Goal: Task Accomplishment & Management: Manage account settings

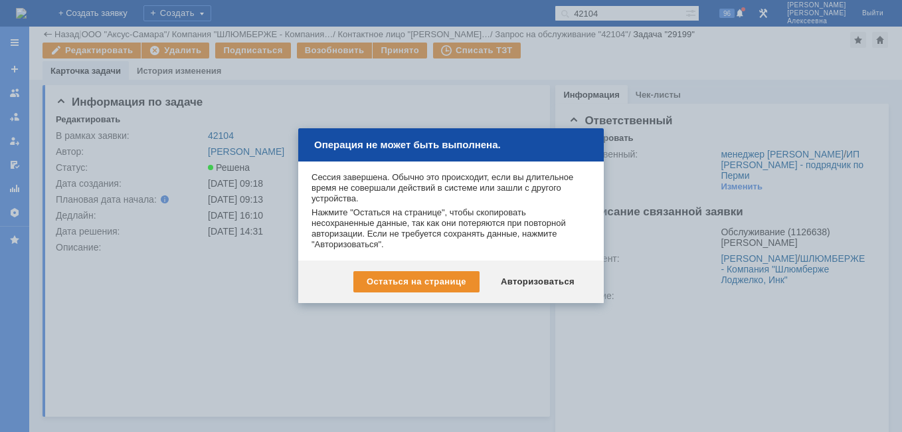
click at [561, 278] on div "Авторизоваться" at bounding box center [537, 281] width 100 height 21
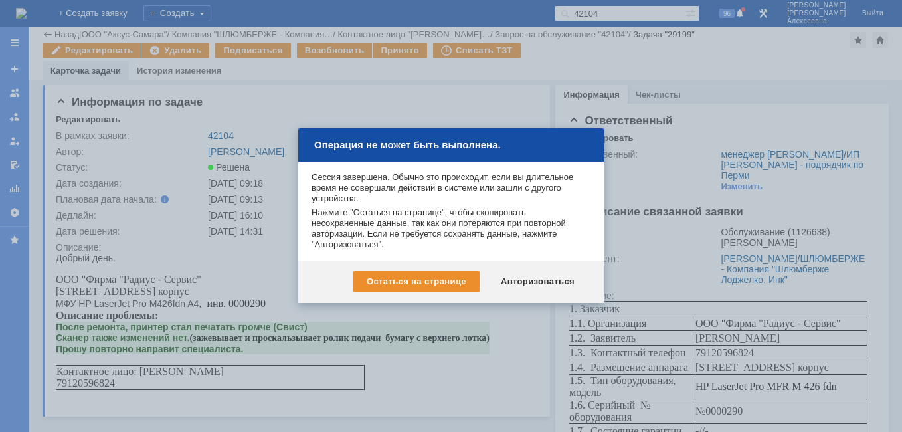
scroll to position [702, 0]
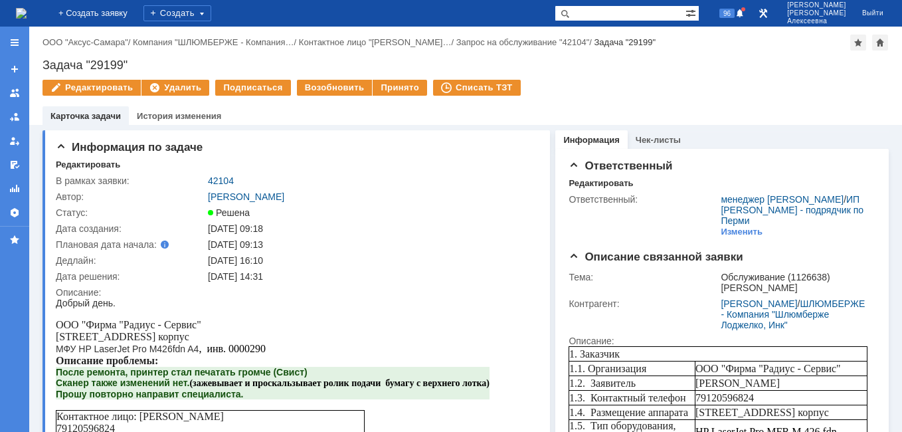
click at [27, 8] on img at bounding box center [21, 13] width 11 height 11
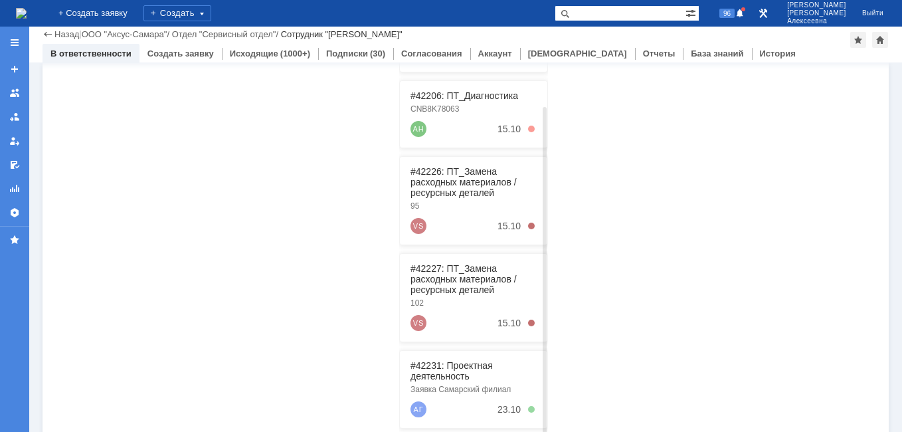
scroll to position [339, 0]
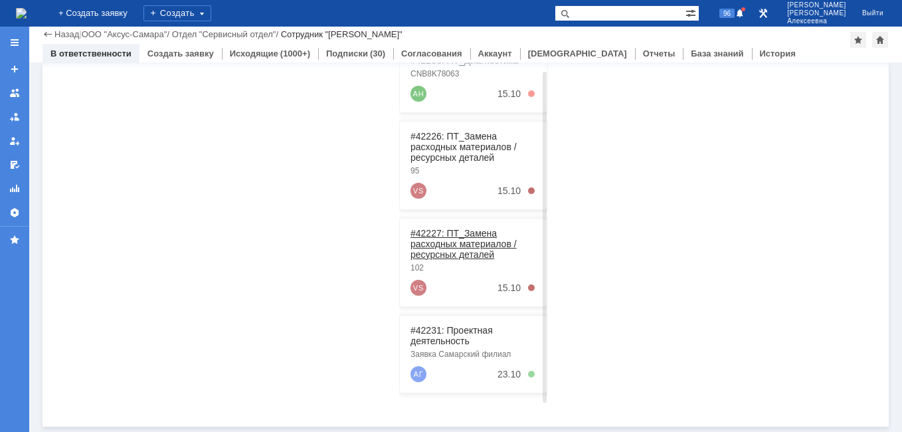
click at [443, 243] on link "#42227: ПТ_Замена расходных материалов / ресурсных деталей" at bounding box center [463, 244] width 106 height 32
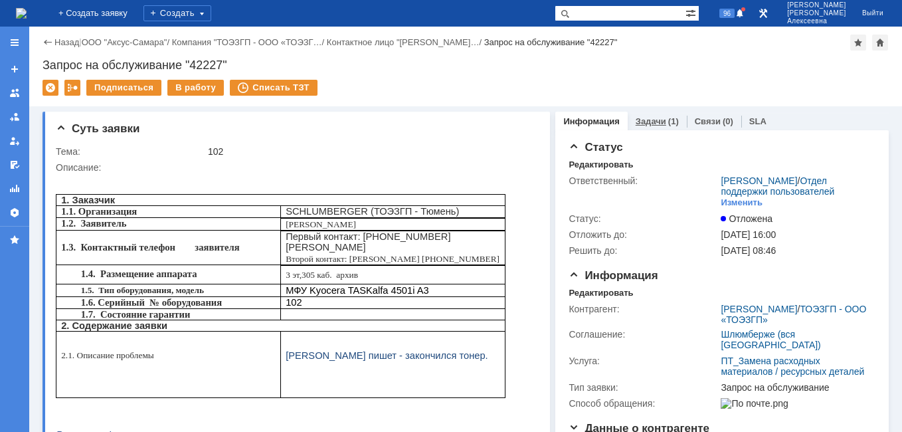
click at [637, 114] on div "Задачи (1)" at bounding box center [656, 121] width 59 height 19
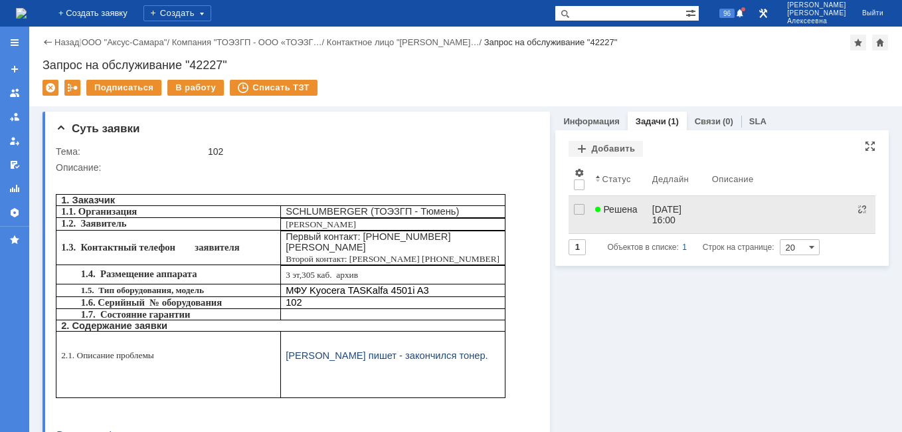
click at [647, 203] on link "[DATE] 16:00" at bounding box center [677, 214] width 60 height 37
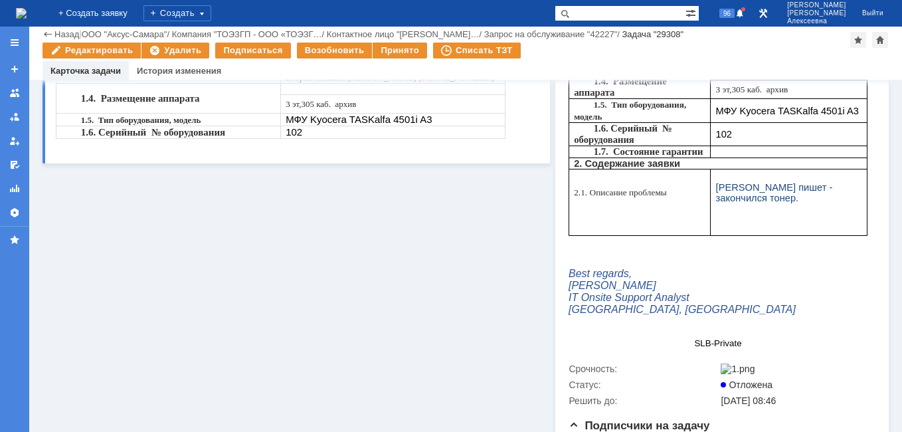
scroll to position [490, 0]
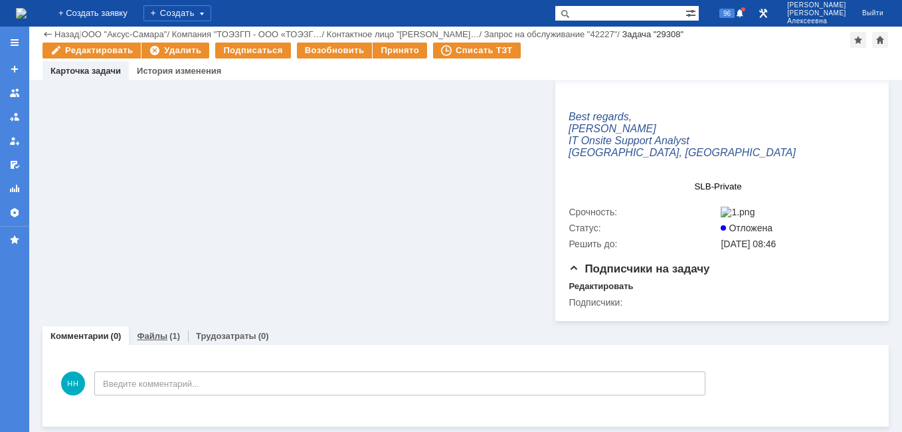
click at [152, 341] on div "Файлы (1)" at bounding box center [158, 335] width 59 height 19
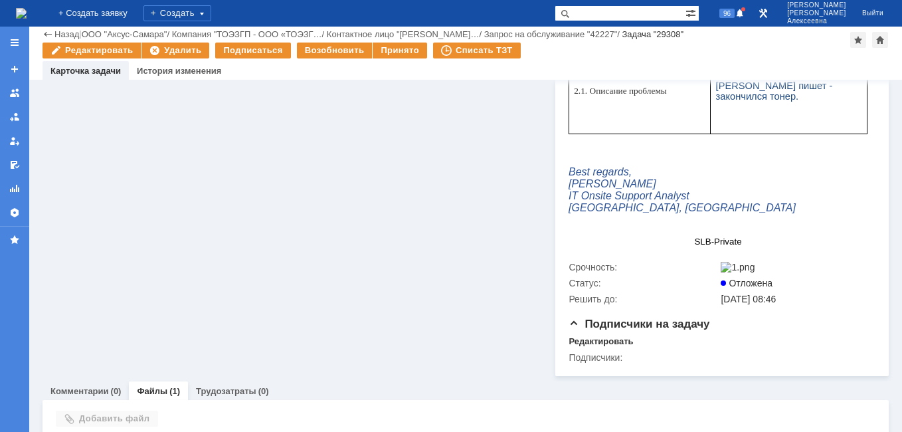
scroll to position [490, 0]
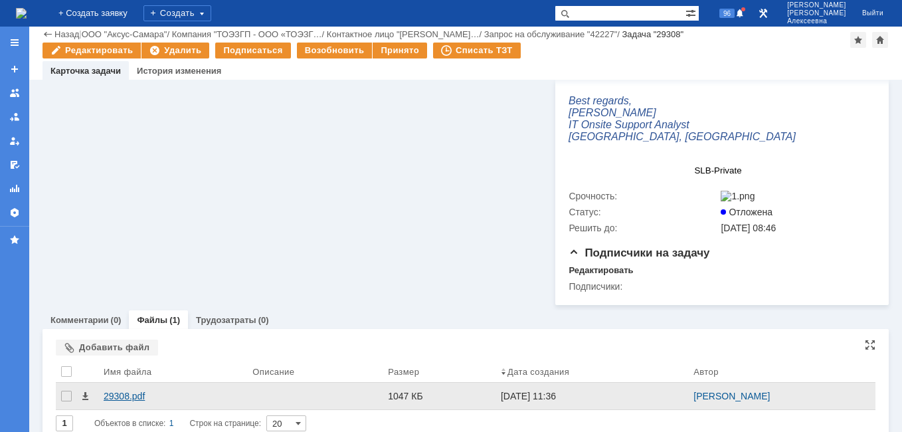
click at [127, 401] on div "29308.pdf" at bounding box center [173, 395] width 138 height 11
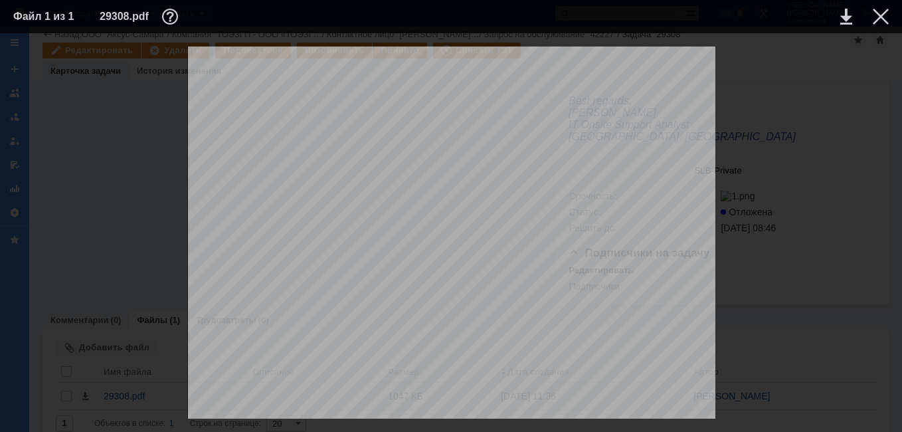
scroll to position [729, 0]
click at [883, 19] on div at bounding box center [880, 17] width 16 height 16
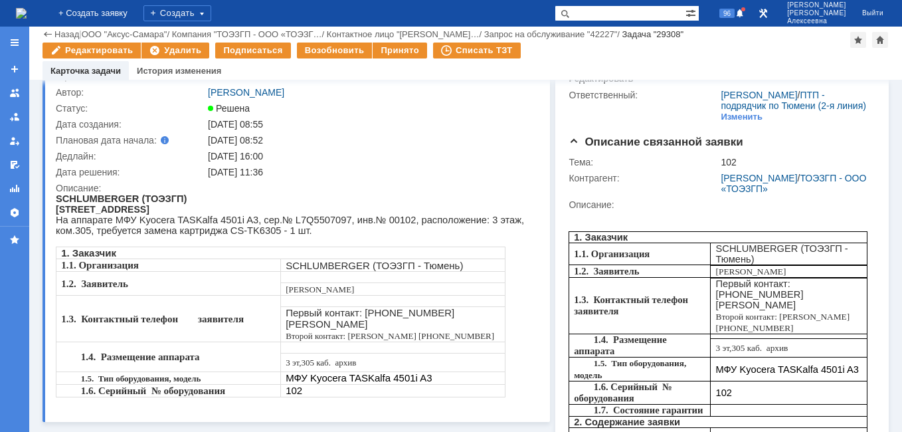
scroll to position [0, 0]
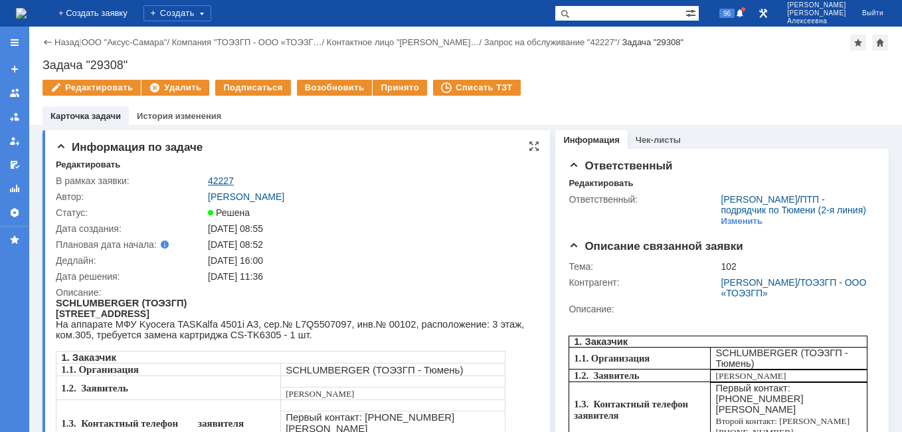
click at [217, 180] on link "42227" at bounding box center [221, 180] width 26 height 11
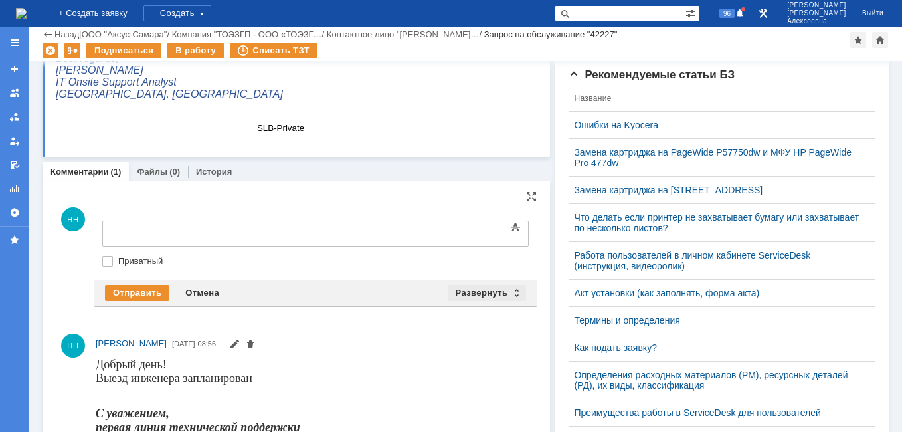
click at [513, 287] on div "Развернуть" at bounding box center [487, 293] width 79 height 16
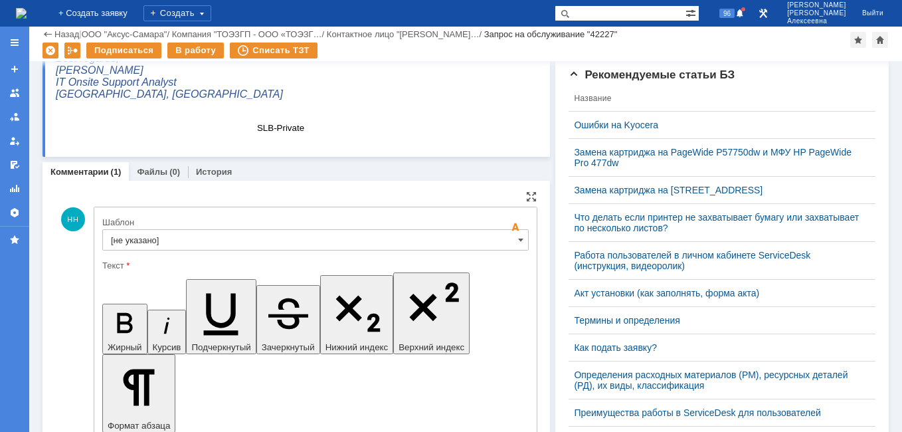
click at [500, 242] on input "[не указано]" at bounding box center [315, 239] width 426 height 21
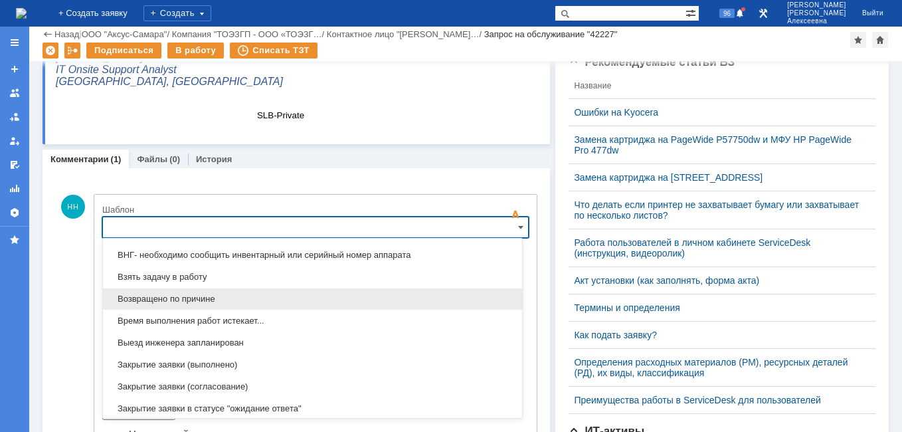
scroll to position [722, 0]
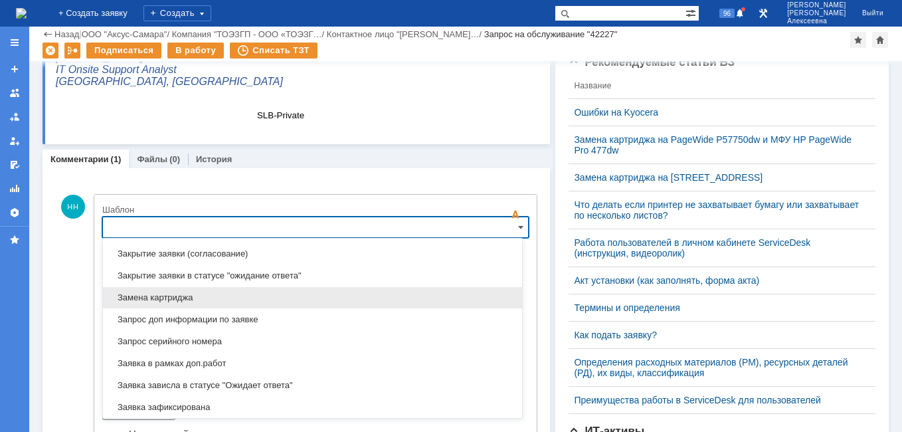
click at [174, 294] on span "Замена картриджа" at bounding box center [312, 297] width 403 height 11
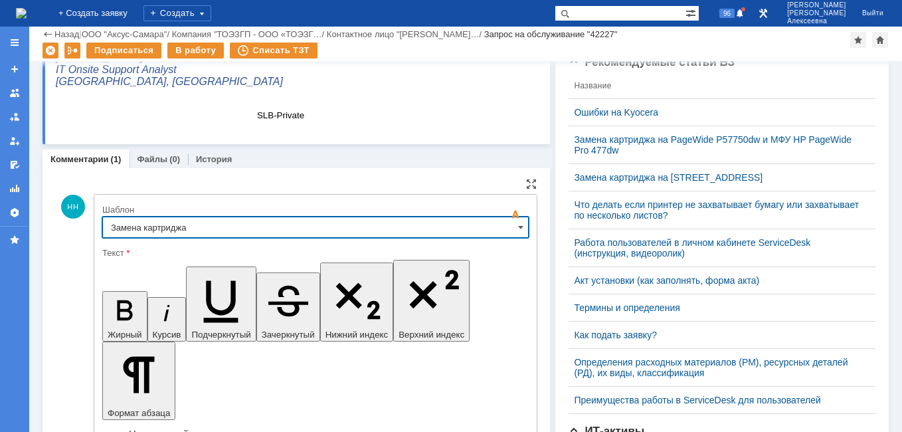
type input "Замена картриджа"
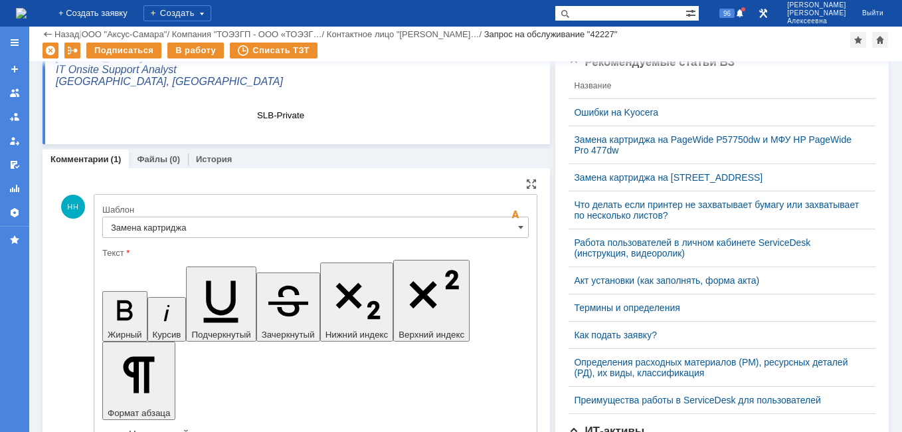
drag, startPoint x: 458, startPoint y: 3325, endPoint x: 293, endPoint y: 3312, distance: 165.9
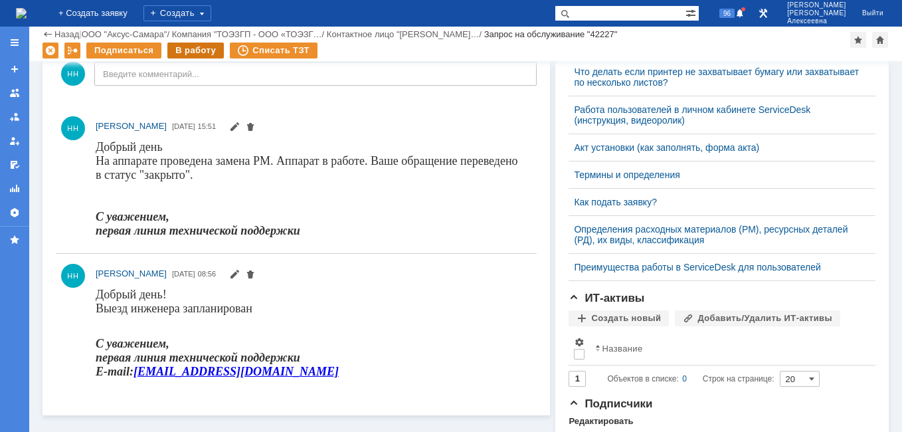
scroll to position [0, 0]
click at [194, 52] on div "В работу" at bounding box center [195, 50] width 56 height 16
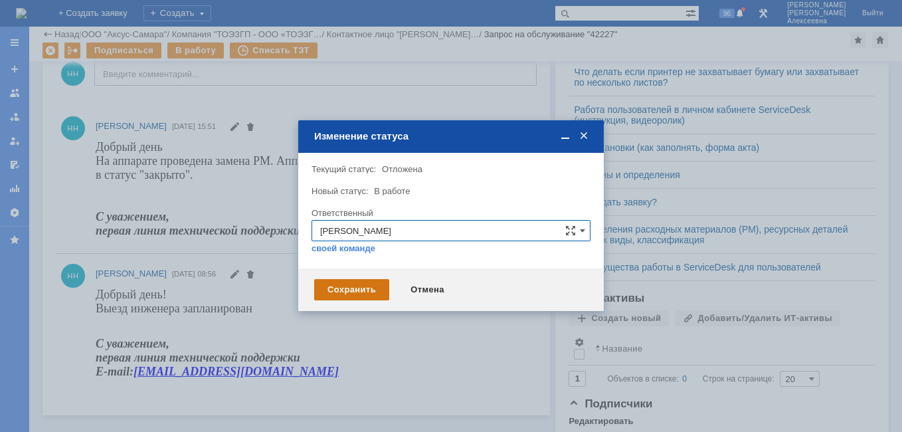
click at [349, 287] on div "Сохранить" at bounding box center [351, 289] width 75 height 21
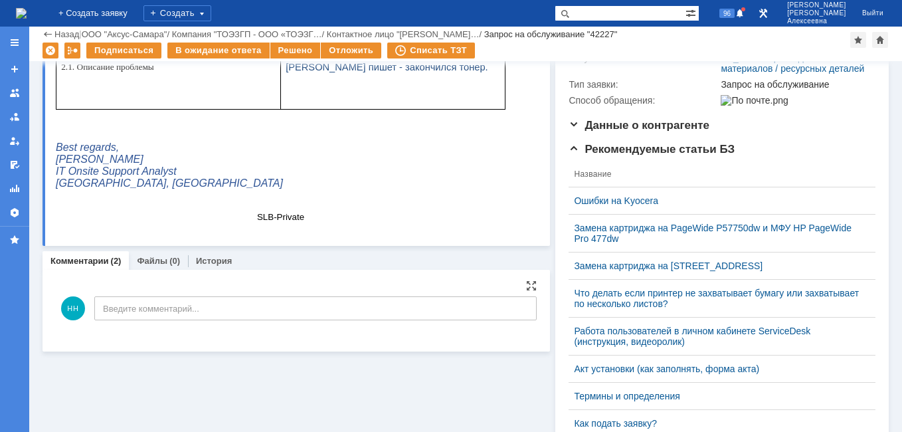
scroll to position [477, 0]
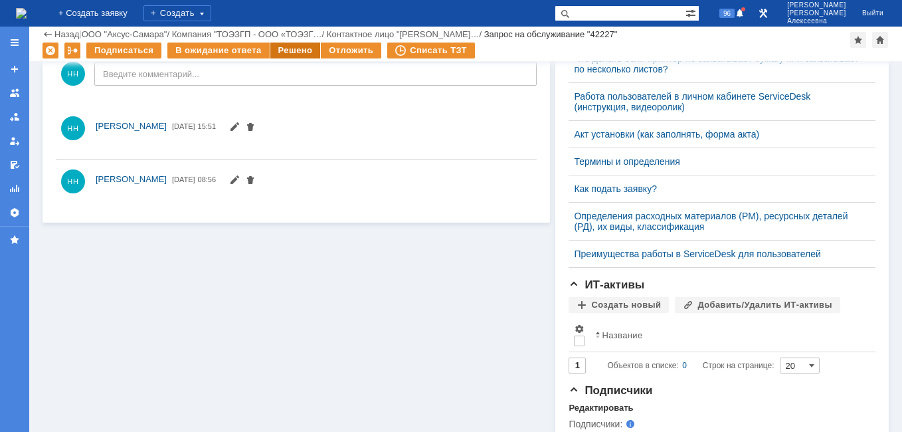
click at [298, 46] on div "Решено" at bounding box center [295, 50] width 50 height 16
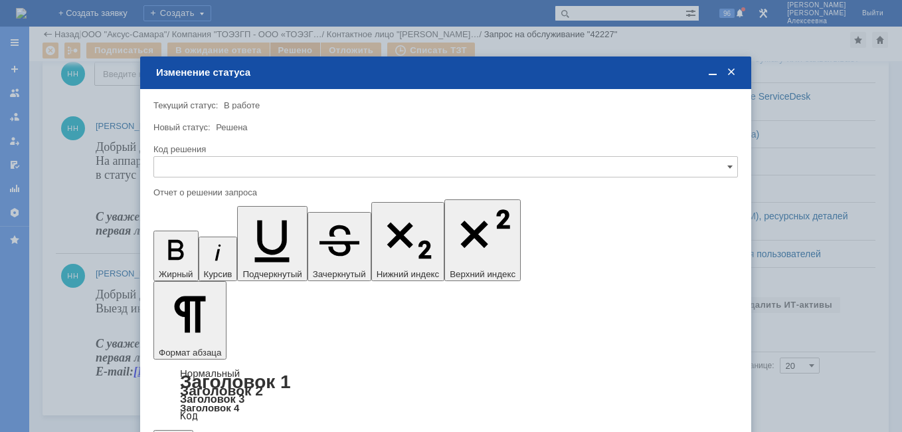
scroll to position [0, 0]
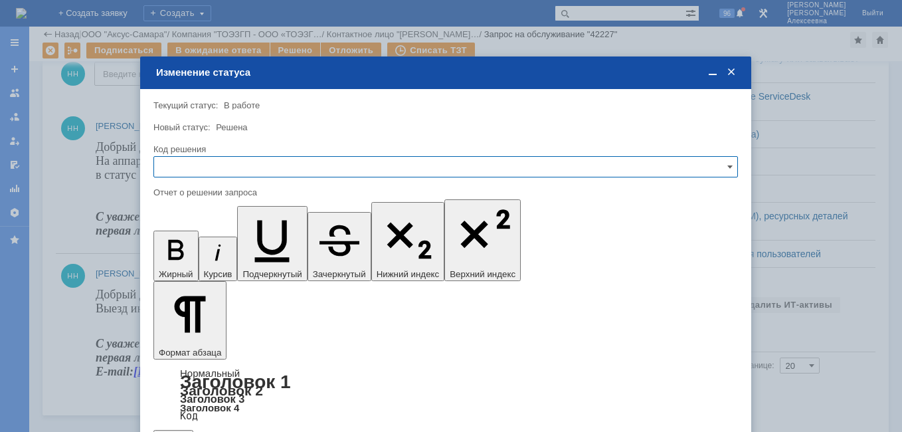
click at [719, 165] on input "text" at bounding box center [445, 166] width 584 height 21
click at [200, 252] on span "Решено" at bounding box center [445, 257] width 567 height 11
type input "Решено"
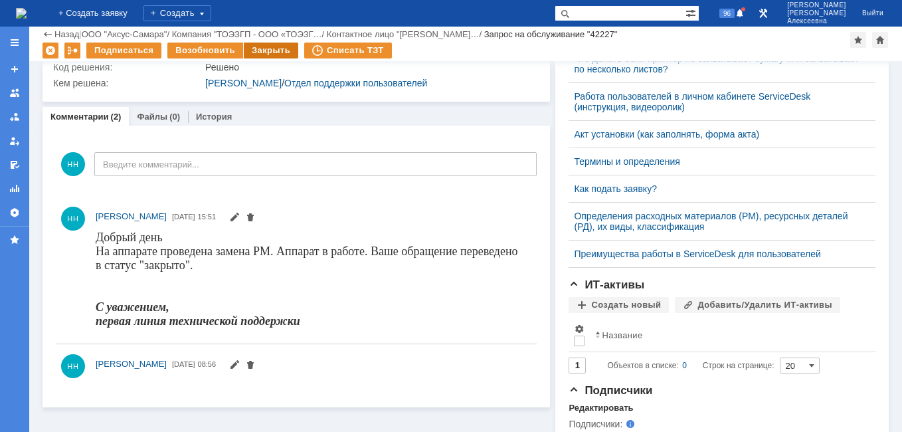
click at [266, 53] on div "Закрыть" at bounding box center [271, 50] width 54 height 16
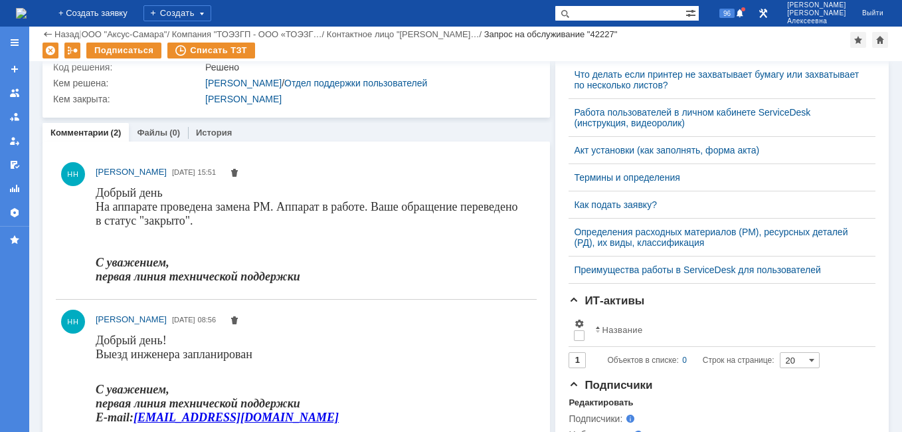
click at [27, 14] on img at bounding box center [21, 13] width 11 height 11
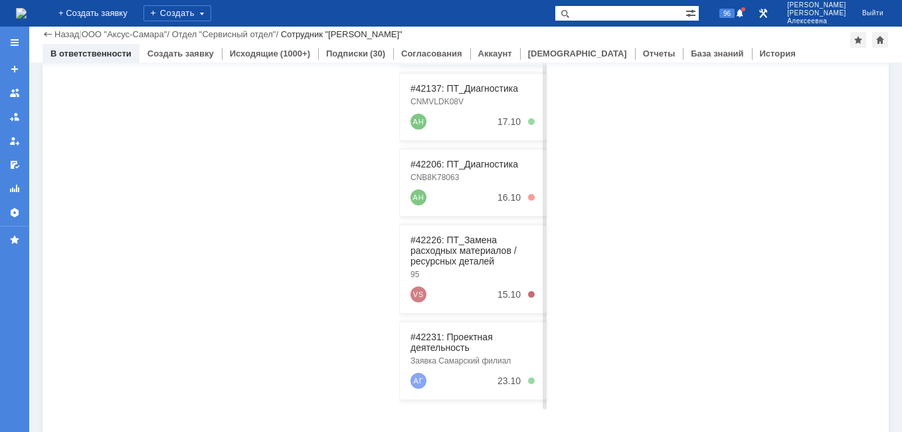
scroll to position [332, 0]
click at [448, 164] on link "#42206: ПТ_Диагностика" at bounding box center [464, 163] width 108 height 11
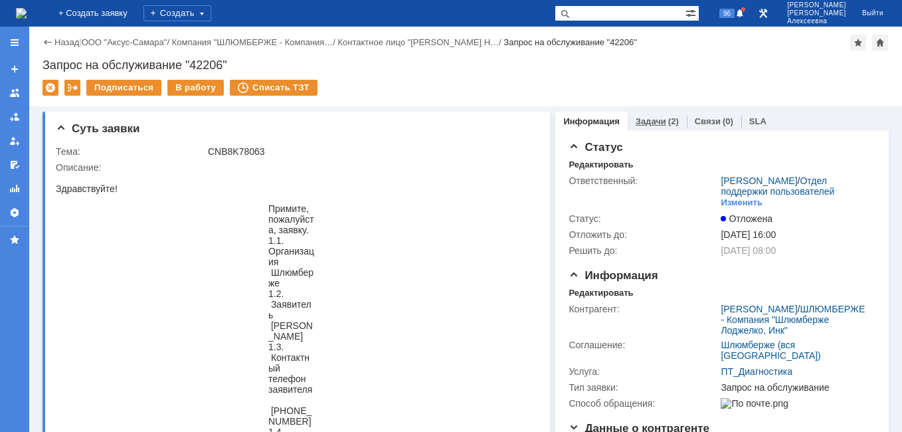
click at [643, 121] on link "Задачи" at bounding box center [650, 121] width 31 height 10
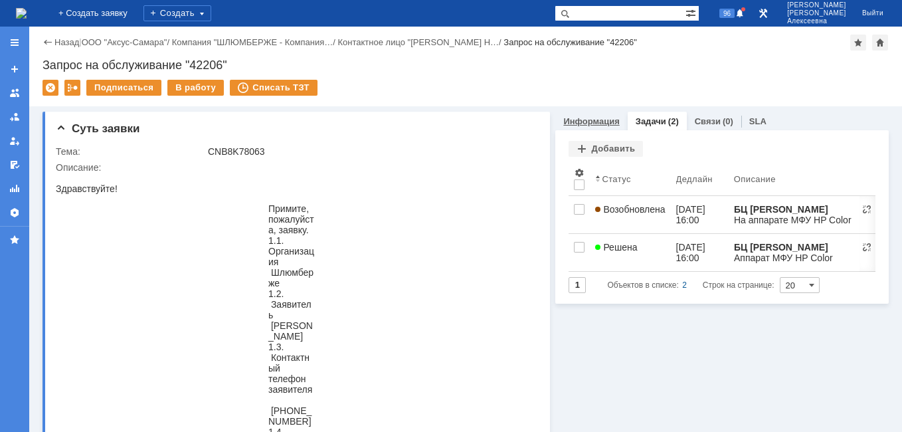
click at [578, 122] on link "Информация" at bounding box center [591, 121] width 56 height 10
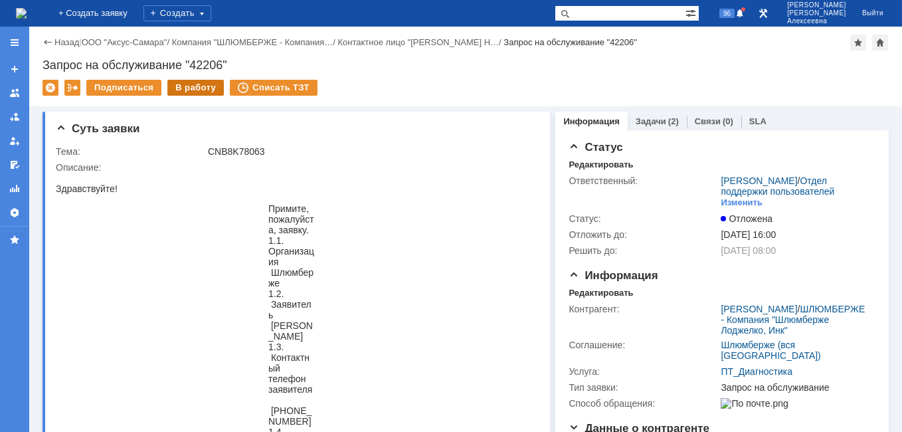
click at [191, 86] on div "В работу" at bounding box center [195, 88] width 56 height 16
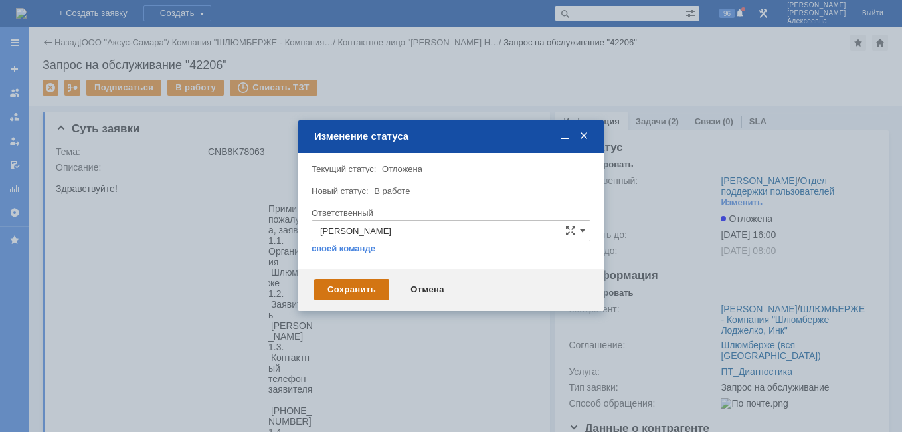
click at [362, 290] on div "Сохранить" at bounding box center [351, 289] width 75 height 21
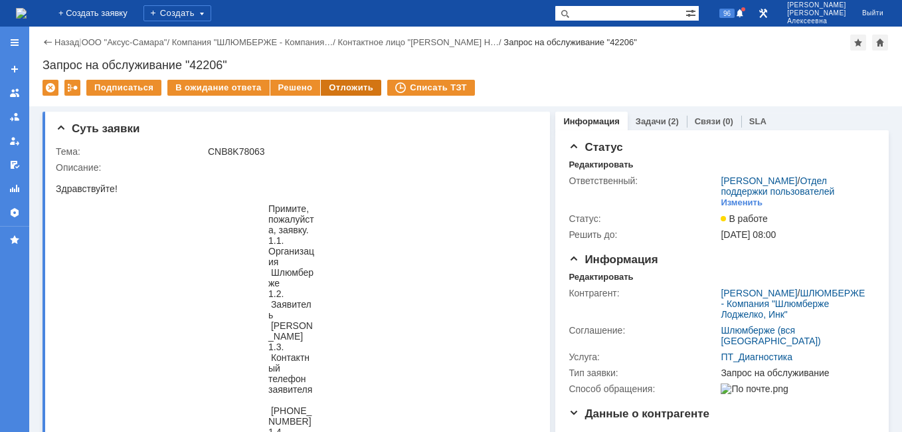
click at [333, 84] on div "Отложить" at bounding box center [351, 88] width 60 height 16
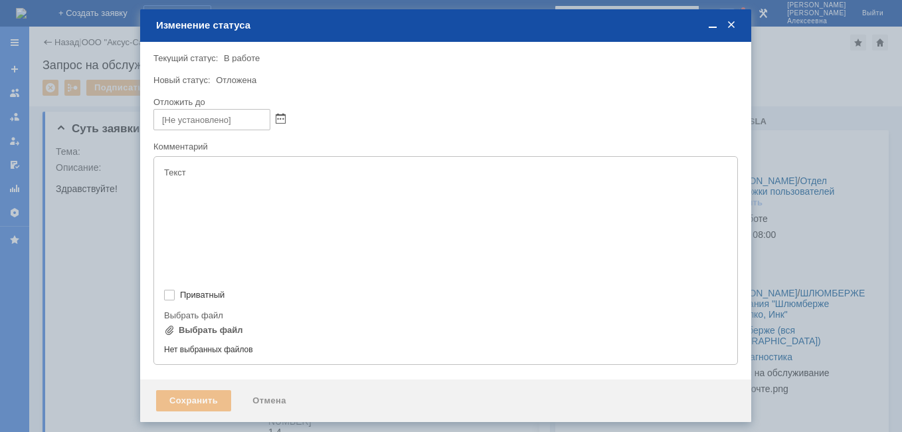
type input "[не указано]"
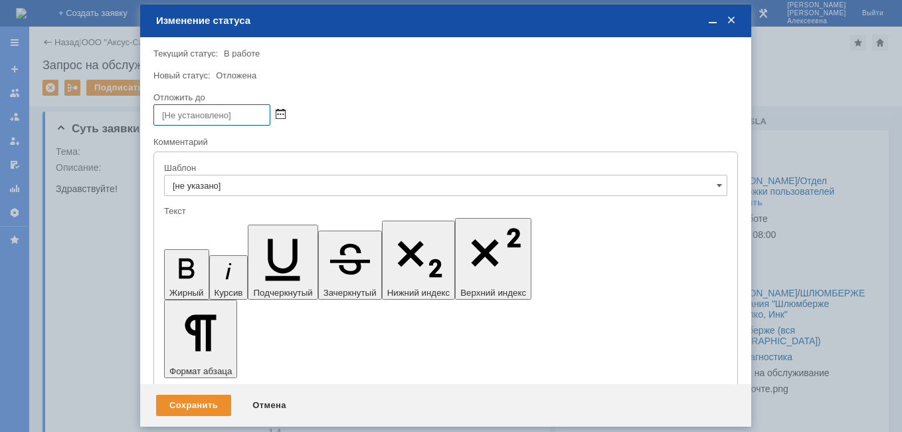
click at [281, 113] on span at bounding box center [281, 115] width 10 height 11
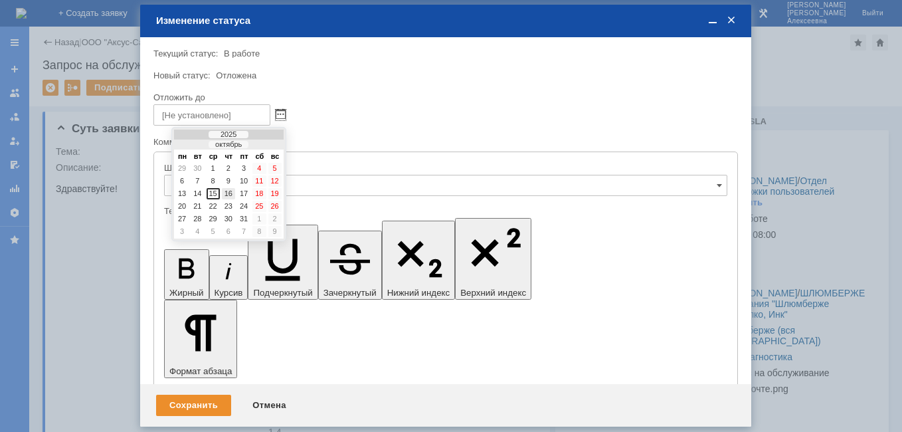
click at [232, 191] on div "16" at bounding box center [228, 193] width 13 height 11
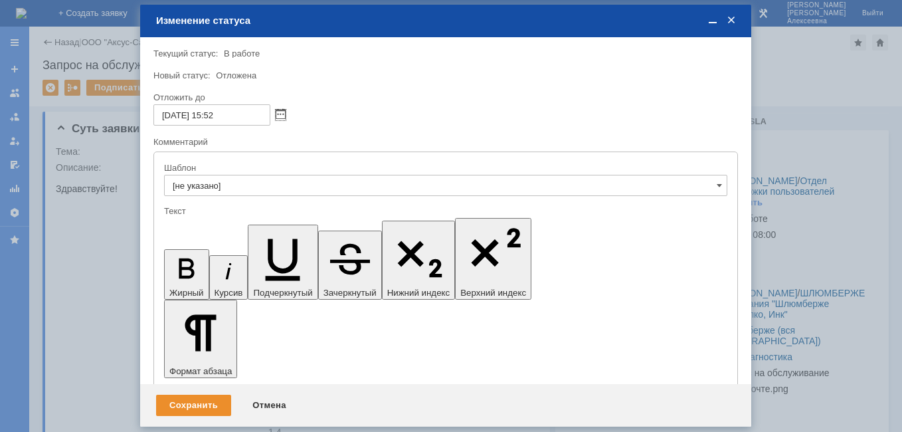
click at [216, 112] on input "16.10.2025 15:52" at bounding box center [211, 114] width 117 height 21
click at [240, 120] on input "16.10.2025 16:52" at bounding box center [211, 114] width 117 height 21
type input "[DATE] 16:00"
click at [194, 408] on div "Сохранить" at bounding box center [193, 404] width 75 height 21
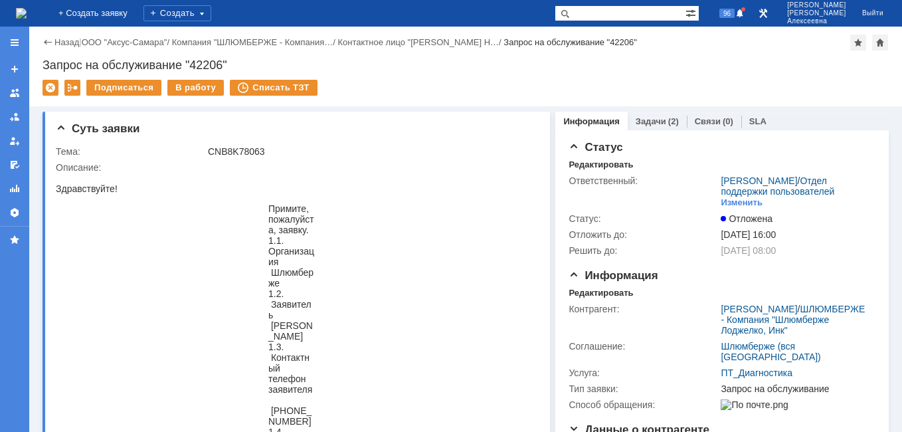
click at [27, 13] on img at bounding box center [21, 13] width 11 height 11
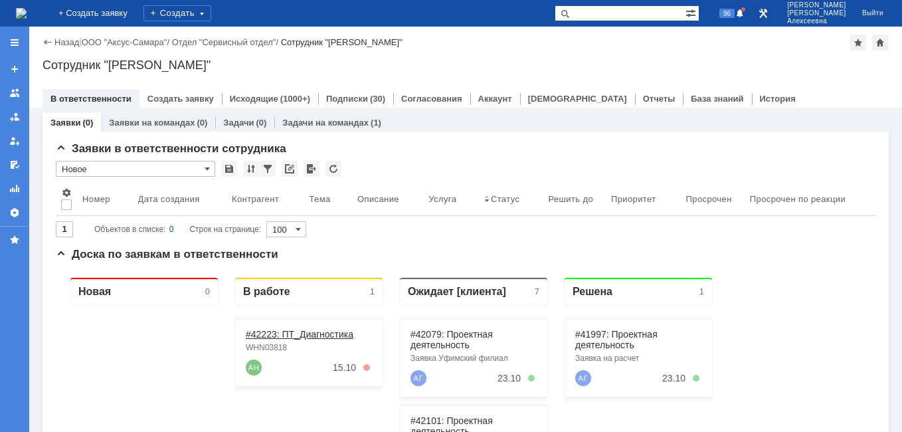
click at [274, 335] on link "#42223: ПТ_Диагностика" at bounding box center [300, 334] width 108 height 11
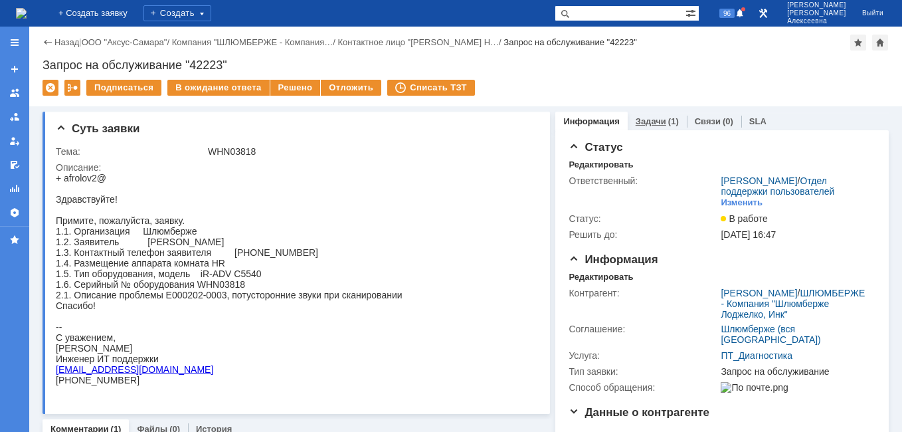
click at [645, 124] on link "Задачи" at bounding box center [650, 121] width 31 height 10
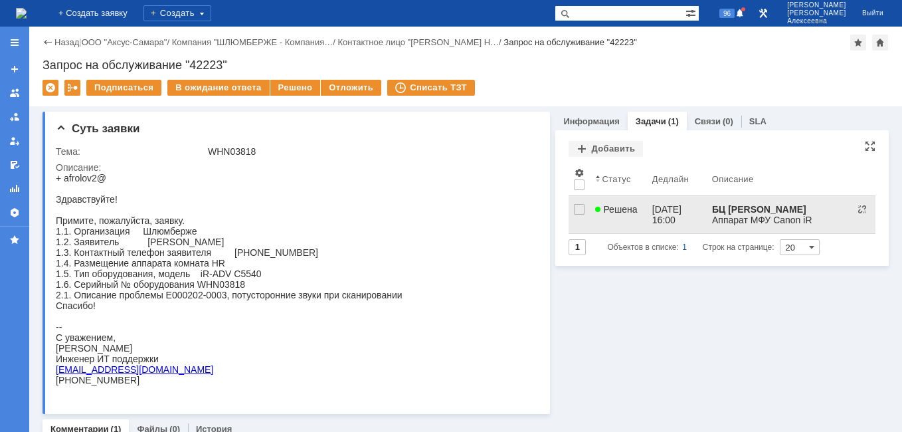
click at [647, 211] on link "15.10.2025 16:00" at bounding box center [677, 214] width 60 height 37
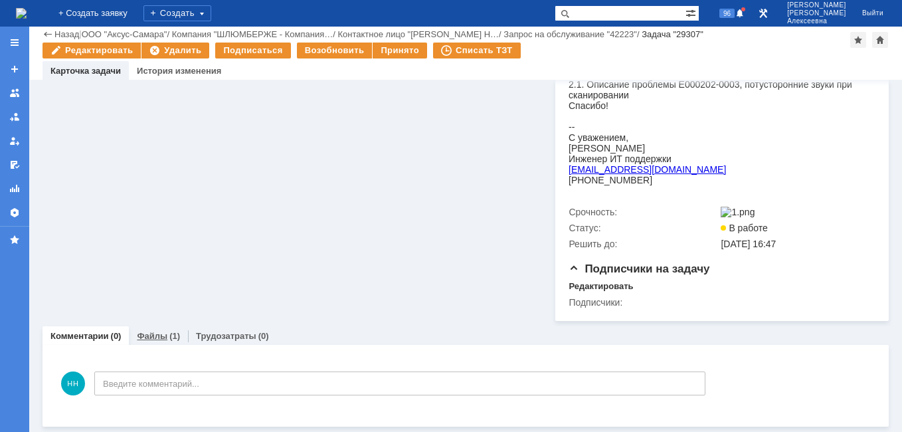
click at [157, 333] on link "Файлы" at bounding box center [152, 336] width 31 height 10
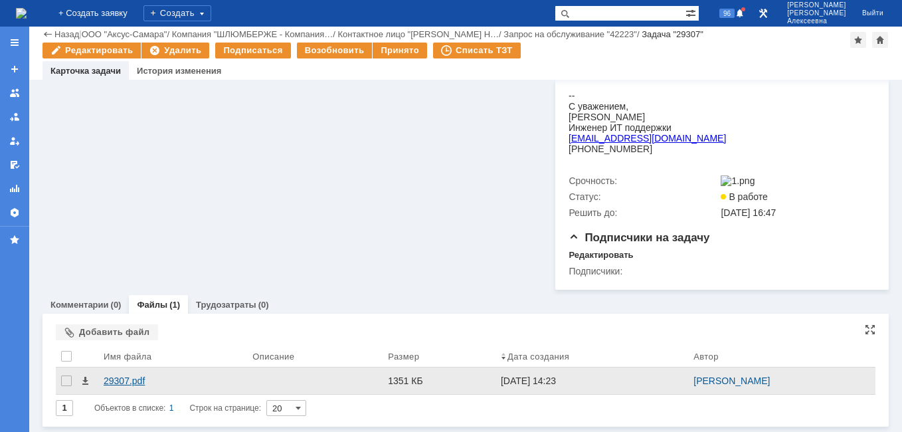
click at [121, 379] on div "29307.pdf" at bounding box center [173, 380] width 138 height 11
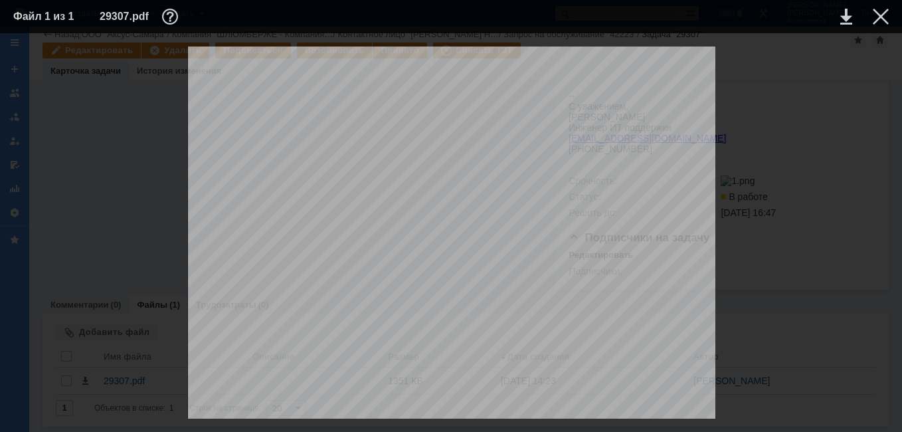
scroll to position [1127, 0]
click at [876, 19] on div at bounding box center [880, 17] width 16 height 16
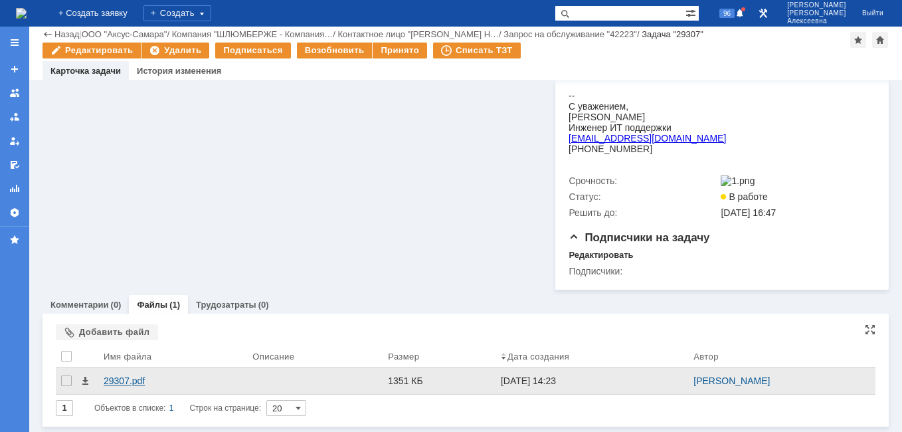
click at [120, 380] on div "29307.pdf" at bounding box center [173, 380] width 138 height 11
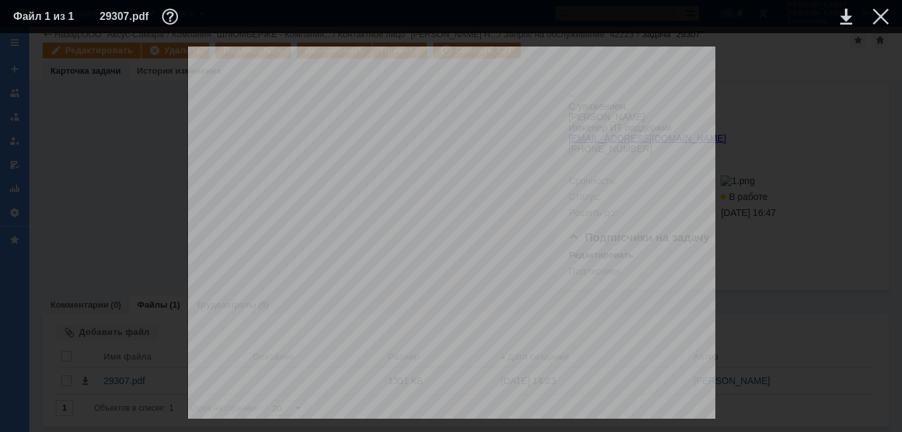
scroll to position [0, 0]
click at [874, 13] on div at bounding box center [880, 17] width 16 height 16
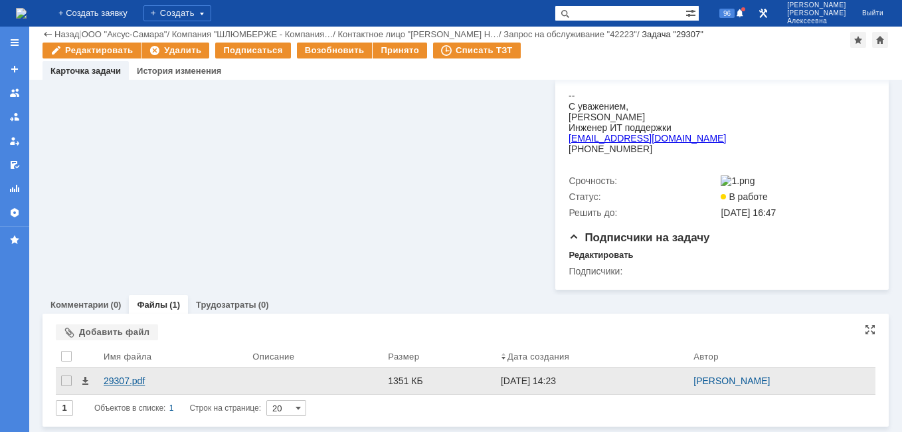
click at [123, 374] on div "29307.pdf" at bounding box center [172, 380] width 149 height 27
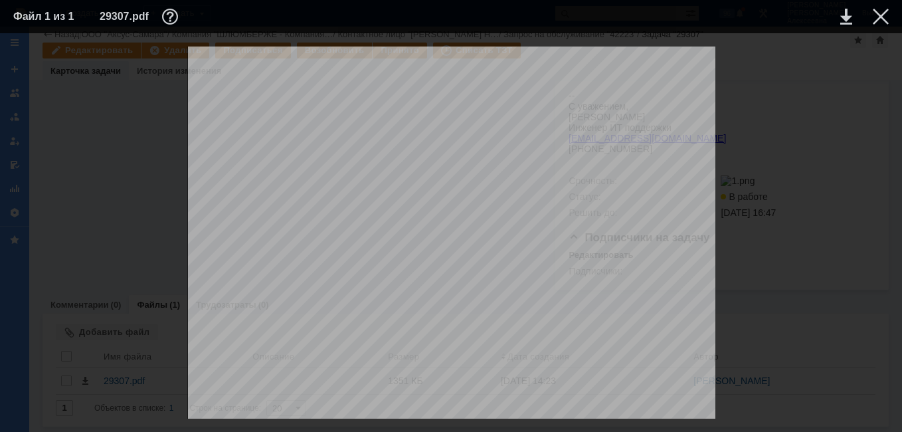
scroll to position [266, 0]
click at [876, 19] on div at bounding box center [880, 17] width 16 height 16
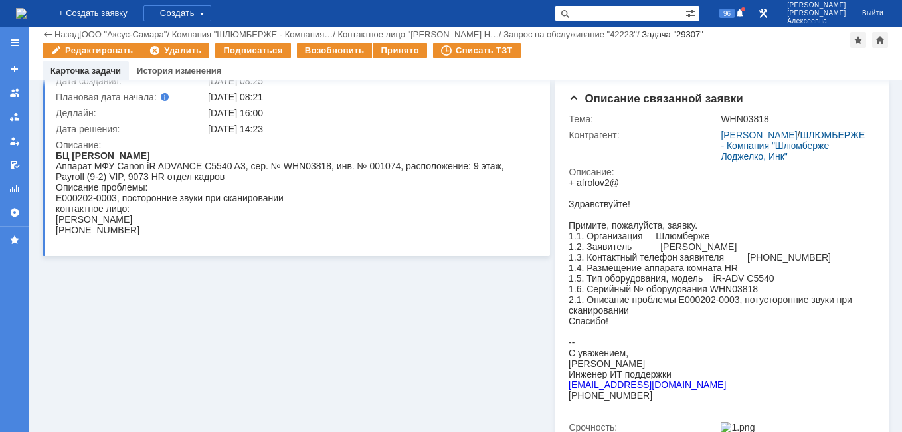
scroll to position [0, 0]
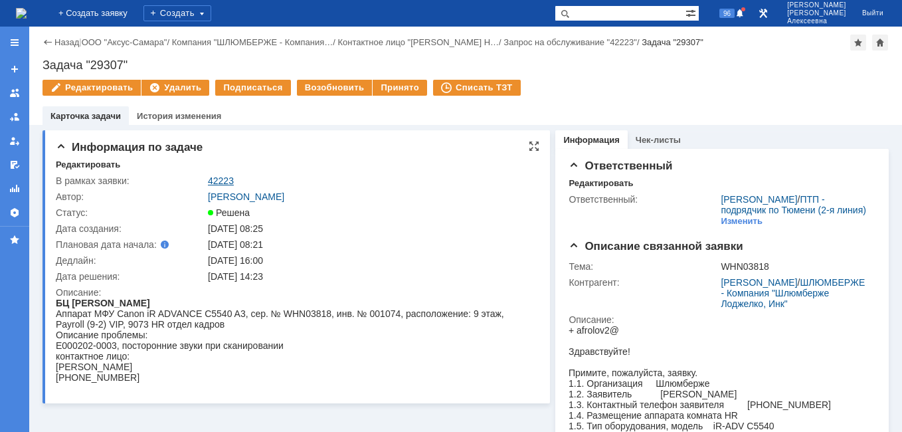
click at [223, 181] on link "42223" at bounding box center [221, 180] width 26 height 11
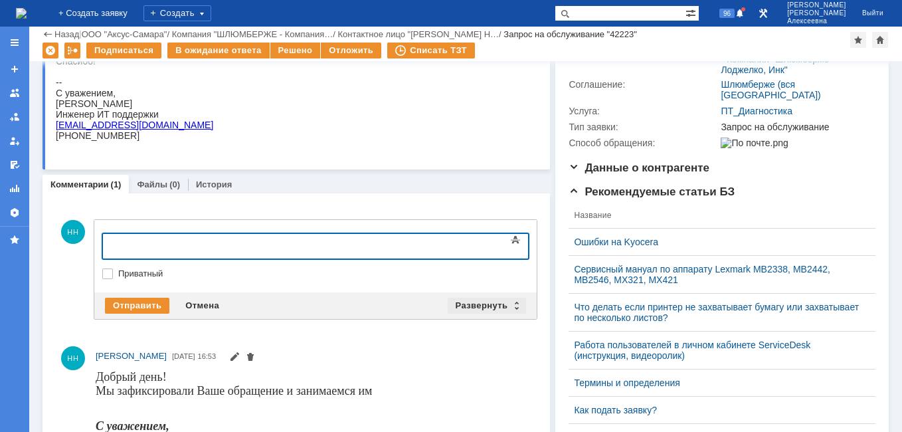
click at [510, 301] on div "Развернуть" at bounding box center [487, 305] width 79 height 16
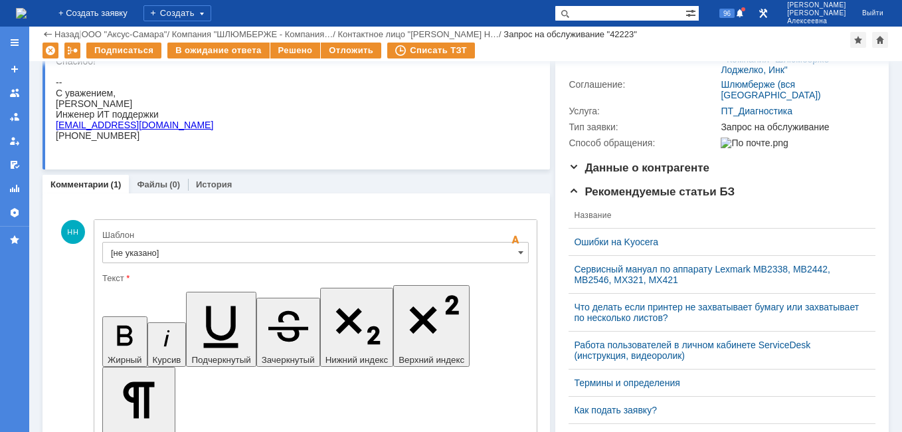
click at [511, 250] on input "[не указано]" at bounding box center [315, 252] width 426 height 21
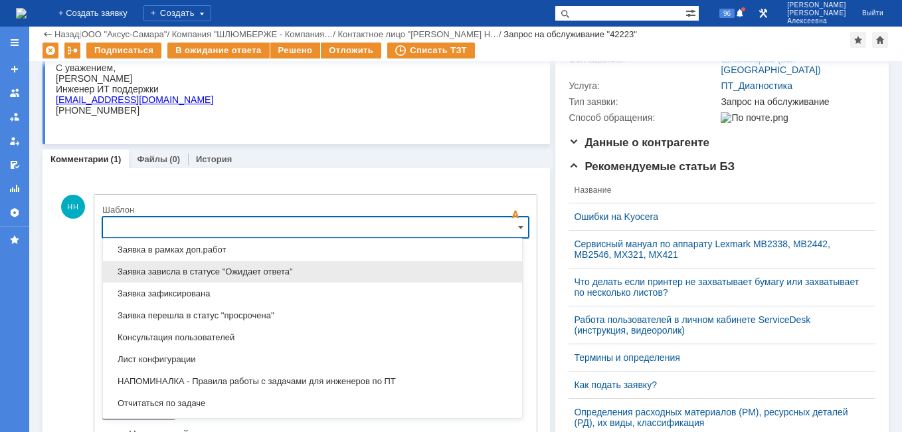
scroll to position [855, 0]
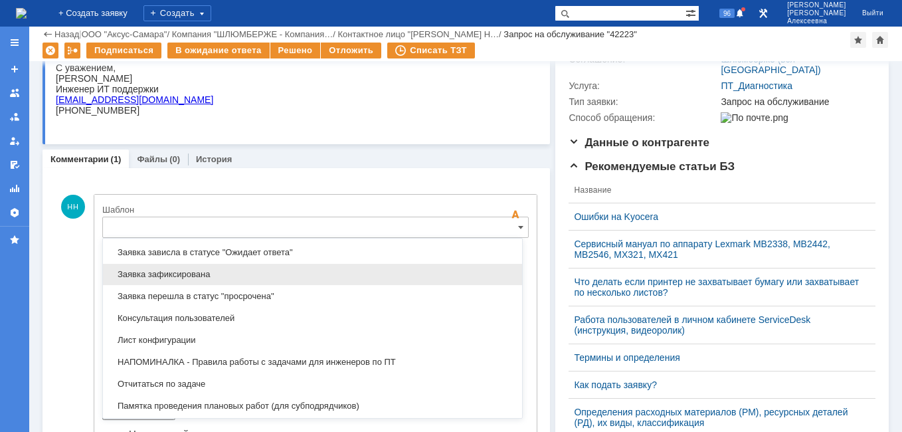
click at [173, 274] on span "Заявка зафиксирована" at bounding box center [312, 274] width 403 height 11
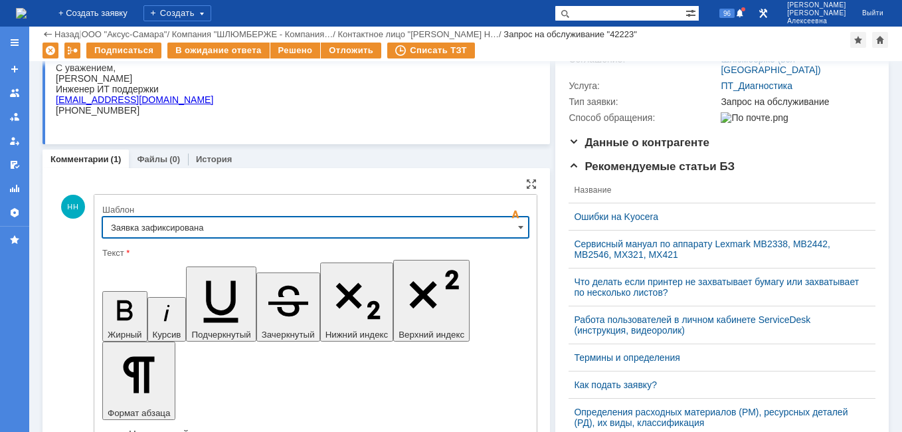
type input "Заявка зафиксирована"
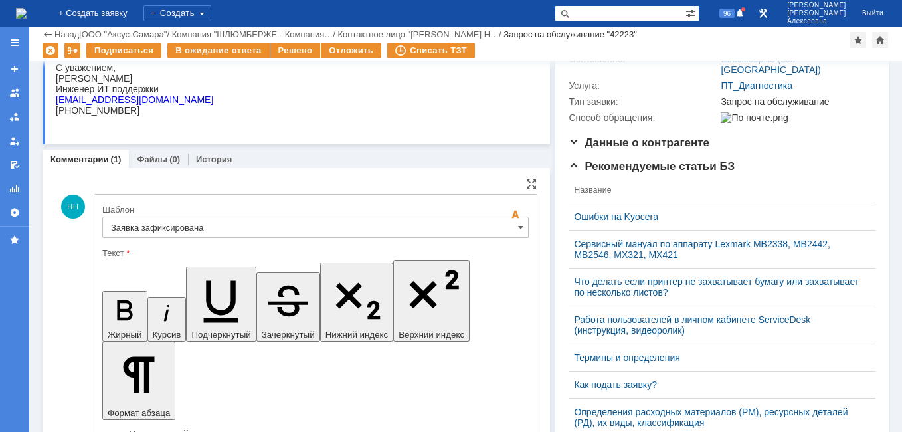
drag, startPoint x: 382, startPoint y: 3312, endPoint x: 125, endPoint y: 3314, distance: 257.0
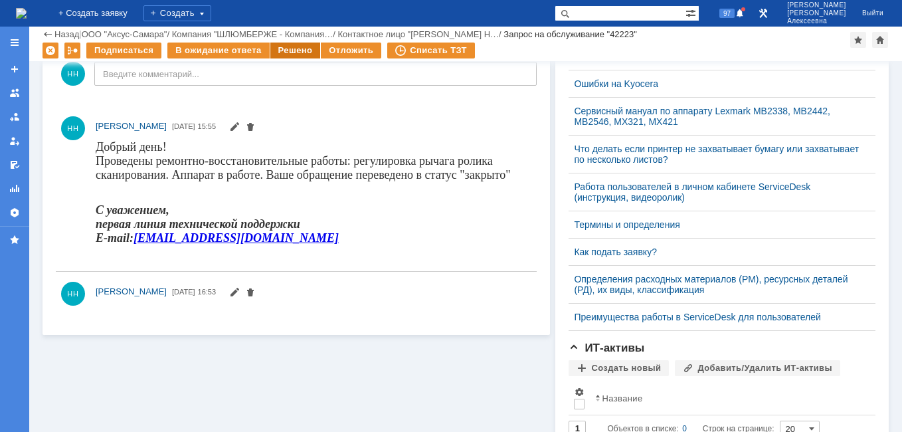
scroll to position [0, 0]
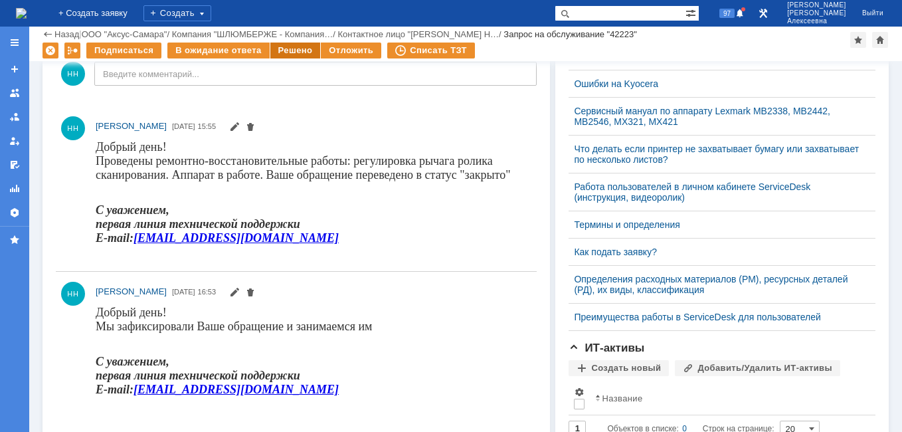
click at [291, 49] on div "Решено" at bounding box center [295, 50] width 50 height 16
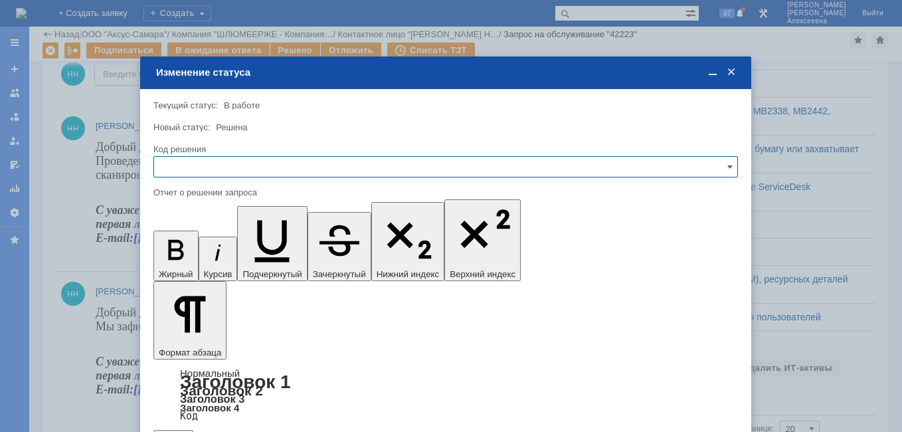
click at [717, 166] on input "text" at bounding box center [445, 166] width 584 height 21
click at [189, 253] on span "Решено" at bounding box center [445, 257] width 567 height 11
type input "Решено"
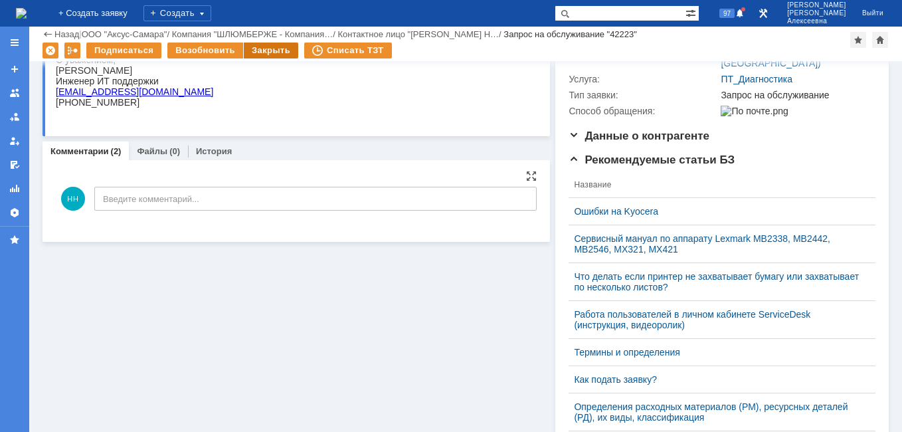
scroll to position [357, 0]
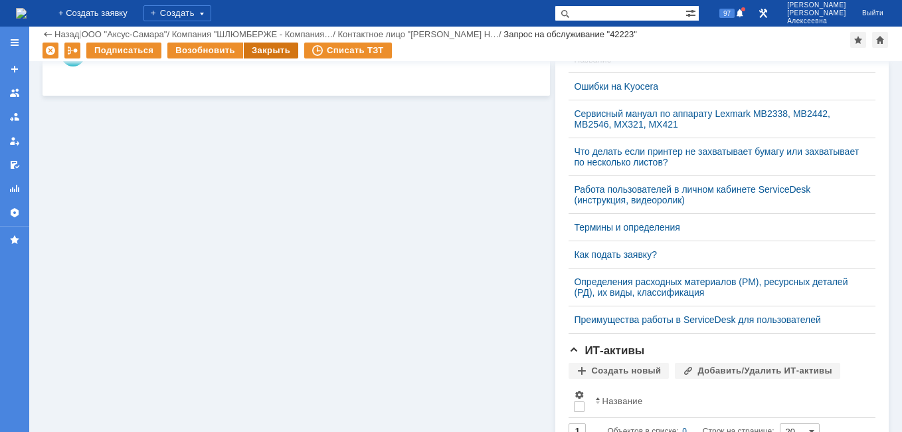
click at [252, 50] on div "Закрыть" at bounding box center [271, 50] width 54 height 16
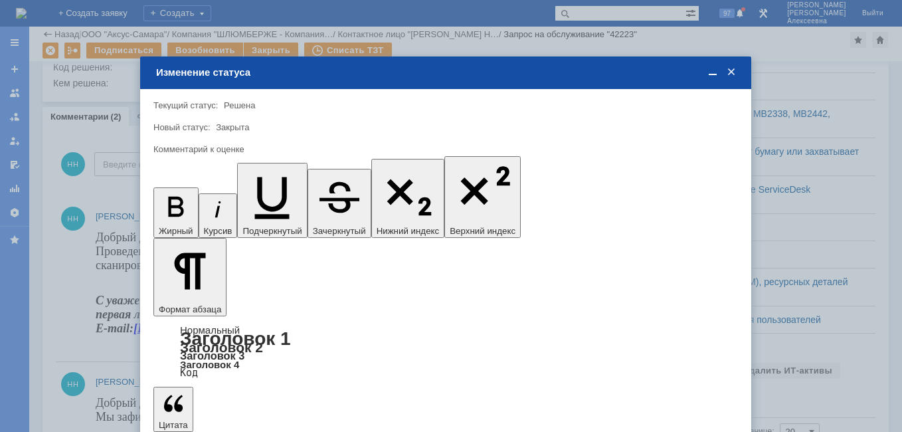
scroll to position [0, 0]
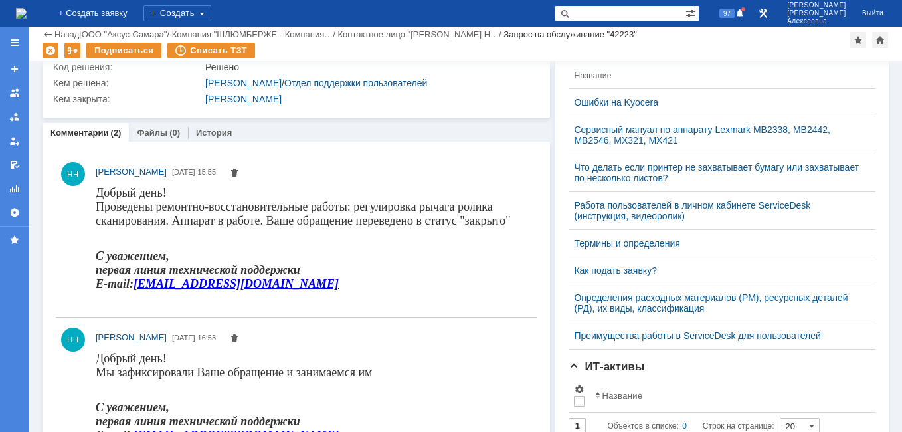
click at [27, 12] on img at bounding box center [21, 13] width 11 height 11
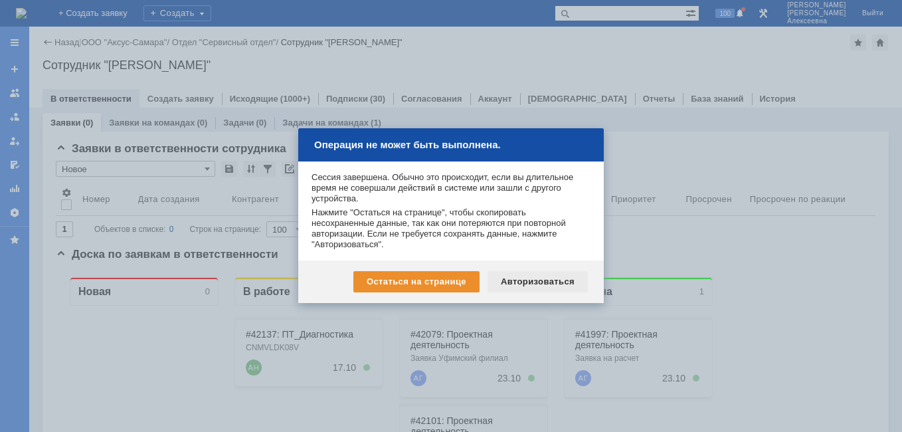
click at [547, 273] on div "Авторизоваться" at bounding box center [537, 281] width 100 height 21
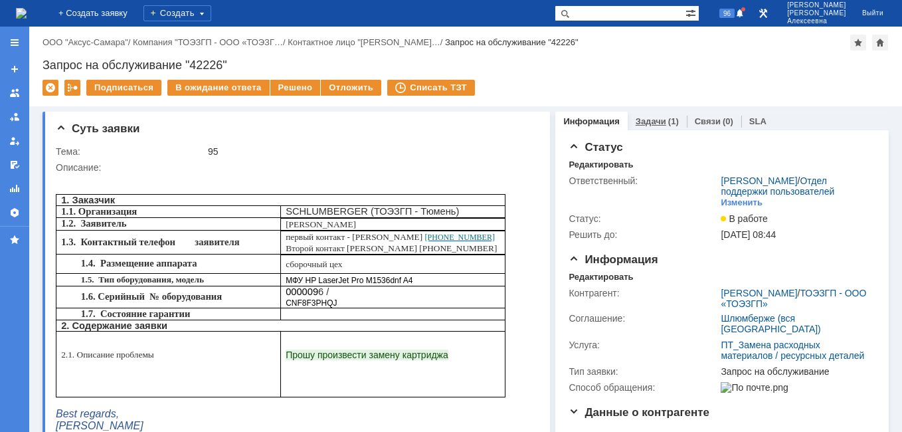
click at [629, 126] on div "Задачи (1)" at bounding box center [656, 121] width 59 height 19
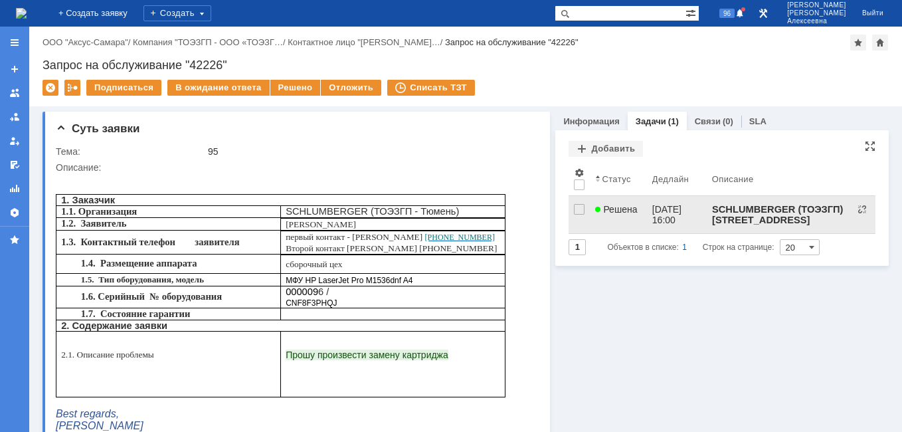
click at [629, 210] on span "Решена" at bounding box center [616, 209] width 42 height 11
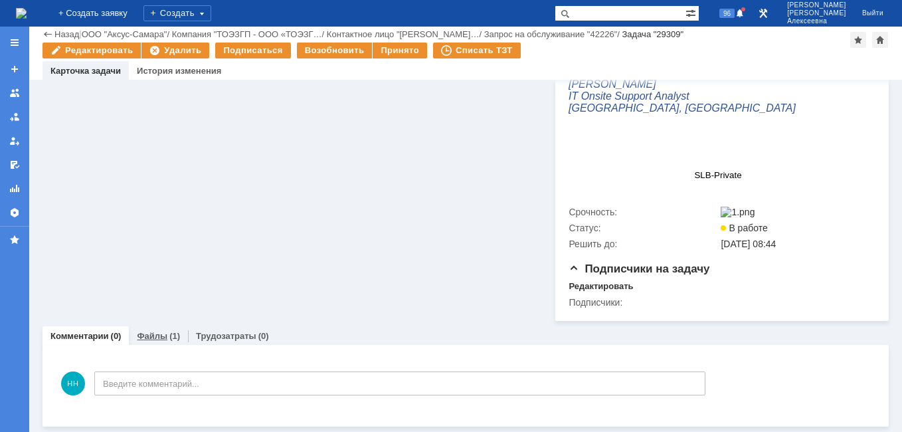
click at [161, 334] on link "Файлы" at bounding box center [152, 336] width 31 height 10
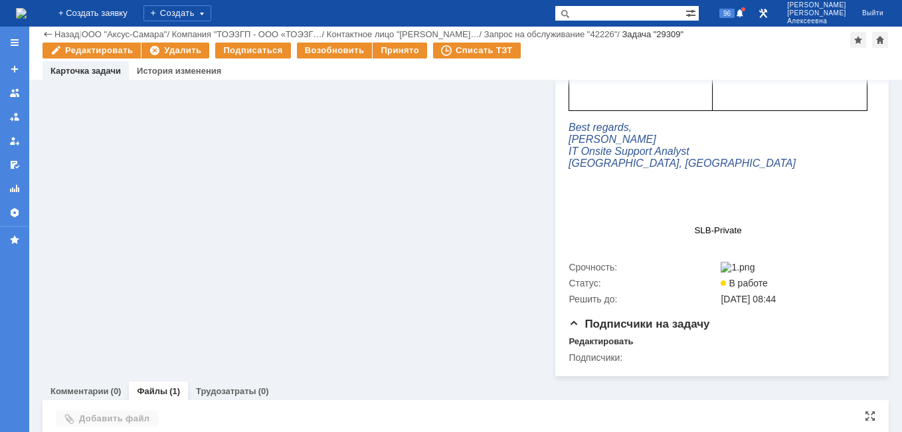
scroll to position [503, 0]
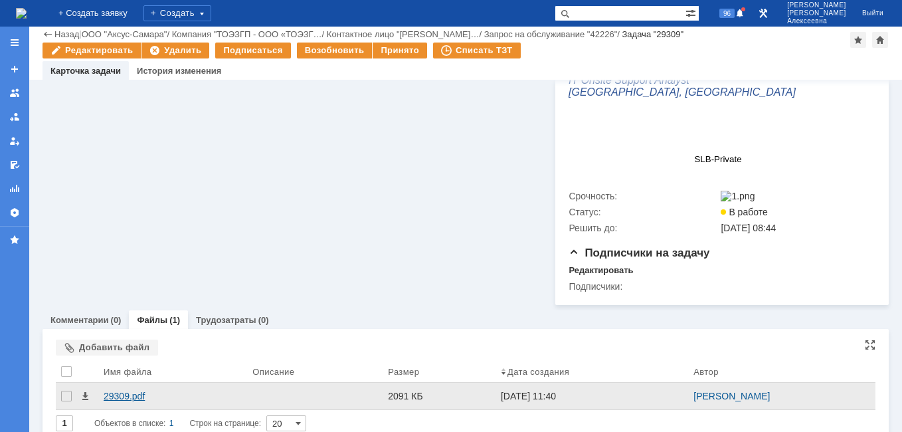
click at [132, 401] on div "29309.pdf" at bounding box center [173, 395] width 138 height 11
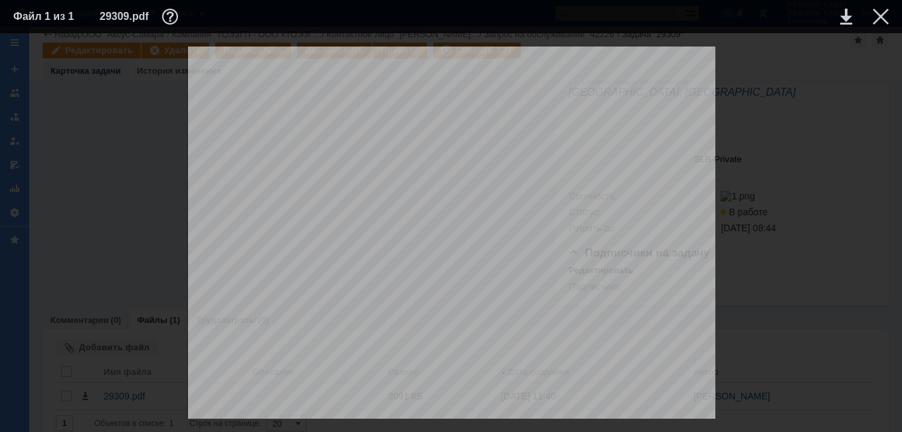
scroll to position [531, 0]
click at [880, 13] on div at bounding box center [880, 17] width 16 height 16
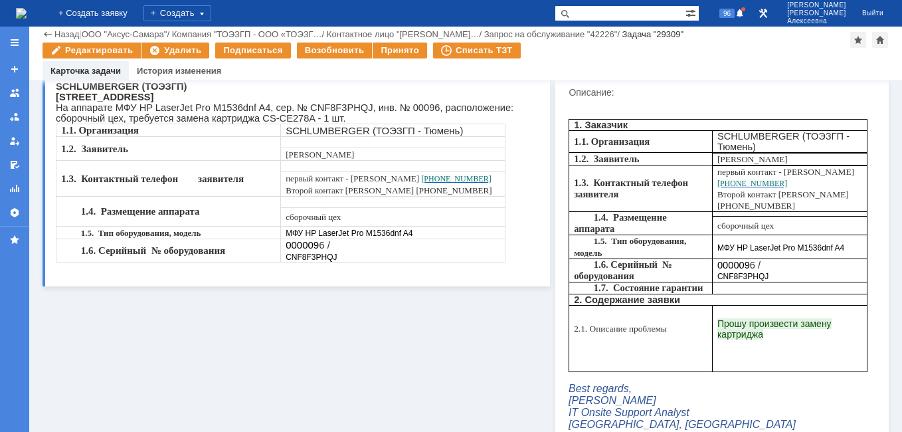
scroll to position [0, 0]
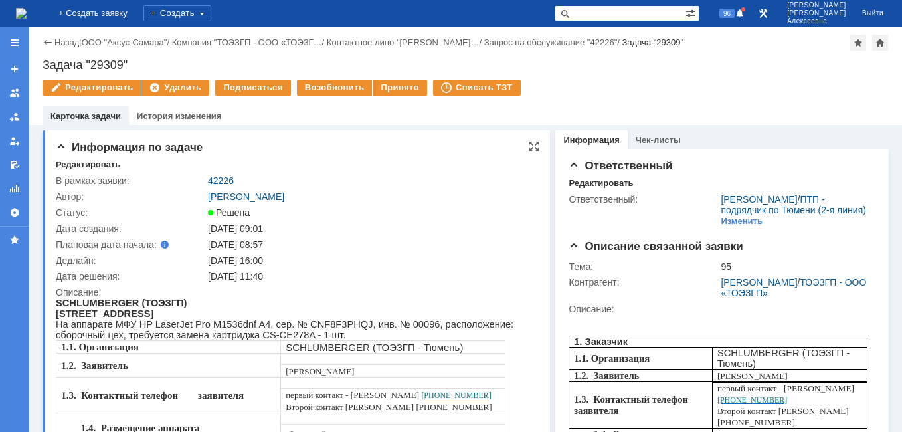
click at [216, 181] on link "42226" at bounding box center [221, 180] width 26 height 11
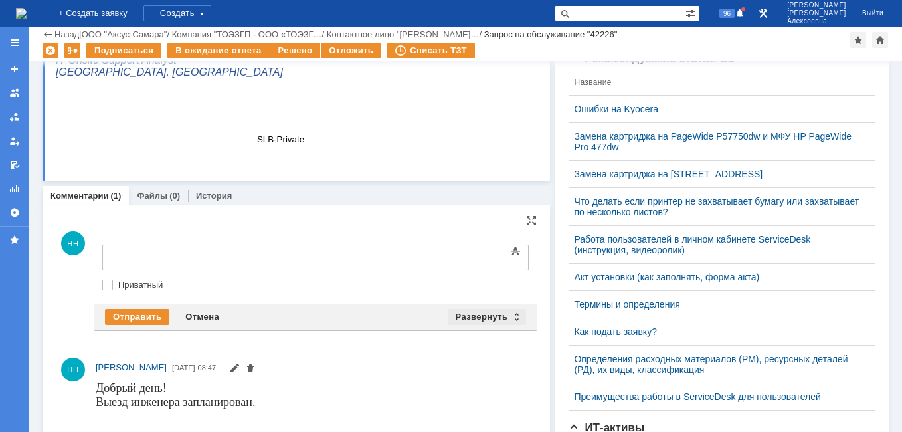
click at [512, 312] on div "Развернуть" at bounding box center [487, 317] width 79 height 16
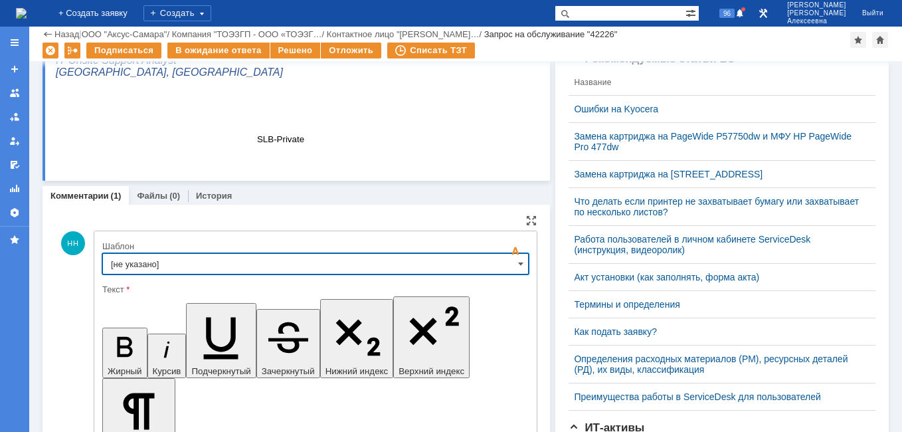
click at [499, 264] on input "[не указано]" at bounding box center [315, 263] width 426 height 21
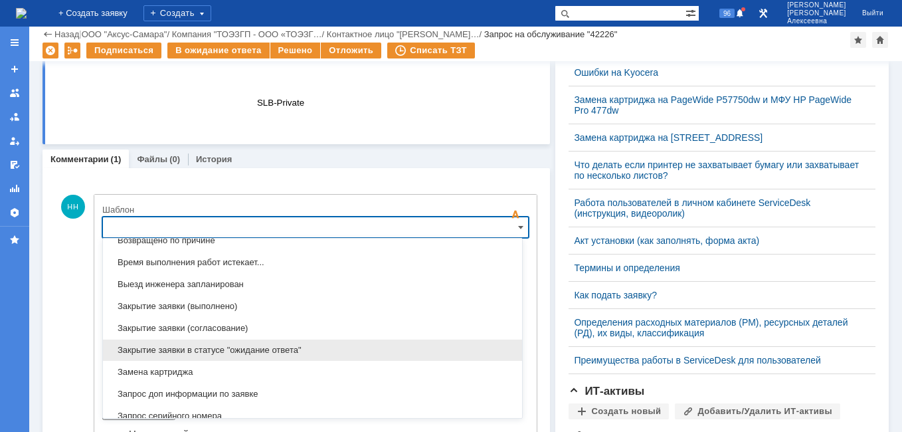
scroll to position [655, 0]
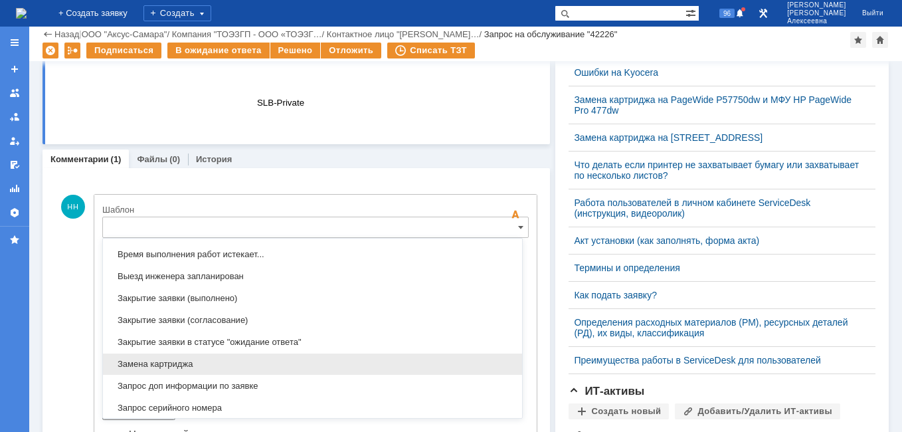
drag, startPoint x: 181, startPoint y: 366, endPoint x: 119, endPoint y: 78, distance: 294.1
click at [181, 366] on span "Замена картриджа" at bounding box center [312, 364] width 403 height 11
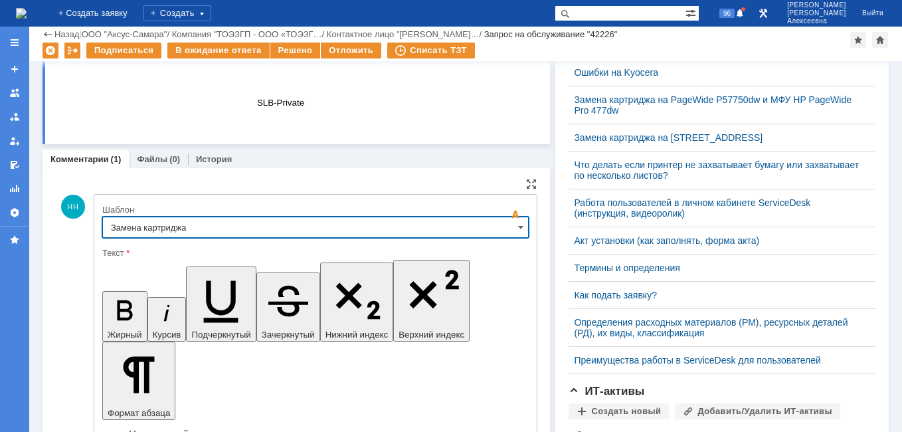
type input "Замена картриджа"
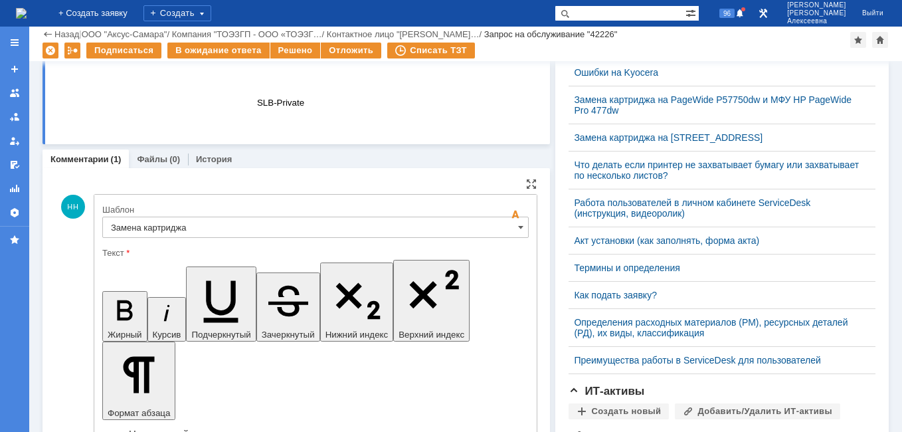
drag, startPoint x: 455, startPoint y: 3328, endPoint x: 294, endPoint y: 3307, distance: 162.6
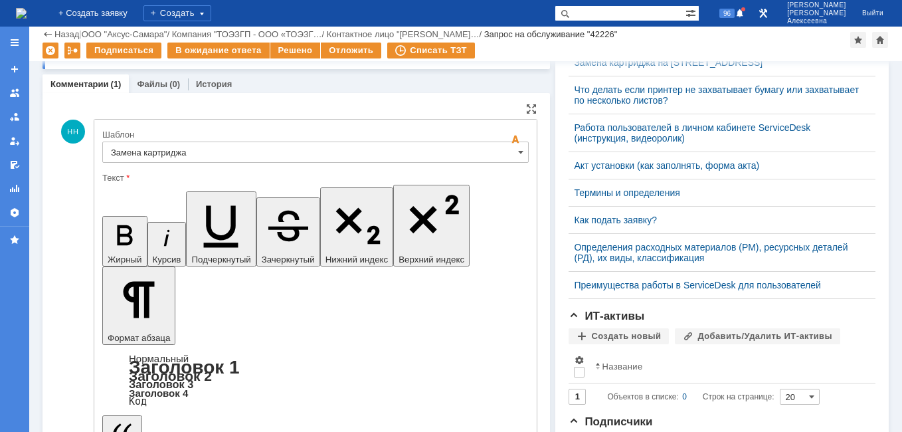
scroll to position [501, 0]
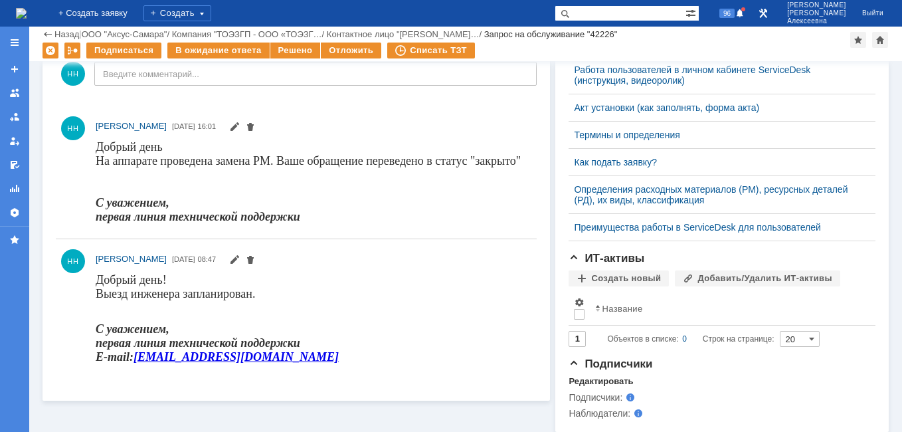
scroll to position [0, 0]
click at [296, 50] on div "Решено" at bounding box center [295, 50] width 50 height 16
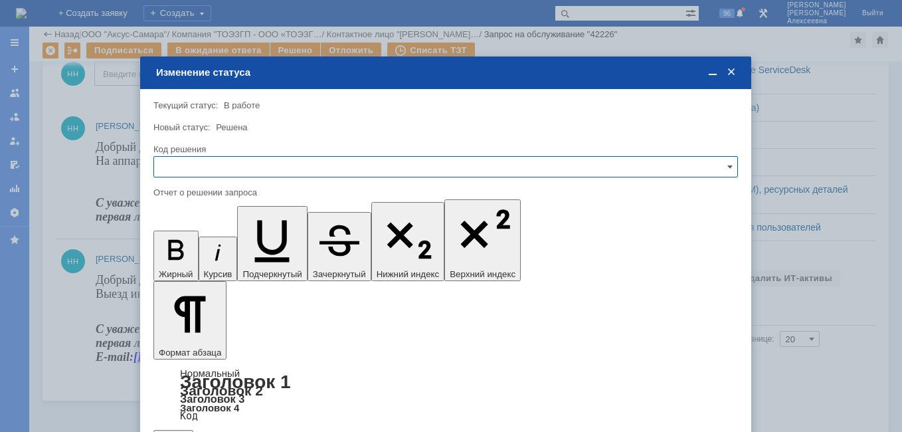
click at [695, 167] on input "text" at bounding box center [445, 166] width 584 height 21
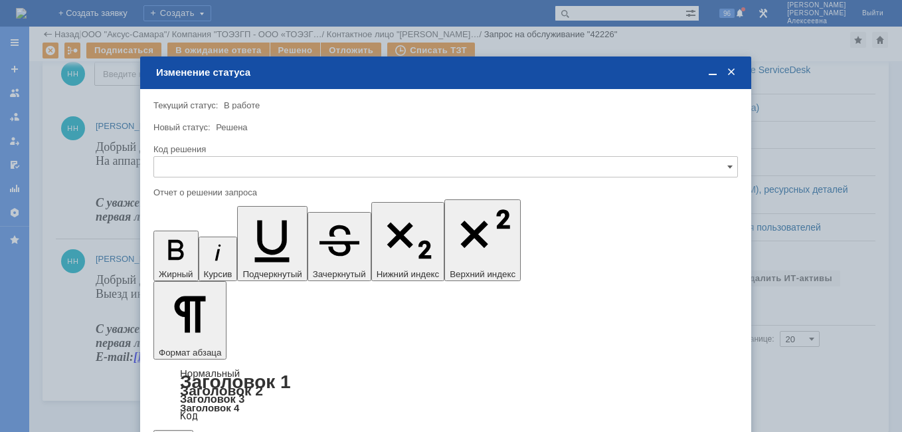
click at [206, 250] on div "Решено" at bounding box center [445, 256] width 583 height 21
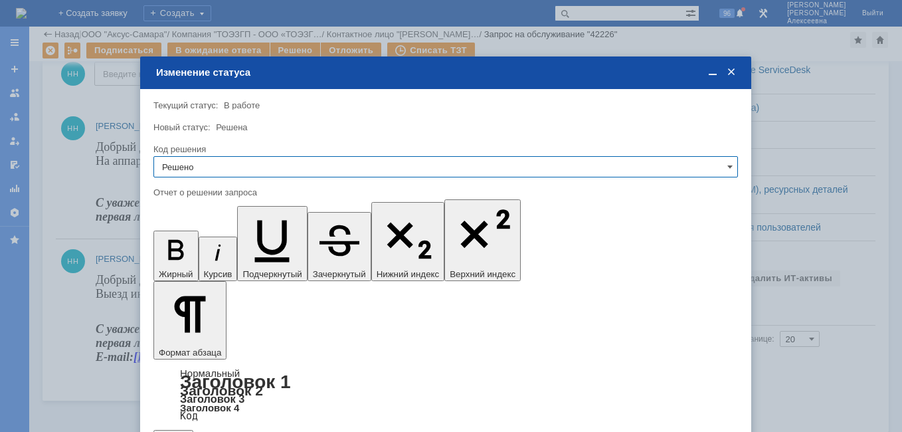
type input "Решено"
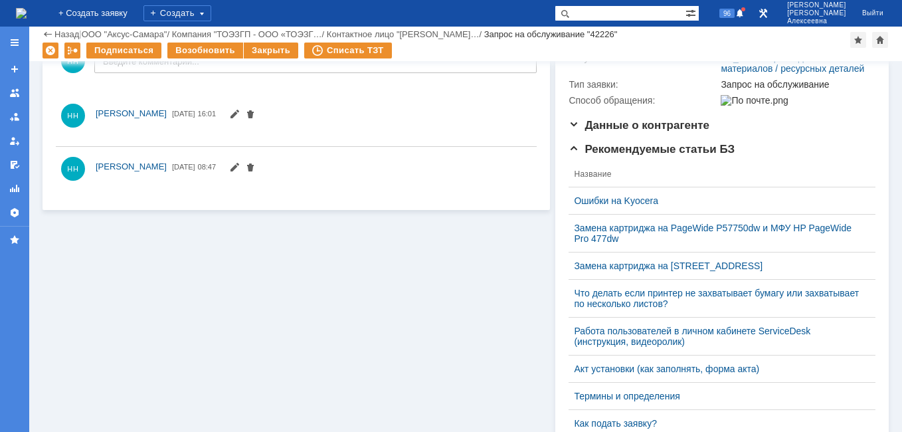
scroll to position [501, 0]
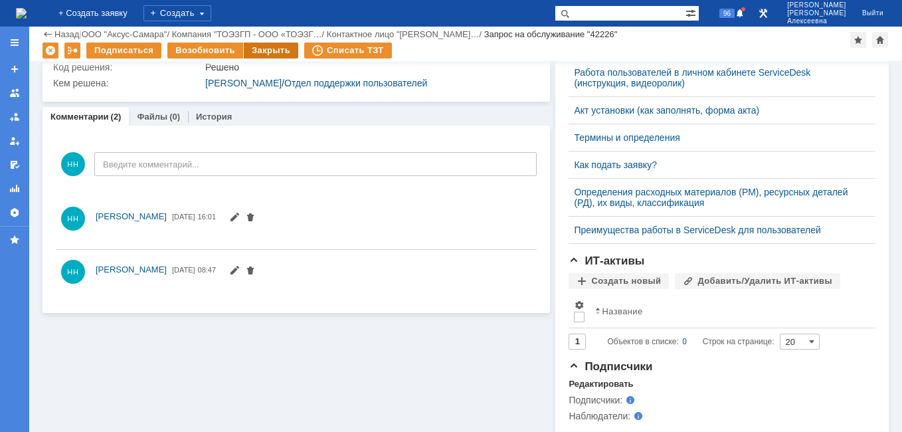
click at [267, 50] on div "Закрыть" at bounding box center [271, 50] width 54 height 16
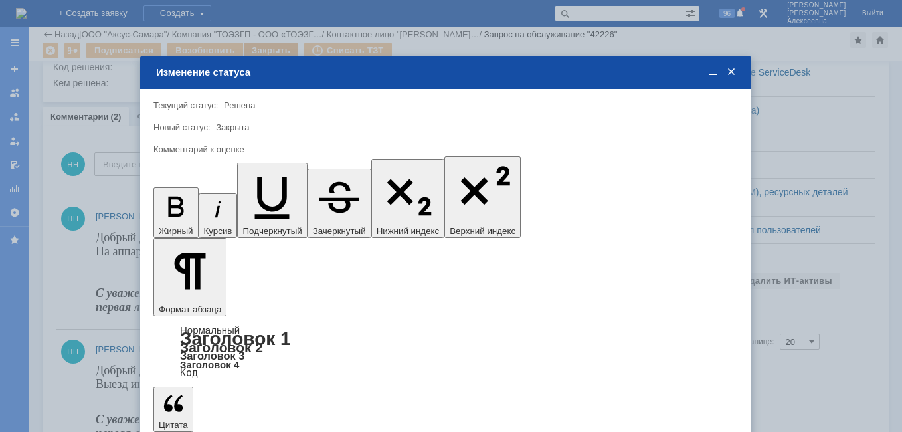
scroll to position [0, 0]
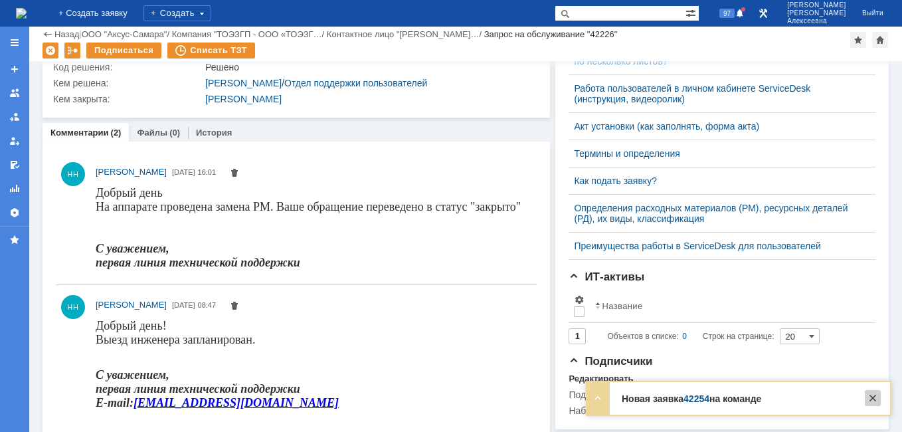
click at [875, 394] on div at bounding box center [872, 398] width 16 height 16
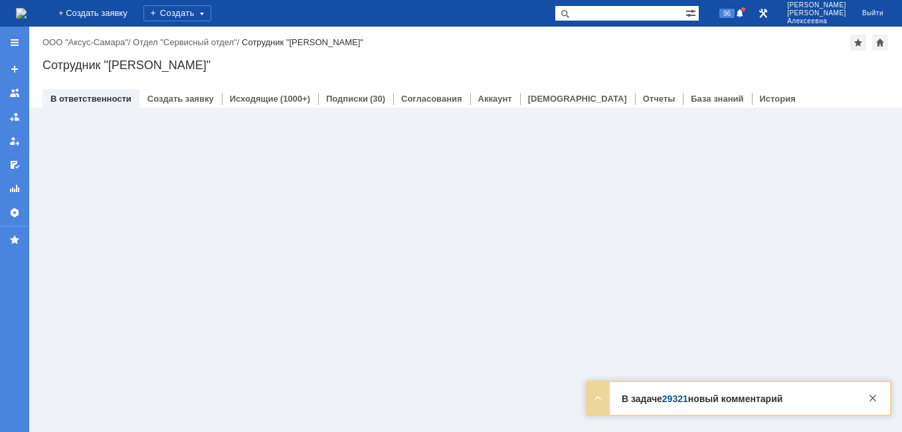
click at [645, 13] on input "text" at bounding box center [619, 13] width 131 height 16
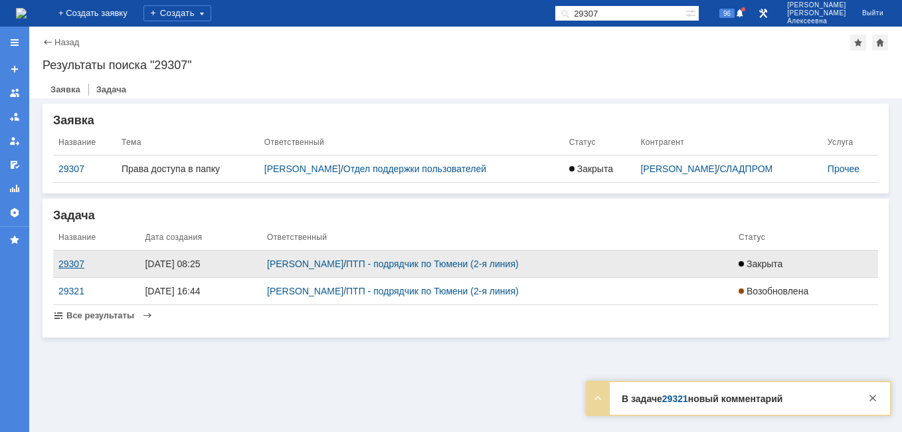
click at [70, 260] on div "29307" at bounding box center [96, 263] width 76 height 11
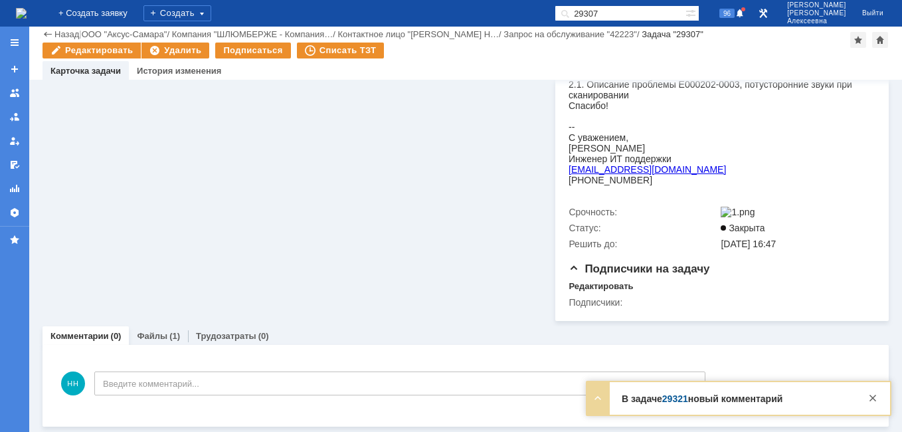
scroll to position [333, 0]
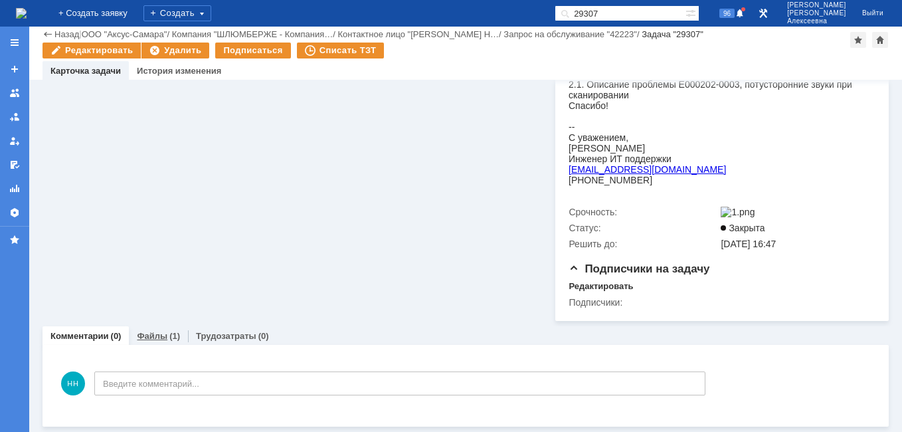
click at [149, 340] on link "Файлы" at bounding box center [152, 336] width 31 height 10
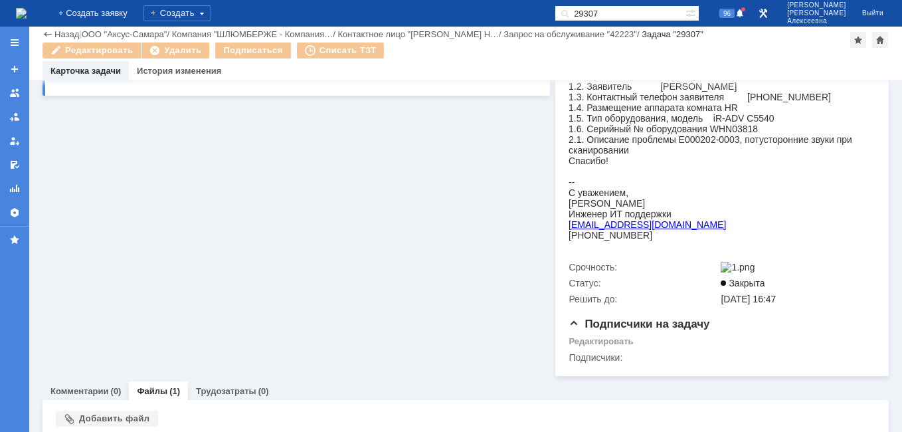
scroll to position [333, 0]
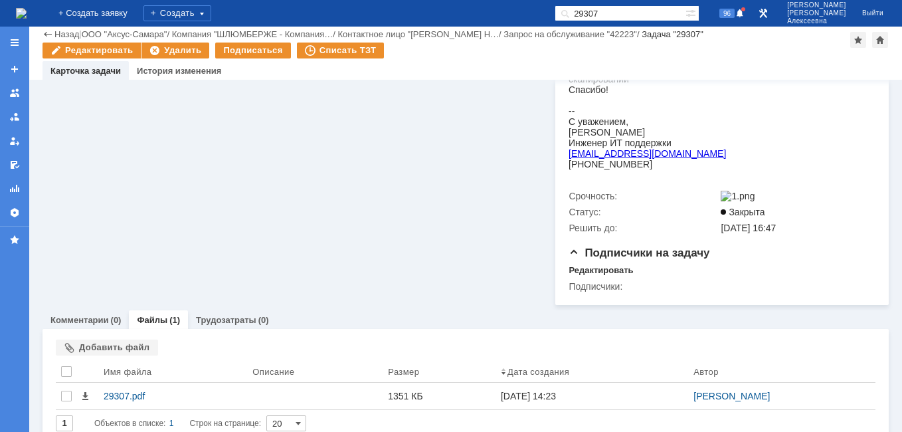
click at [634, 11] on input "29307" at bounding box center [619, 13] width 131 height 16
click at [637, 11] on input "29307" at bounding box center [619, 13] width 131 height 16
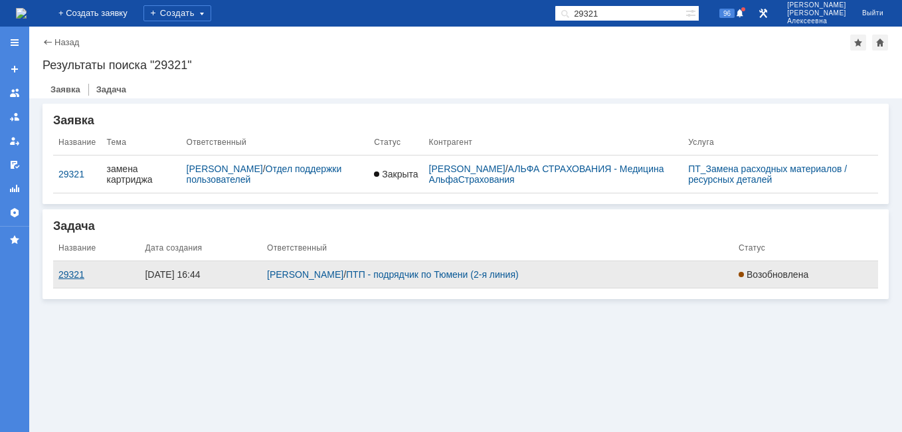
click at [73, 270] on div "29321" at bounding box center [96, 274] width 76 height 11
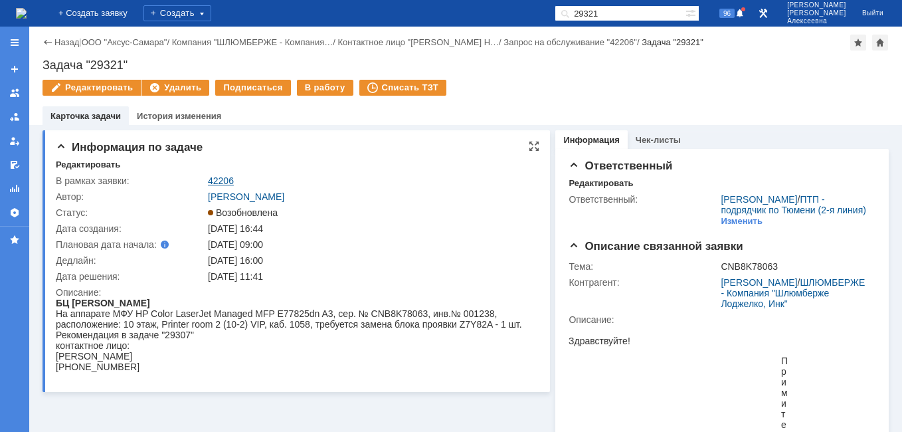
click at [217, 181] on link "42206" at bounding box center [221, 180] width 26 height 11
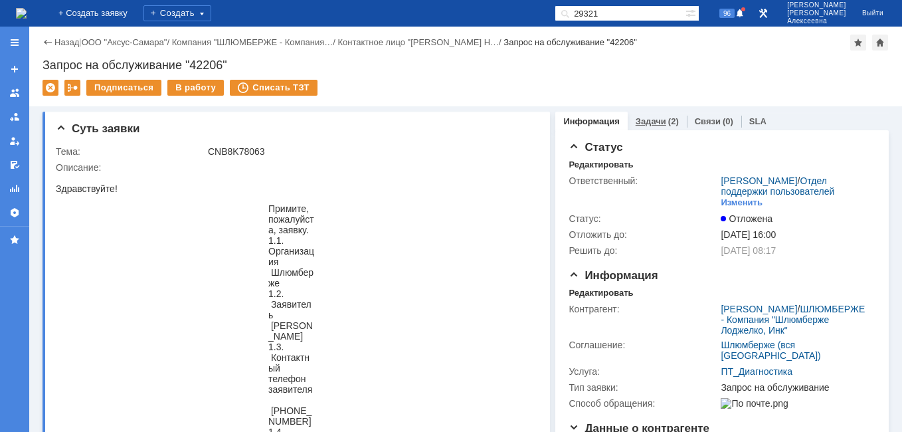
click at [643, 122] on link "Задачи" at bounding box center [650, 121] width 31 height 10
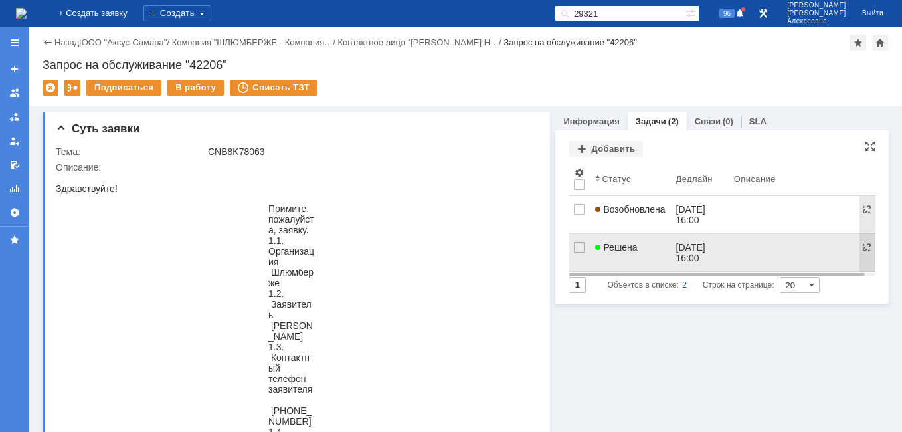
click at [625, 254] on link "Решена" at bounding box center [630, 252] width 80 height 37
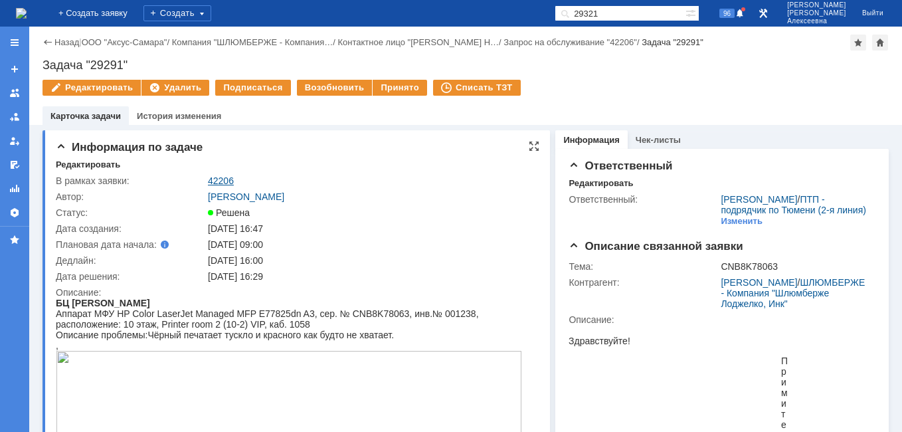
click at [215, 181] on link "42206" at bounding box center [221, 180] width 26 height 11
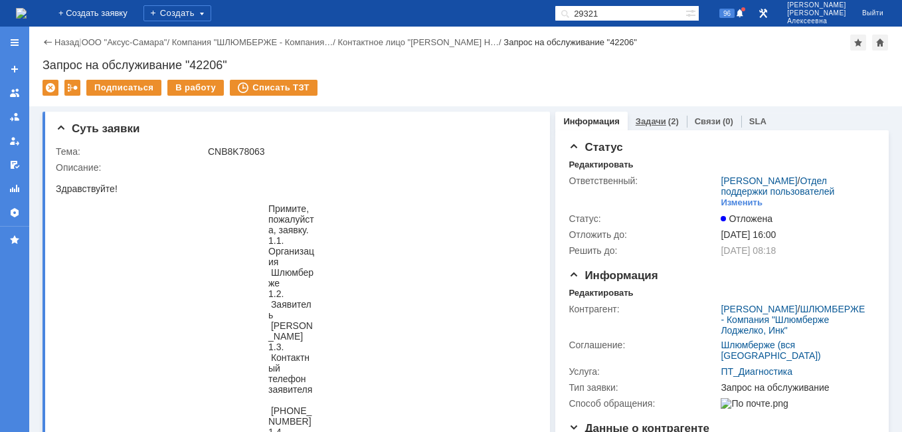
click at [644, 120] on link "Задачи" at bounding box center [650, 121] width 31 height 10
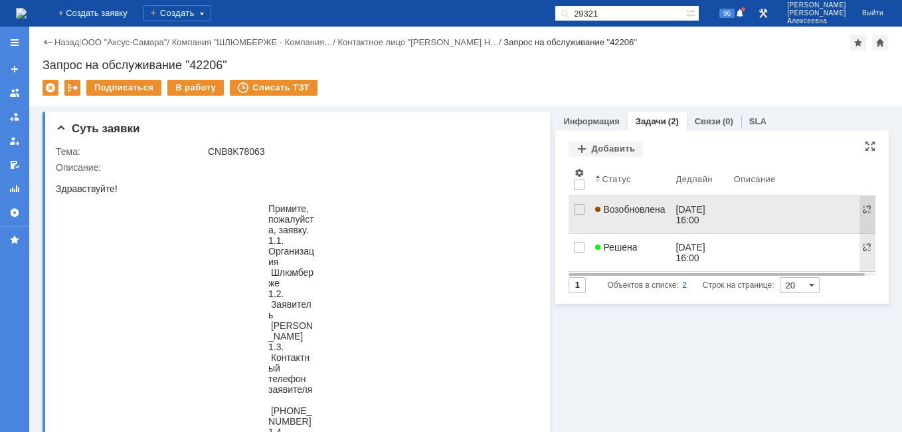
click at [612, 216] on link "Возобновлена" at bounding box center [630, 214] width 80 height 37
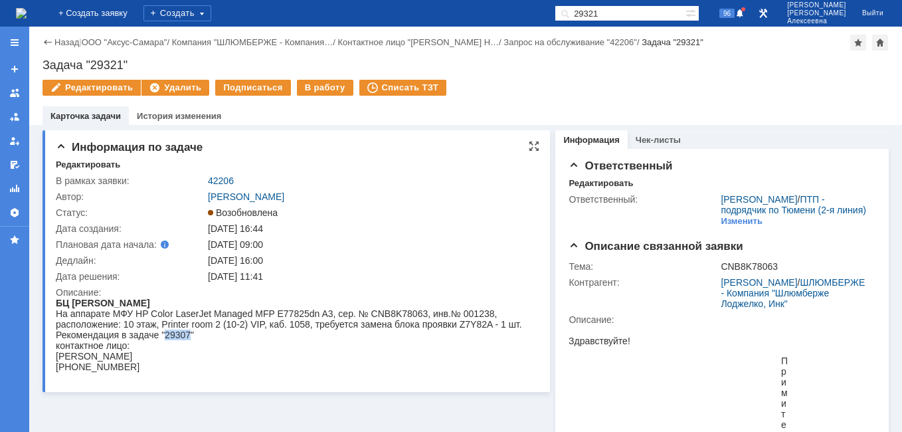
drag, startPoint x: 189, startPoint y: 335, endPoint x: 166, endPoint y: 333, distance: 23.3
click at [166, 333] on div "На аппарате МФУ HP Color LaserJet Managed MFP E77825dn A3, сер. № CNB8K78063, и…" at bounding box center [292, 324] width 472 height 32
copy div "29307"
drag, startPoint x: 631, startPoint y: 9, endPoint x: 559, endPoint y: 19, distance: 73.1
click at [566, 19] on div "На домашнюю + Создать заявку Создать 29321 96 Новоженова Наталья Алексеевна Вый…" at bounding box center [451, 13] width 902 height 27
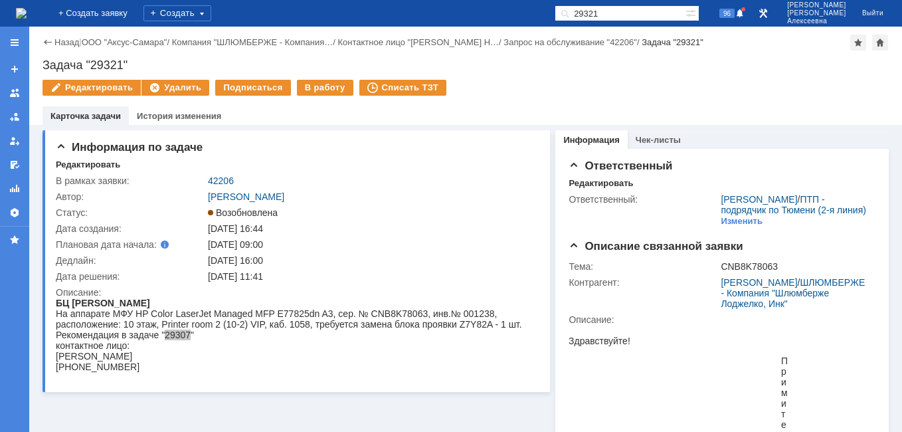
paste input "07"
type input "29307"
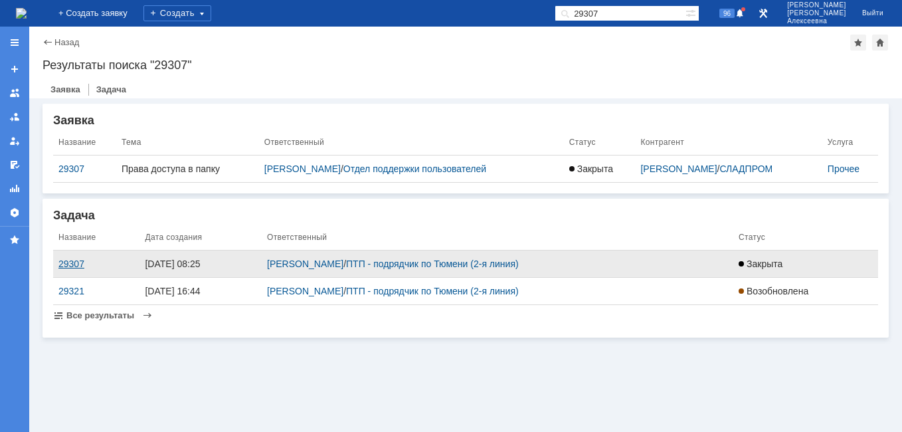
click at [72, 262] on div "29307" at bounding box center [96, 263] width 76 height 11
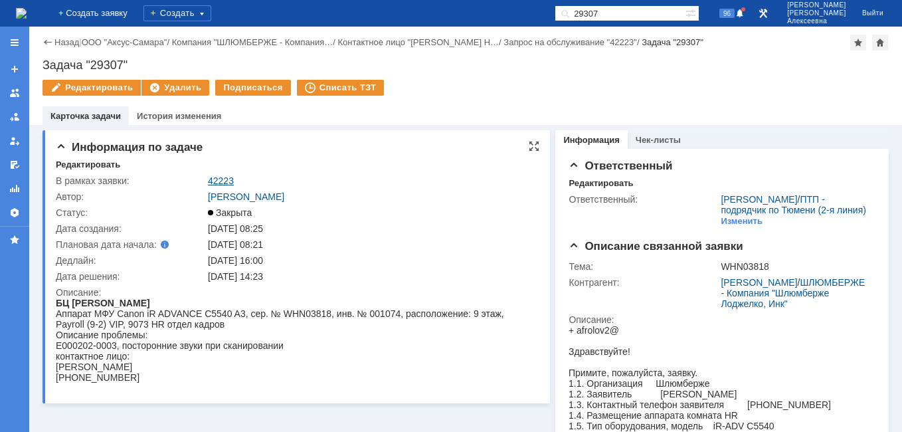
click at [223, 182] on link "42223" at bounding box center [221, 180] width 26 height 11
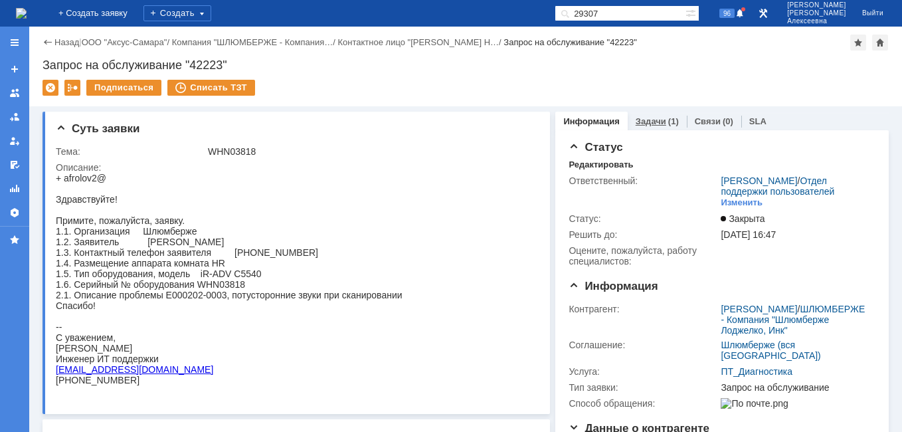
click at [639, 123] on link "Задачи" at bounding box center [650, 121] width 31 height 10
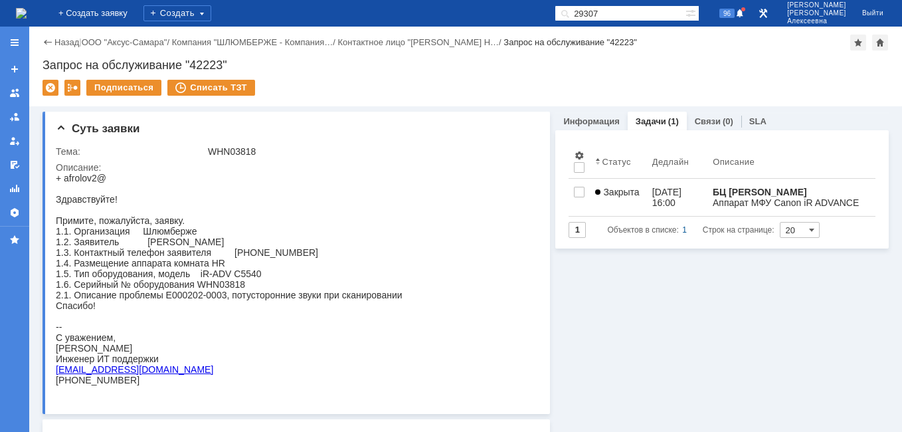
click at [27, 16] on img at bounding box center [21, 13] width 11 height 11
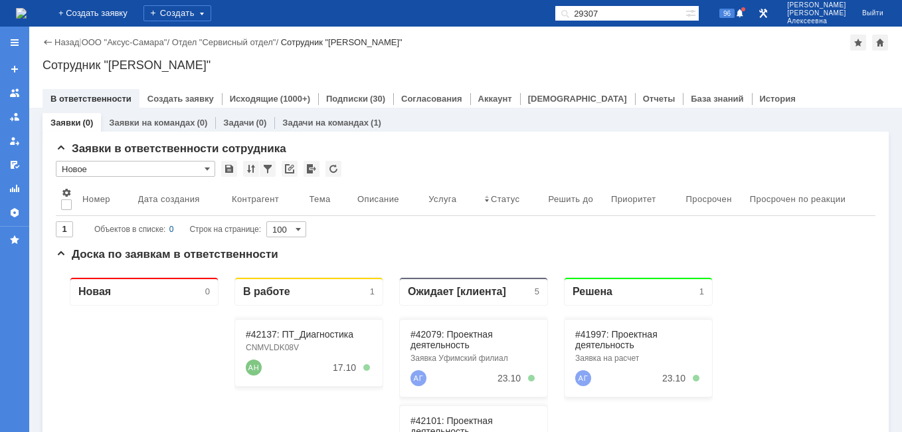
click at [645, 8] on input "29307" at bounding box center [619, 13] width 131 height 16
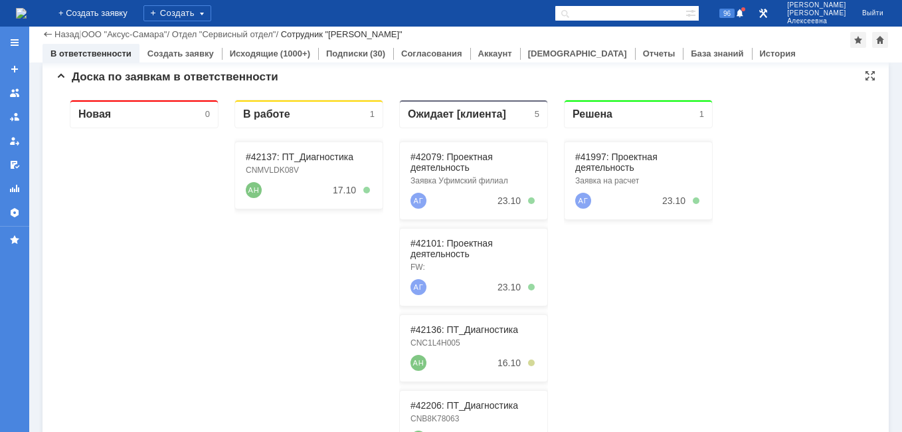
scroll to position [133, 0]
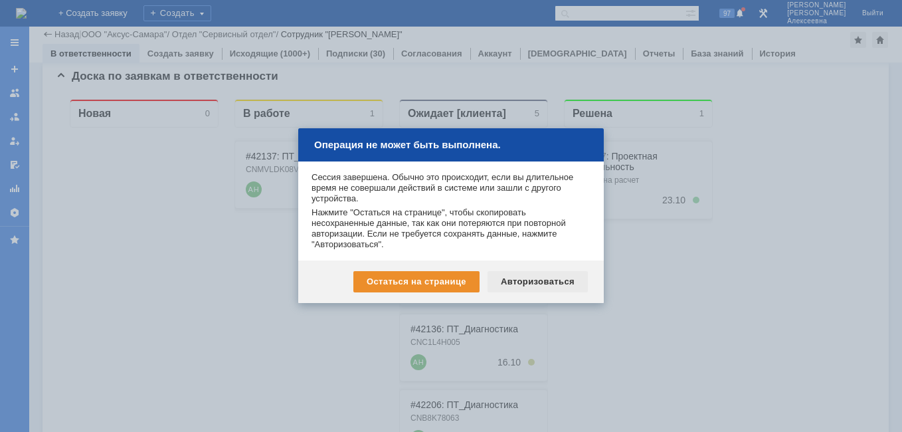
click at [539, 280] on div "Авторизоваться" at bounding box center [537, 281] width 100 height 21
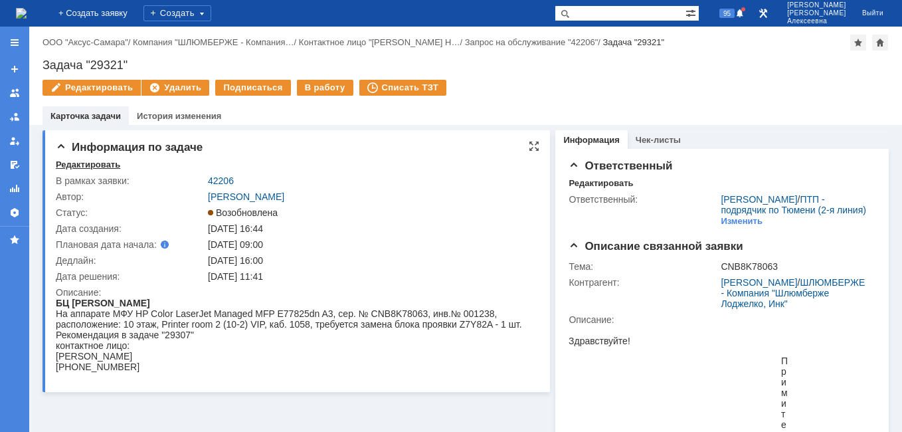
click at [92, 165] on div "Редактировать" at bounding box center [88, 164] width 64 height 11
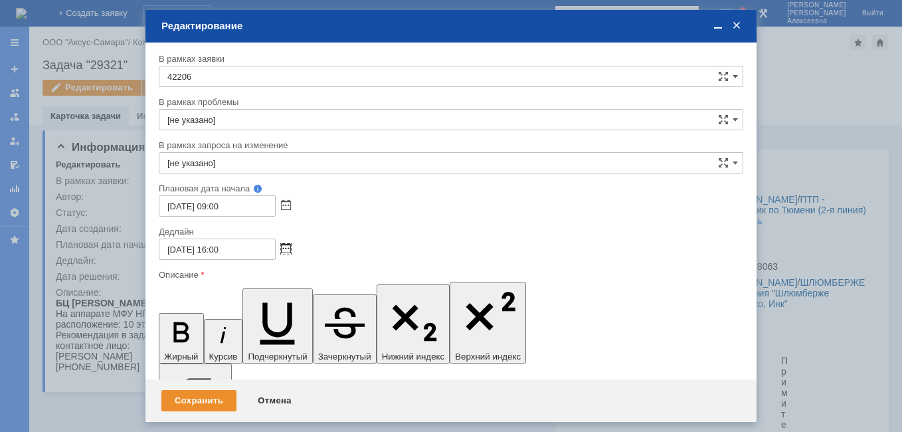
click at [289, 250] on span at bounding box center [286, 249] width 10 height 11
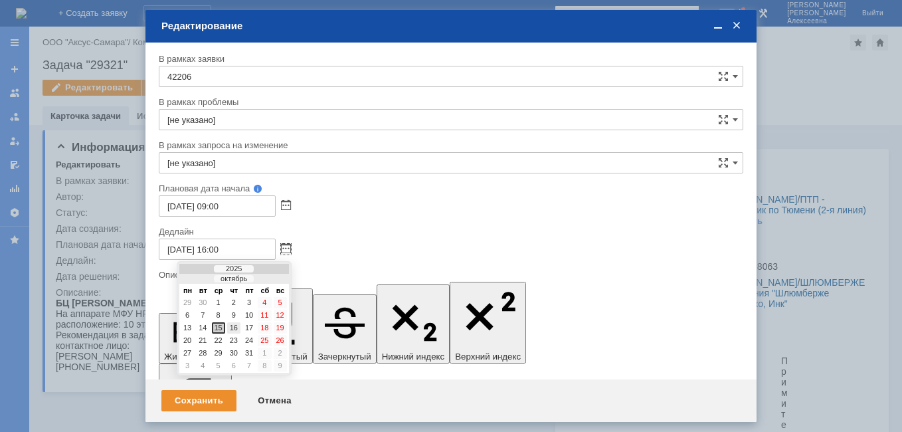
click at [234, 329] on div "16" at bounding box center [233, 327] width 13 height 11
type input "[DATE] 16:00"
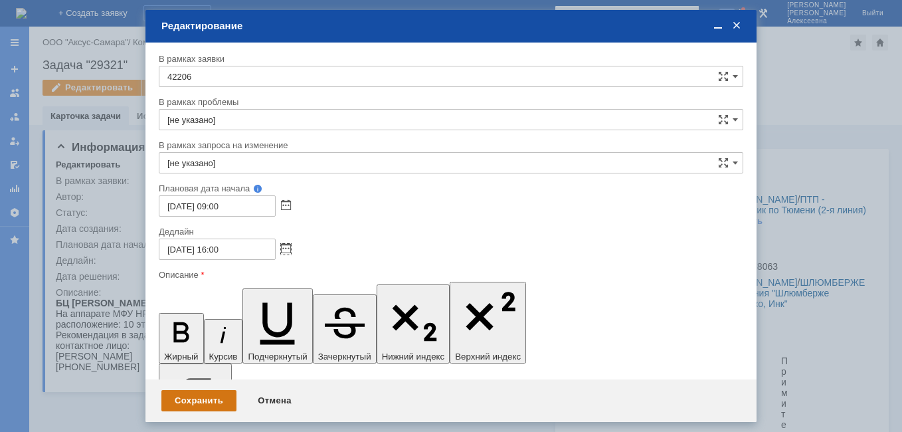
click at [189, 404] on div "Сохранить" at bounding box center [198, 400] width 75 height 21
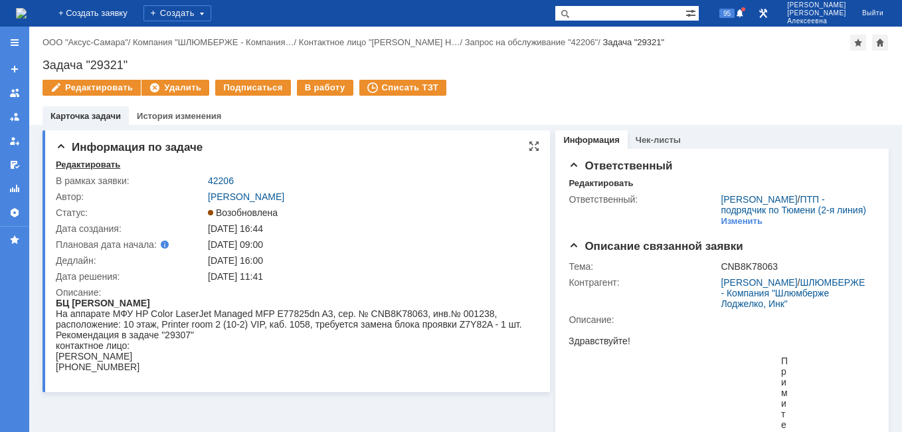
click at [100, 167] on div "Редактировать" at bounding box center [88, 164] width 64 height 11
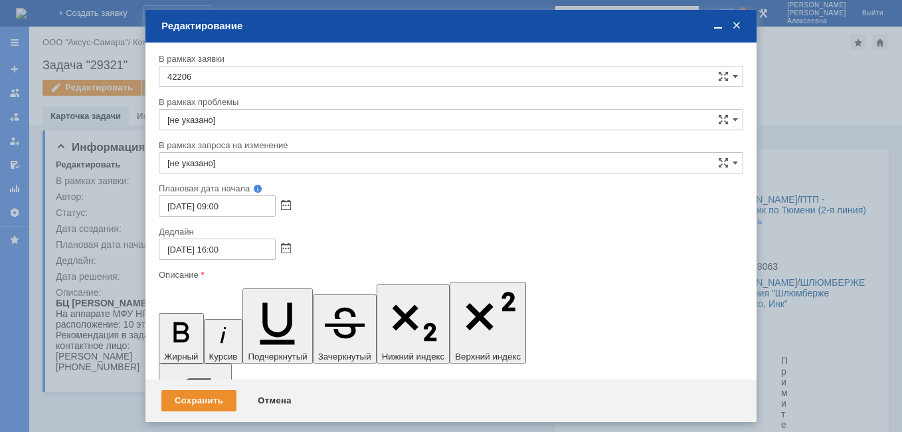
drag, startPoint x: 649, startPoint y: 3862, endPoint x: 531, endPoint y: 3853, distance: 119.2
click at [195, 406] on div "Сохранить" at bounding box center [198, 400] width 75 height 21
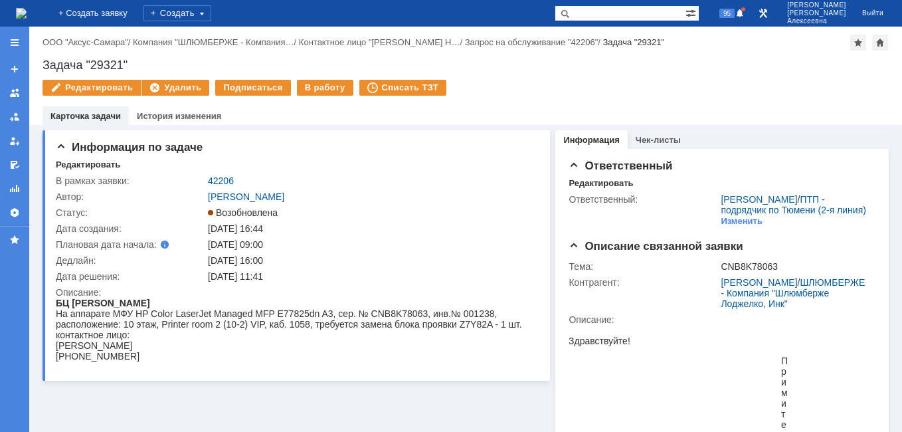
click at [27, 9] on img at bounding box center [21, 13] width 11 height 11
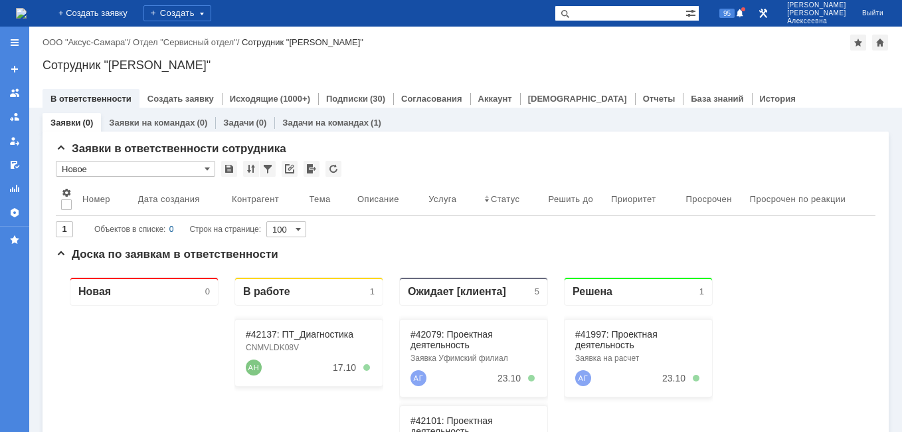
click at [27, 15] on img at bounding box center [21, 13] width 11 height 11
paste input "42136"
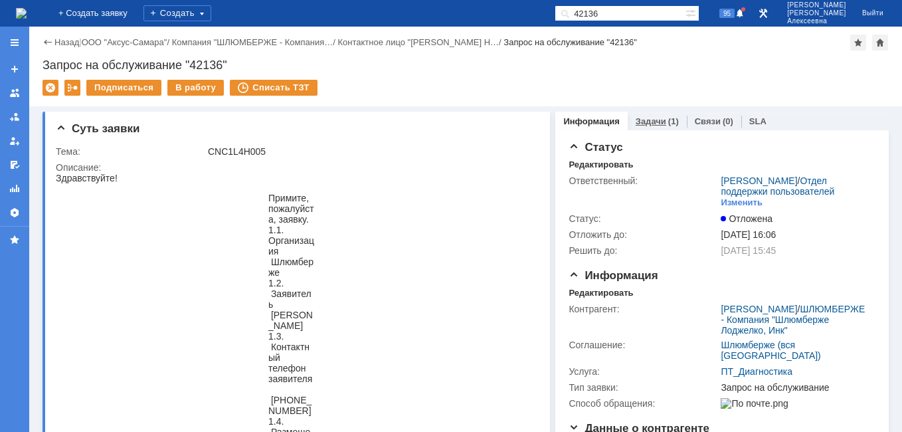
click at [649, 122] on link "Задачи" at bounding box center [650, 121] width 31 height 10
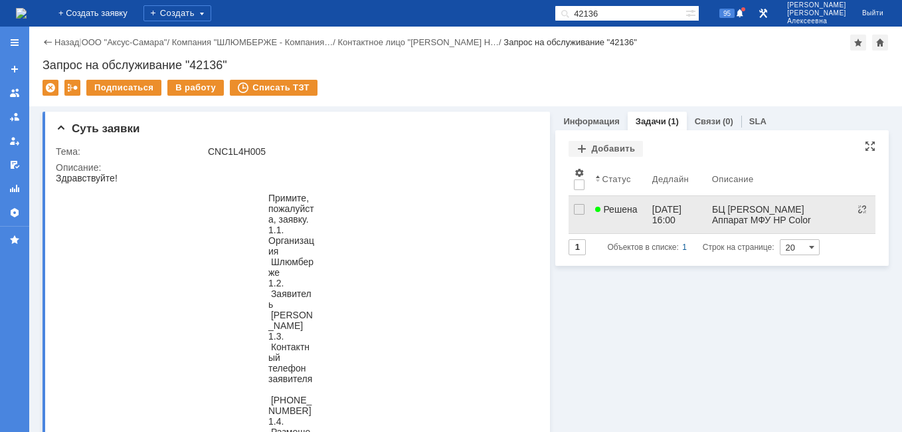
click at [615, 204] on span "Решена" at bounding box center [616, 209] width 42 height 11
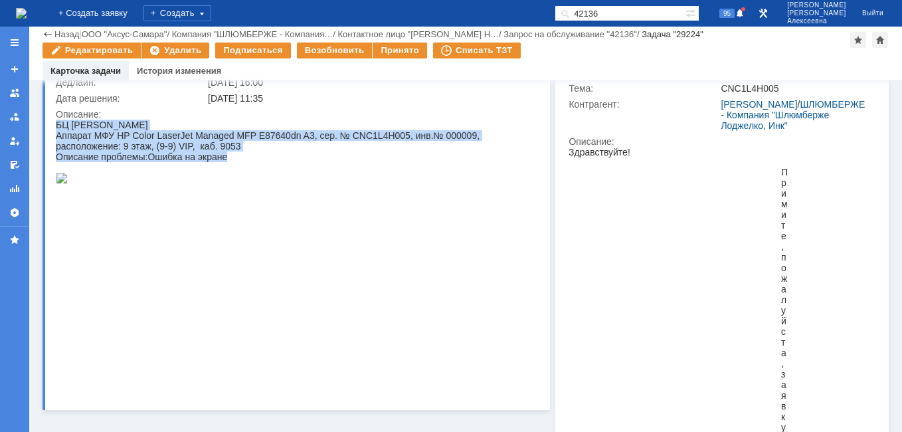
drag, startPoint x: 236, startPoint y: 157, endPoint x: 46, endPoint y: 130, distance: 191.8
click at [56, 130] on html "БЦ Магелан Аппарат МФУ HP Color LaserJet Managed MFP E87640dn A3, сер. № CNC1L4…" at bounding box center [292, 153] width 472 height 66
drag, startPoint x: 46, startPoint y: 130, endPoint x: 86, endPoint y: 134, distance: 40.0
copy body "БЦ Магелан Аппарат МФУ HP Color LaserJet Managed MFP E87640dn A3, сер. № CNC1L4…"
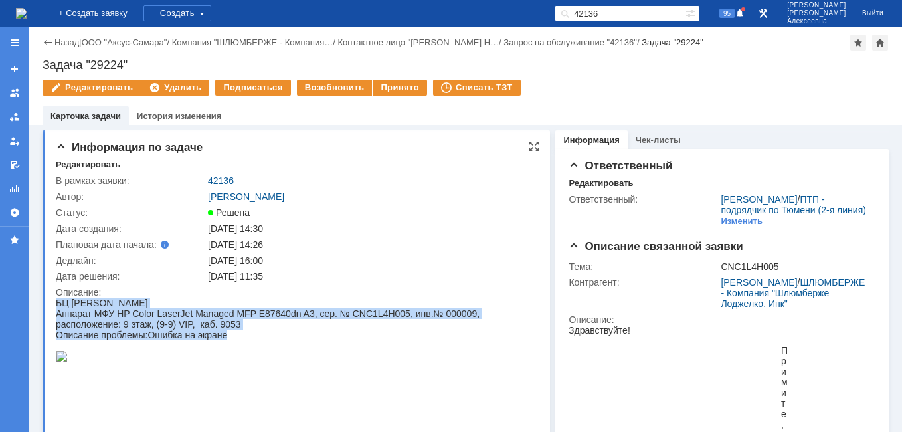
copy body "БЦ Магелан Аппарат МФУ HP Color LaserJet Managed MFP E87640dn A3, сер. № CNC1L4…"
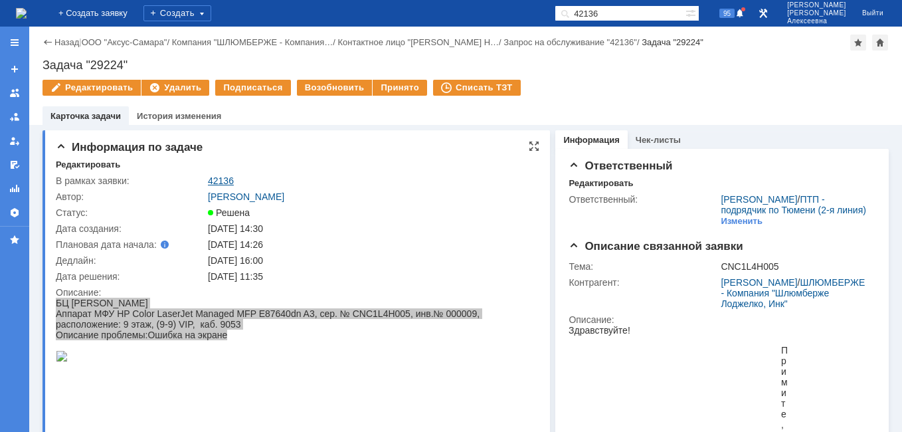
click at [227, 181] on link "42136" at bounding box center [221, 180] width 26 height 11
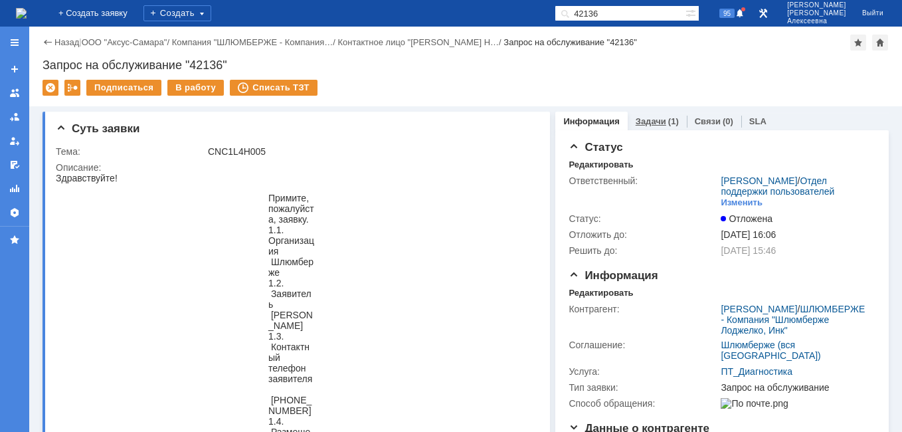
click at [640, 123] on link "Задачи" at bounding box center [650, 121] width 31 height 10
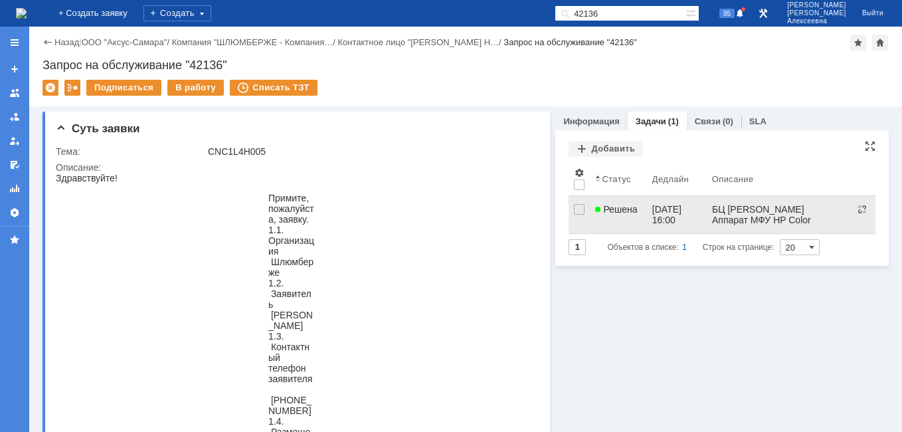
click at [625, 222] on link "Решена" at bounding box center [618, 214] width 56 height 37
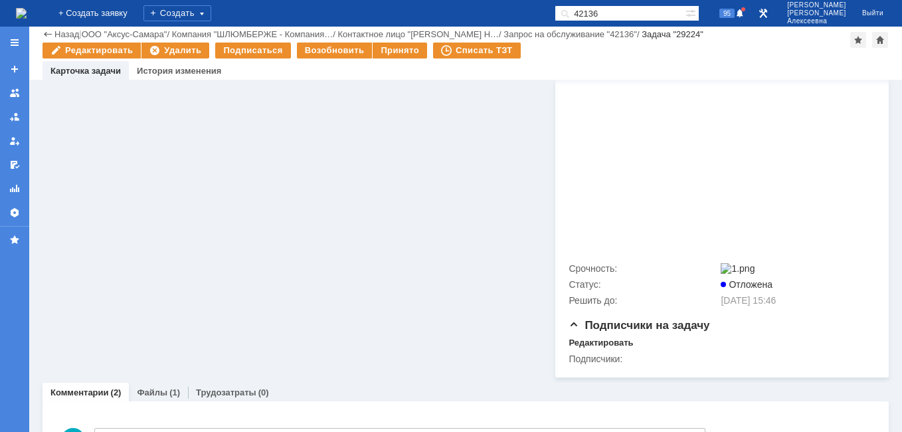
scroll to position [4840, 0]
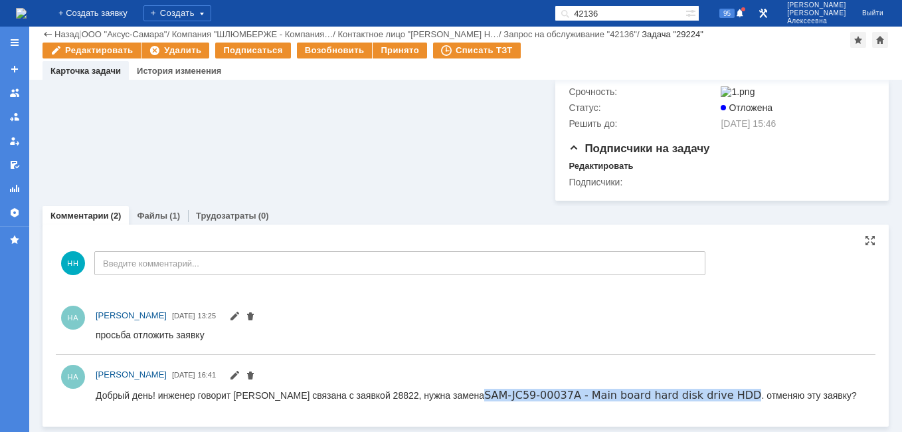
drag, startPoint x: 696, startPoint y: 392, endPoint x: 444, endPoint y: 399, distance: 252.4
click at [443, 399] on div "Добрый день! инженер говорит ошибка связана с заявкой 28822, нужна замена SAM-J…" at bounding box center [476, 394] width 761 height 13
copy link "AM-JC59-00037A - Main board hard disk drive HDD"
drag, startPoint x: 634, startPoint y: 9, endPoint x: 545, endPoint y: 8, distance: 89.0
click at [538, 25] on div "На домашнюю + Создать заявку Создать 42136 95 [PERSON_NAME]" at bounding box center [451, 13] width 902 height 27
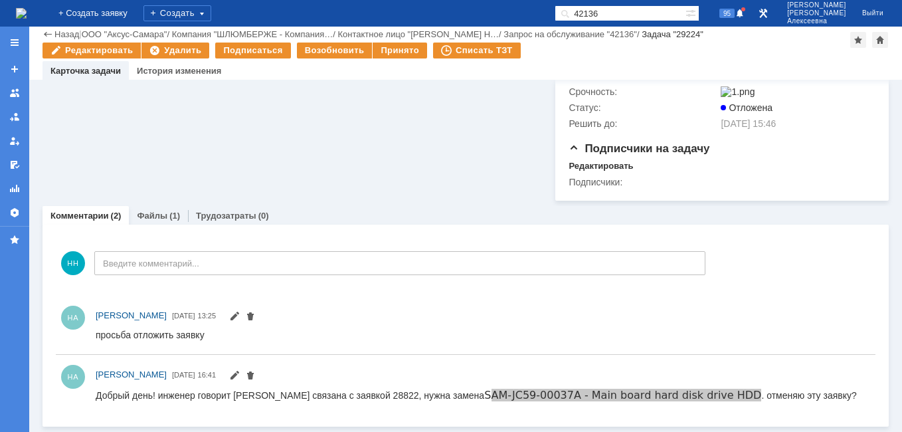
paste input "2924"
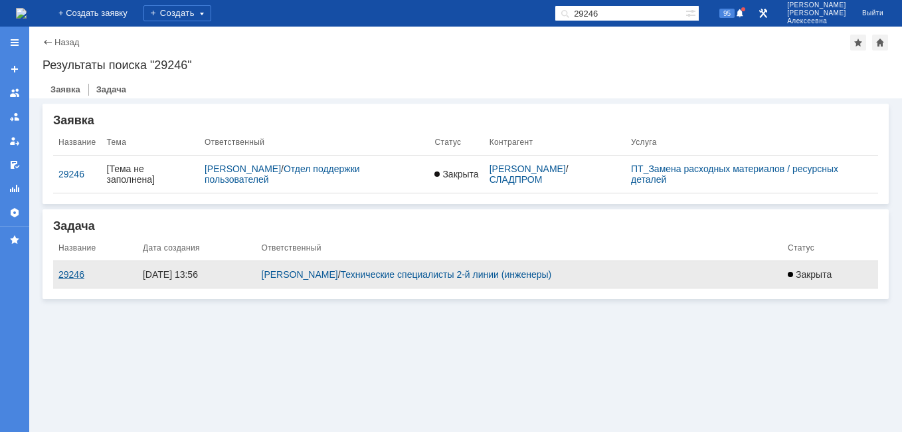
click at [71, 272] on div "29246" at bounding box center [95, 274] width 74 height 11
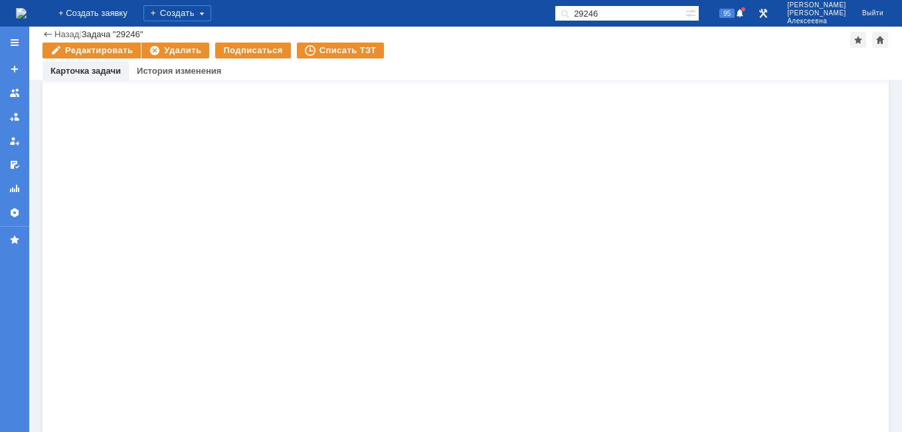
scroll to position [648, 0]
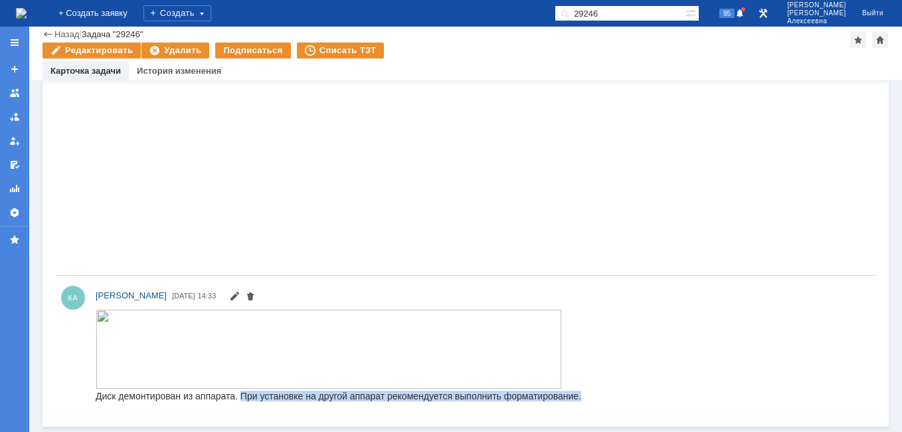
drag, startPoint x: 589, startPoint y: 398, endPoint x: 239, endPoint y: 396, distance: 349.9
click at [239, 396] on html "Диск демонтирован из аппарата. При установке на другой аппарат рекомендуется вы…" at bounding box center [478, 355] width 764 height 92
copy div "При установке на другой аппарат рекомендуется выполнить форматирование."
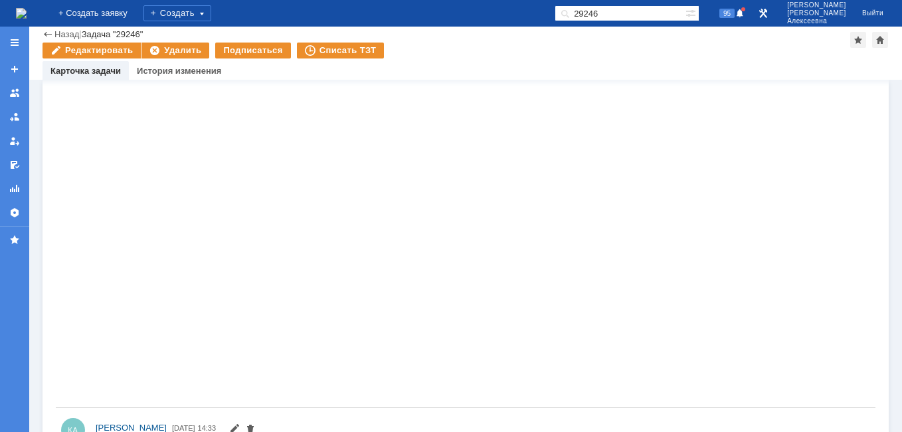
drag, startPoint x: 644, startPoint y: 7, endPoint x: 497, endPoint y: 32, distance: 149.4
click at [497, 32] on div "На домашнюю + Создать заявку Создать 29246 95 Новоженова Наталья Алексеевна Вый…" at bounding box center [451, 216] width 902 height 432
paste input "4213"
type input "42136"
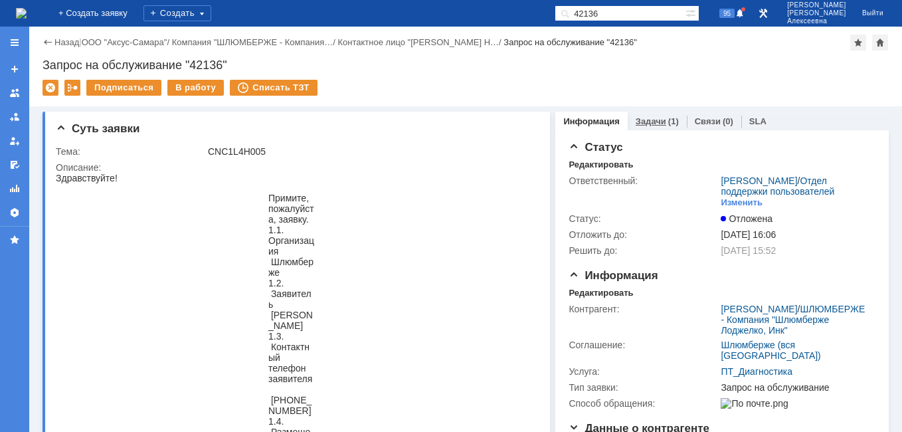
click at [653, 121] on link "Задачи" at bounding box center [650, 121] width 31 height 10
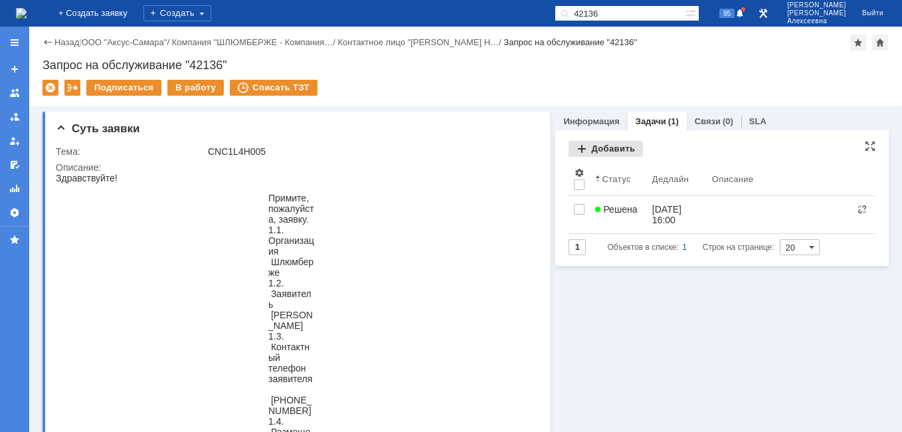
click at [601, 148] on div "Добавить" at bounding box center [605, 149] width 74 height 16
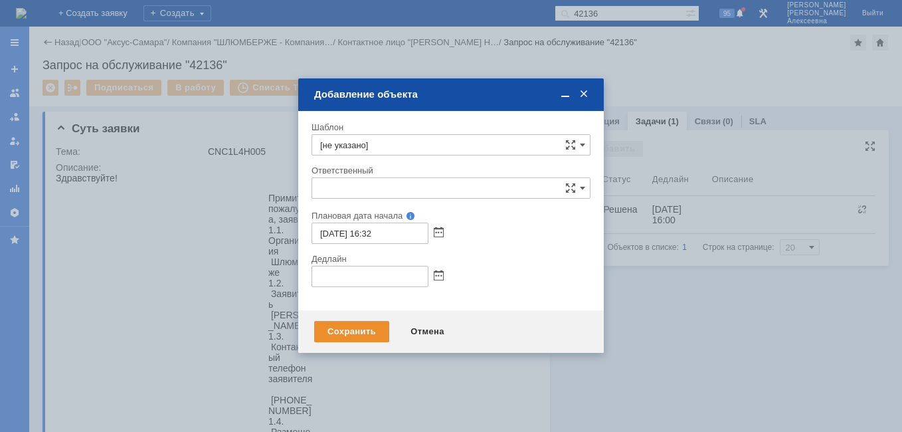
type input "[не указано]"
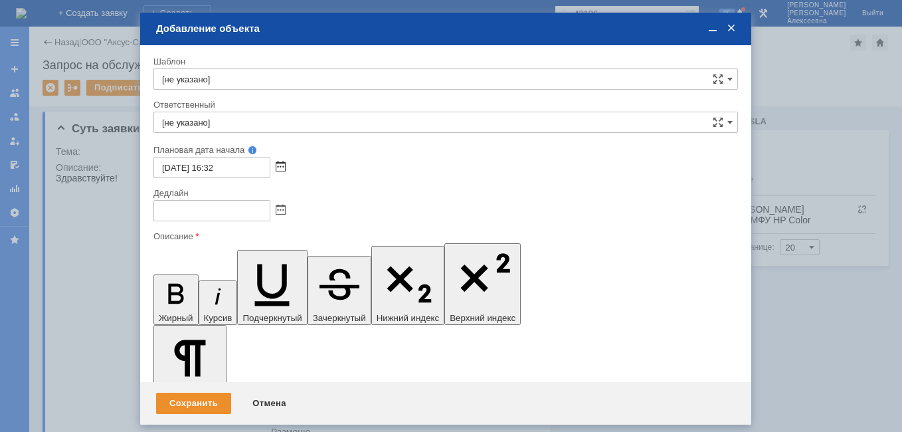
click at [284, 165] on span at bounding box center [281, 167] width 10 height 11
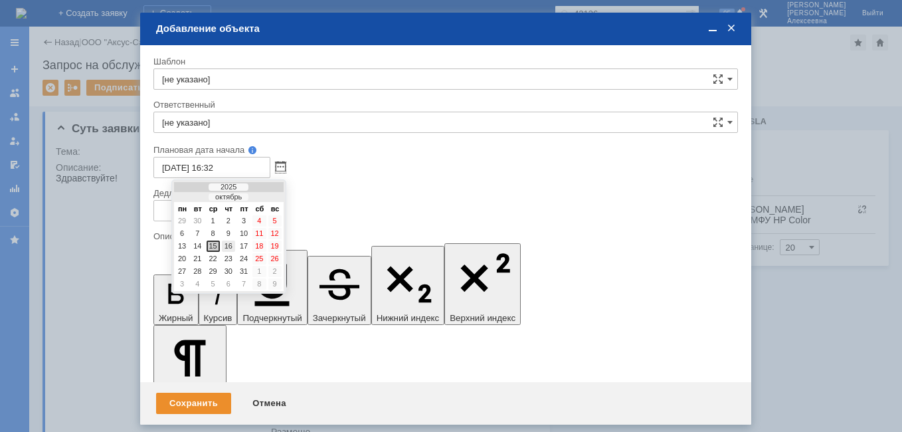
click at [228, 249] on div "16" at bounding box center [228, 245] width 13 height 11
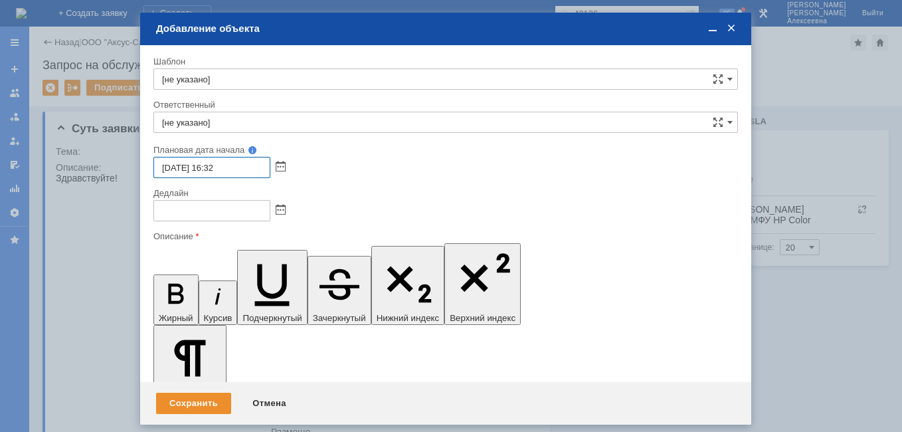
click at [216, 165] on input "16.10.2025 16:32" at bounding box center [211, 167] width 117 height 21
click at [234, 164] on input "16.10.2025 09:32" at bounding box center [211, 167] width 117 height 21
type input "[DATE] 09:00"
click at [280, 212] on span at bounding box center [281, 210] width 10 height 11
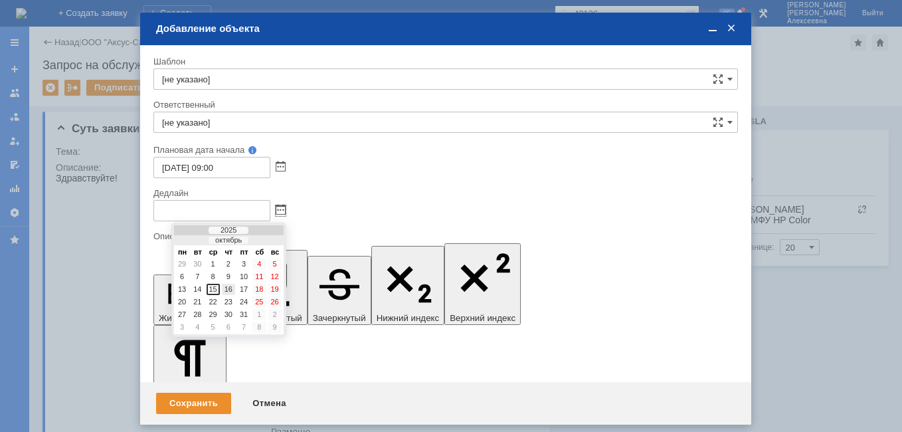
click at [233, 289] on div "16" at bounding box center [228, 289] width 13 height 11
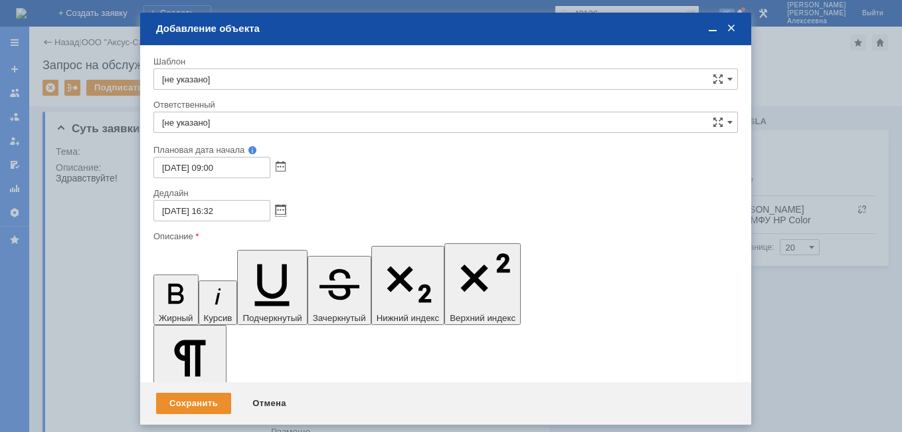
click at [232, 208] on input "16.10.2025 16:32" at bounding box center [211, 210] width 117 height 21
type input "[DATE] 16:00"
click at [201, 119] on input "[не указано]" at bounding box center [445, 122] width 584 height 21
click at [249, 223] on span "[PERSON_NAME]" at bounding box center [445, 219] width 567 height 11
type input "[PERSON_NAME]"
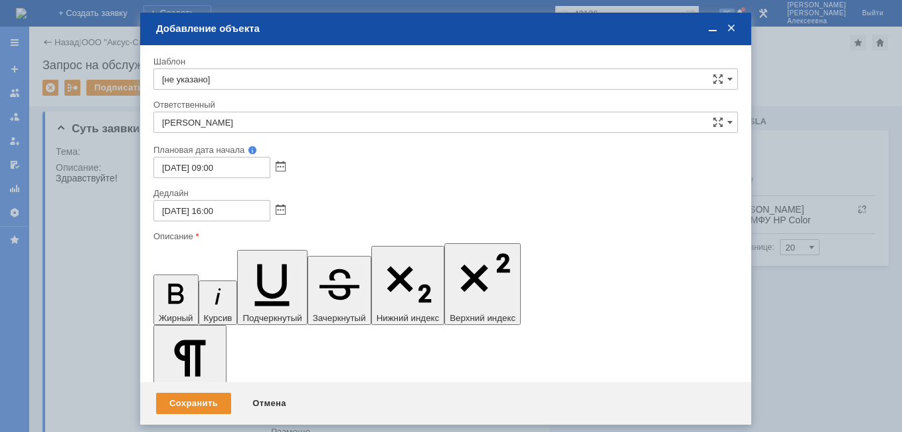
drag, startPoint x: 712, startPoint y: 32, endPoint x: 395, endPoint y: 33, distance: 316.7
click at [712, 32] on span at bounding box center [712, 29] width 13 height 12
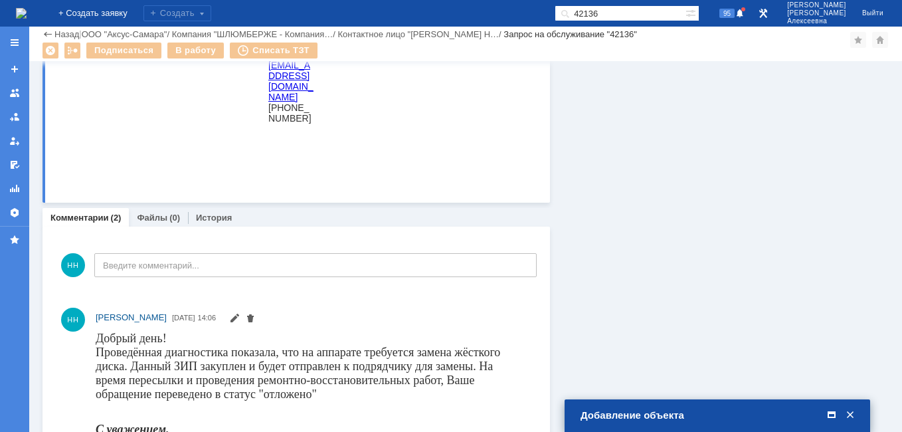
scroll to position [863, 0]
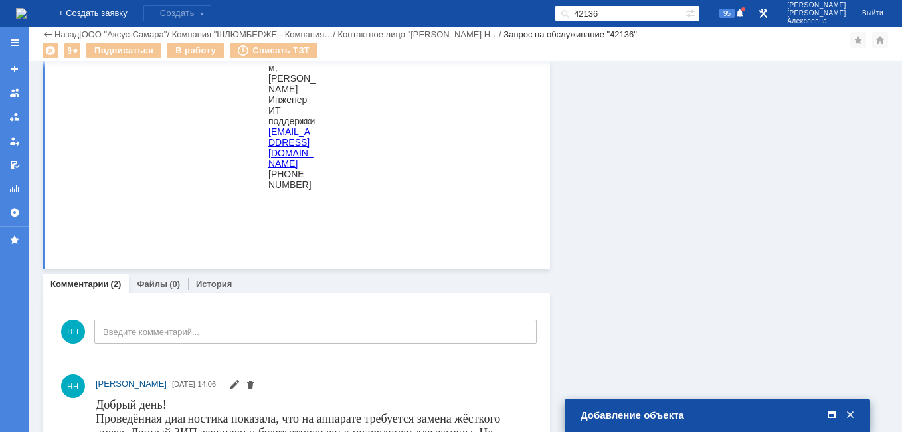
drag, startPoint x: 316, startPoint y: 224, endPoint x: 265, endPoint y: 128, distance: 109.0
click at [265, 128] on blockquote "Спасибо! -- С уважением, [PERSON_NAME] Инженер ИТ поддержки [EMAIL_ADDRESS][DOM…" at bounding box center [292, 104] width 100 height 191
copy blockquote "[PERSON_NAME] Инженер ИТ поддержки [EMAIL_ADDRESS][DOMAIN_NAME] [PHONE_NUMBER]"
click at [829, 414] on span at bounding box center [831, 415] width 13 height 12
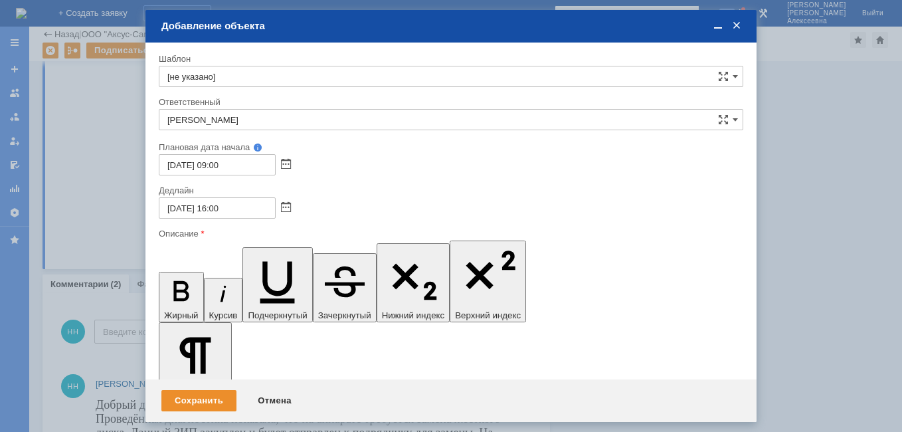
scroll to position [4027, 2]
drag, startPoint x: 258, startPoint y: 3870, endPoint x: 320, endPoint y: 4123, distance: 259.9
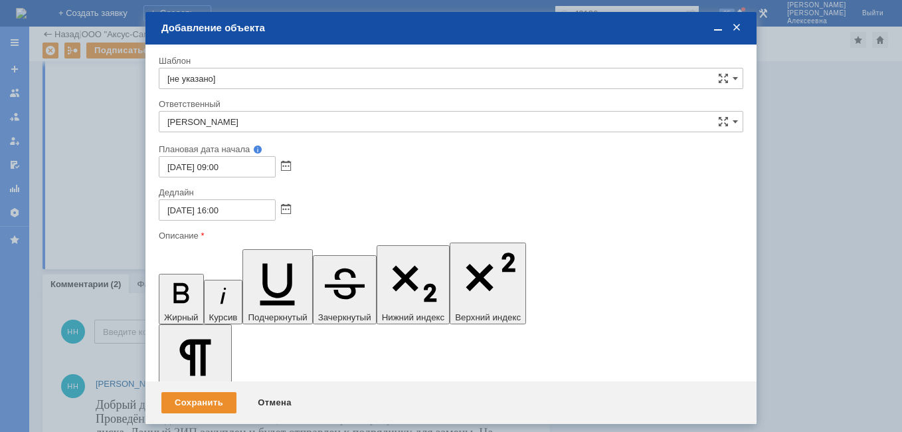
drag, startPoint x: 226, startPoint y: 3799, endPoint x: 167, endPoint y: 3789, distance: 59.9
click at [166, 276] on icon "button" at bounding box center [181, 293] width 35 height 35
drag, startPoint x: 446, startPoint y: 3841, endPoint x: 677, endPoint y: 3833, distance: 231.2
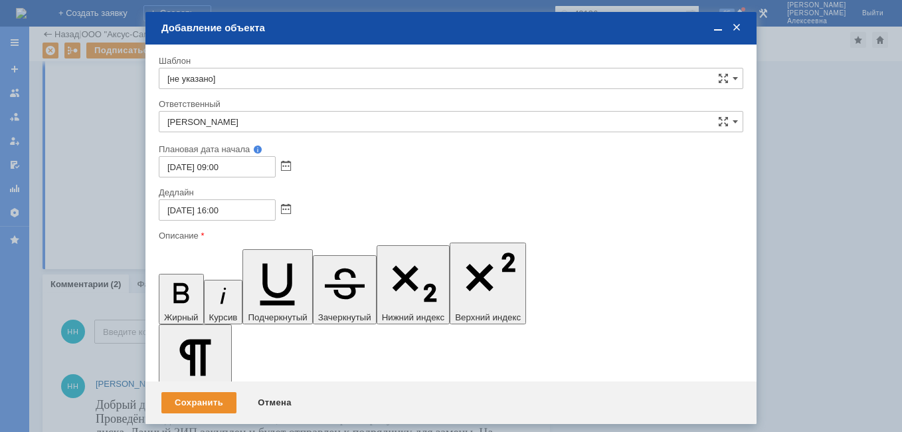
click at [164, 276] on icon "button" at bounding box center [181, 293] width 35 height 35
click at [248, 251] on icon "button" at bounding box center [277, 280] width 59 height 59
click at [207, 395] on div "Сохранить" at bounding box center [198, 402] width 75 height 21
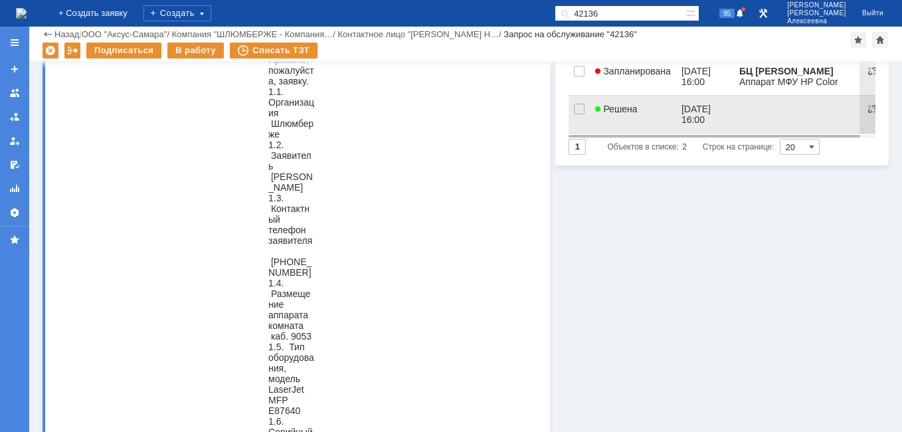
scroll to position [0, 0]
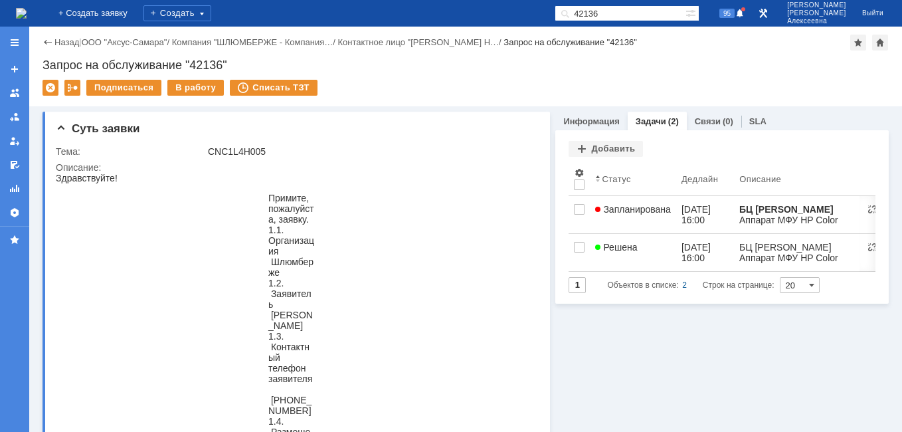
click at [631, 204] on span "Запланирована" at bounding box center [633, 209] width 76 height 11
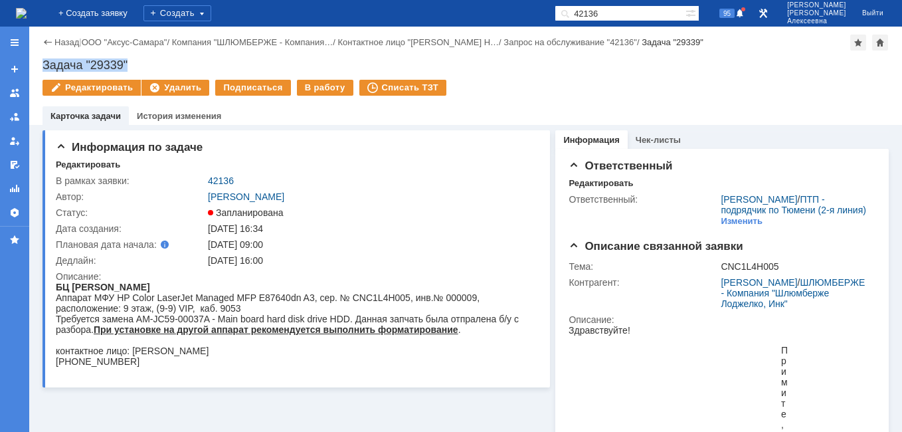
drag, startPoint x: 131, startPoint y: 61, endPoint x: 43, endPoint y: 64, distance: 87.7
click at [43, 64] on div "Задача "29339"" at bounding box center [465, 64] width 846 height 13
copy div "Задача "29339""
click at [27, 9] on img at bounding box center [21, 13] width 11 height 11
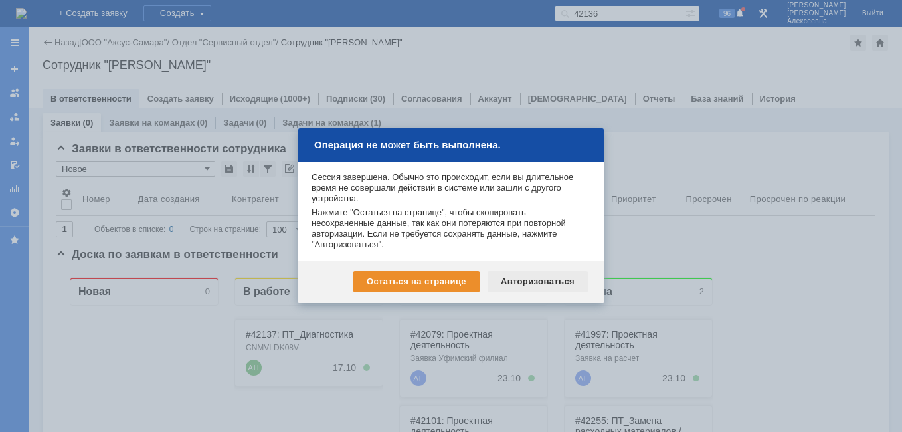
click at [540, 274] on div "Авторизоваться" at bounding box center [537, 281] width 100 height 21
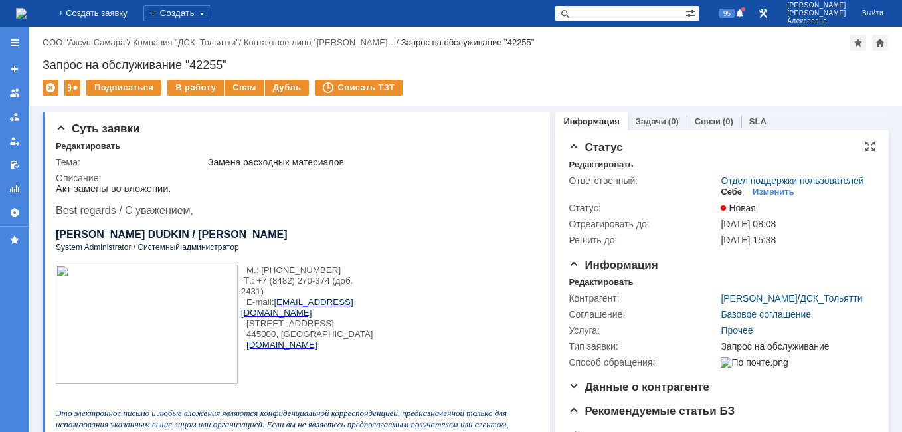
click at [722, 197] on div "Себе" at bounding box center [730, 192] width 21 height 11
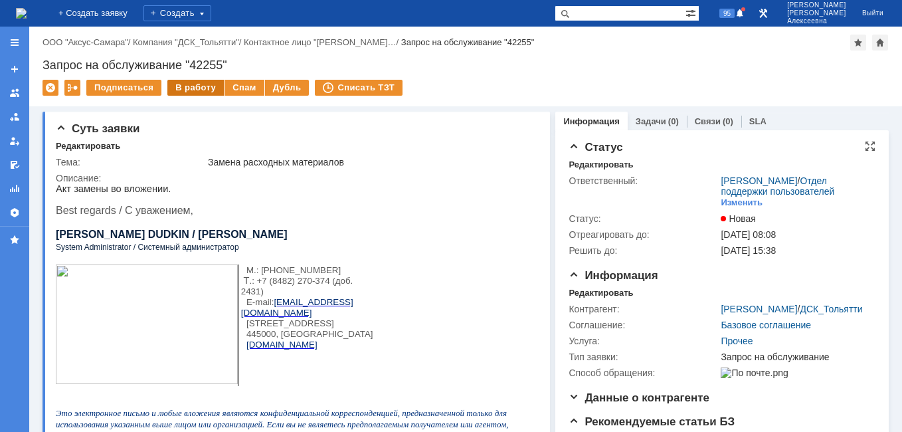
click at [185, 86] on div "В работу" at bounding box center [195, 88] width 56 height 16
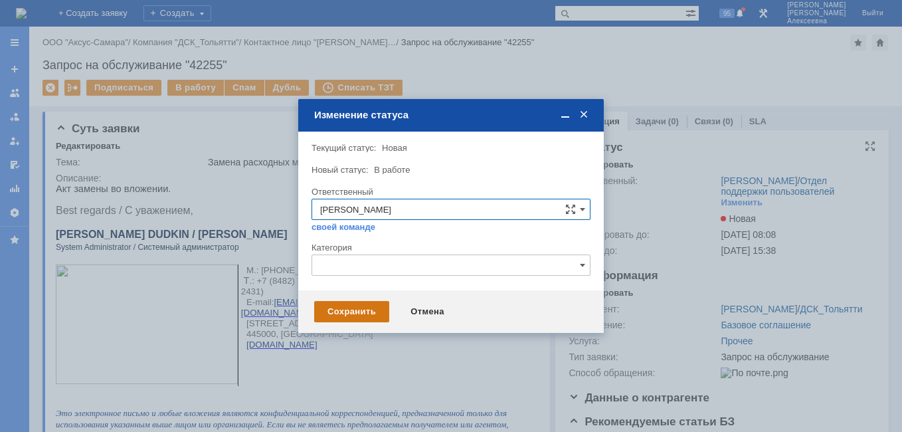
click at [354, 308] on div "Сохранить" at bounding box center [351, 311] width 75 height 21
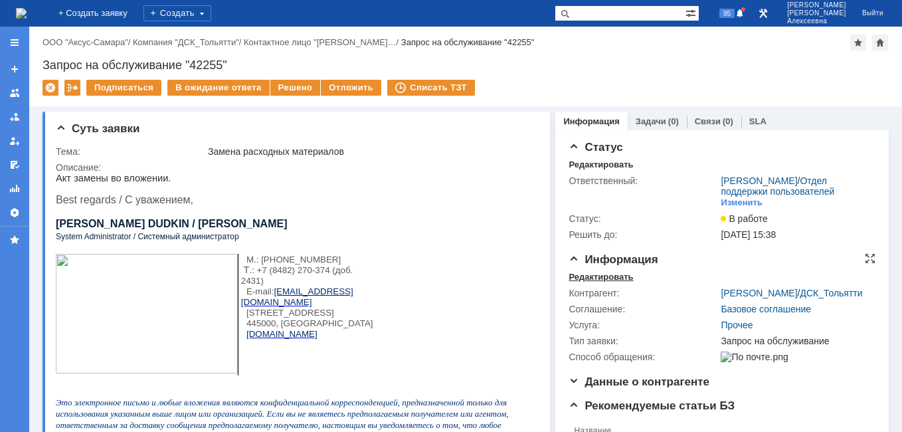
click at [584, 282] on div "Редактировать" at bounding box center [600, 277] width 64 height 11
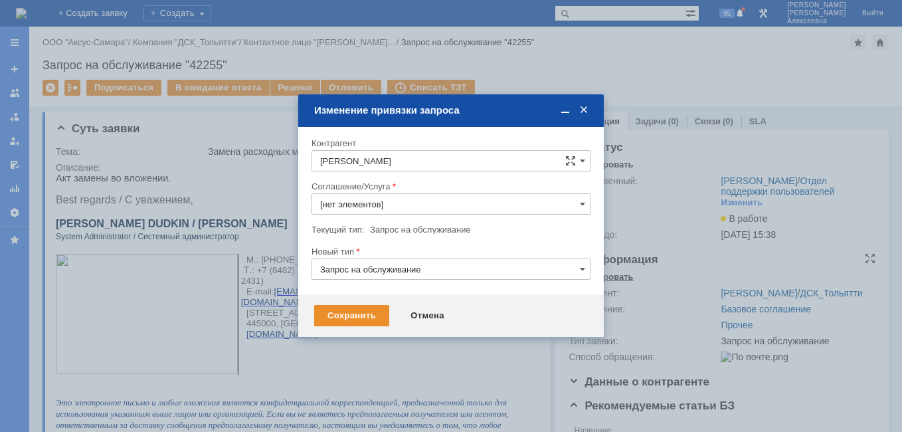
type input "Прочее"
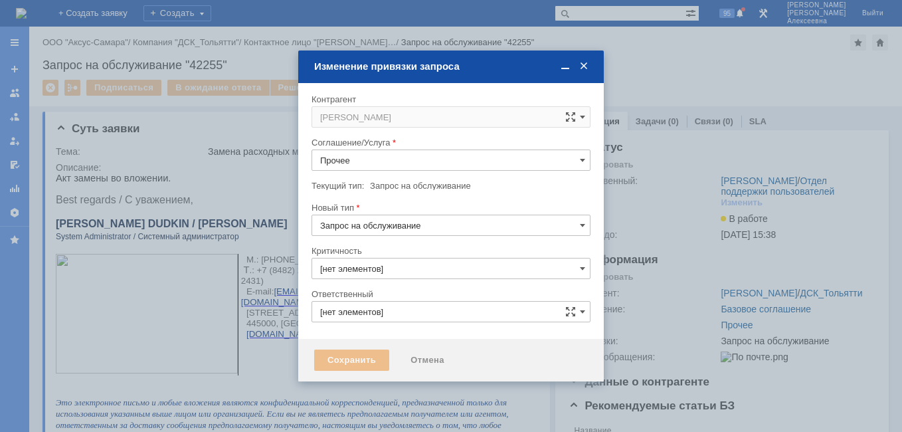
type input "3. Низкая"
type input "[не указано]"
type input "[PERSON_NAME]"
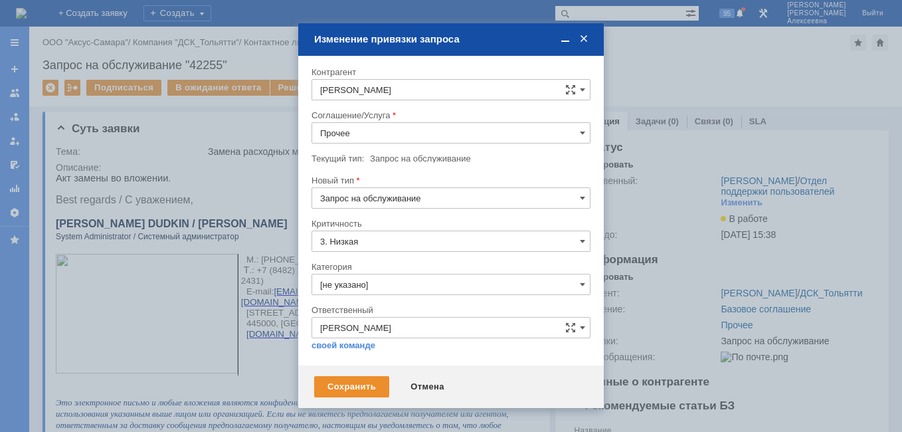
click at [577, 128] on input "Прочее" at bounding box center [450, 132] width 279 height 21
click at [392, 259] on div "ПТ_Замена расходных материалов / ресурсных деталей" at bounding box center [451, 264] width 278 height 21
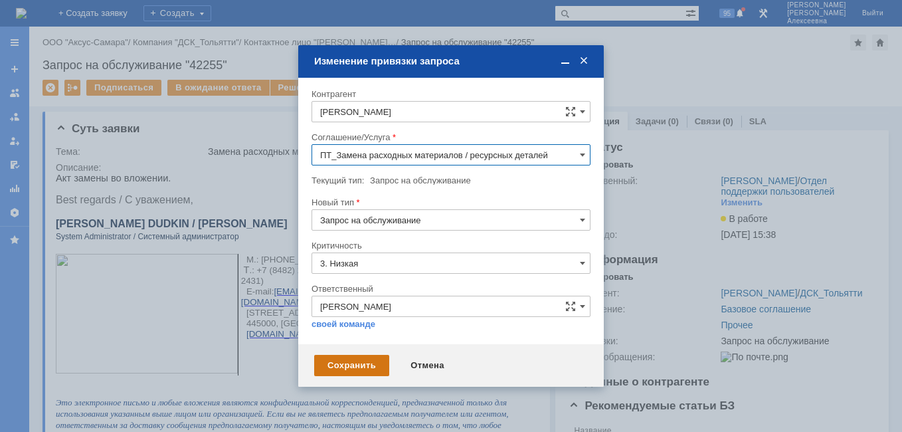
type input "ПТ_Замена расходных материалов / ресурсных деталей"
click at [349, 365] on div "Сохранить" at bounding box center [351, 365] width 75 height 21
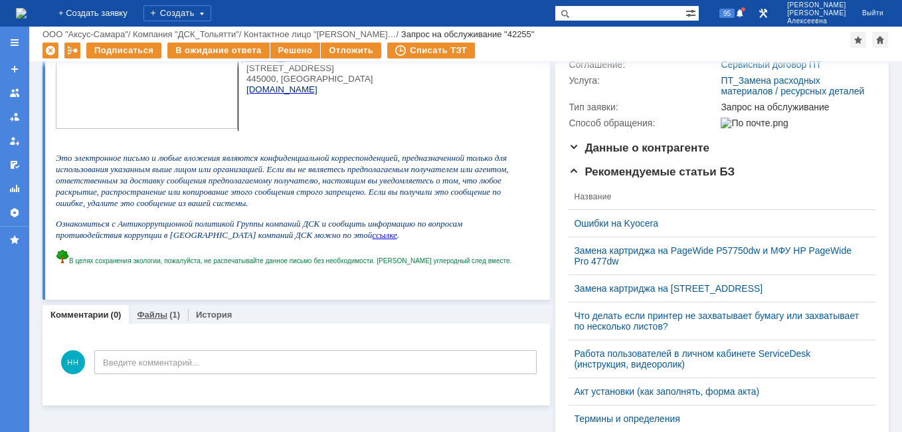
click at [150, 311] on link "Файлы" at bounding box center [152, 314] width 31 height 10
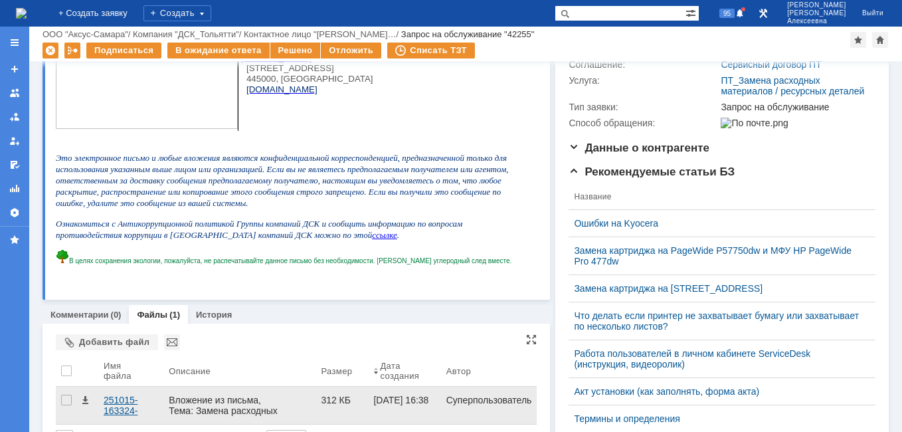
click at [122, 401] on div "251015-163324-scan.pdf" at bounding box center [131, 404] width 54 height 21
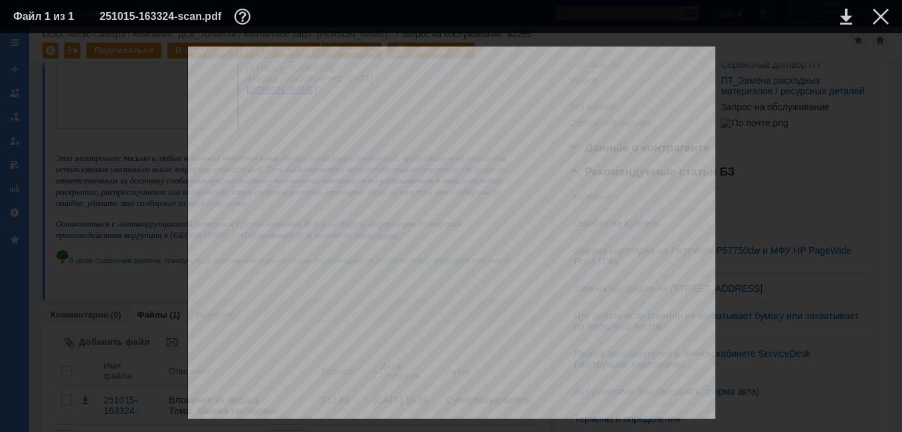
click at [880, 8] on td at bounding box center [870, 17] width 37 height 20
click at [879, 14] on div at bounding box center [880, 17] width 16 height 16
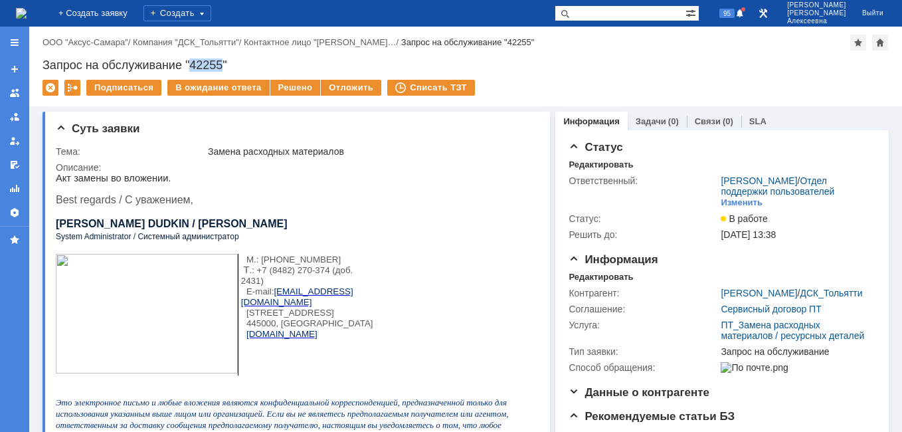
drag, startPoint x: 223, startPoint y: 63, endPoint x: 191, endPoint y: 66, distance: 32.0
click at [191, 66] on div "Запрос на обслуживание "42255"" at bounding box center [465, 64] width 846 height 13
copy div "42255"
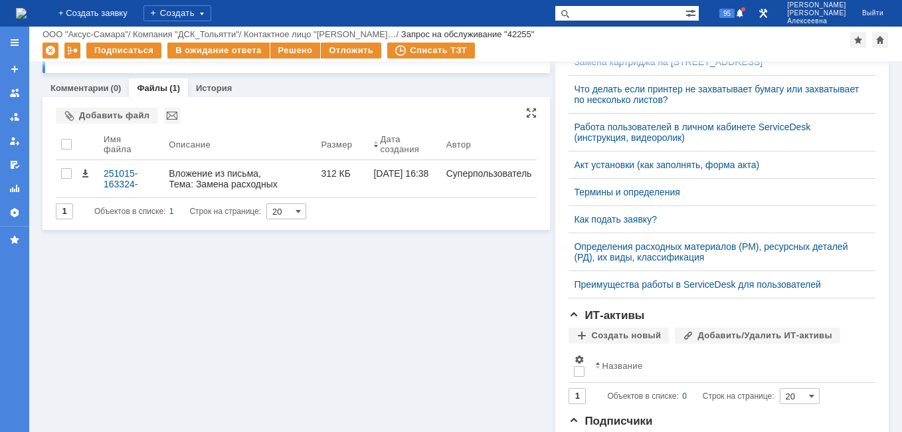
scroll to position [396, 0]
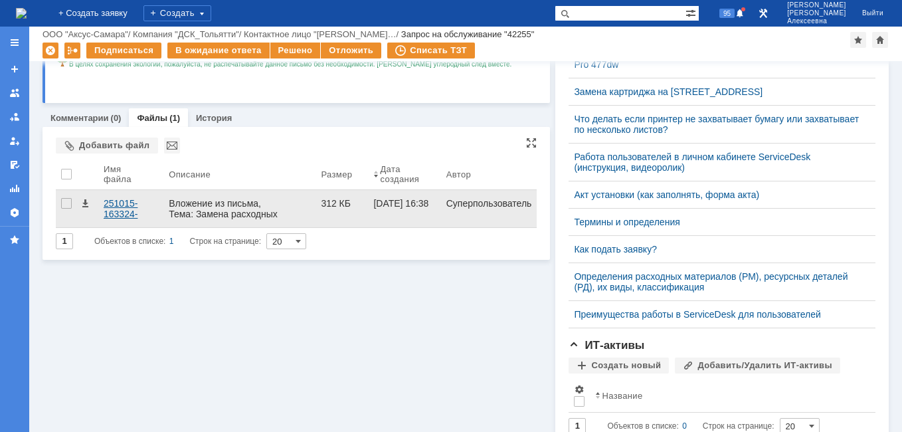
click at [111, 198] on div "251015-163324-scan.pdf" at bounding box center [130, 208] width 65 height 37
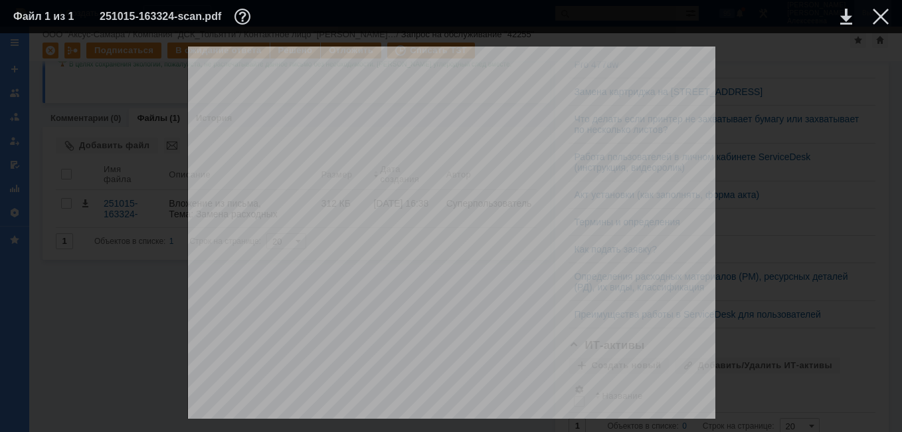
click at [877, 14] on div at bounding box center [880, 17] width 16 height 16
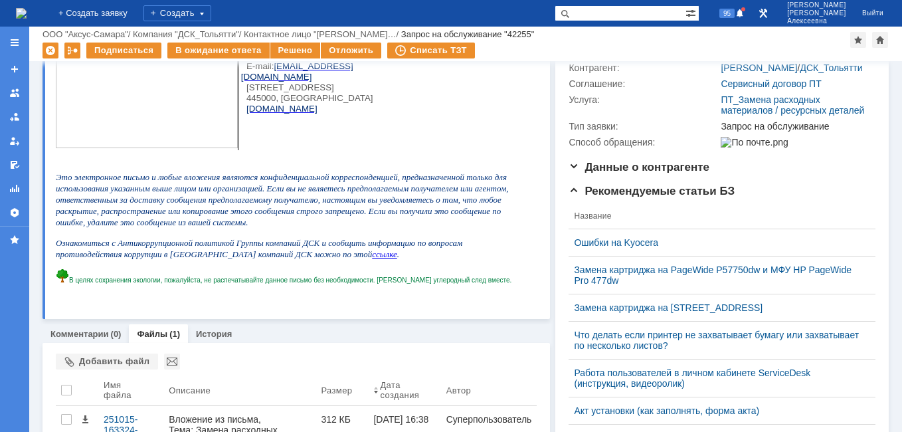
scroll to position [199, 0]
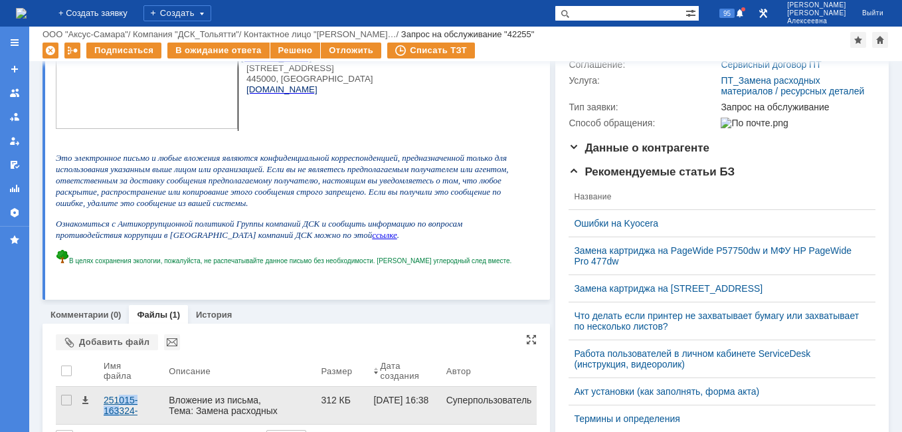
click at [120, 405] on div "251015-163324-scan.pdf" at bounding box center [131, 404] width 54 height 21
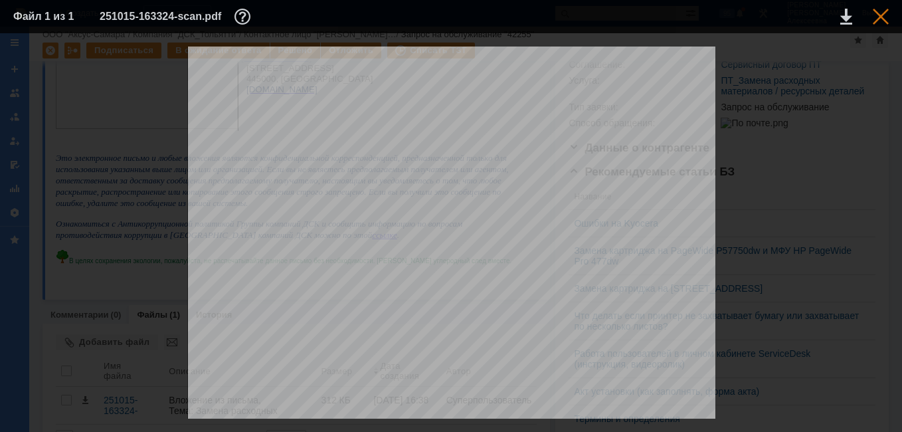
click at [882, 11] on div at bounding box center [880, 17] width 16 height 16
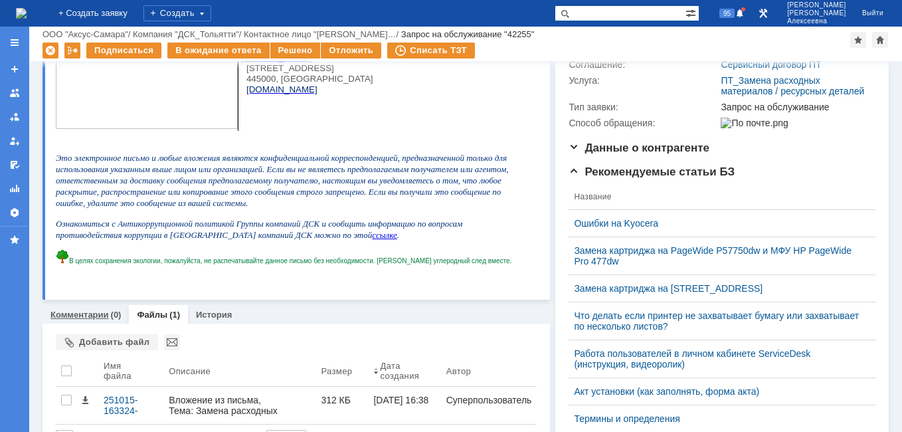
click at [58, 320] on div "Комментарии (0)" at bounding box center [85, 314] width 86 height 19
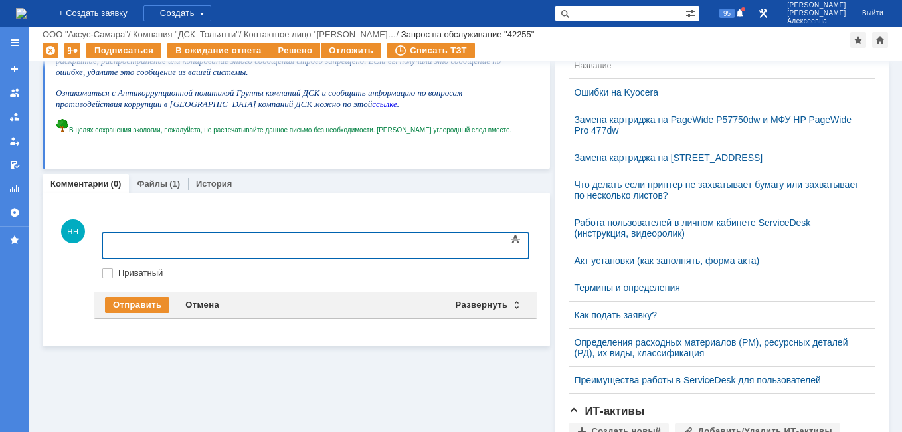
scroll to position [332, 0]
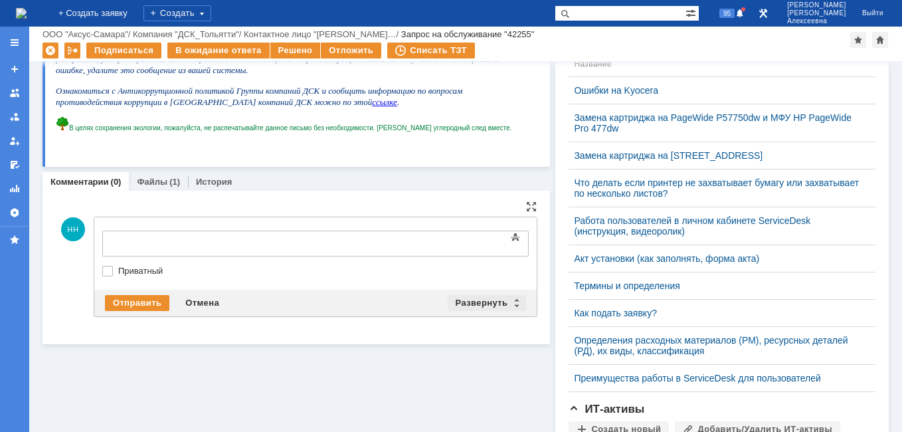
click at [513, 297] on div "Развернуть" at bounding box center [487, 303] width 79 height 16
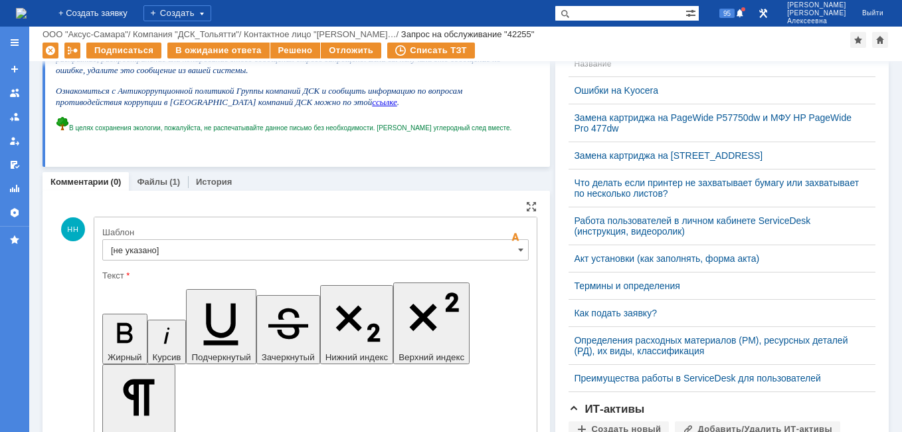
scroll to position [0, 0]
click at [510, 254] on input "[не указано]" at bounding box center [315, 249] width 426 height 21
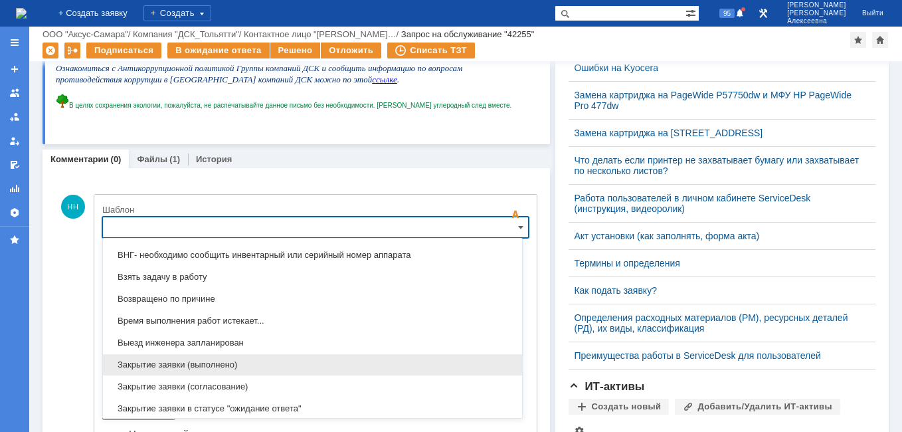
scroll to position [722, 0]
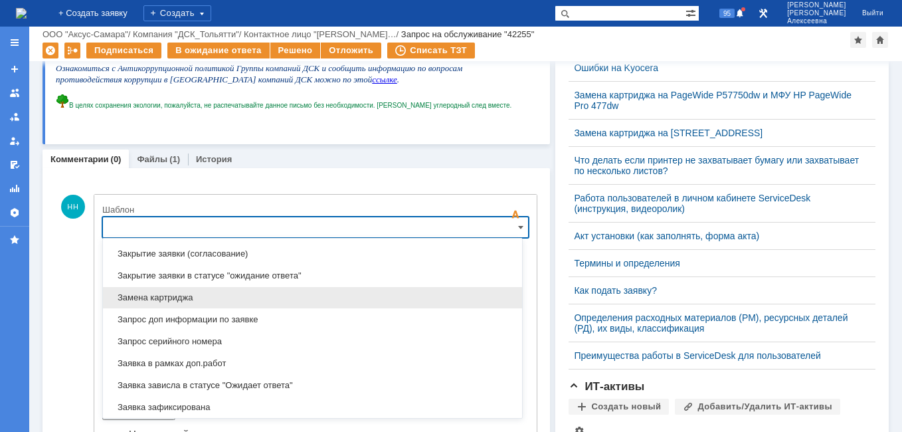
click at [177, 294] on span "Замена картриджа" at bounding box center [312, 297] width 403 height 11
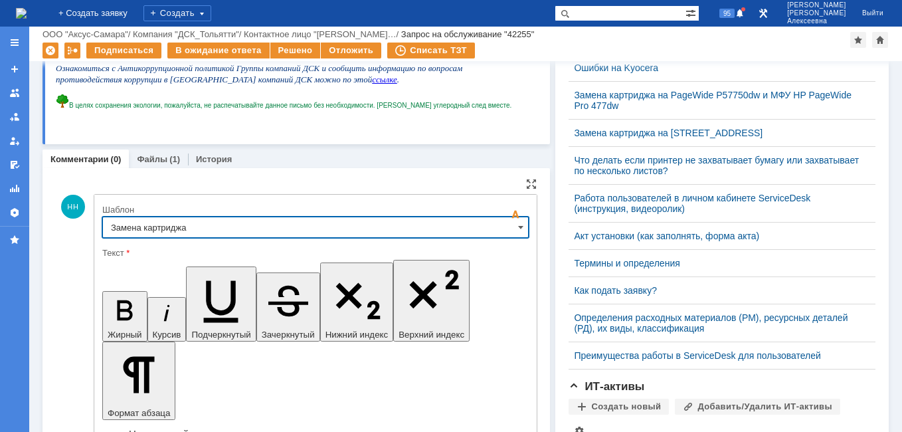
type input "Замена картриджа"
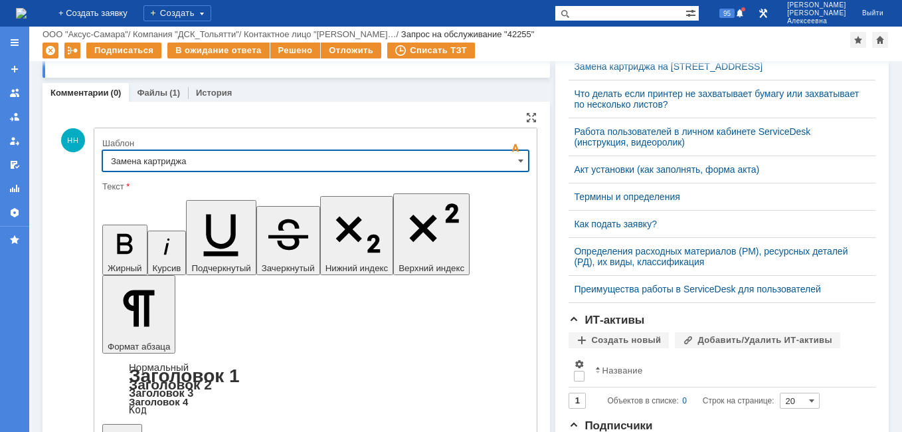
scroll to position [529, 0]
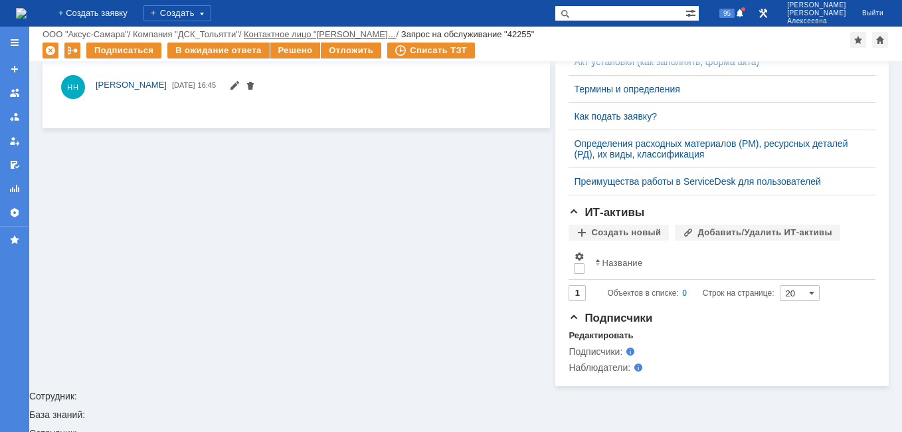
scroll to position [0, 0]
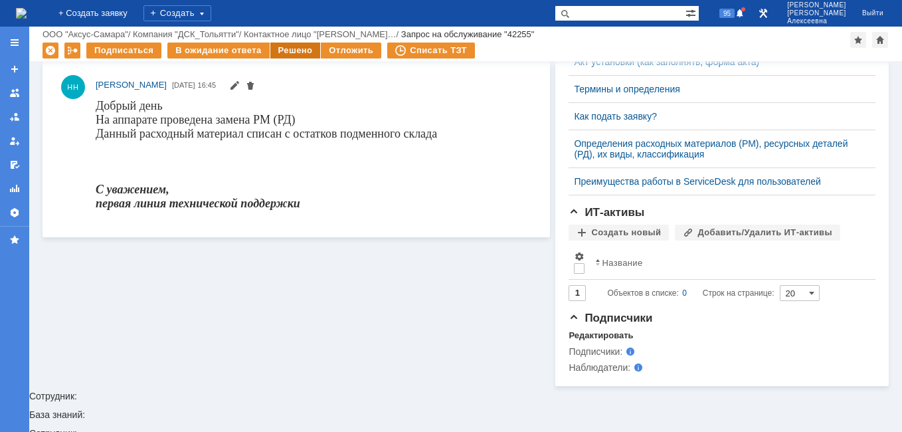
click at [286, 48] on div "Решено" at bounding box center [295, 50] width 50 height 16
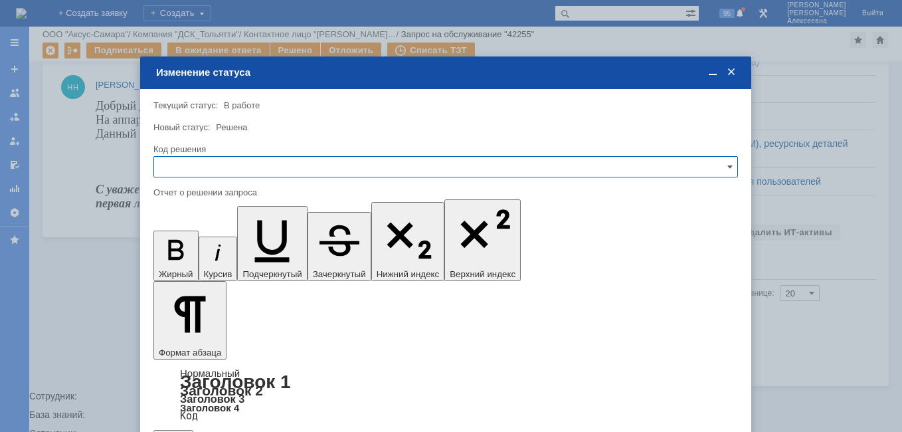
drag, startPoint x: 720, startPoint y: 165, endPoint x: 691, endPoint y: 171, distance: 30.0
click at [720, 164] on input "text" at bounding box center [445, 166] width 584 height 21
click at [179, 262] on div "Решено" at bounding box center [445, 256] width 583 height 21
type input "Решено"
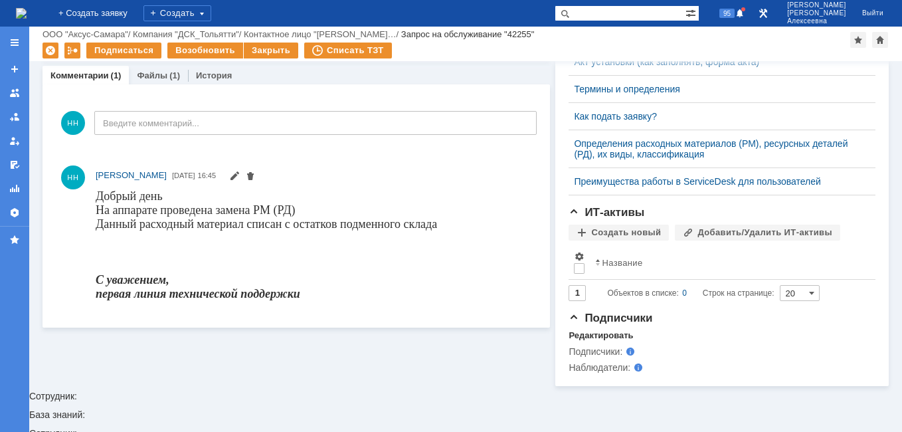
click at [629, 10] on input "text" at bounding box center [619, 13] width 131 height 16
paste input "29339"
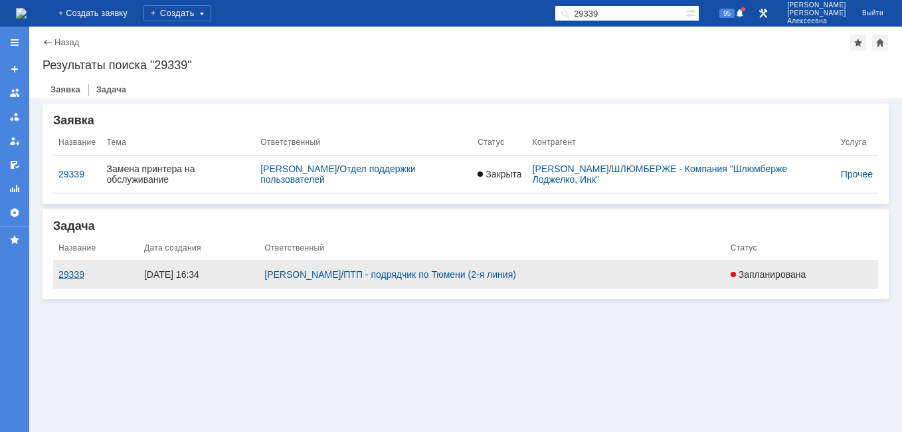
click at [76, 274] on div "29339" at bounding box center [95, 274] width 75 height 11
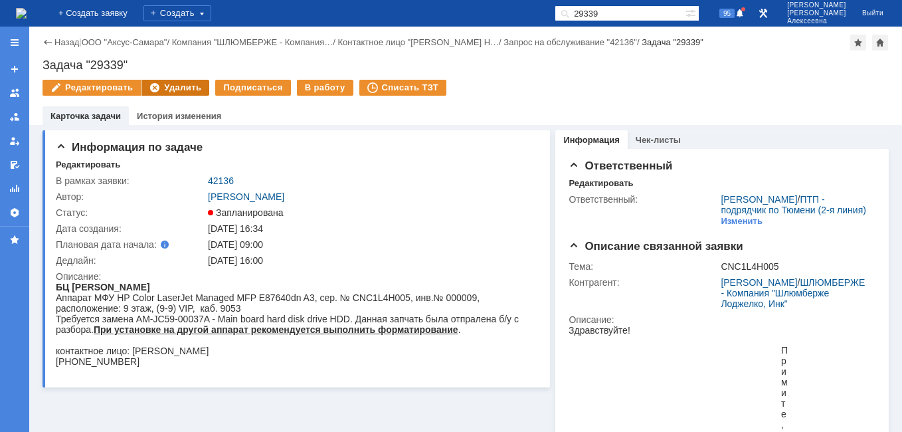
click at [186, 83] on div "Удалить" at bounding box center [175, 88] width 68 height 16
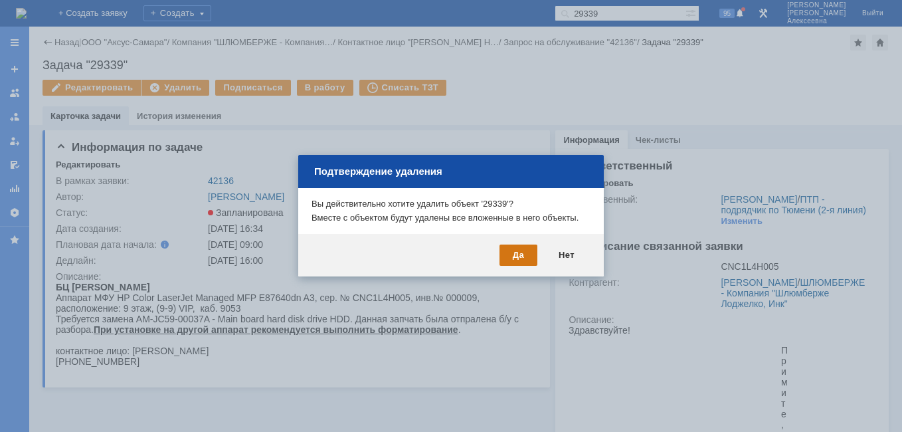
click at [519, 253] on div "Да" at bounding box center [518, 254] width 38 height 21
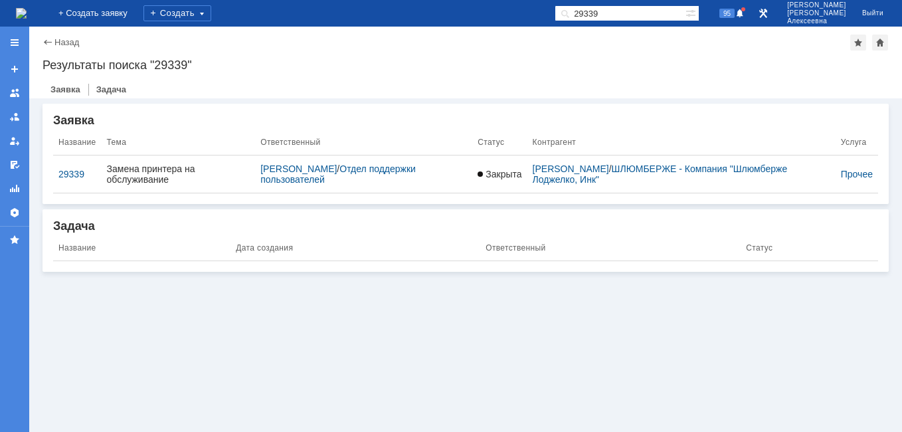
click at [27, 15] on img at bounding box center [21, 13] width 11 height 11
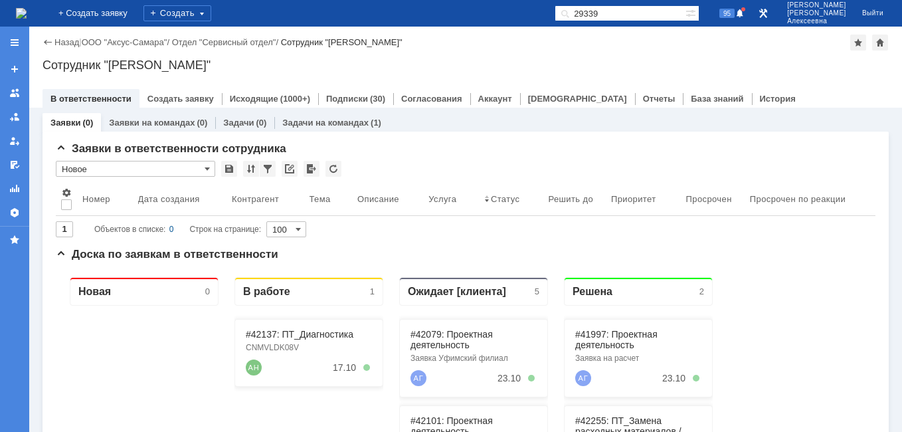
drag, startPoint x: 637, startPoint y: 9, endPoint x: 504, endPoint y: 30, distance: 134.5
click at [509, 29] on div "На домашнюю + Создать заявку Создать 29339 95 Новоженова Наталья Алексеевна Вый…" at bounding box center [451, 216] width 902 height 432
paste input "42136"
type input "42136"
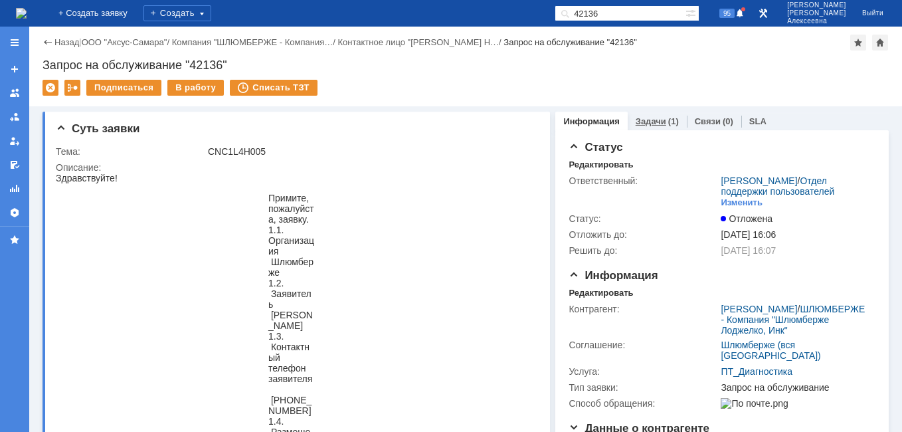
click at [651, 120] on link "Задачи" at bounding box center [650, 121] width 31 height 10
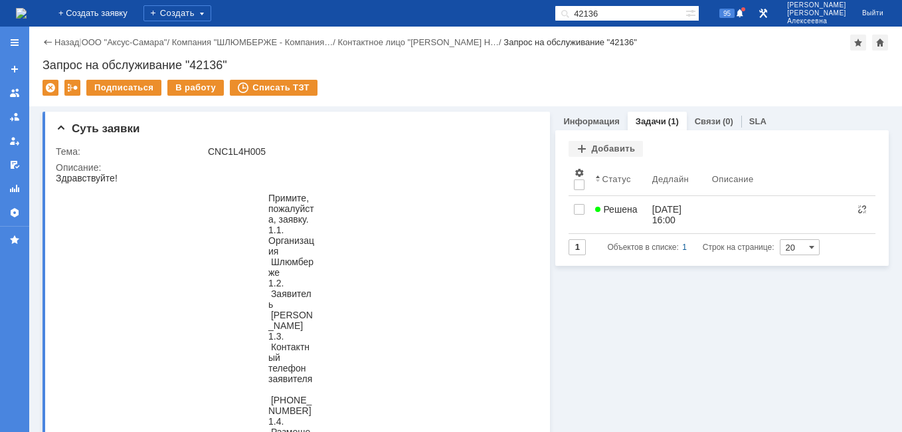
click at [627, 208] on span "Решена" at bounding box center [616, 209] width 42 height 11
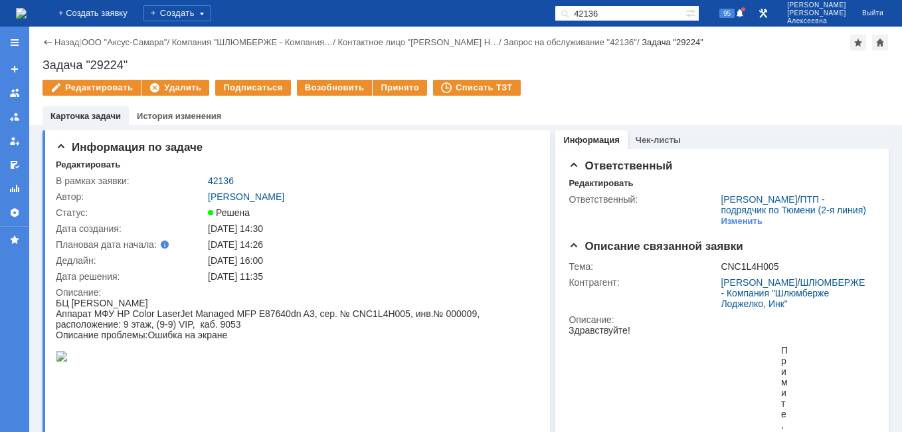
drag, startPoint x: 646, startPoint y: 9, endPoint x: 506, endPoint y: 24, distance: 140.9
click at [506, 25] on div "На домашнюю + Создать заявку Создать 42136 95 Новоженова Наталья Алексеевна Вый…" at bounding box center [451, 13] width 902 height 27
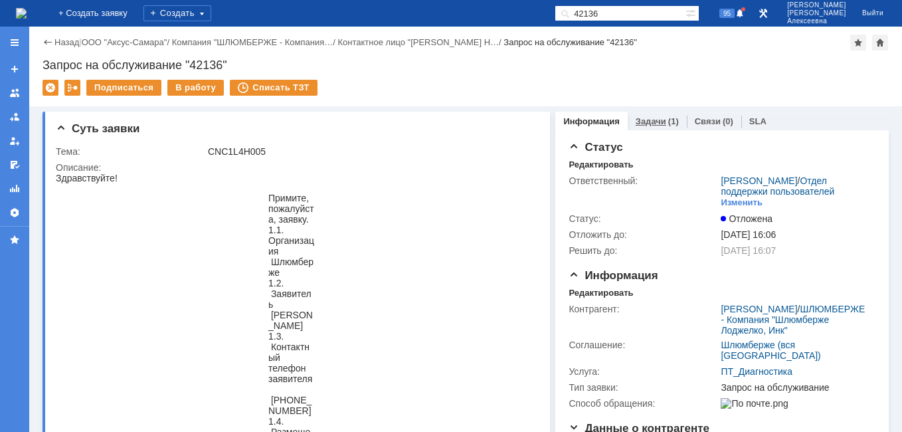
click at [640, 121] on link "Задачи" at bounding box center [650, 121] width 31 height 10
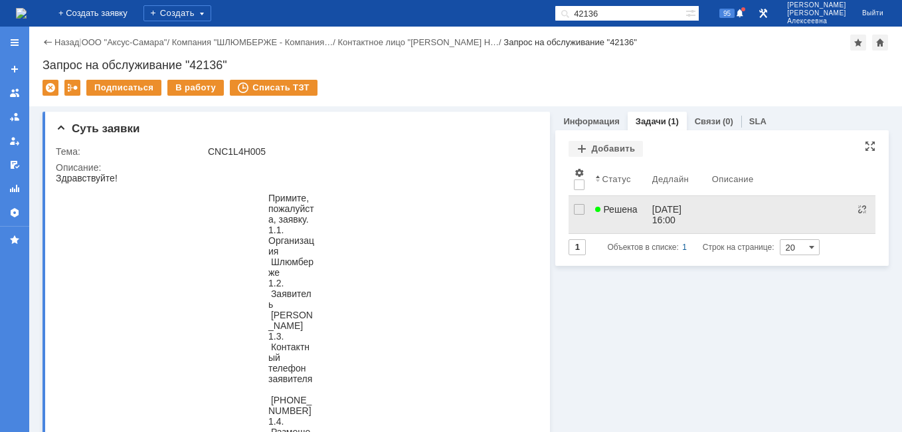
click at [616, 214] on link "Решена" at bounding box center [618, 214] width 56 height 37
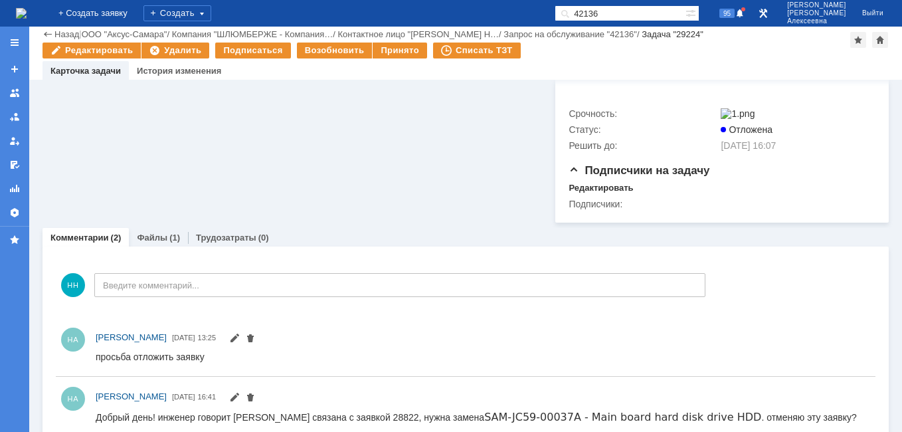
scroll to position [4840, 0]
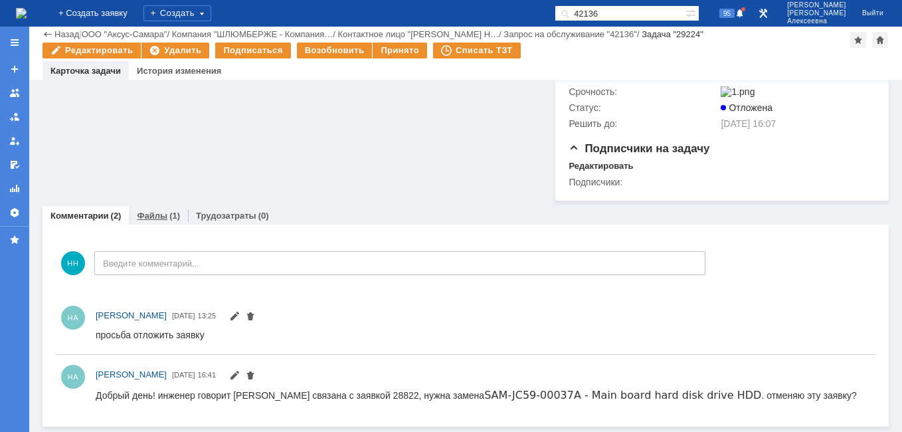
click at [155, 219] on link "Файлы" at bounding box center [152, 215] width 31 height 10
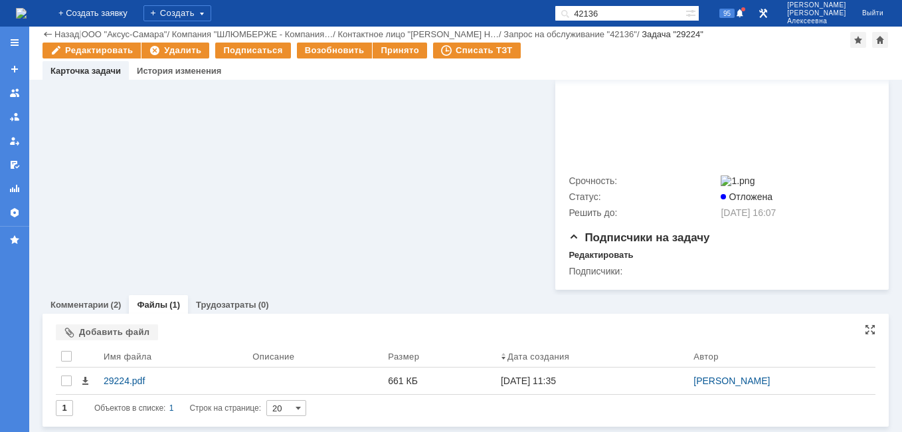
scroll to position [4751, 0]
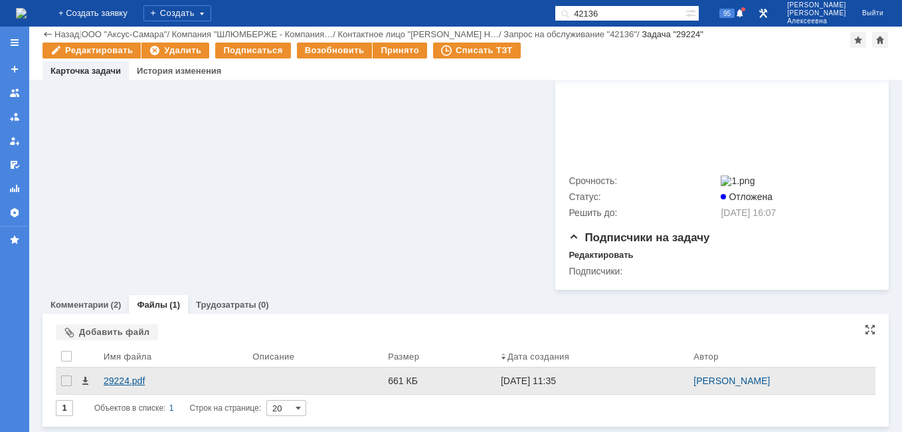
click at [118, 381] on div "29224.pdf" at bounding box center [173, 380] width 138 height 11
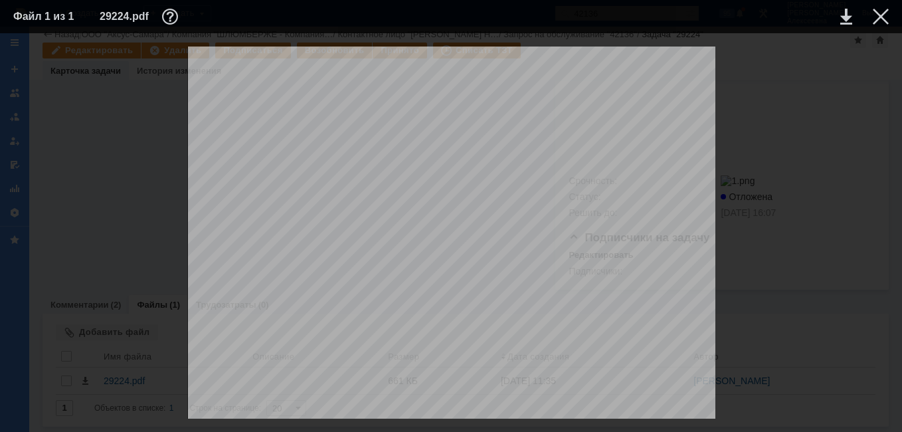
scroll to position [0, 0]
click at [885, 14] on div at bounding box center [880, 17] width 16 height 16
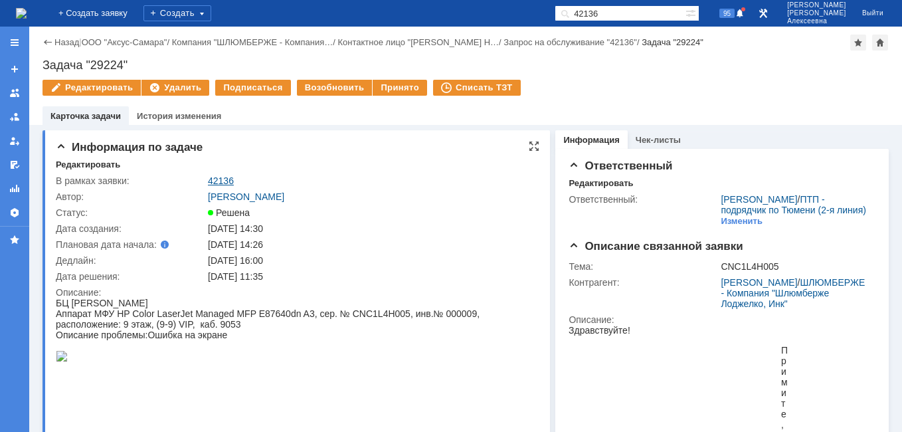
click at [218, 179] on link "42136" at bounding box center [221, 180] width 26 height 11
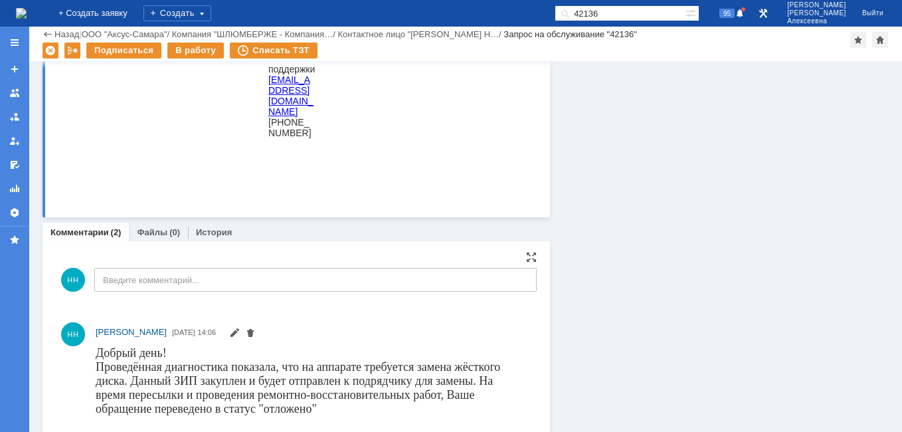
scroll to position [1062, 0]
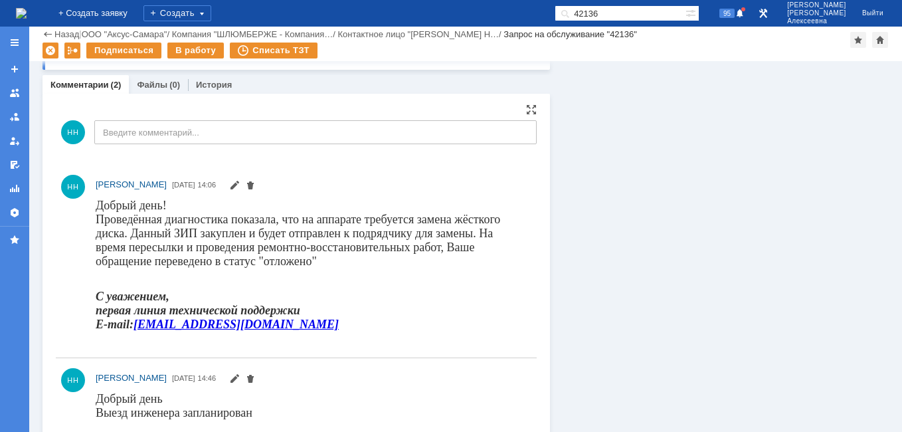
drag, startPoint x: 189, startPoint y: 400, endPoint x: 149, endPoint y: 257, distance: 148.7
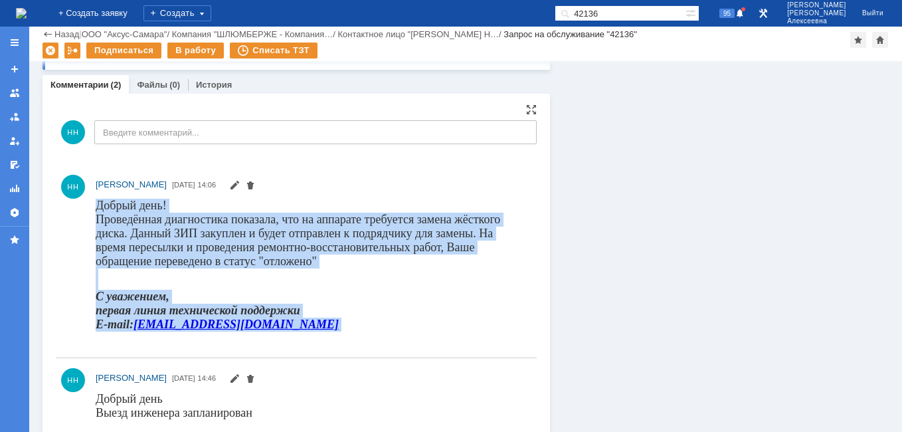
drag, startPoint x: 96, startPoint y: 203, endPoint x: 239, endPoint y: 341, distance: 198.6
click at [239, 341] on body "Добрый день! Проведённая диагностика показала, что на аппарате требуется замена…" at bounding box center [310, 269] width 429 height 143
drag, startPoint x: 239, startPoint y: 341, endPoint x: 156, endPoint y: 230, distance: 138.5
copy body "Добрый день! Проведённая диагностика показала, что на аппарате требуется замена…"
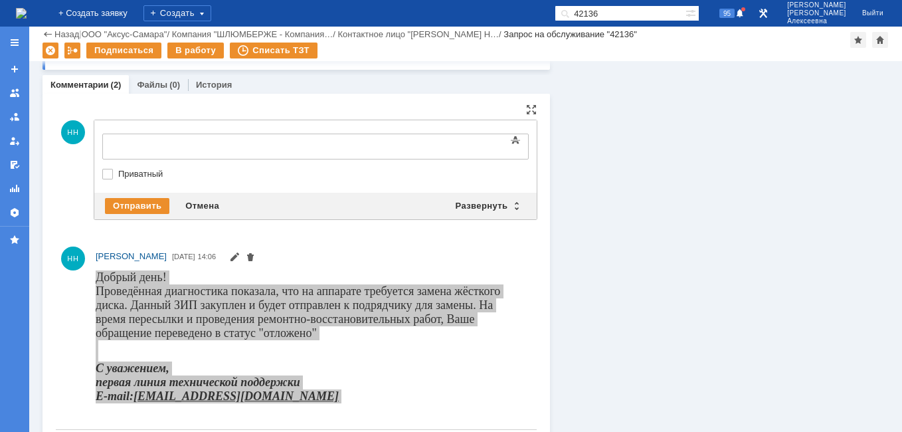
scroll to position [0, 0]
click at [514, 204] on div "Развернуть" at bounding box center [487, 206] width 79 height 16
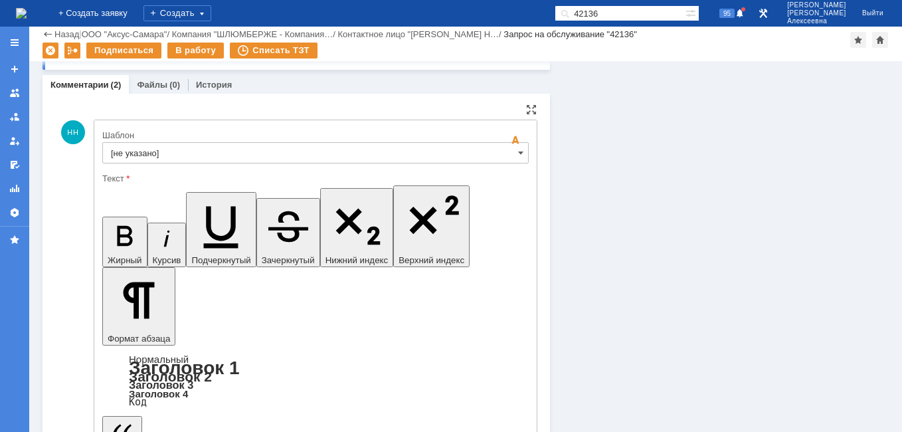
drag, startPoint x: 363, startPoint y: 3266, endPoint x: 372, endPoint y: 3238, distance: 29.2
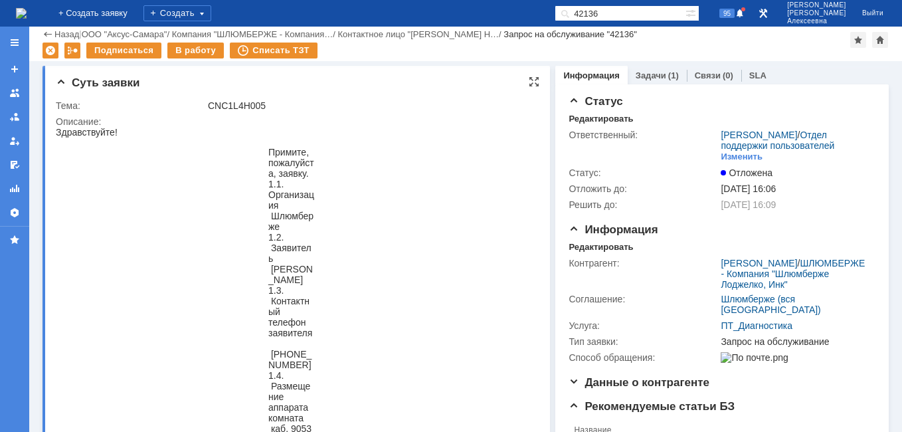
scroll to position [0, 0]
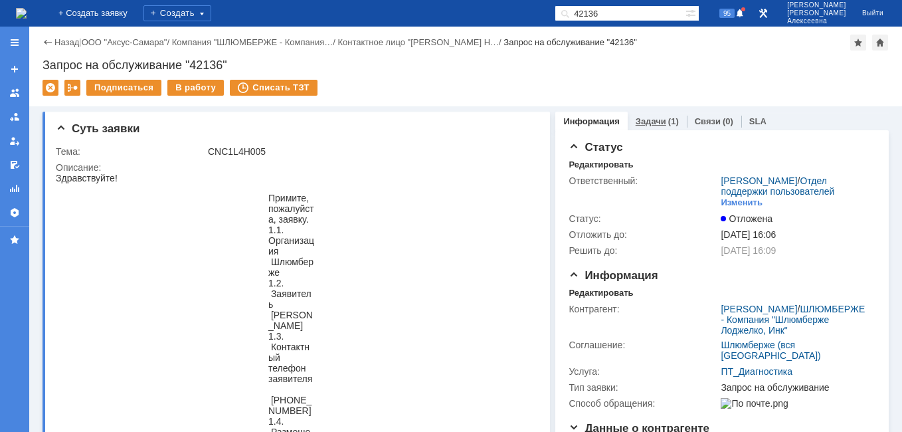
click at [635, 126] on div "Задачи (1)" at bounding box center [656, 121] width 59 height 19
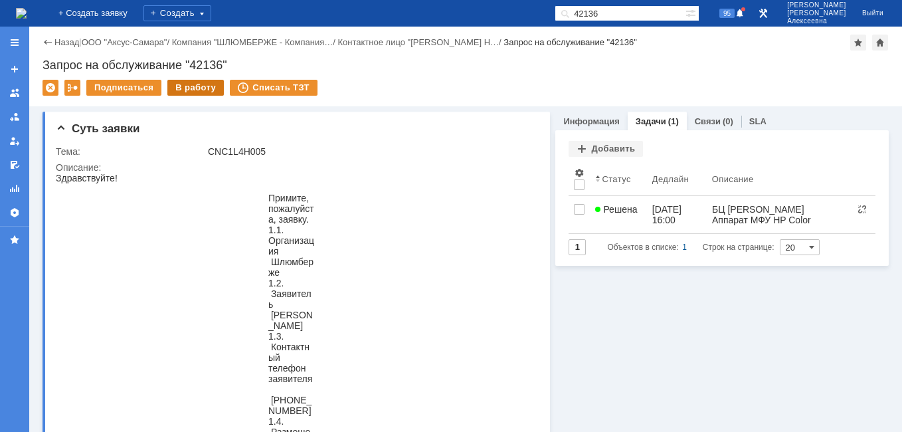
click at [193, 86] on div "В работу" at bounding box center [195, 88] width 56 height 16
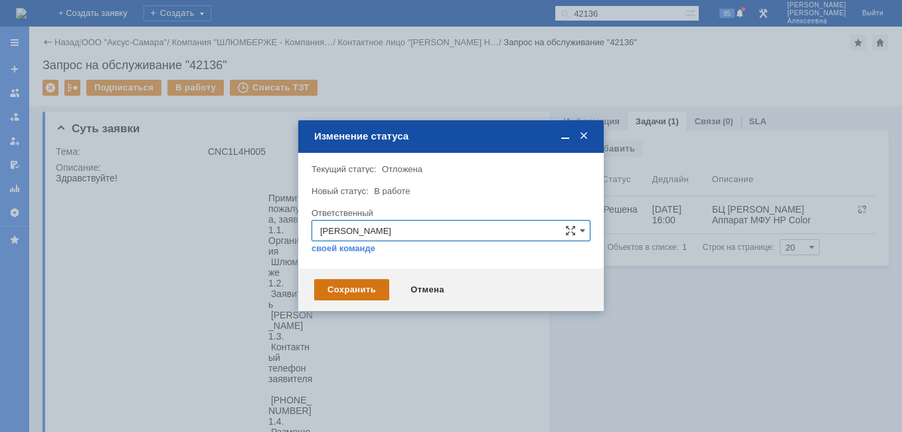
click at [344, 291] on div "Сохранить" at bounding box center [351, 289] width 75 height 21
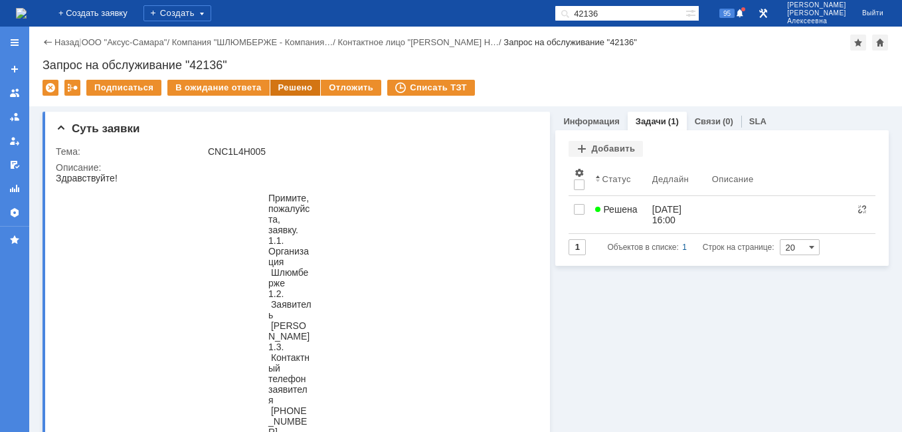
click at [285, 88] on div "Решено" at bounding box center [295, 88] width 50 height 16
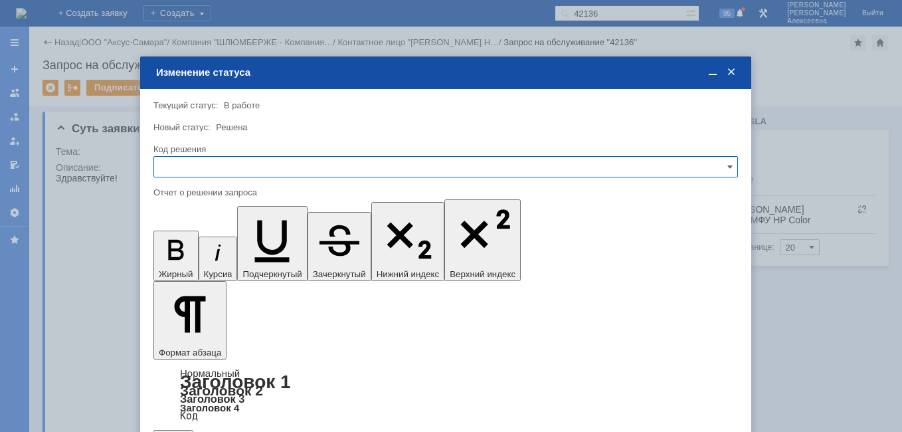
click at [714, 167] on input "text" at bounding box center [445, 166] width 584 height 21
click at [187, 253] on span "Решено" at bounding box center [445, 257] width 567 height 11
type input "Решено"
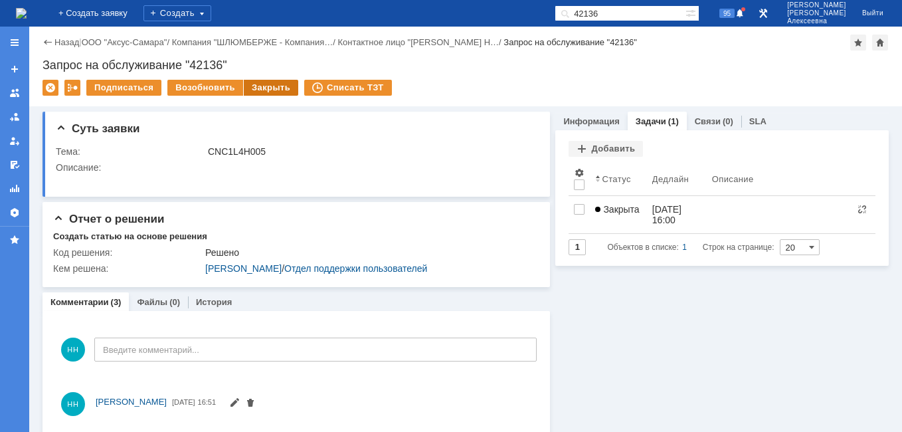
click at [256, 84] on div "Закрыть" at bounding box center [271, 88] width 54 height 16
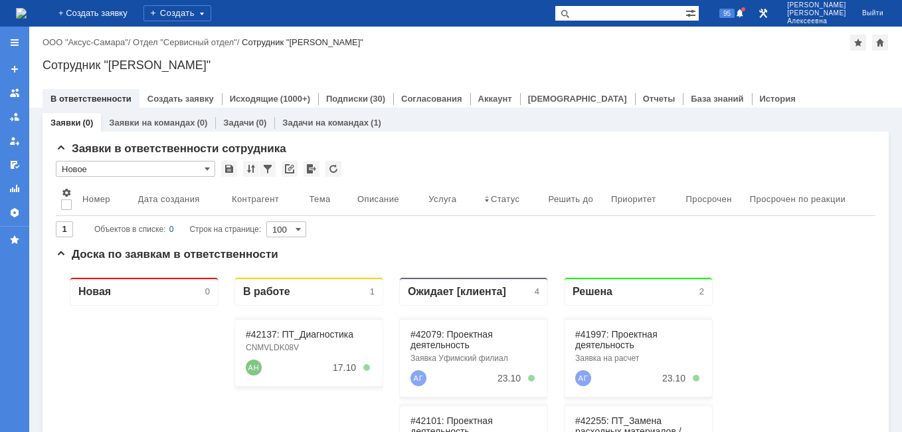
click at [625, 11] on input "text" at bounding box center [619, 13] width 131 height 16
type input "42137"
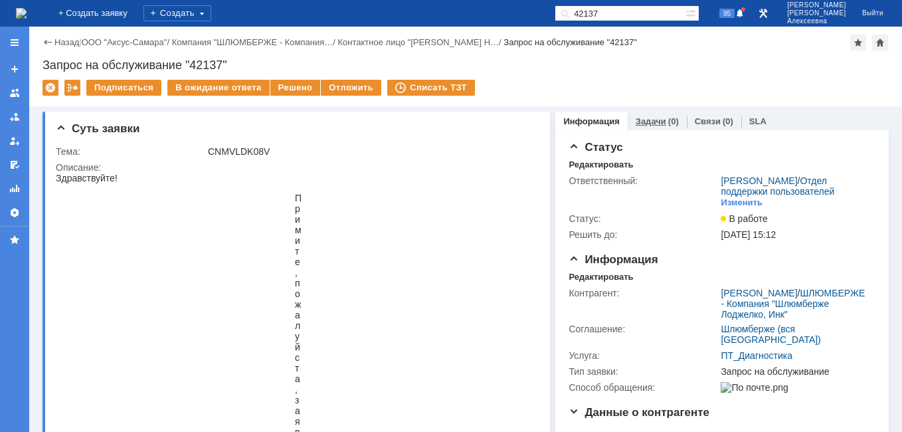
click at [648, 118] on link "Задачи" at bounding box center [650, 121] width 31 height 10
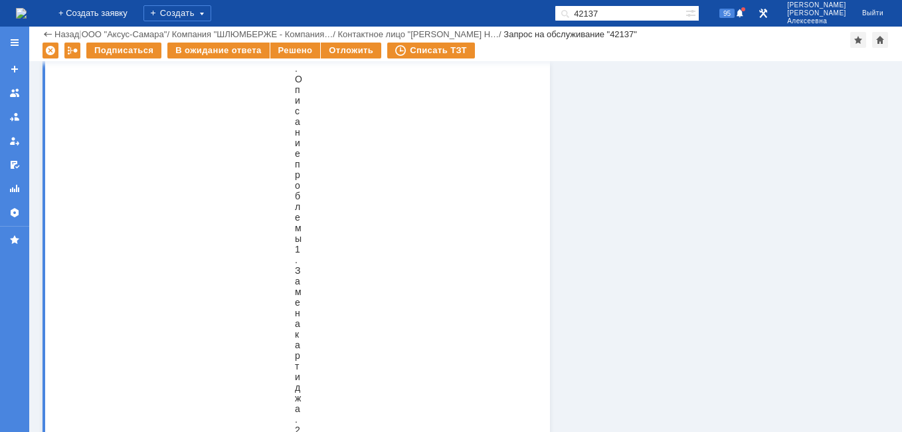
scroll to position [2709, 0]
drag, startPoint x: 365, startPoint y: 218, endPoint x: 297, endPoint y: 220, distance: 67.1
click at [297, 220] on blockquote "1.5. Тип оборудования, модель H P LaserJet E60055 1.6. Серийный № оборудования …" at bounding box center [291, 29] width 153 height 1509
copy span "CNMVLDK08V"
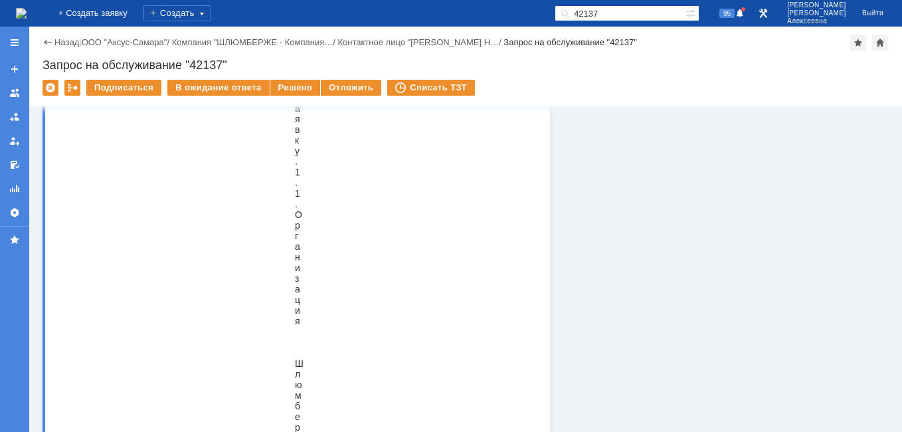
scroll to position [0, 0]
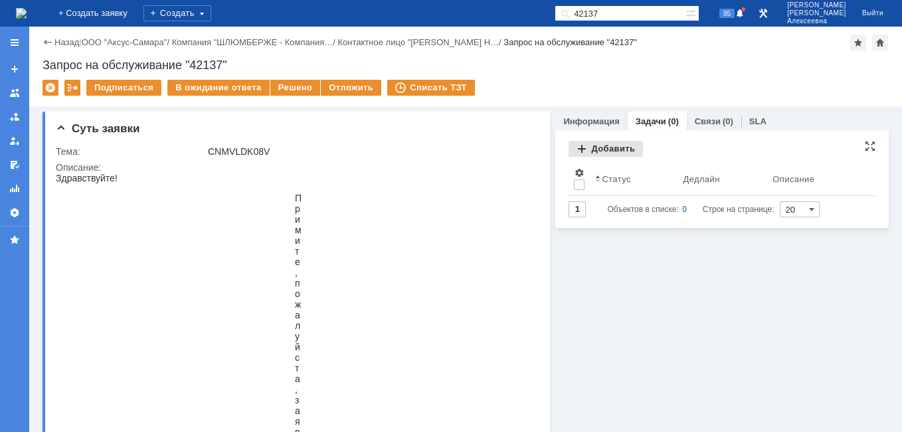
click at [586, 145] on div "Добавить" at bounding box center [605, 149] width 74 height 16
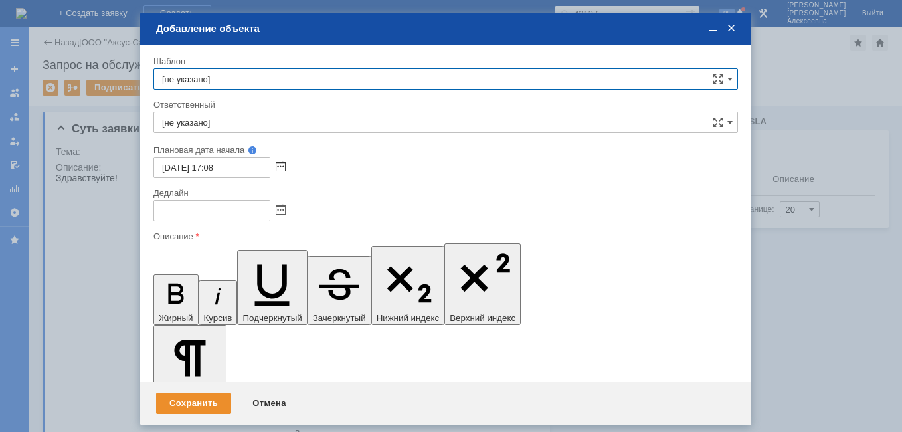
click at [284, 166] on span at bounding box center [281, 167] width 10 height 11
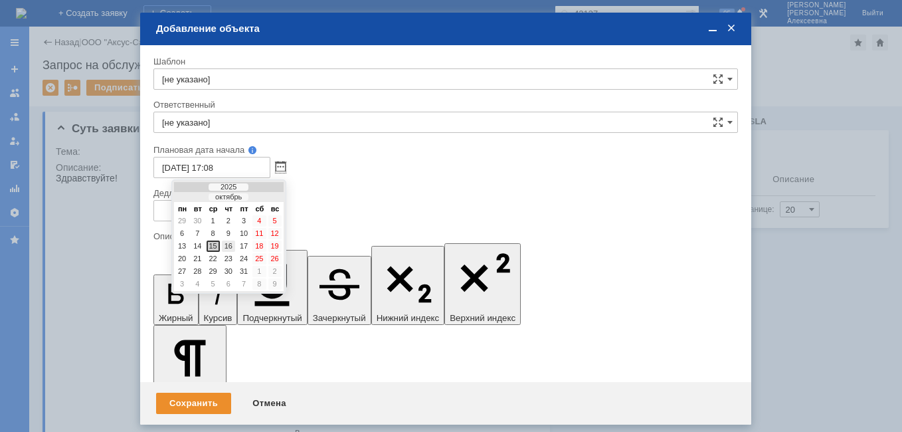
click at [229, 245] on div "16" at bounding box center [228, 245] width 13 height 11
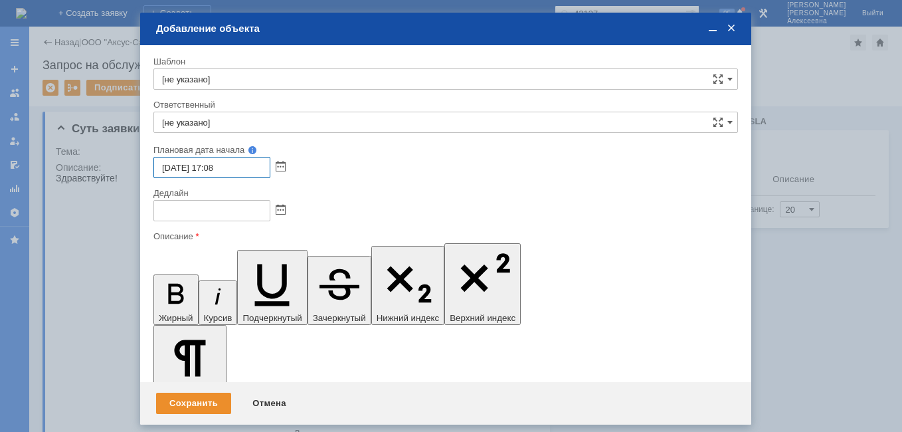
click at [215, 167] on input "[DATE] 17:08" at bounding box center [211, 167] width 117 height 21
click at [284, 168] on span at bounding box center [281, 167] width 10 height 11
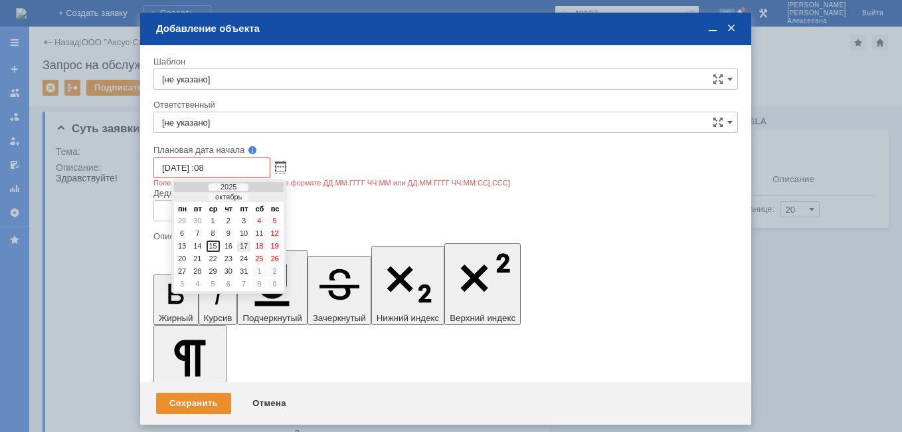
click at [235, 245] on tr "13 14 15 16 17 18 19" at bounding box center [228, 245] width 107 height 11
click at [230, 246] on div "16" at bounding box center [228, 245] width 13 height 11
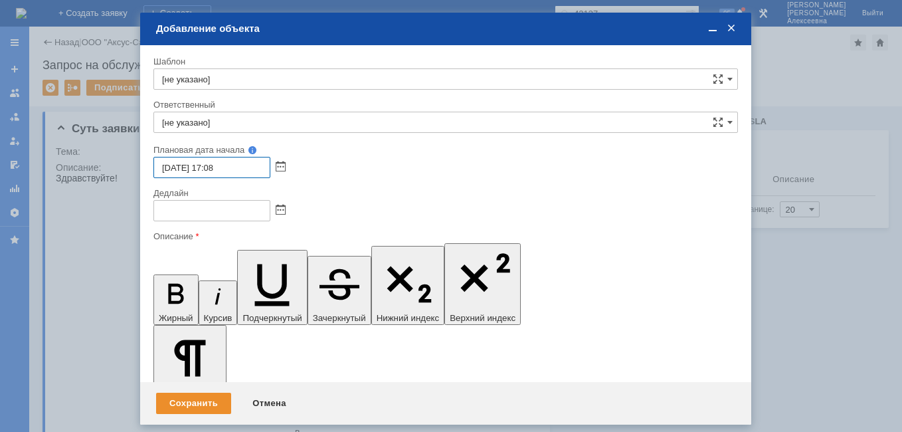
click at [217, 167] on input "[DATE] 17:08" at bounding box center [211, 167] width 117 height 21
click at [245, 160] on input "[DATE] 09:08" at bounding box center [211, 167] width 117 height 21
type input "[DATE] 09:00"
click at [281, 211] on span at bounding box center [281, 210] width 10 height 11
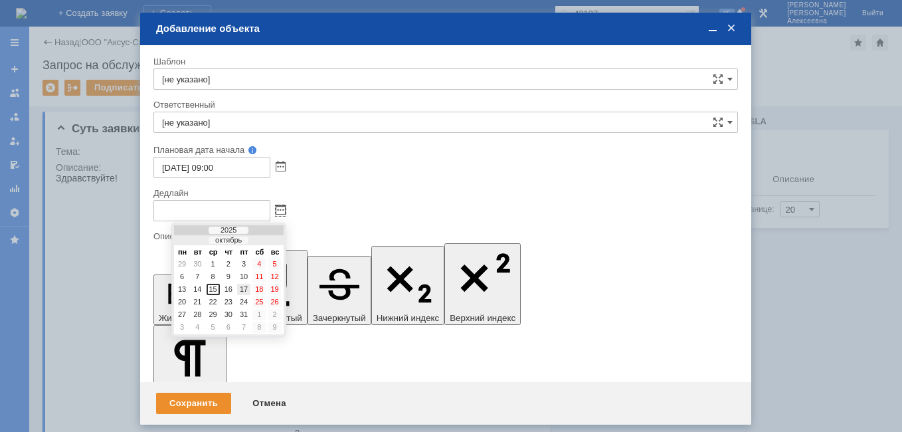
click at [240, 289] on div "17" at bounding box center [243, 289] width 13 height 11
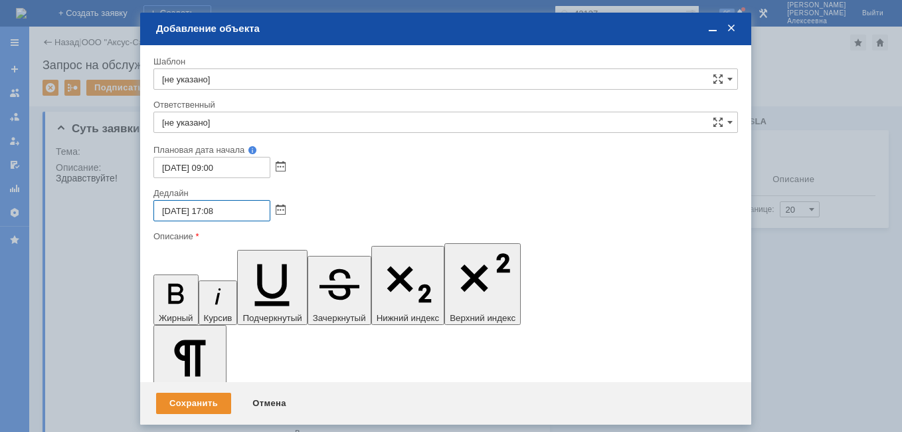
click at [217, 208] on input "[DATE] 17:08" at bounding box center [211, 210] width 117 height 21
click at [238, 204] on input "[DATE] 16:08" at bounding box center [211, 210] width 117 height 21
type input "[DATE] 16:00"
click at [189, 118] on input "[не указано]" at bounding box center [445, 122] width 584 height 21
click at [212, 228] on div "[PERSON_NAME]" at bounding box center [445, 218] width 583 height 21
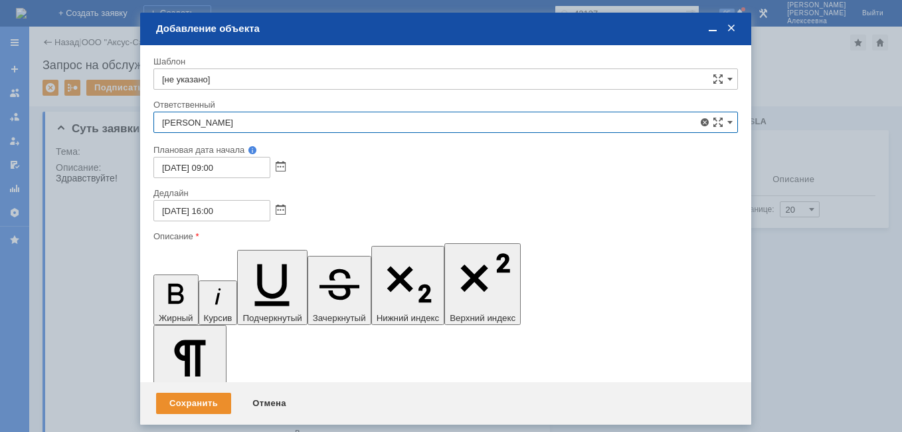
type input "[PERSON_NAME]"
drag, startPoint x: 307, startPoint y: 3815, endPoint x: 225, endPoint y: 3813, distance: 82.4
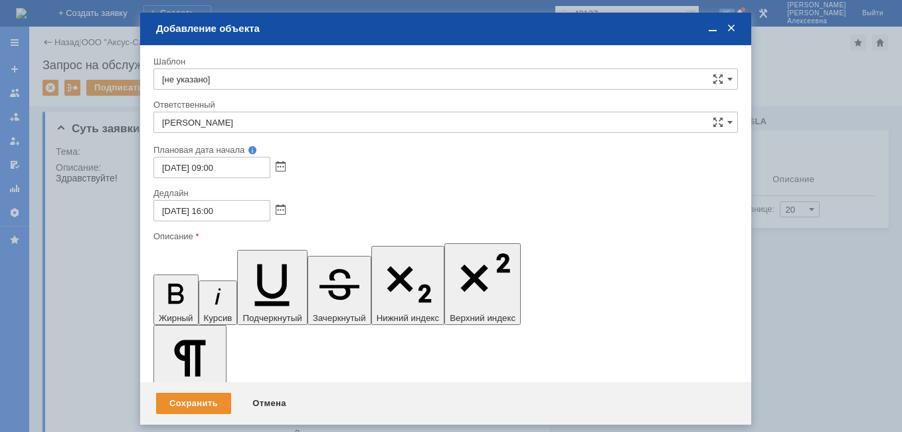
click at [405, 431] on html "Идет загрузка, пожалуйста, подождите. На домашнюю + Создать заявку Создать 4213…" at bounding box center [451, 216] width 902 height 432
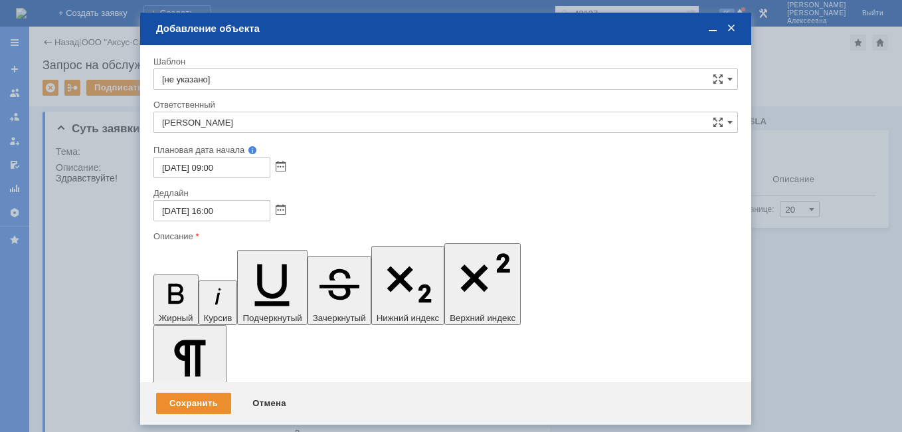
scroll to position [317, 4]
click at [710, 26] on span at bounding box center [712, 29] width 13 height 12
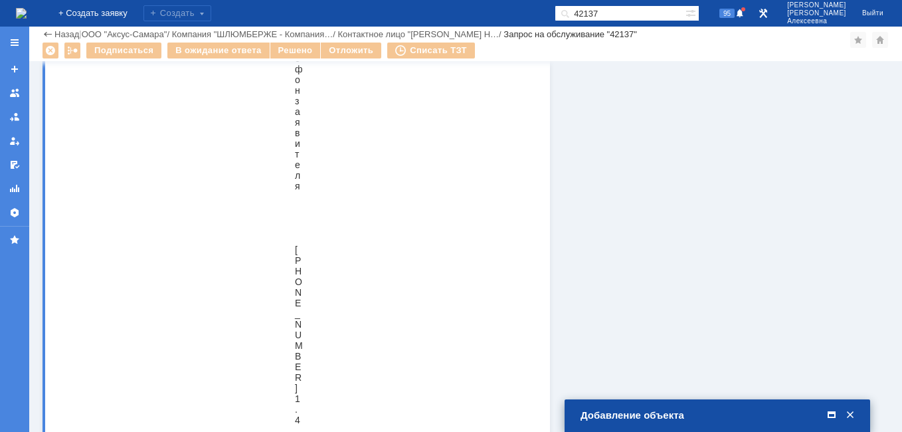
scroll to position [0, 0]
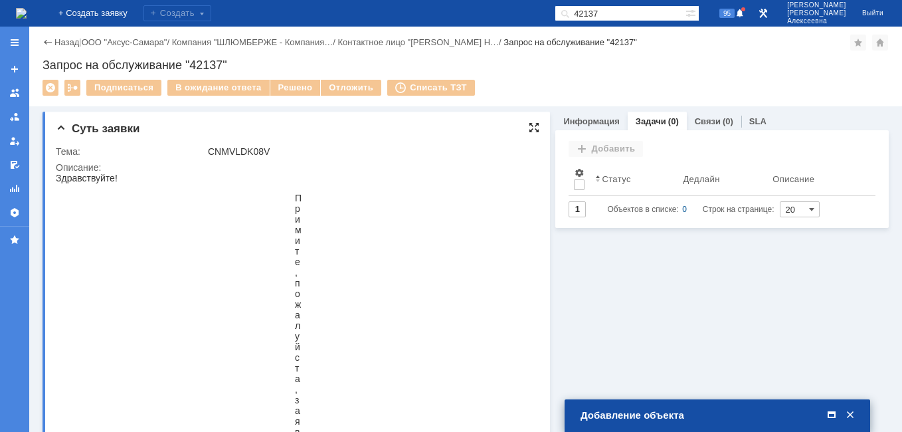
click at [529, 123] on div at bounding box center [534, 127] width 11 height 11
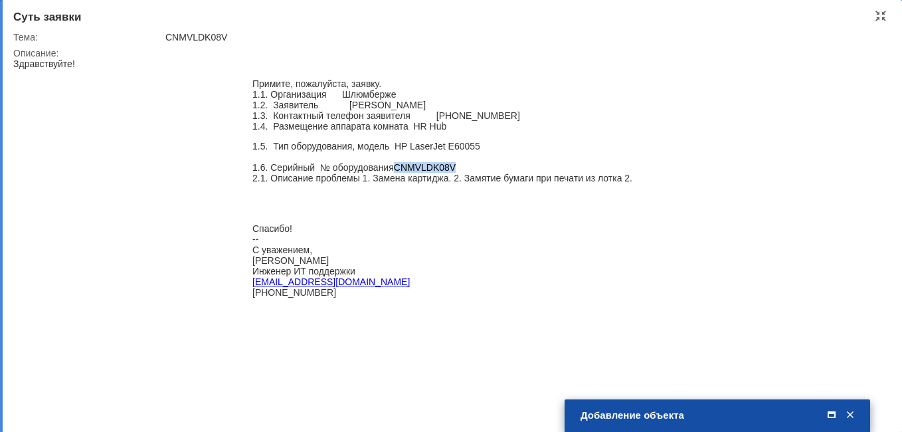
drag, startPoint x: 339, startPoint y: 303, endPoint x: 252, endPoint y: 272, distance: 92.8
click at [252, 272] on blockquote "Спасибо! -- С уважением, [PERSON_NAME] Инженер ИТ поддержки [EMAIL_ADDRESS][DOM…" at bounding box center [442, 260] width 433 height 96
copy blockquote "[PERSON_NAME] Инженер ИТ поддержки [EMAIL_ADDRESS][DOMAIN_NAME] [PHONE_NUMBER]"
drag, startPoint x: 834, startPoint y: 414, endPoint x: 817, endPoint y: 404, distance: 20.3
click at [833, 414] on span at bounding box center [831, 415] width 13 height 12
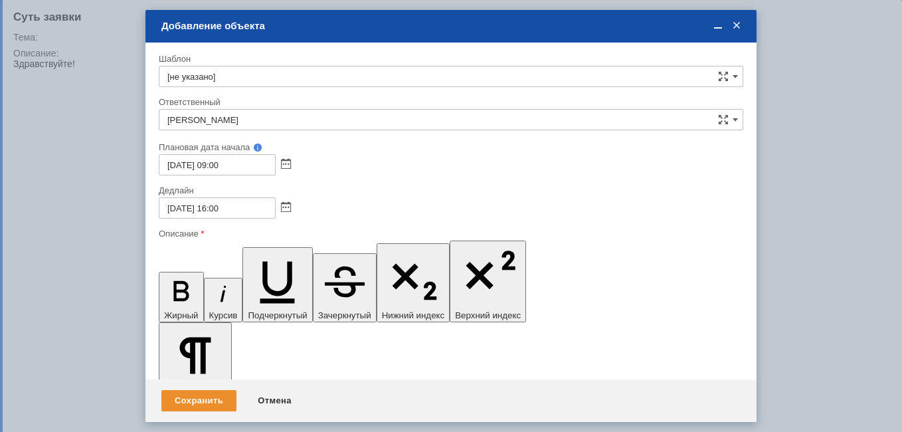
scroll to position [25, 7]
drag, startPoint x: 260, startPoint y: 3862, endPoint x: 323, endPoint y: 4109, distance: 254.8
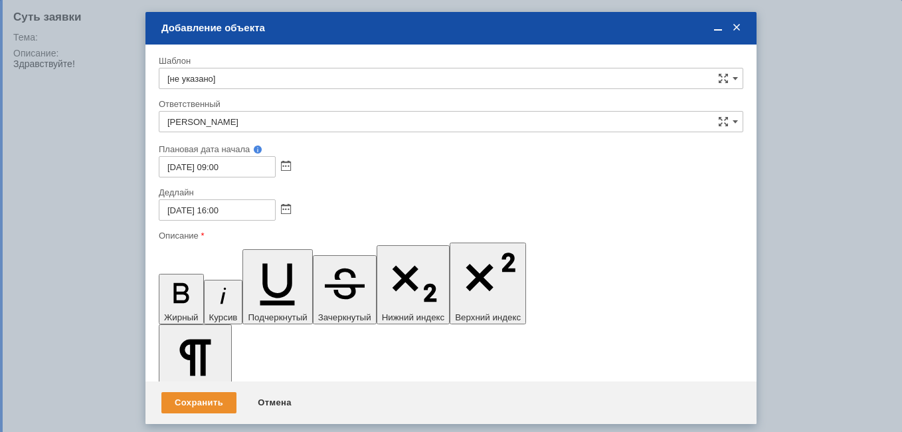
drag, startPoint x: 240, startPoint y: 3802, endPoint x: 314, endPoint y: 4064, distance: 272.0
click at [173, 283] on icon "button" at bounding box center [180, 293] width 15 height 20
click at [212, 402] on div "Сохранить" at bounding box center [198, 402] width 75 height 21
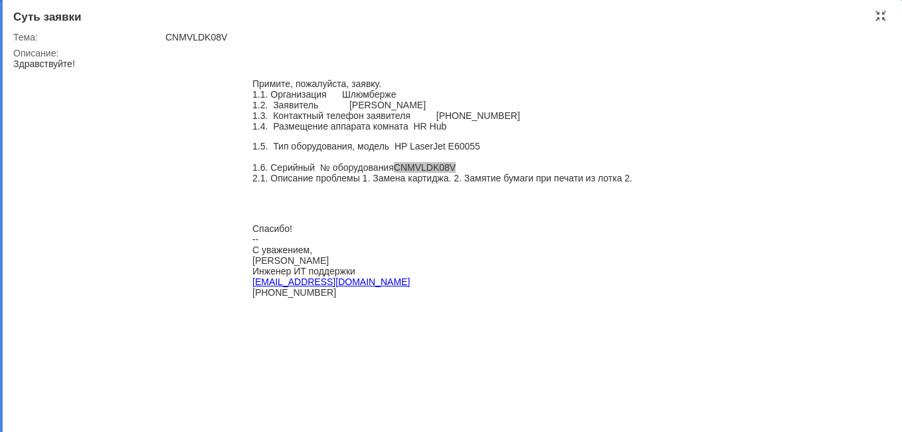
scroll to position [0, 0]
click at [878, 10] on div "Суть заявки Тема: CNMVLDK08V Описание:" at bounding box center [451, 216] width 902 height 432
click at [878, 15] on div at bounding box center [880, 16] width 11 height 11
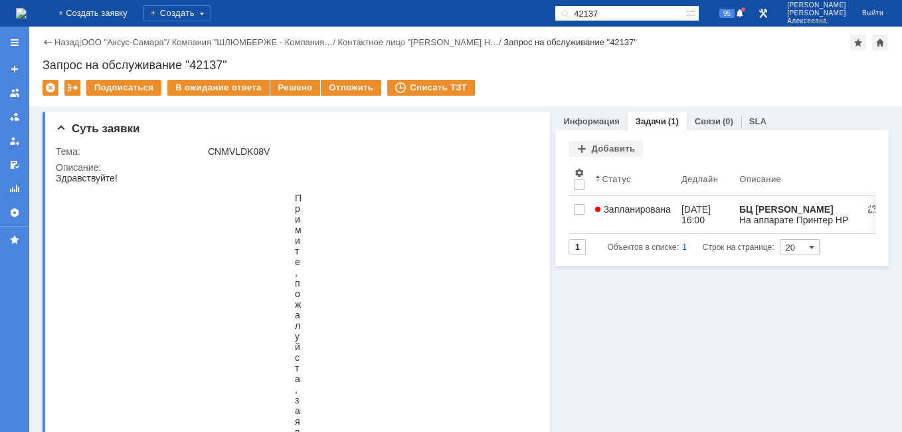
click at [619, 212] on span "Запланирована" at bounding box center [633, 209] width 76 height 11
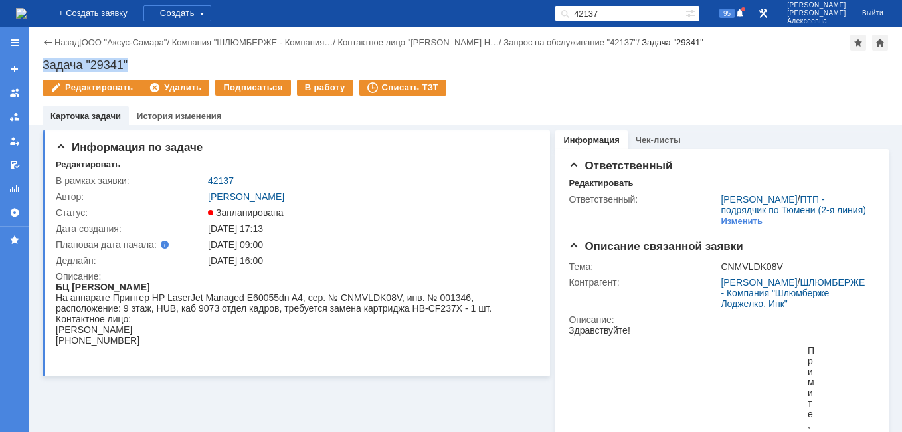
drag, startPoint x: 125, startPoint y: 63, endPoint x: 42, endPoint y: 68, distance: 83.2
click at [42, 68] on div "Задача "29341"" at bounding box center [465, 64] width 846 height 13
copy div "Задача "29341""
click at [27, 11] on img at bounding box center [21, 13] width 11 height 11
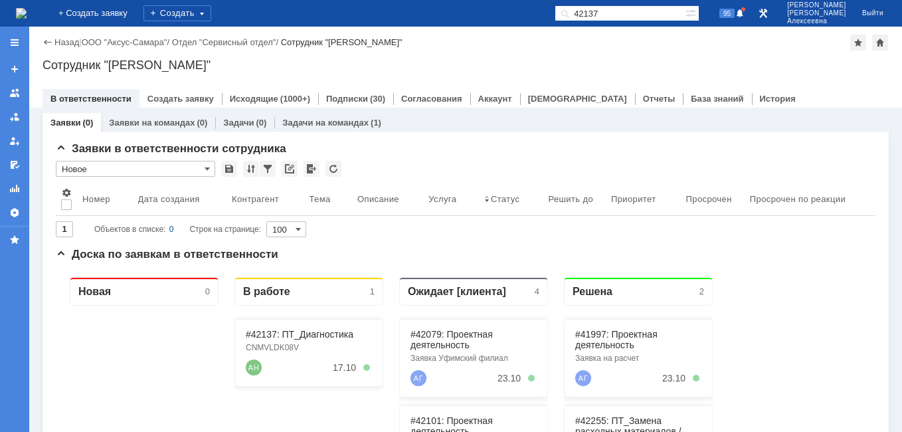
drag, startPoint x: 646, startPoint y: 7, endPoint x: 495, endPoint y: 34, distance: 153.7
click at [501, 36] on div "На домашнюю + Создать заявку Создать 42137 95 [PERSON_NAME] Выйти Меню Создать …" at bounding box center [451, 216] width 902 height 432
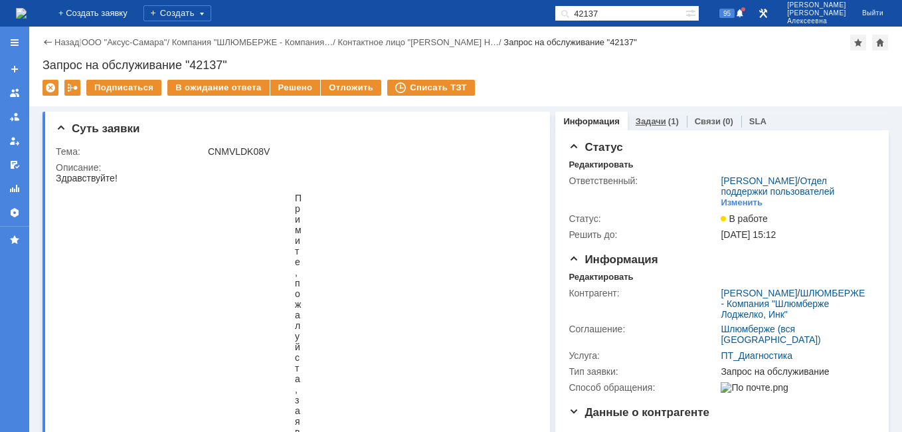
click at [645, 126] on div "Задачи (1)" at bounding box center [656, 121] width 59 height 19
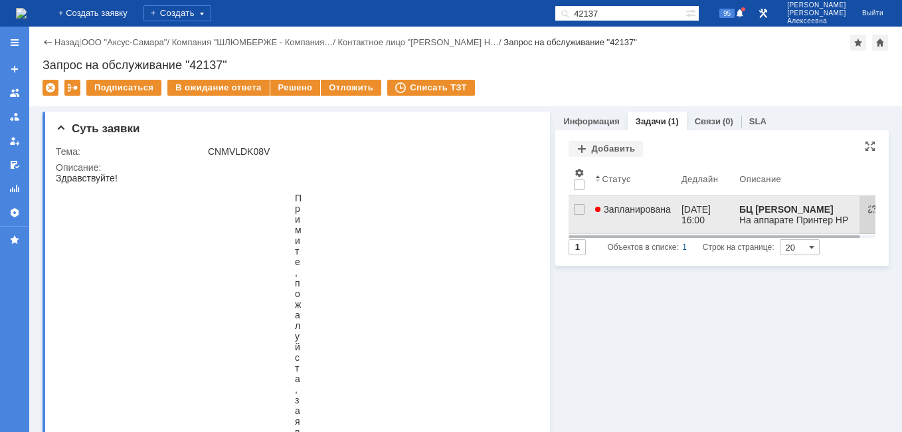
click at [629, 216] on link "Запланирована" at bounding box center [633, 214] width 86 height 37
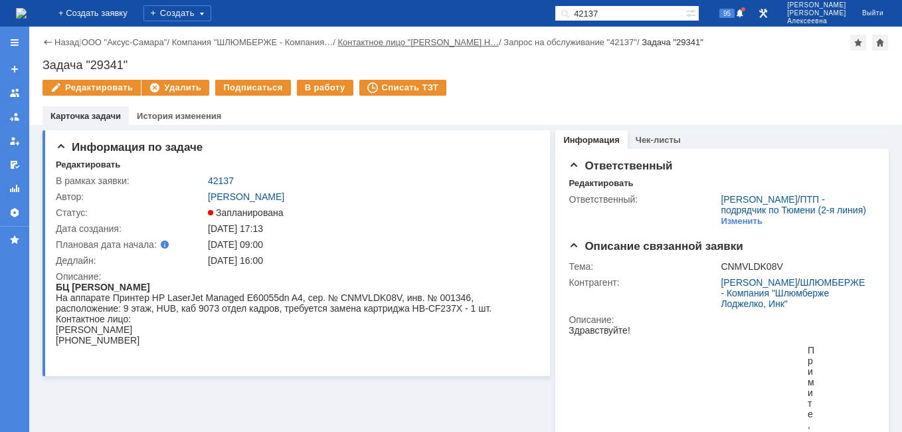
drag, startPoint x: 633, startPoint y: 9, endPoint x: 475, endPoint y: 39, distance: 160.7
click at [476, 39] on div "На домашнюю + Создать заявку Создать 42137 95 [PERSON_NAME] Выйти Меню Создать …" at bounding box center [451, 216] width 902 height 432
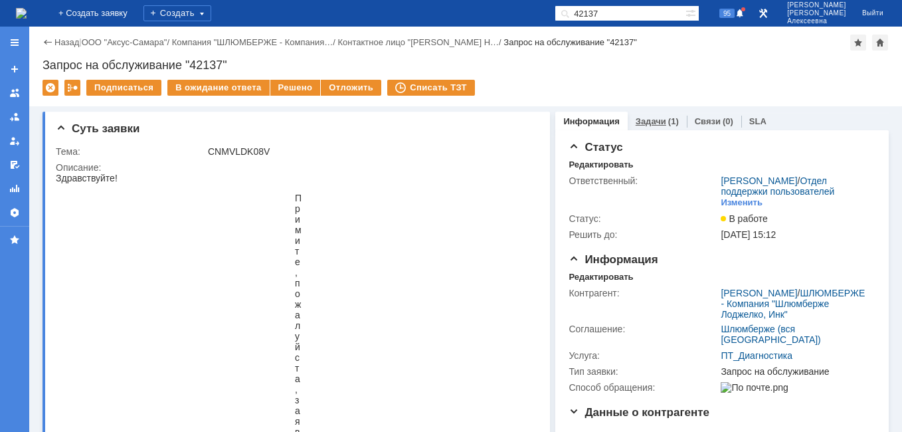
click at [655, 120] on link "Задачи" at bounding box center [650, 121] width 31 height 10
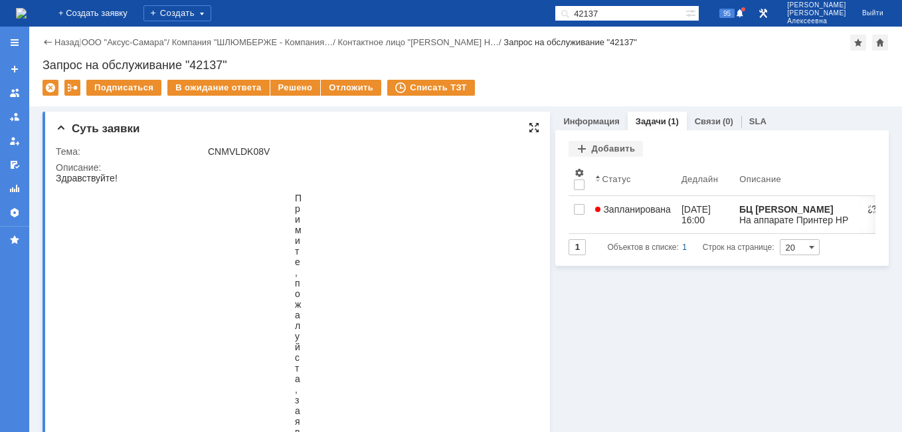
click at [529, 125] on div at bounding box center [534, 127] width 11 height 11
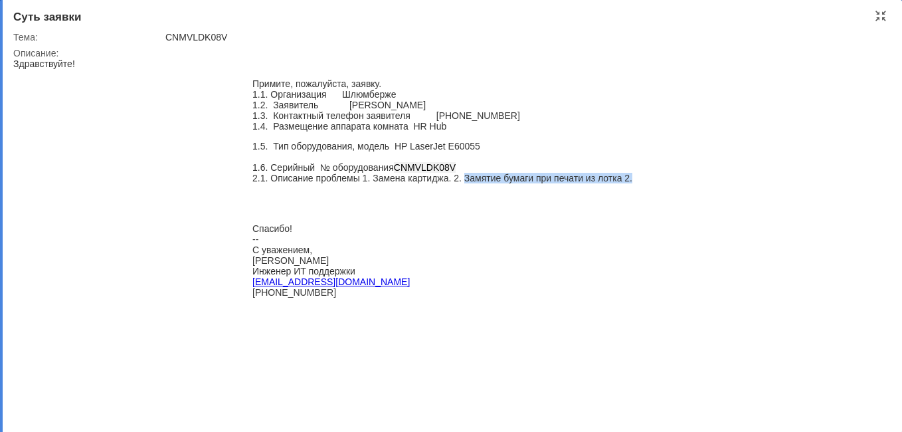
drag, startPoint x: 629, startPoint y: 185, endPoint x: 463, endPoint y: 186, distance: 166.0
click at [463, 183] on blockquote "1.5. Тип оборудования, модель H P LaserJet E60055 1.6. Серийный № оборудования …" at bounding box center [442, 162] width 433 height 42
drag, startPoint x: 463, startPoint y: 186, endPoint x: 477, endPoint y: 187, distance: 14.7
copy div "Замятие бумаги при печати из лотка 2."
click at [880, 14] on div at bounding box center [880, 16] width 11 height 11
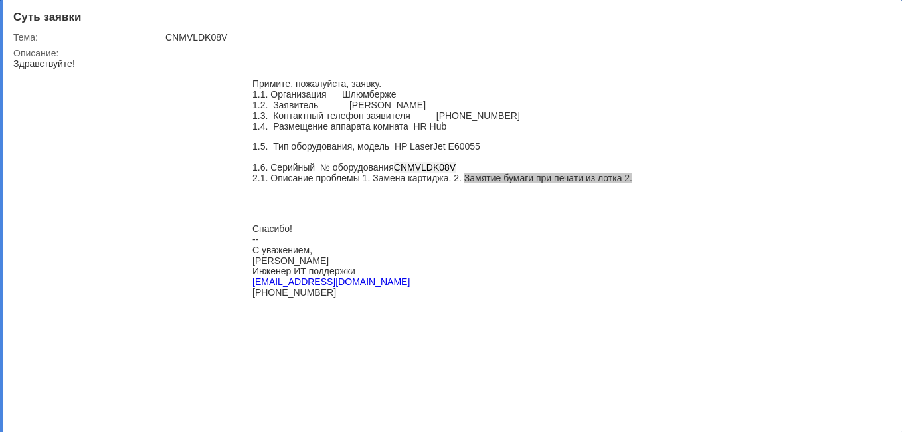
scroll to position [5, 0]
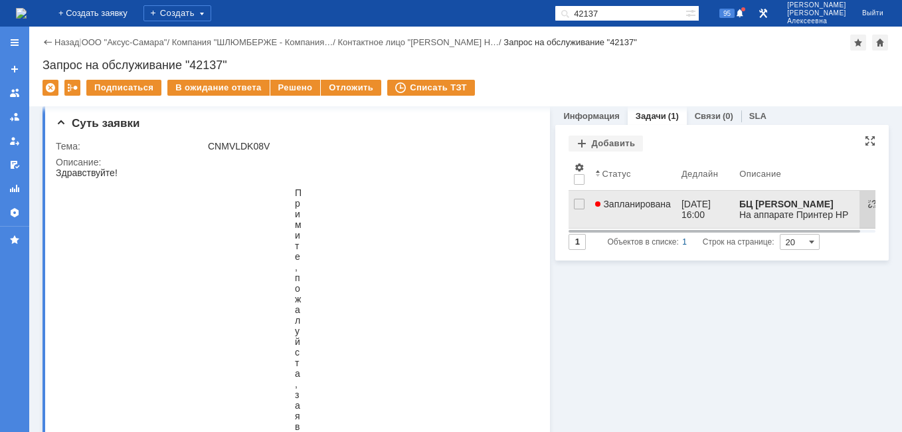
click at [652, 220] on link "Запланирована" at bounding box center [633, 209] width 86 height 37
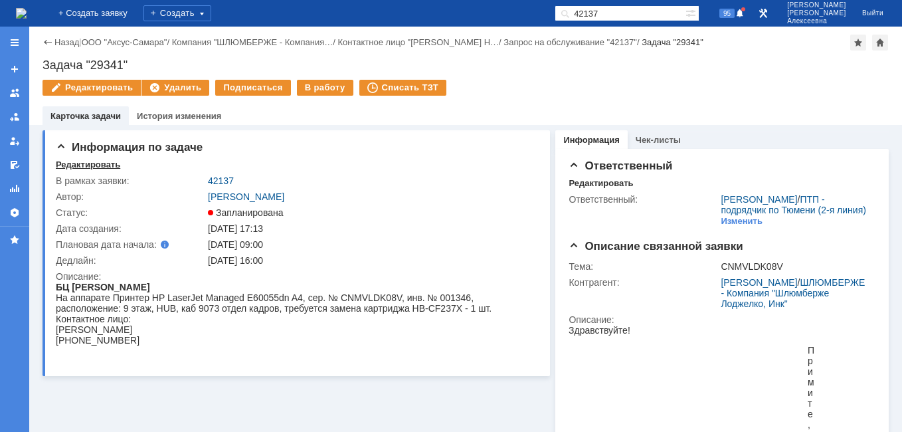
click at [78, 167] on div "Редактировать" at bounding box center [88, 164] width 64 height 11
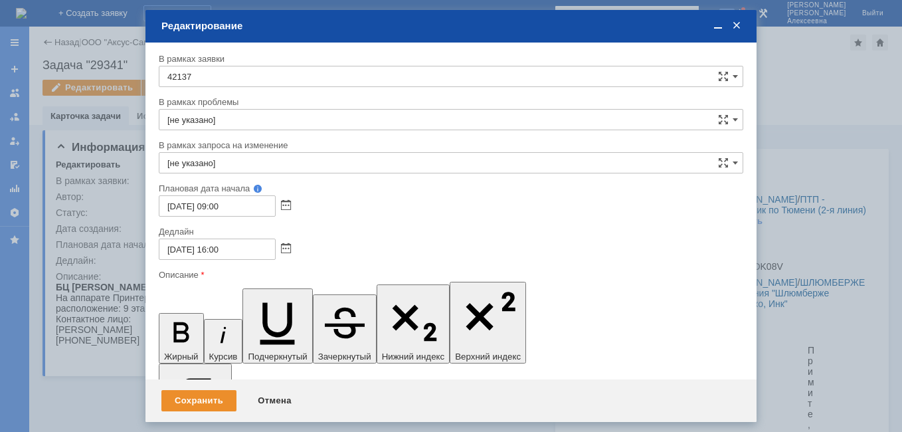
click at [199, 400] on div "Сохранить" at bounding box center [198, 400] width 75 height 21
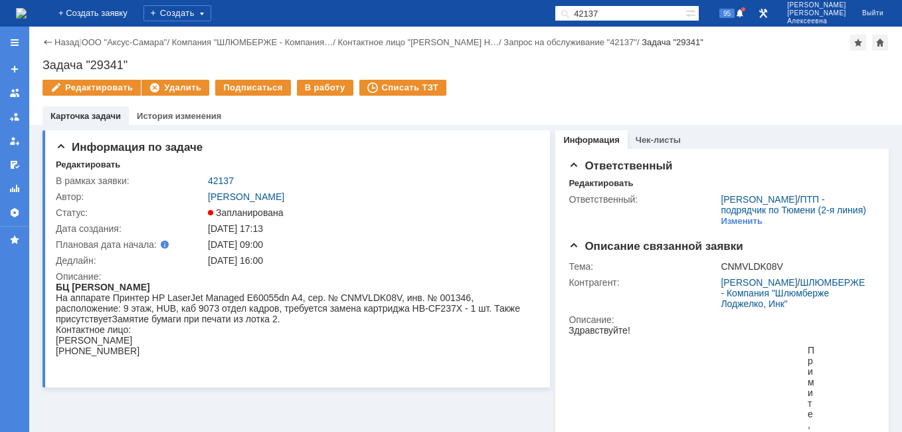
drag, startPoint x: 634, startPoint y: 11, endPoint x: 507, endPoint y: 33, distance: 129.3
click at [507, 34] on div "На домашнюю + Создать заявку Создать 42137 95 [PERSON_NAME] Выйти Меню Создать …" at bounding box center [451, 216] width 902 height 432
paste input "226"
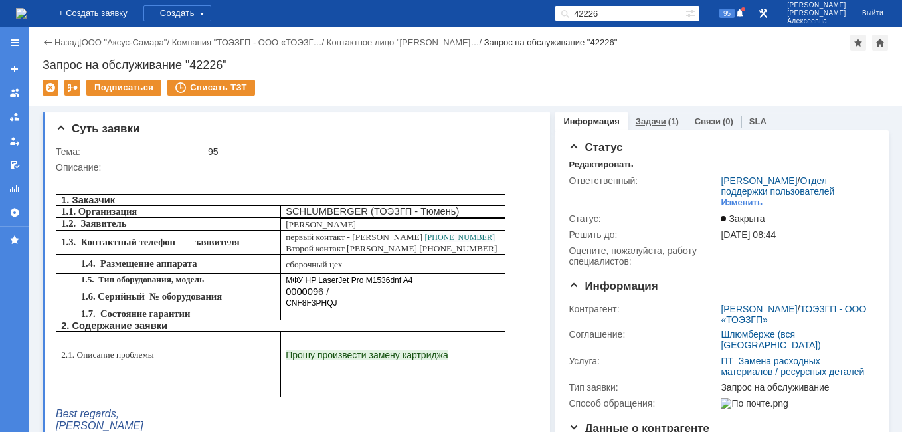
click at [640, 122] on link "Задачи" at bounding box center [650, 121] width 31 height 10
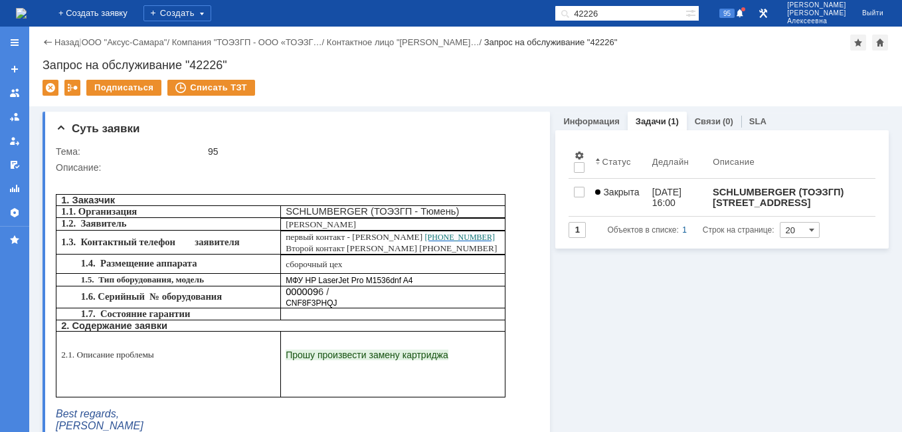
click at [27, 14] on img at bounding box center [21, 13] width 11 height 11
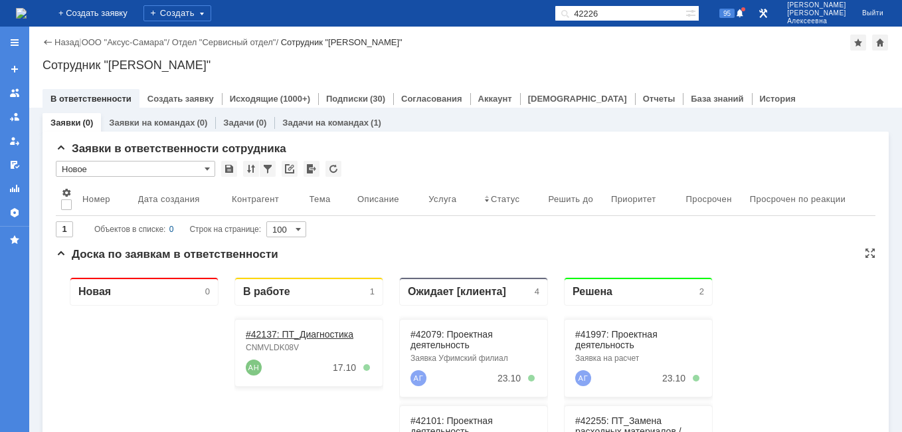
click at [272, 334] on link "#42137: ПТ_Диагностика" at bounding box center [300, 334] width 108 height 11
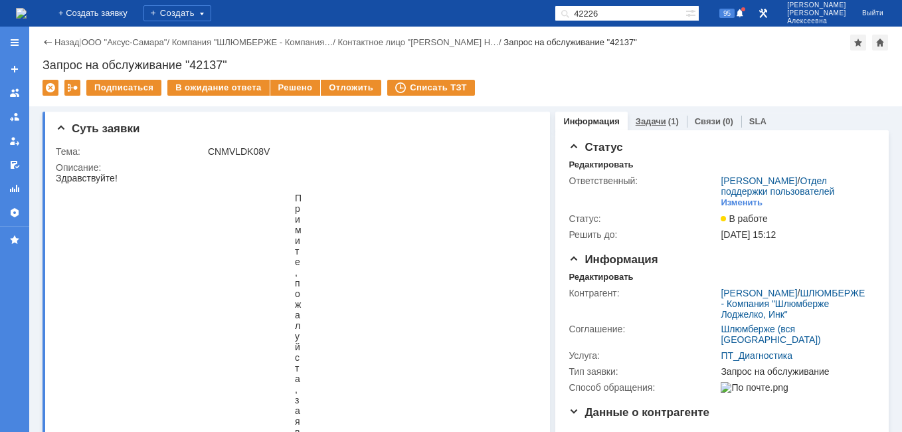
click at [641, 118] on link "Задачи" at bounding box center [650, 121] width 31 height 10
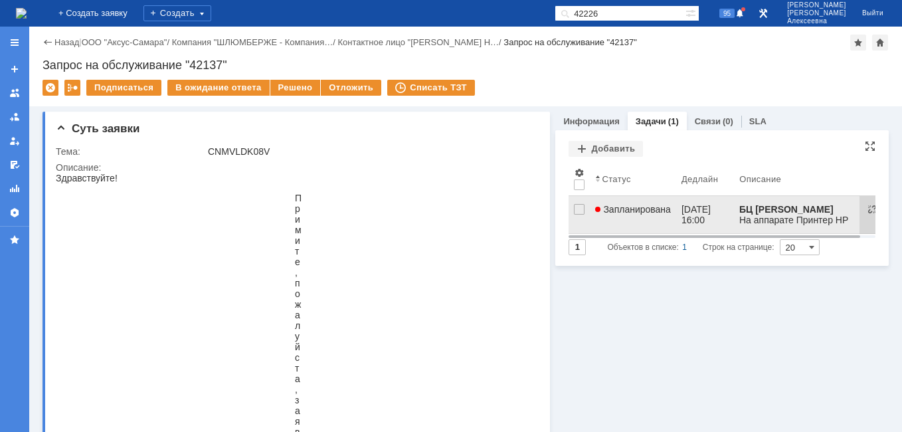
click at [642, 210] on span "Запланирована" at bounding box center [633, 209] width 76 height 11
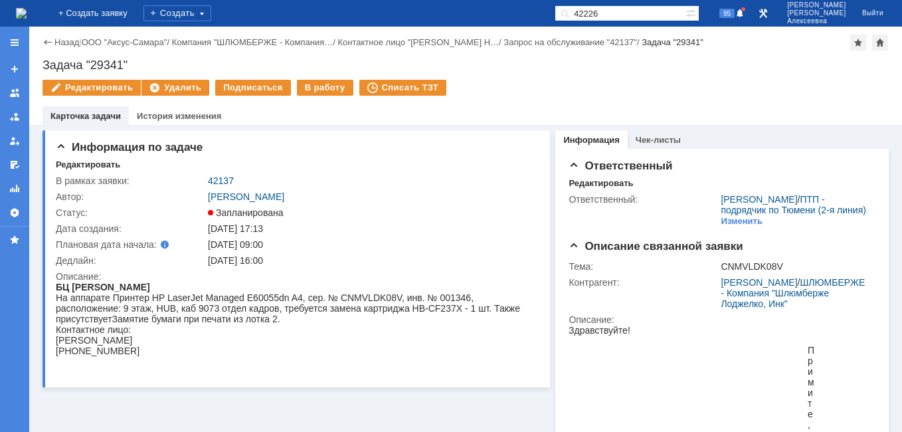
click at [27, 11] on img at bounding box center [21, 13] width 11 height 11
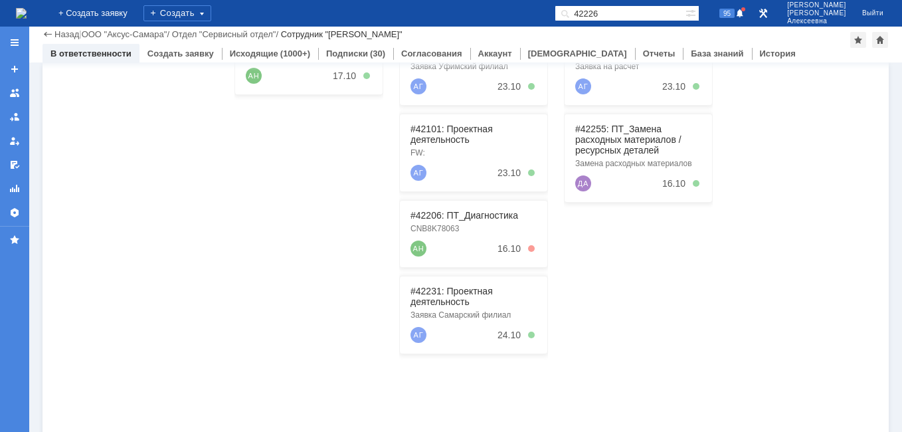
scroll to position [266, 0]
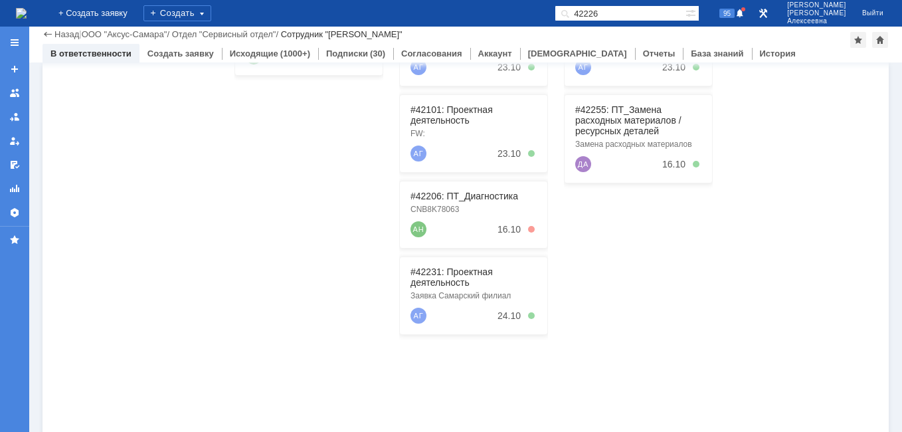
drag, startPoint x: 643, startPoint y: 15, endPoint x: 515, endPoint y: 17, distance: 128.8
click at [515, 17] on div "На домашнюю + Создать заявку Создать 42226 95 [PERSON_NAME]" at bounding box center [451, 13] width 902 height 27
paste input "079"
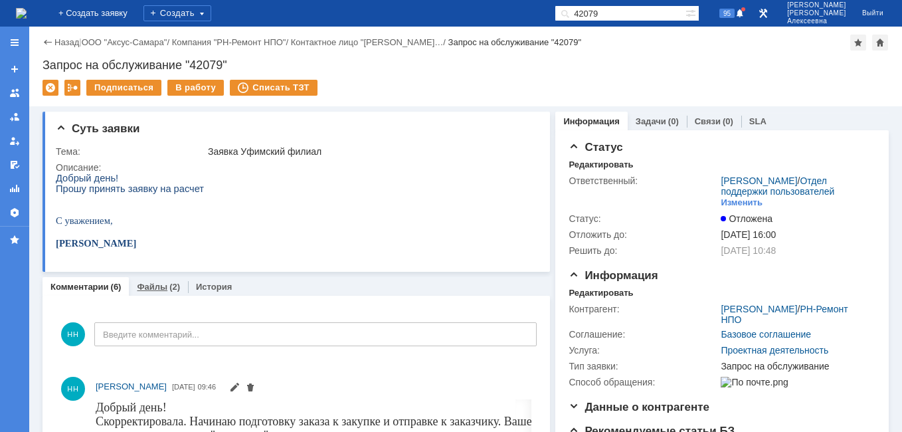
click at [146, 291] on link "Файлы" at bounding box center [152, 287] width 31 height 10
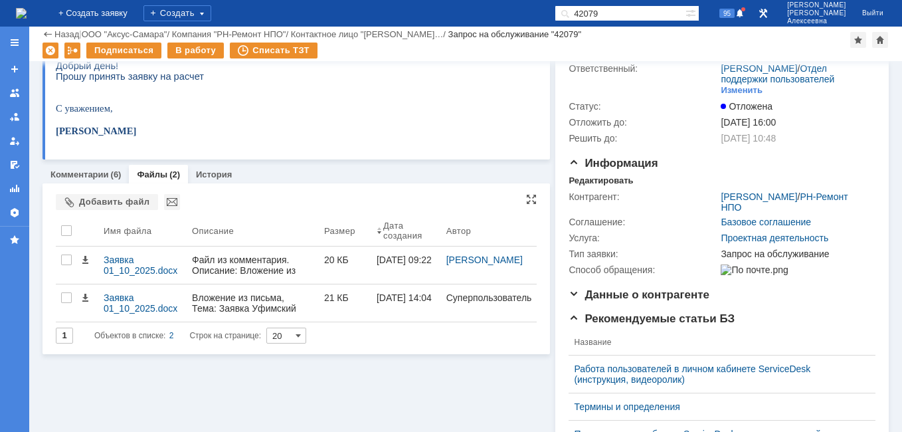
scroll to position [133, 0]
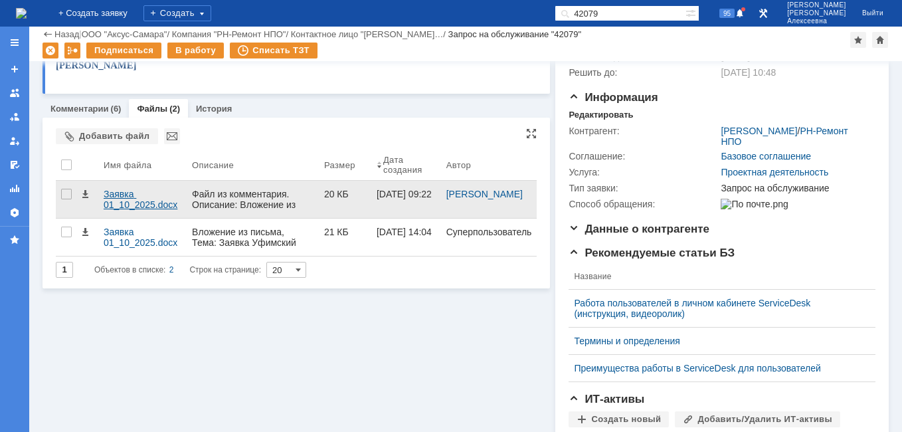
click at [123, 199] on div "Заявка 01_10_2025.docx" at bounding box center [143, 199] width 78 height 21
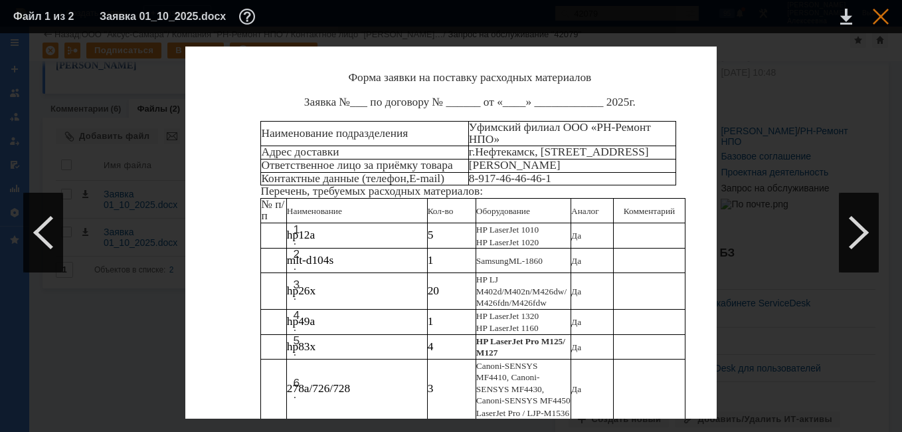
click at [878, 13] on div at bounding box center [880, 17] width 16 height 16
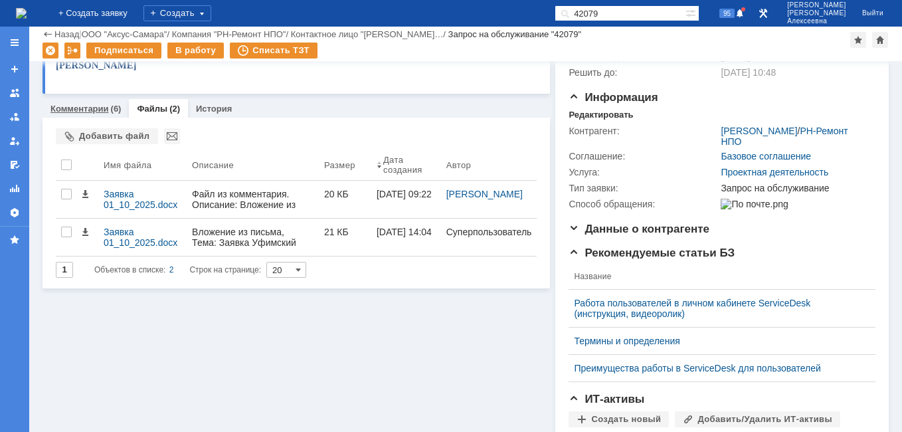
click at [88, 109] on link "Комментарии" at bounding box center [79, 109] width 58 height 10
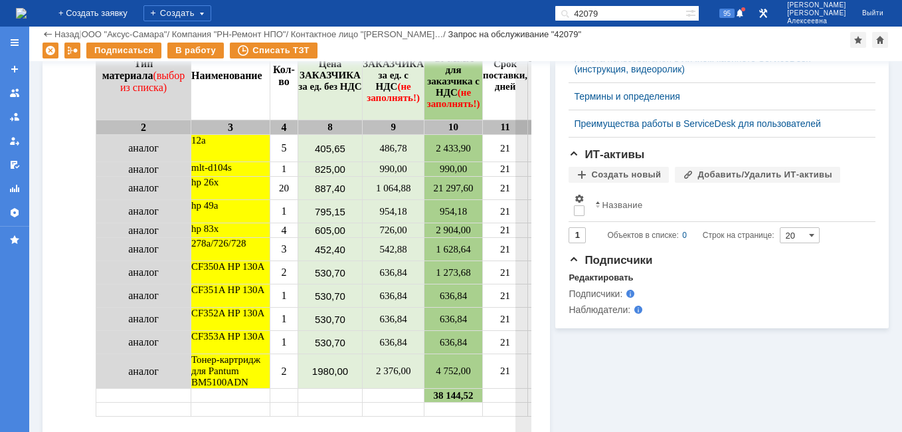
scroll to position [398, 0]
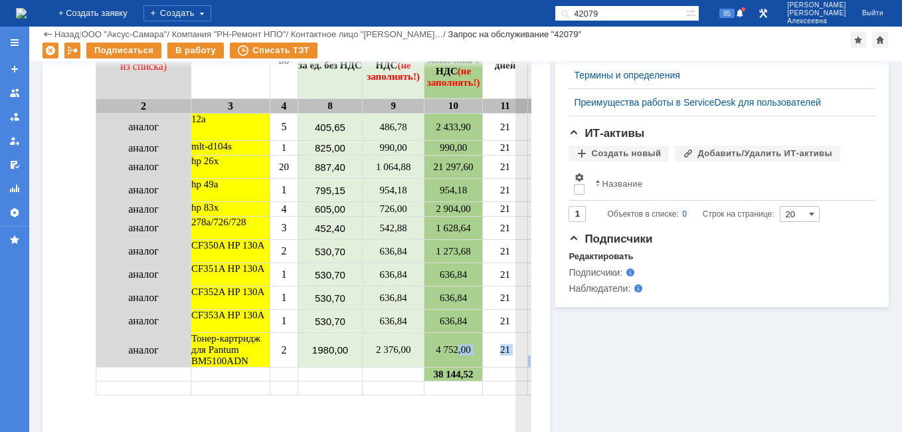
drag, startPoint x: 435, startPoint y: 366, endPoint x: 545, endPoint y: 383, distance: 111.6
click at [545, 367] on tr "аналог Тонер-картридж для Pantum BM5100ADN 2 1980,00 2 376,00 4 752,00 21 не по…" at bounding box center [366, 350] width 541 height 35
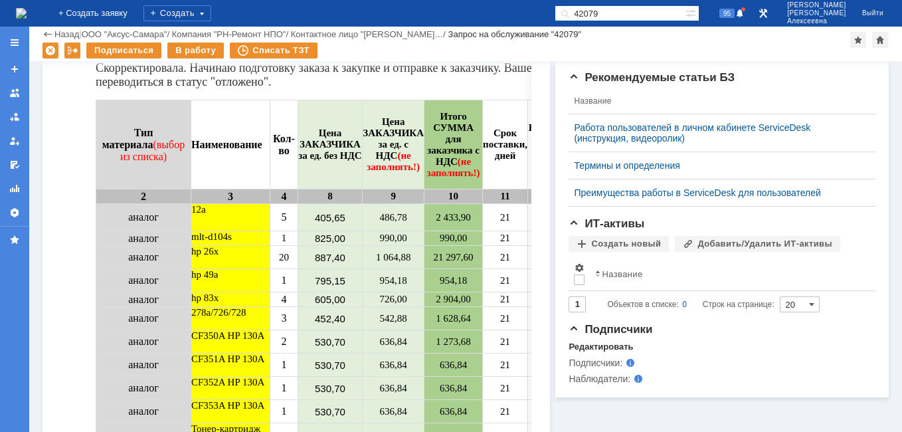
scroll to position [199, 0]
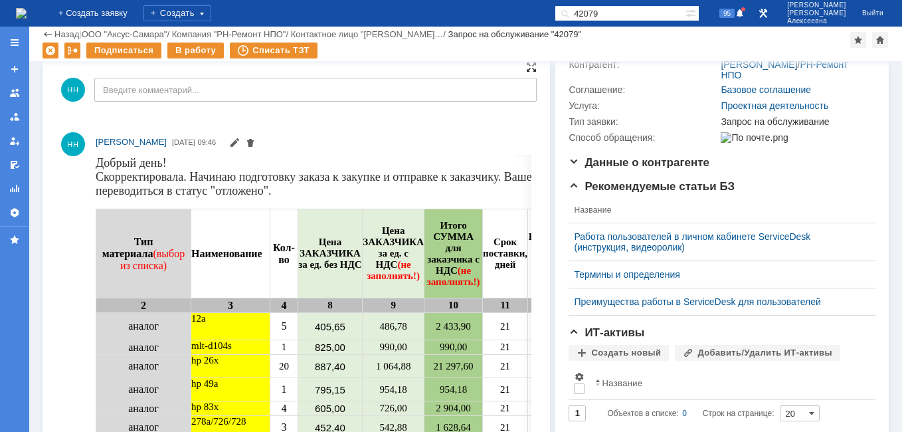
click at [526, 69] on div at bounding box center [531, 67] width 11 height 11
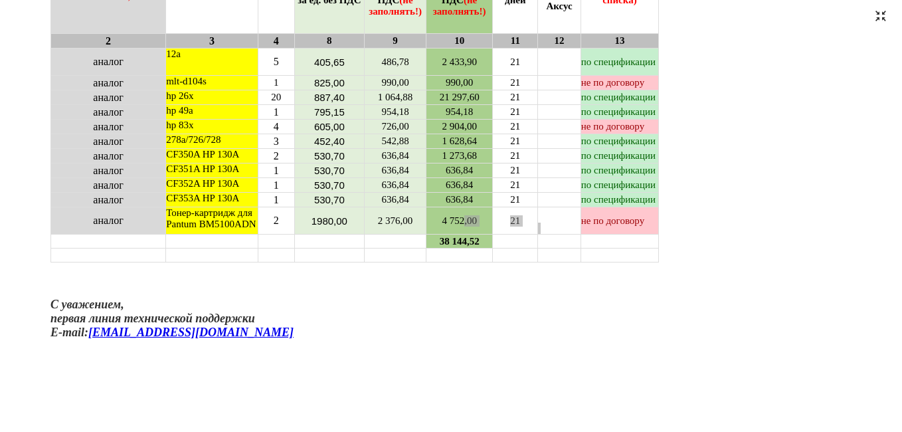
click at [884, 15] on div at bounding box center [880, 16] width 11 height 11
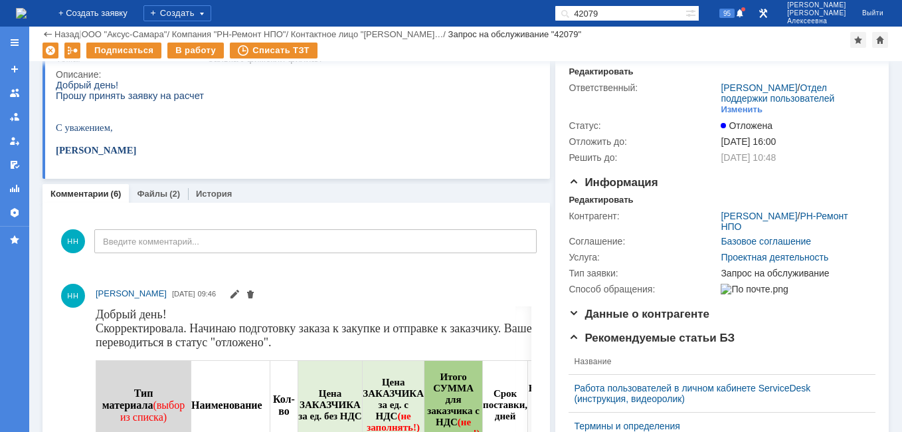
scroll to position [0, 0]
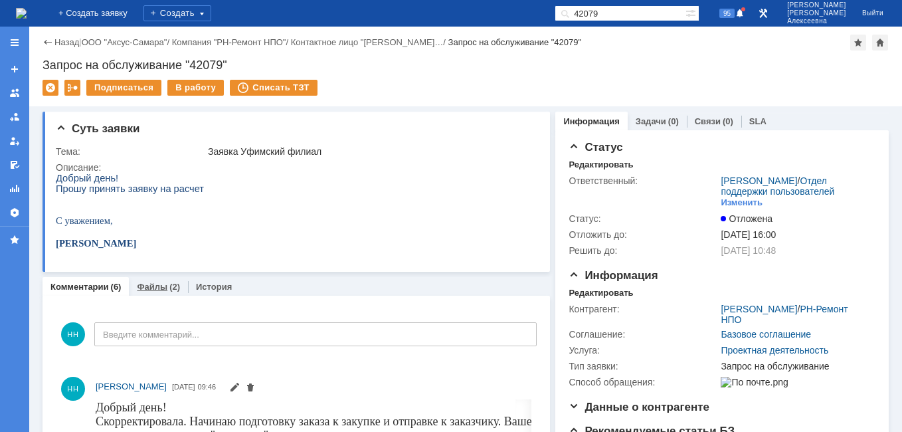
click at [141, 290] on link "Файлы" at bounding box center [152, 287] width 31 height 10
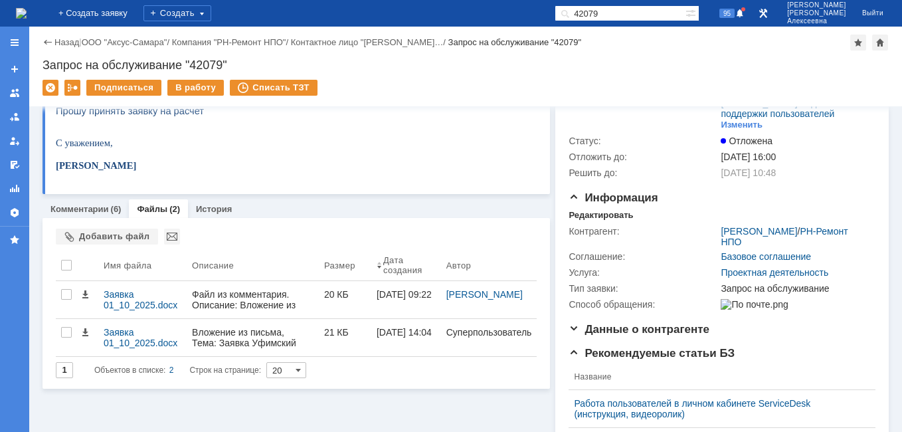
scroll to position [133, 0]
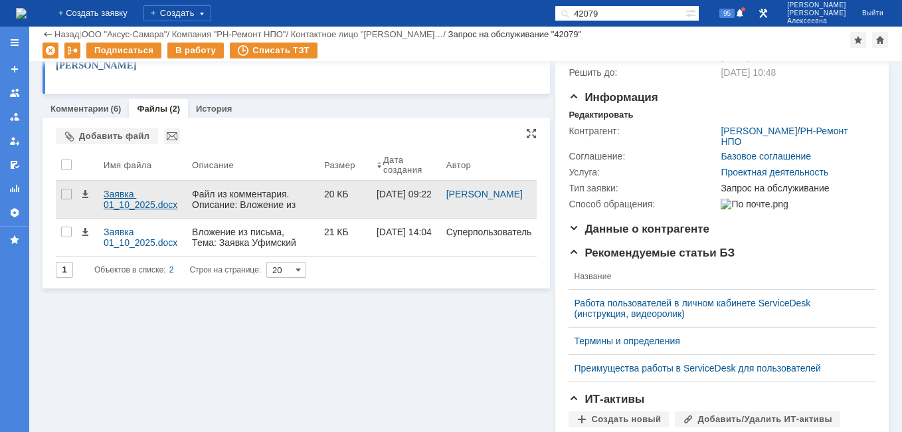
click at [123, 195] on div "Заявка 01_10_2025.docx" at bounding box center [143, 199] width 78 height 21
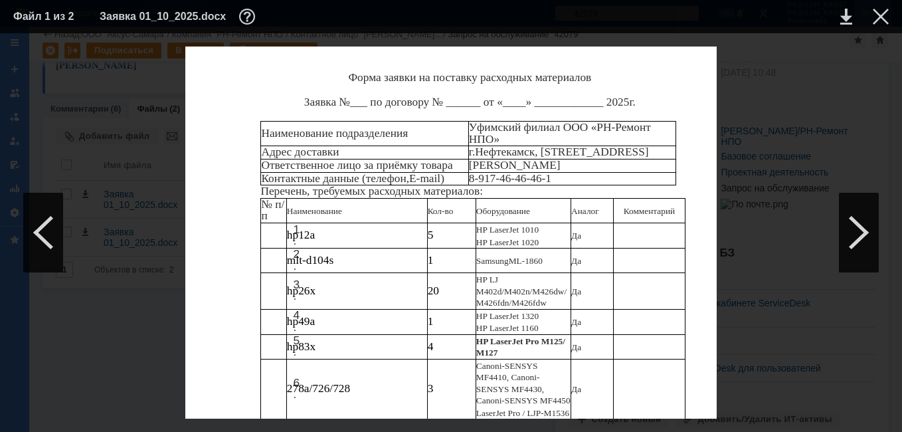
click at [877, 11] on div at bounding box center [880, 17] width 16 height 16
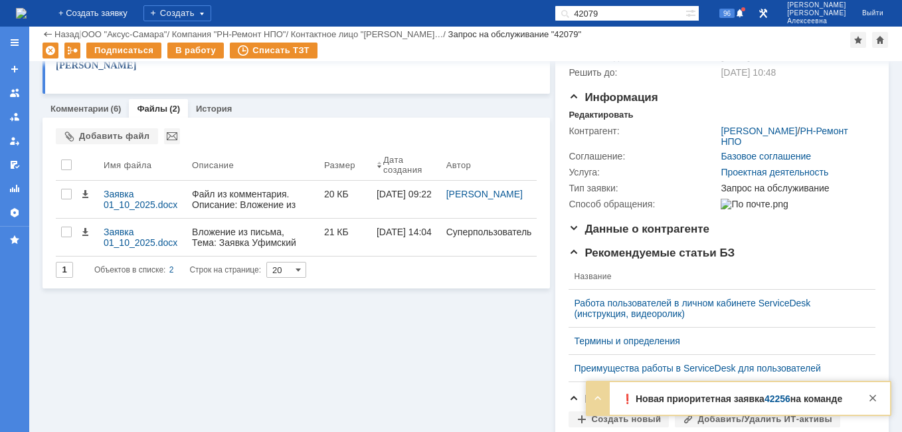
drag, startPoint x: 637, startPoint y: 14, endPoint x: 526, endPoint y: 33, distance: 112.4
click at [527, 34] on div "На домашнюю + Создать заявку Создать 42079 96 [PERSON_NAME] Выйти Меню Создать …" at bounding box center [451, 216] width 902 height 432
paste input "101"
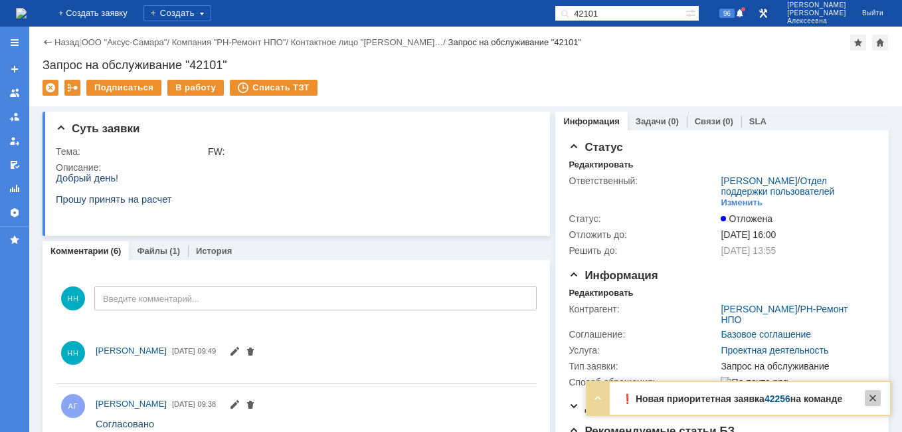
click at [876, 400] on div at bounding box center [872, 398] width 16 height 16
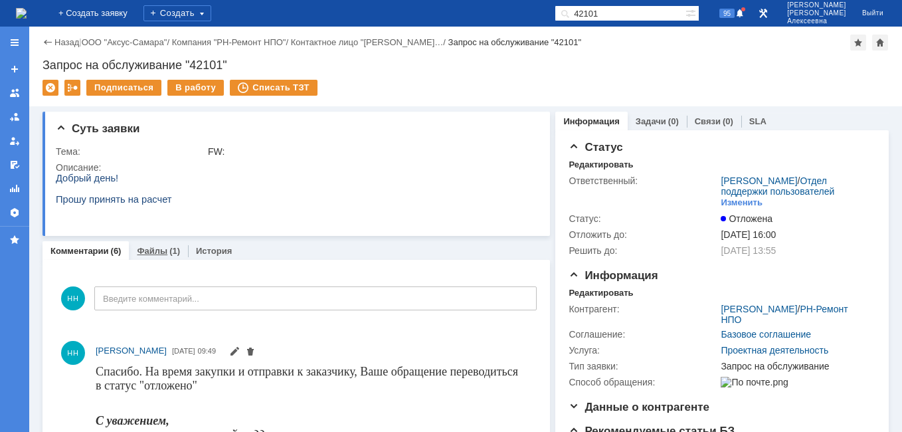
click at [147, 253] on link "Файлы" at bounding box center [152, 251] width 31 height 10
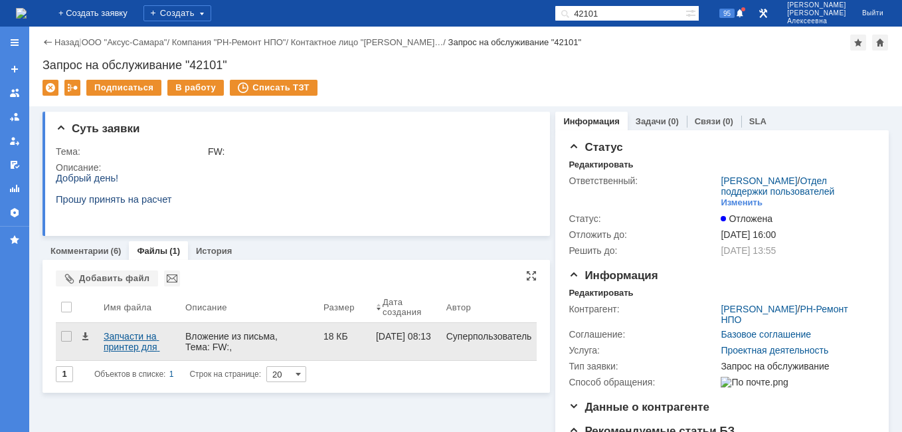
click at [115, 347] on div "Запчасти на принтер для закупки.docx" at bounding box center [139, 341] width 71 height 21
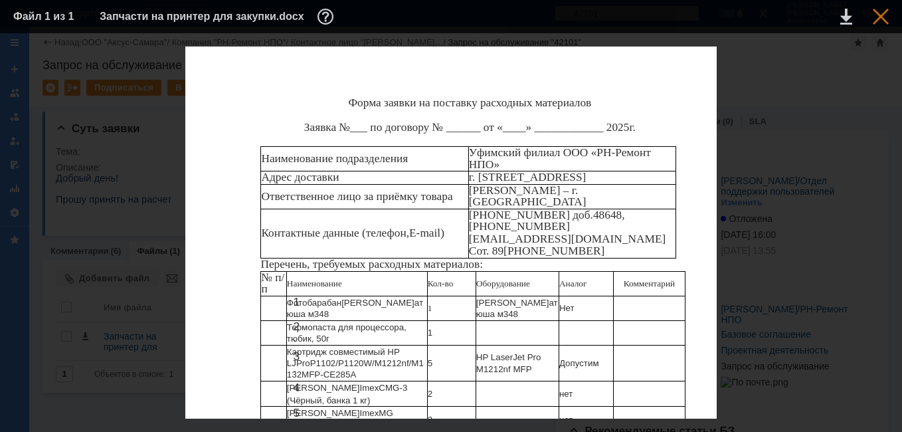
click at [874, 18] on div at bounding box center [880, 17] width 16 height 16
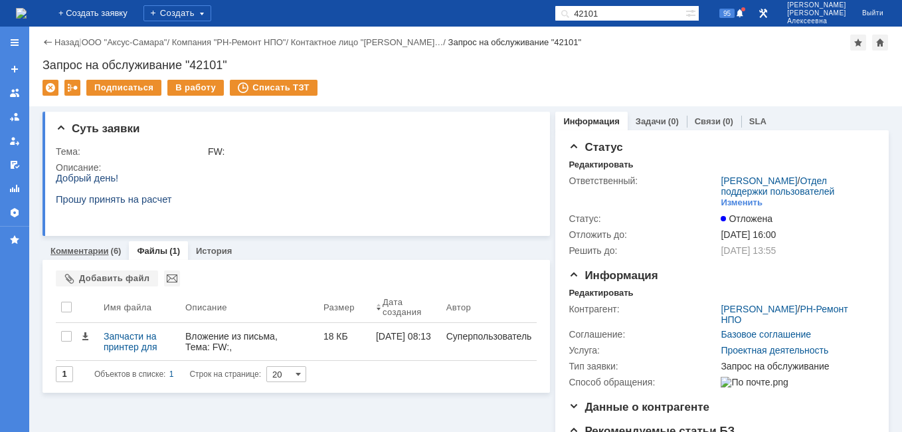
click at [85, 254] on link "Комментарии" at bounding box center [79, 251] width 58 height 10
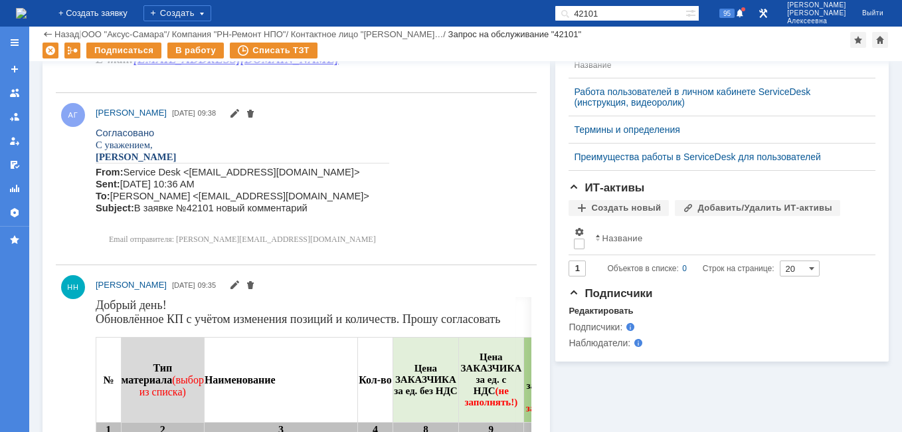
scroll to position [84, 0]
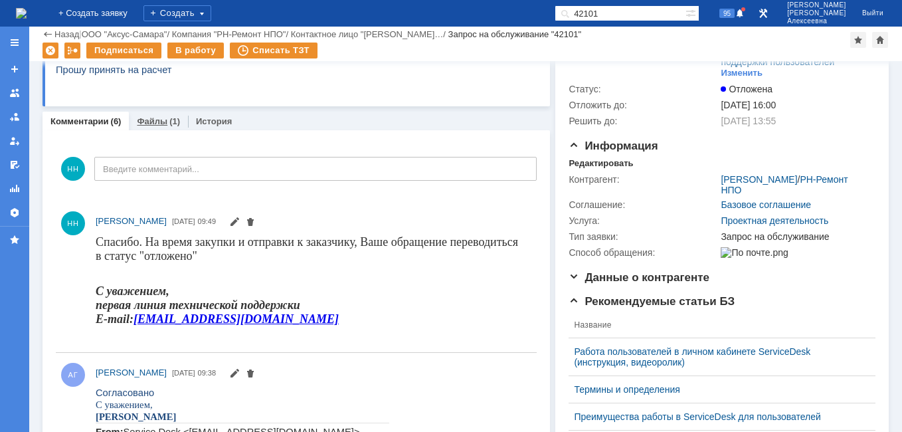
click at [149, 115] on div "Файлы (1)" at bounding box center [158, 121] width 59 height 19
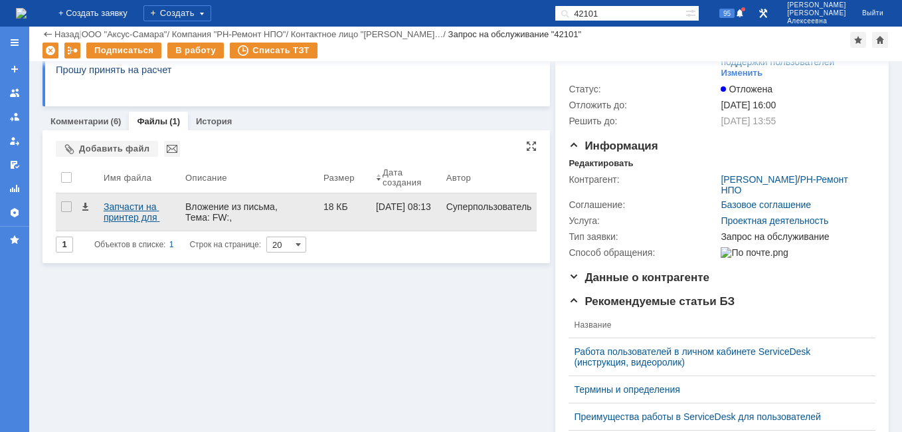
click at [136, 214] on div "Запчасти на принтер для закупки.docx" at bounding box center [139, 211] width 71 height 21
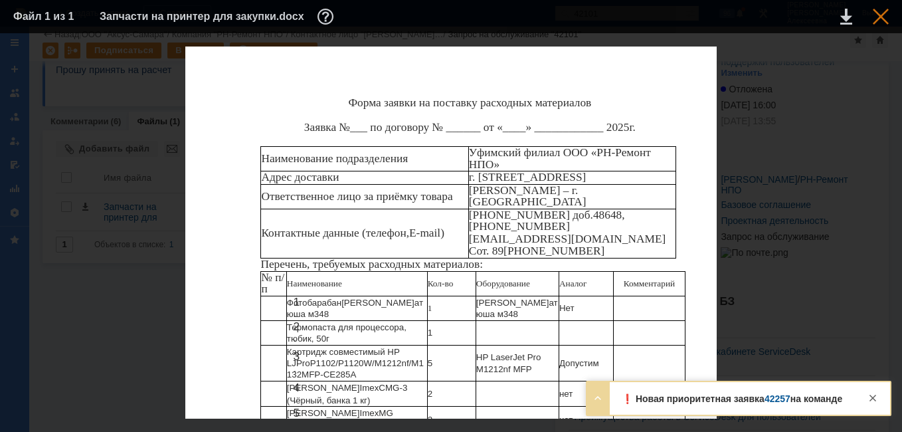
click at [881, 12] on div at bounding box center [880, 17] width 16 height 16
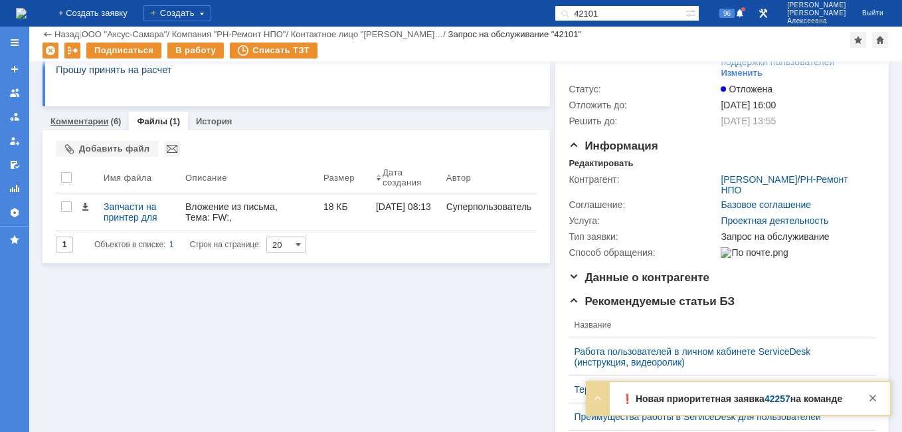
click at [90, 118] on link "Комментарии" at bounding box center [79, 121] width 58 height 10
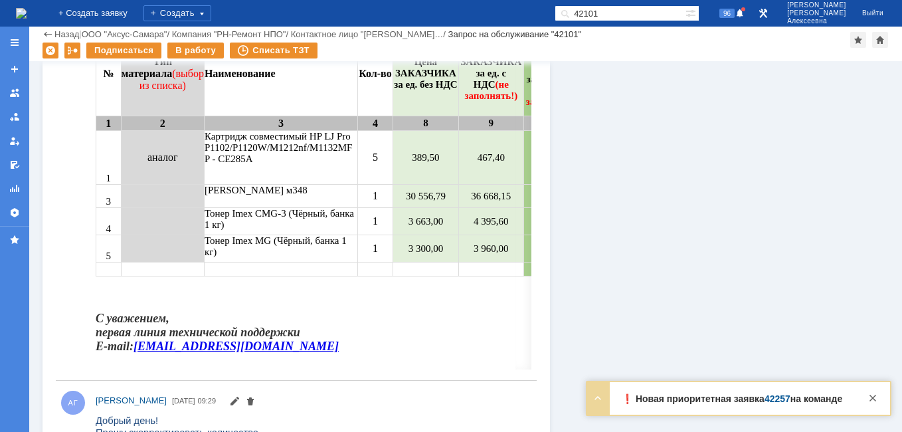
scroll to position [633, 0]
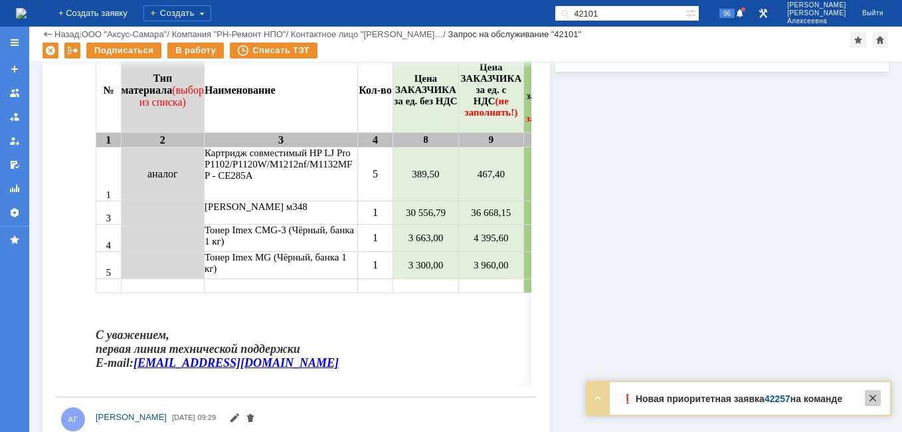
click at [872, 395] on div at bounding box center [872, 398] width 16 height 16
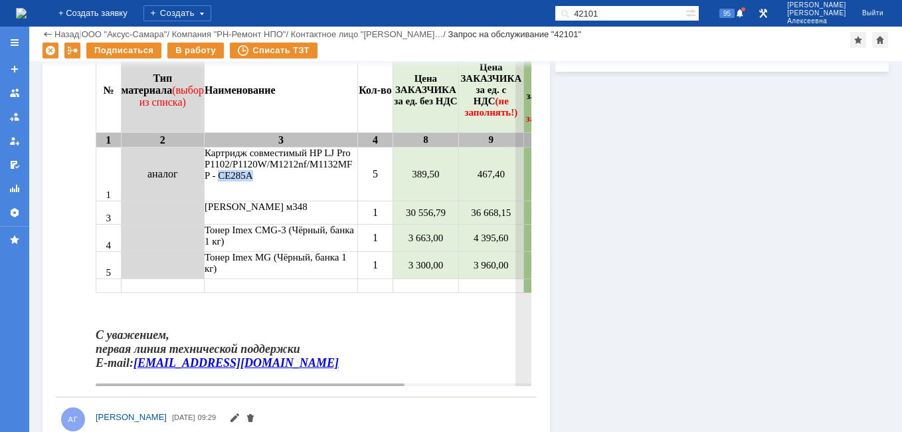
drag, startPoint x: 240, startPoint y: 177, endPoint x: 207, endPoint y: 178, distance: 32.5
click at [207, 178] on td "Картридж совместимый HP LJ Pro P1102/P1120W/M1212nf/M1132MFP - CE285A" at bounding box center [280, 174] width 153 height 54
drag, startPoint x: 207, startPoint y: 178, endPoint x: 219, endPoint y: 179, distance: 12.0
copy td "CE285A"
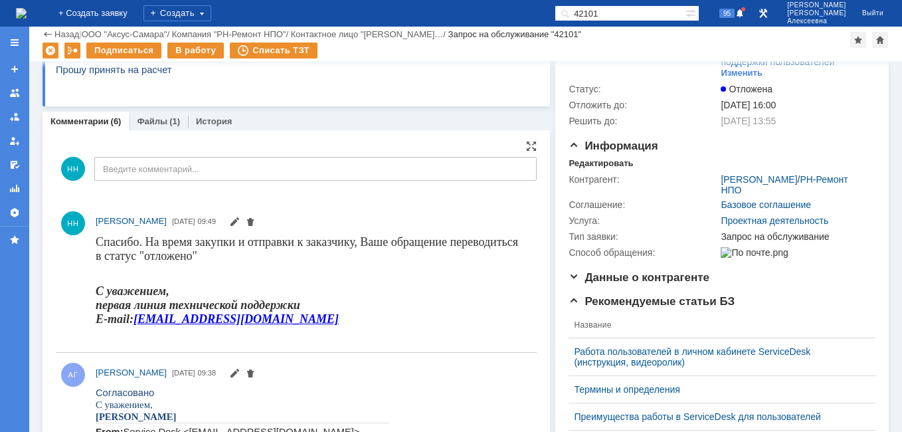
scroll to position [0, 0]
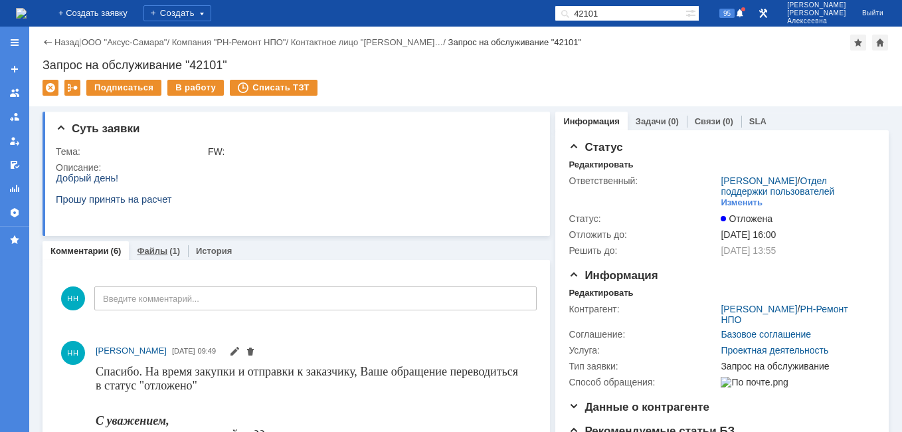
click at [151, 246] on link "Файлы" at bounding box center [152, 251] width 31 height 10
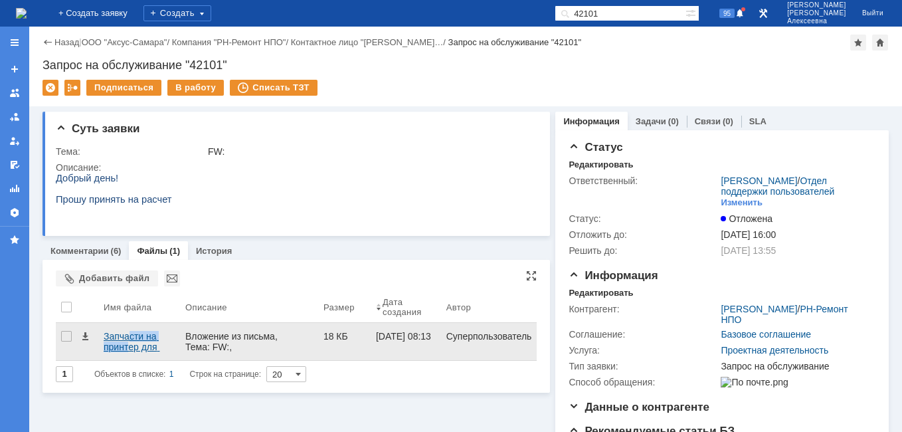
click at [131, 341] on div "Запчасти на принтер для закупки.docx" at bounding box center [139, 341] width 71 height 21
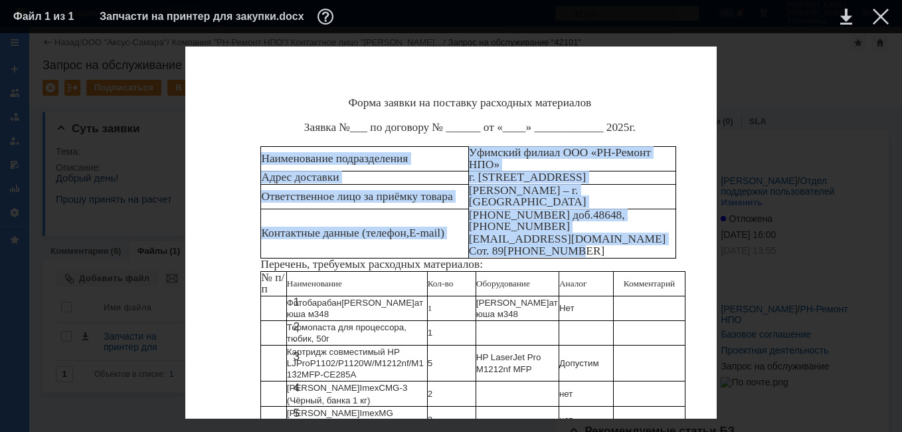
drag, startPoint x: 263, startPoint y: 156, endPoint x: 603, endPoint y: 228, distance: 347.6
click at [603, 228] on tbody "Наименование подразделения Уфимский филиал ООО «РН-Ремонт НПО» Адрес доставки г…" at bounding box center [468, 203] width 415 height 112
copy tbody "Наименование подразделения Уфимский филиал ООО «РН-Ремонт НПО» Адрес доставки г…"
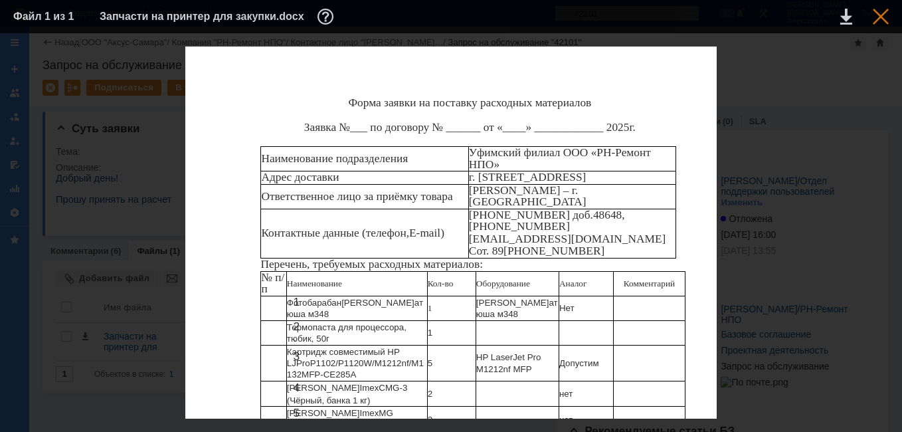
click at [884, 16] on div at bounding box center [880, 17] width 16 height 16
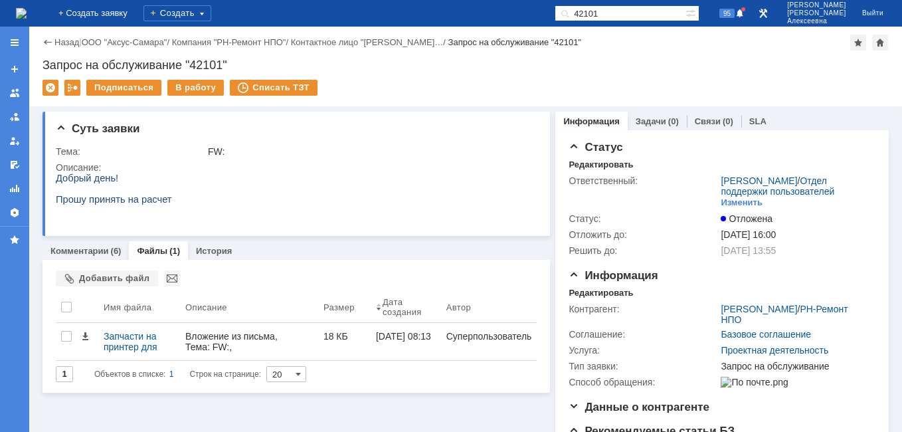
click at [27, 12] on img at bounding box center [21, 13] width 11 height 11
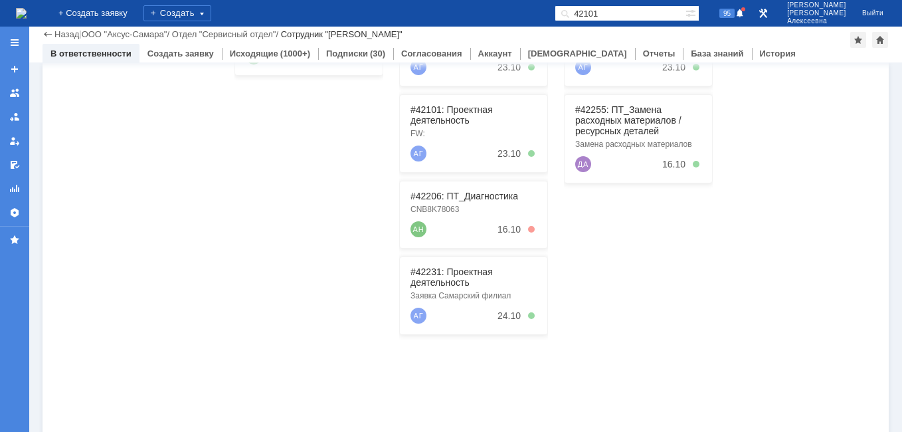
scroll to position [133, 0]
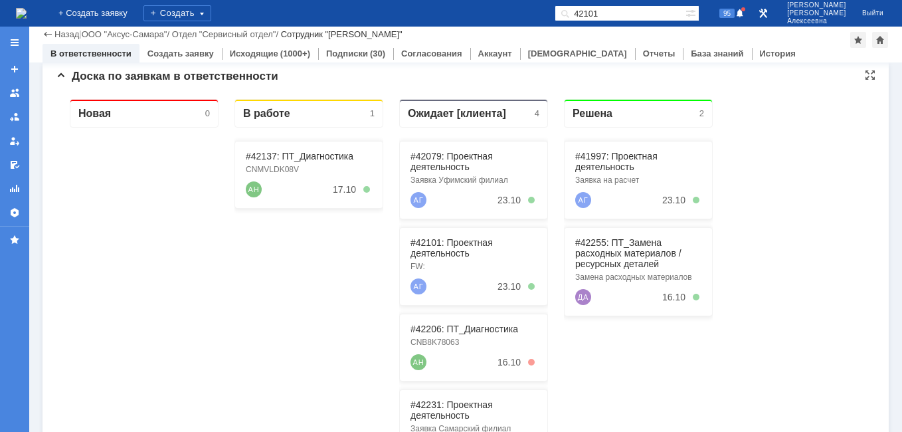
click at [303, 161] on div "#42137: ПТ_Диагностика CNMVLDK08V АН 17.10" at bounding box center [308, 175] width 149 height 68
click at [297, 155] on link "#42137: ПТ_Диагностика" at bounding box center [300, 156] width 108 height 11
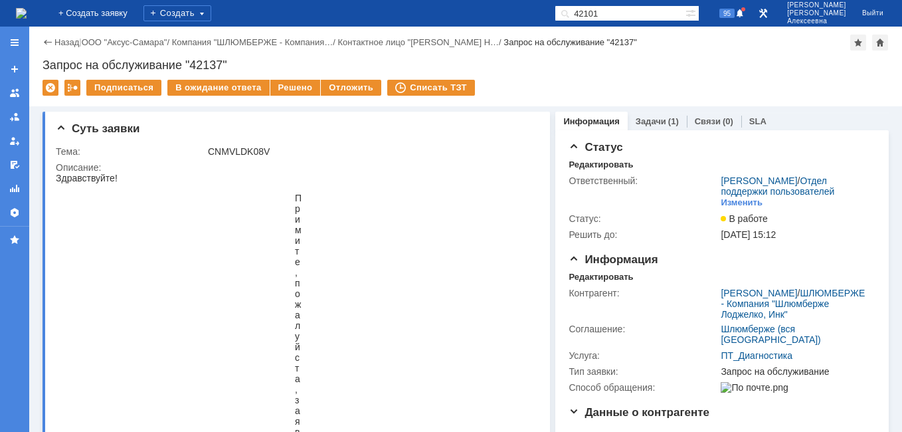
click at [27, 13] on img at bounding box center [21, 13] width 11 height 11
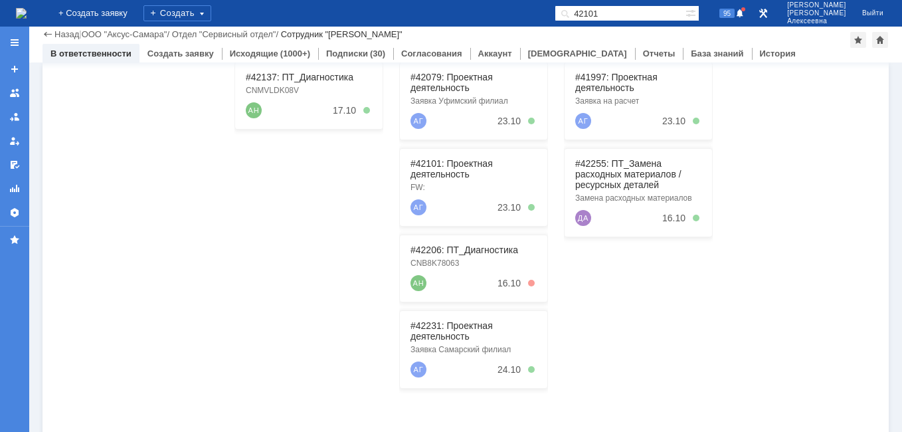
scroll to position [133, 0]
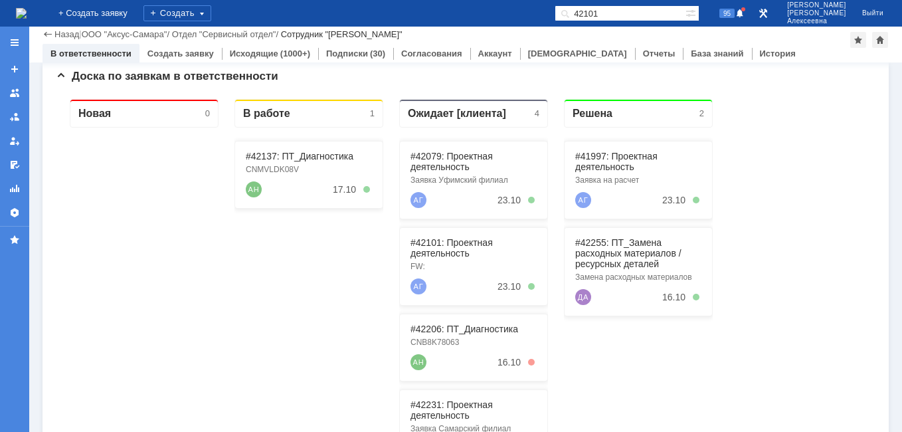
drag, startPoint x: 638, startPoint y: 11, endPoint x: 494, endPoint y: 35, distance: 146.0
click at [494, 35] on div "На домашнюю + Создать заявку Создать 42101 95 [PERSON_NAME] Выйти Меню Создать …" at bounding box center [451, 216] width 902 height 432
paste input "29127"
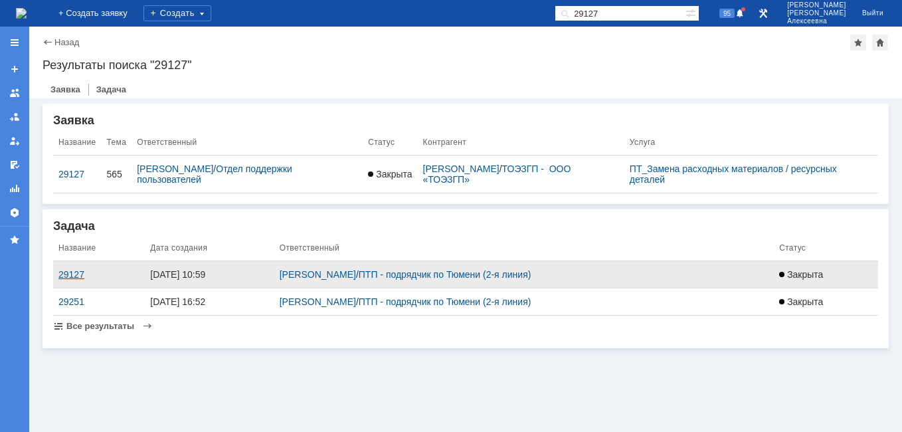
click at [70, 275] on div "29127" at bounding box center [98, 274] width 81 height 11
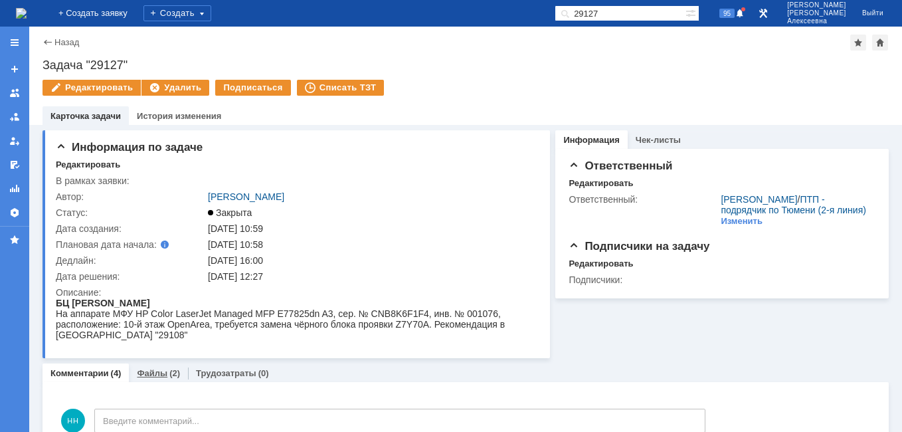
click at [148, 370] on link "Файлы" at bounding box center [152, 373] width 31 height 10
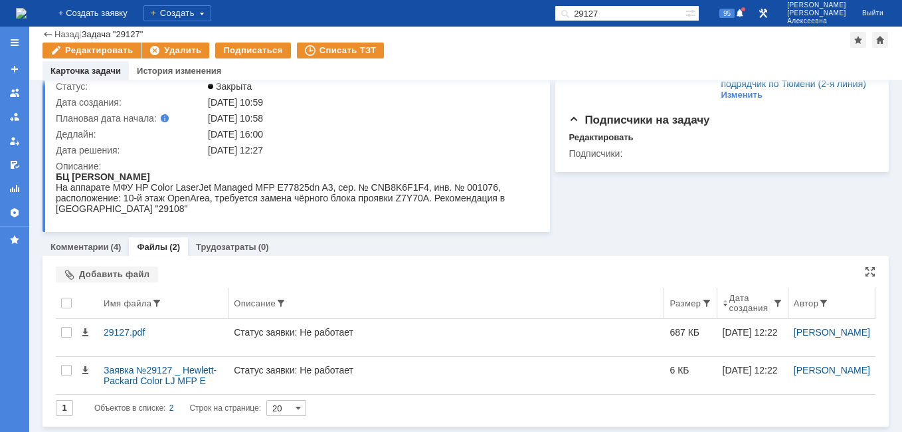
scroll to position [82, 0]
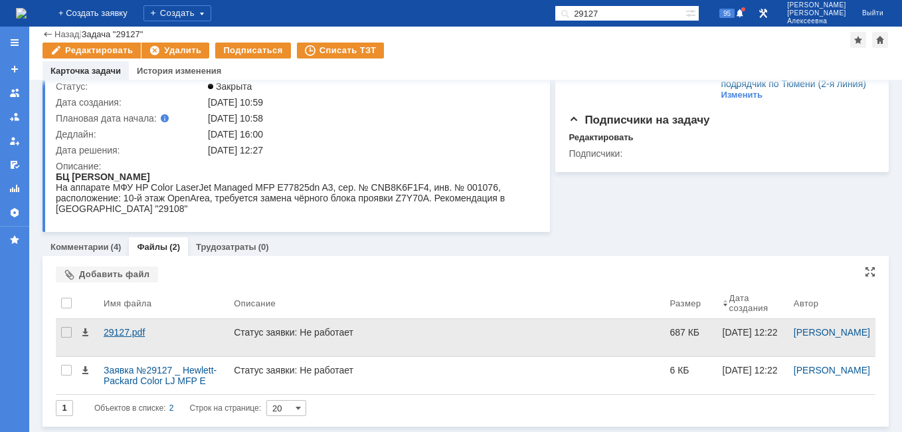
click at [123, 334] on div "29127.pdf" at bounding box center [164, 332] width 120 height 11
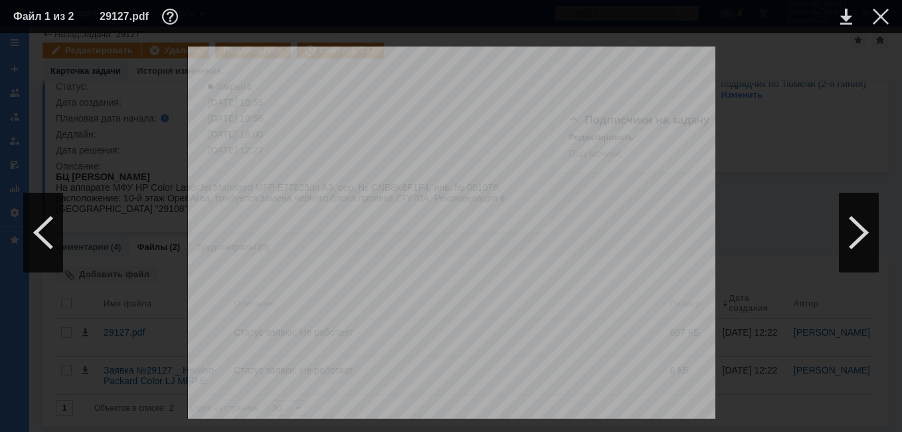
scroll to position [376, 0]
click at [880, 17] on div at bounding box center [880, 17] width 16 height 16
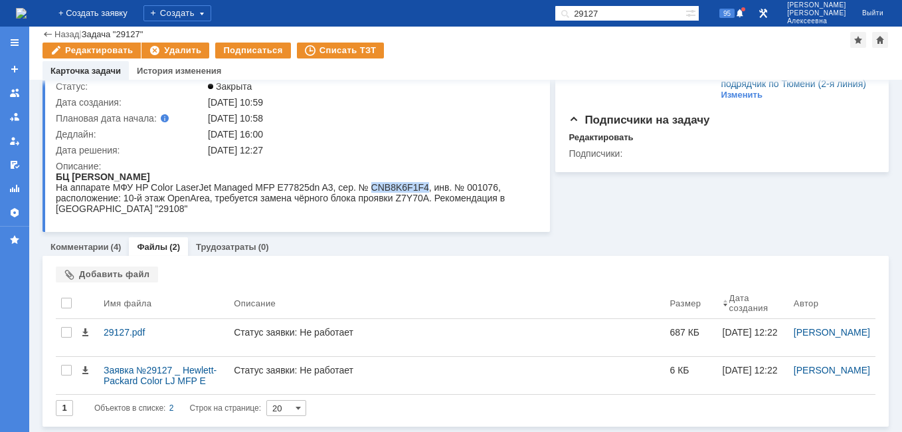
drag, startPoint x: 422, startPoint y: 186, endPoint x: 369, endPoint y: 189, distance: 52.6
click at [369, 189] on div "На аппарате МФУ HP Color LaserJet Managed MFP E77825dn A3, сер. № CNB8K6F1F4, и…" at bounding box center [292, 198] width 472 height 32
drag, startPoint x: 316, startPoint y: 17, endPoint x: 452, endPoint y: 149, distance: 189.2
click at [452, 149] on div "[DATE] 12:27" at bounding box center [370, 150] width 324 height 11
drag, startPoint x: 367, startPoint y: 189, endPoint x: 422, endPoint y: 189, distance: 55.1
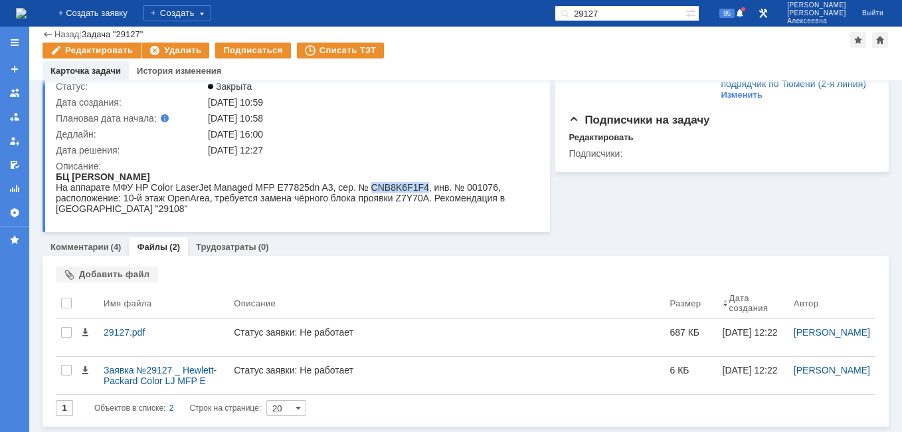
click at [422, 189] on div "На аппарате МФУ HP Color LaserJet Managed MFP E77825dn A3, сер. № CNB8K6F1F4, и…" at bounding box center [292, 198] width 472 height 32
drag, startPoint x: 422, startPoint y: 189, endPoint x: 396, endPoint y: 187, distance: 25.4
copy div "CNB8K6F1F4"
drag, startPoint x: 631, startPoint y: 17, endPoint x: 555, endPoint y: 7, distance: 77.1
click at [548, 18] on div "На домашнюю + Создать заявку Создать 29127 95 [PERSON_NAME]" at bounding box center [451, 13] width 902 height 27
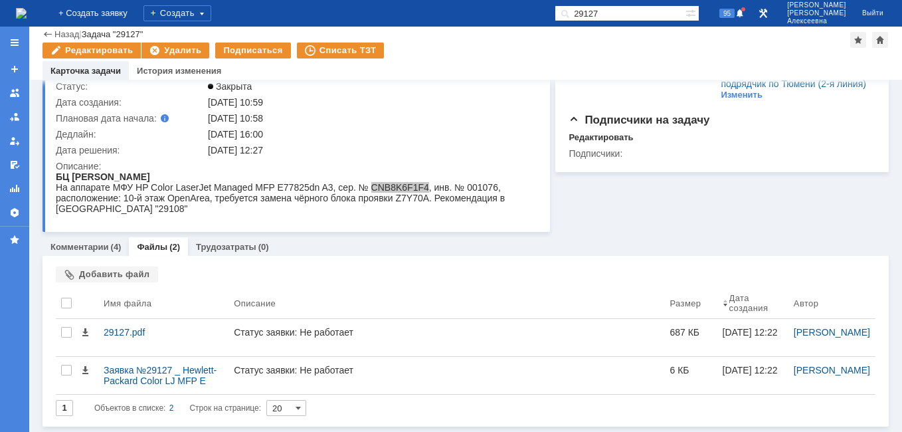
paste input "08"
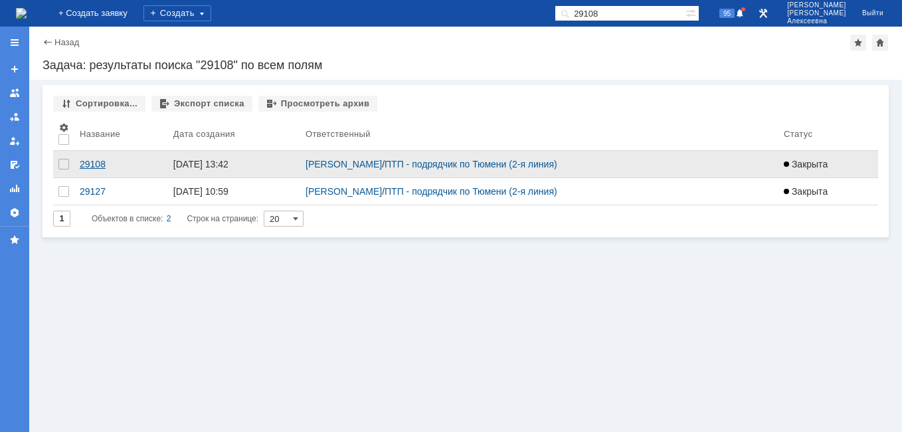
click at [92, 168] on div "29108" at bounding box center [121, 164] width 83 height 11
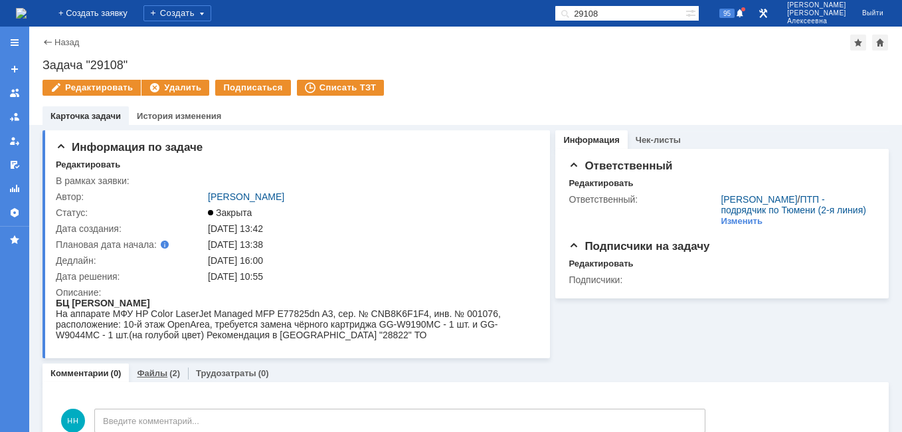
click at [157, 375] on link "Файлы" at bounding box center [152, 373] width 31 height 10
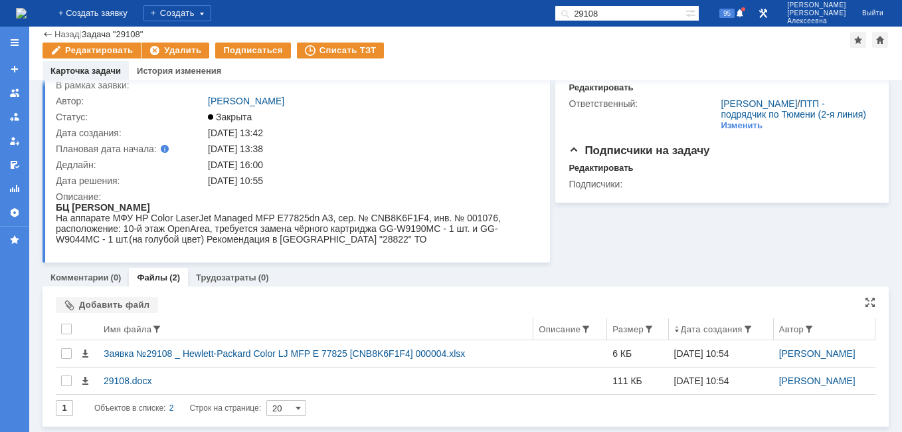
scroll to position [51, 0]
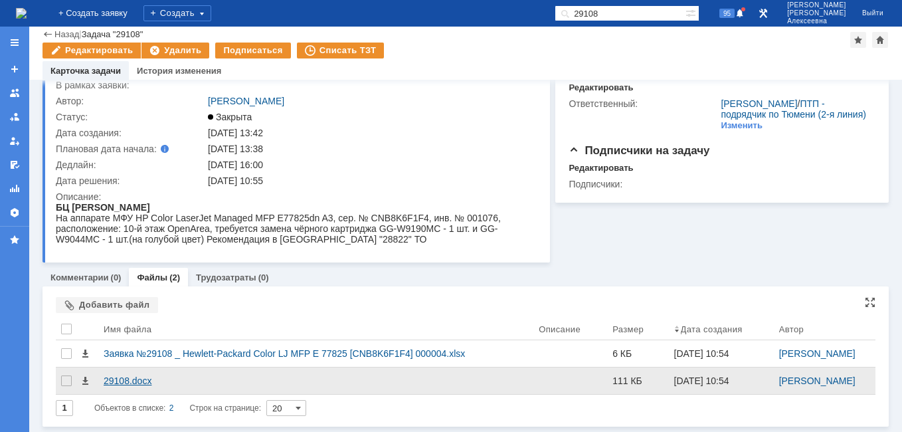
click at [130, 380] on div "29108.docx" at bounding box center [316, 380] width 424 height 11
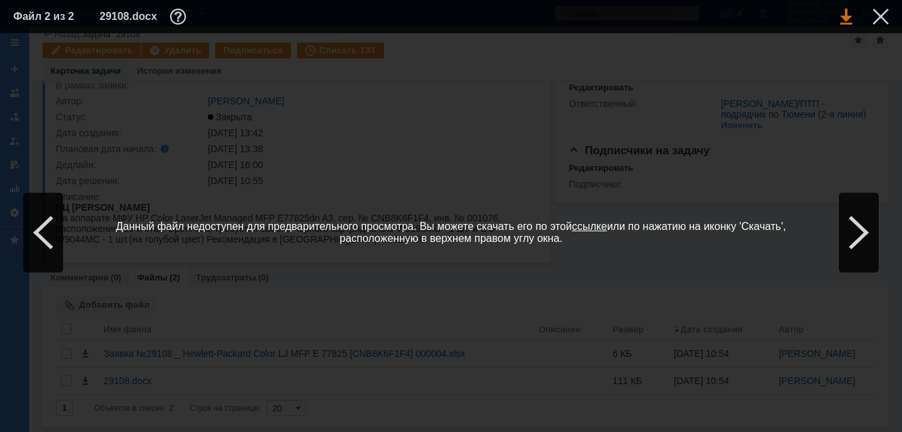
click at [841, 21] on link at bounding box center [846, 17] width 12 height 16
click at [876, 15] on div at bounding box center [880, 17] width 16 height 16
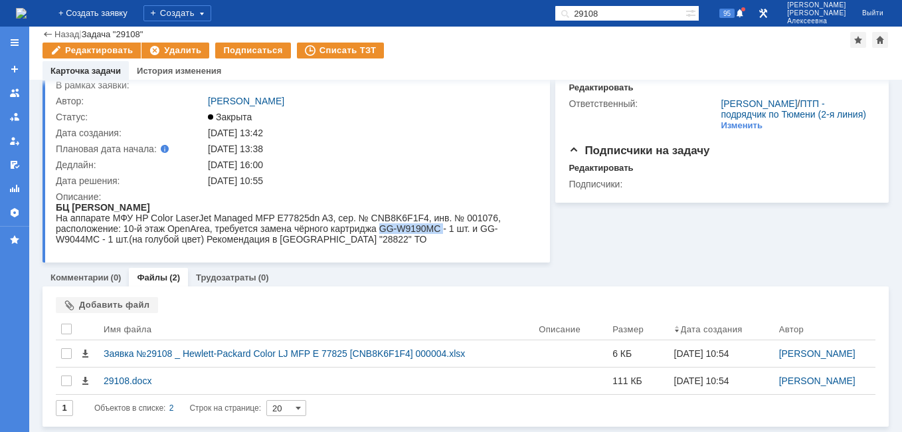
drag, startPoint x: 434, startPoint y: 229, endPoint x: 376, endPoint y: 233, distance: 57.9
click at [376, 233] on div "На аппарате МФУ HP Color LaserJet Managed MFP E77825dn A3, сер. № CNB8K6F1F4, и…" at bounding box center [292, 228] width 472 height 32
drag, startPoint x: 376, startPoint y: 233, endPoint x: 392, endPoint y: 230, distance: 16.3
copy div "GG-W9190MC"
drag, startPoint x: 650, startPoint y: 17, endPoint x: 444, endPoint y: 18, distance: 205.8
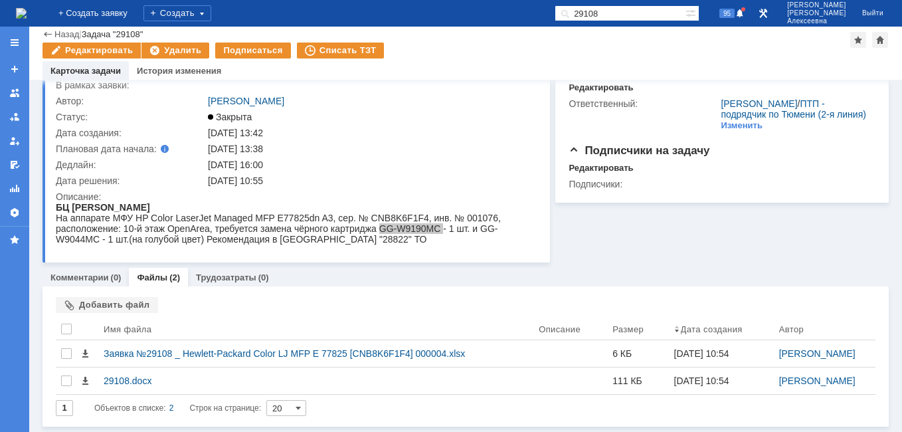
click at [448, 17] on div "На домашнюю + Создать заявку Создать 29108 95 [PERSON_NAME]" at bounding box center [451, 13] width 902 height 27
paste input "27"
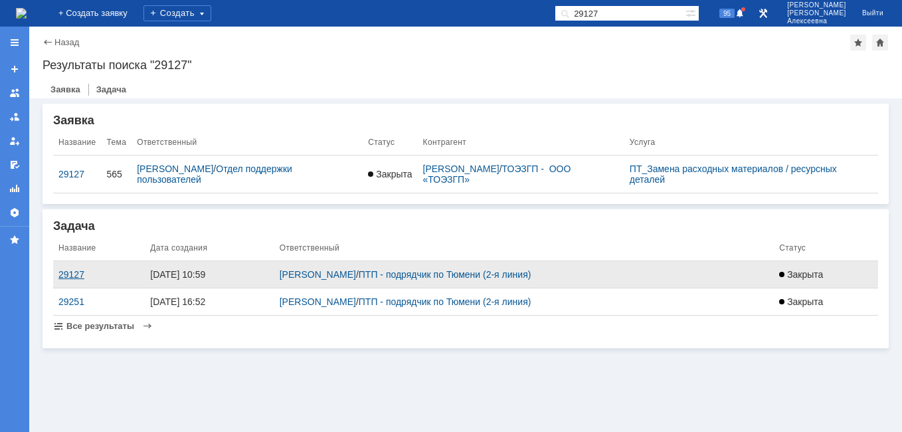
click at [70, 276] on div "29127" at bounding box center [98, 274] width 81 height 11
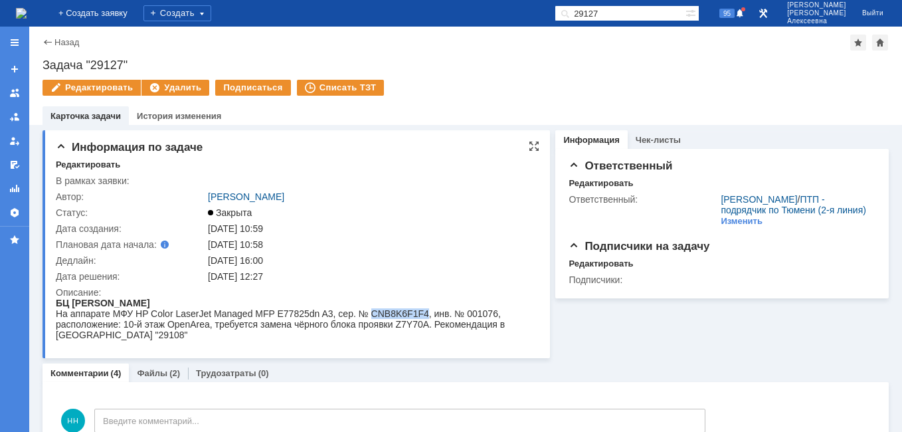
drag, startPoint x: 420, startPoint y: 316, endPoint x: 368, endPoint y: 315, distance: 52.5
click at [368, 315] on div "На аппарате МФУ HP Color LaserJet Managed MFP E77825dn A3, сер. № CNB8K6F1F4, и…" at bounding box center [292, 324] width 472 height 32
copy div "CNB8K6F1F4"
drag, startPoint x: 131, startPoint y: 60, endPoint x: 46, endPoint y: 60, distance: 85.7
click at [46, 60] on div "Задача "29127"" at bounding box center [465, 64] width 846 height 13
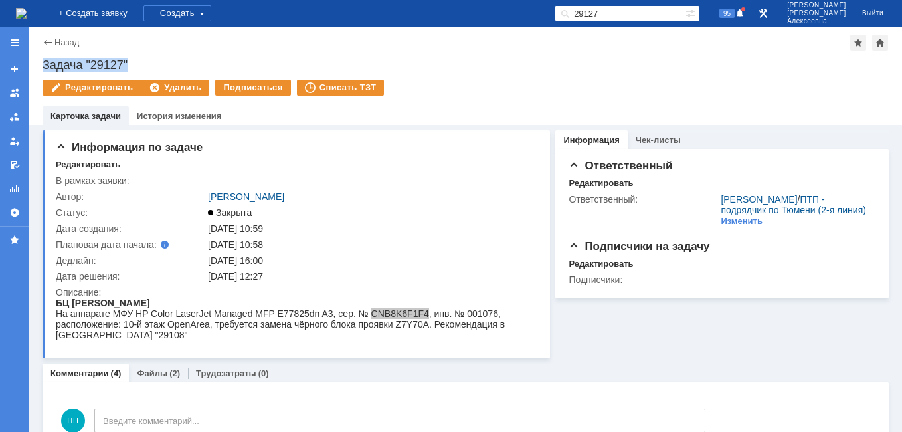
copy div "Задача "29127""
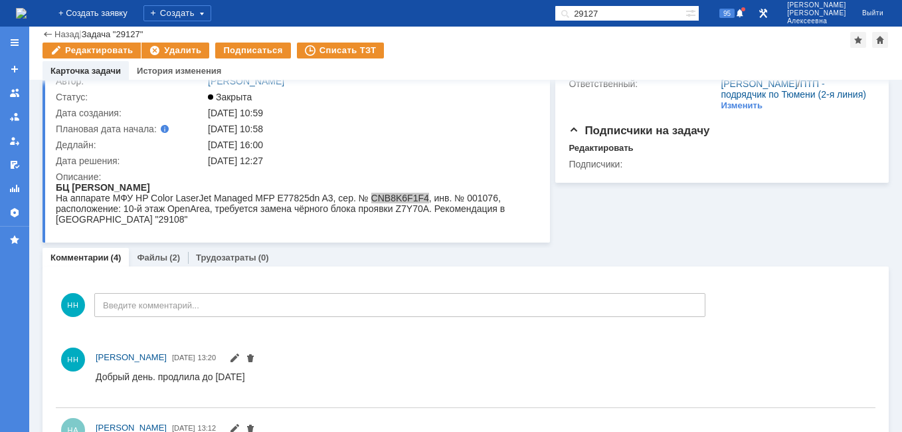
scroll to position [133, 0]
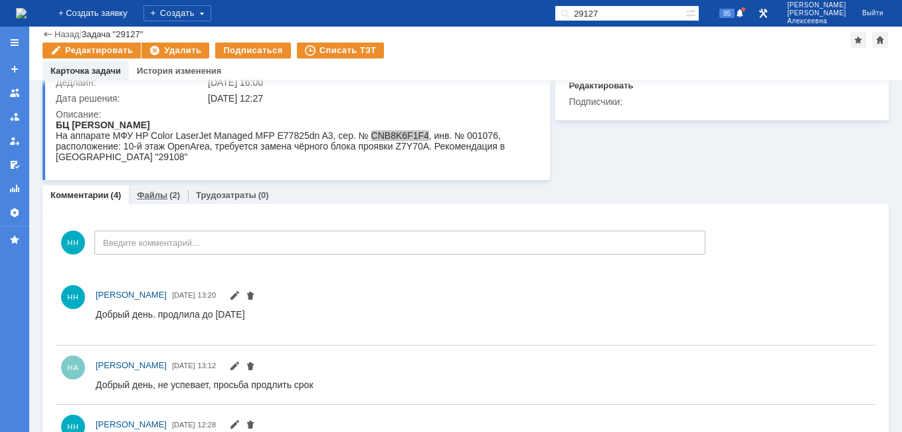
click at [147, 198] on link "Файлы" at bounding box center [152, 195] width 31 height 10
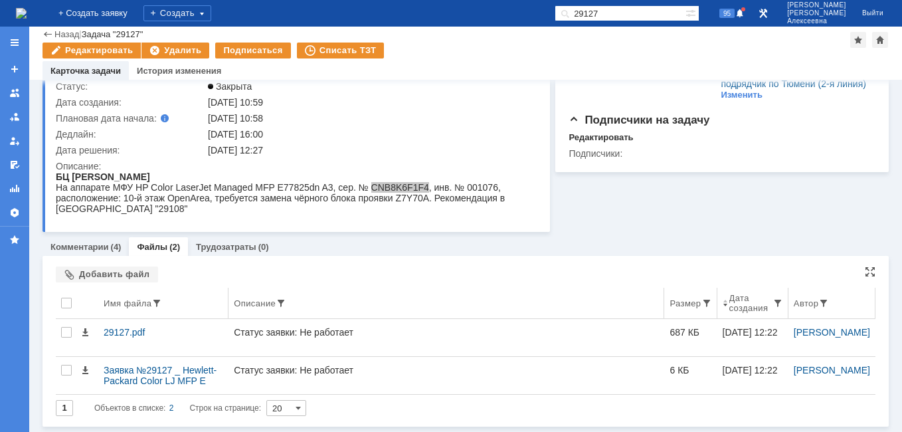
scroll to position [82, 0]
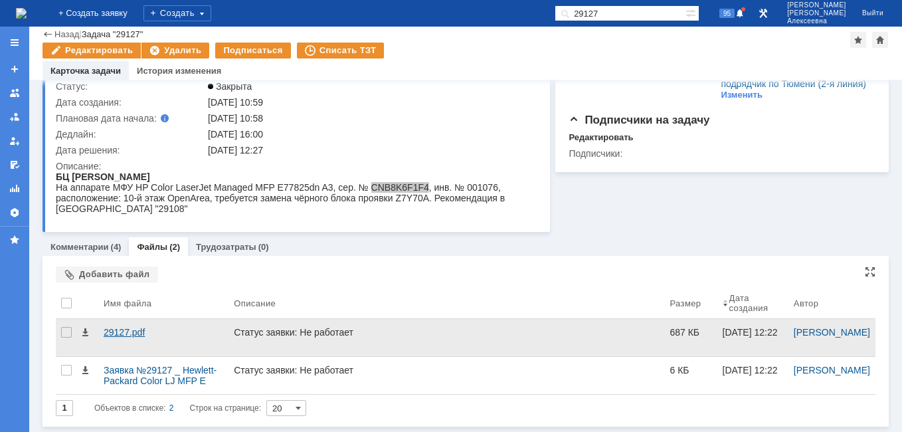
click at [121, 334] on div "29127.pdf" at bounding box center [164, 332] width 120 height 11
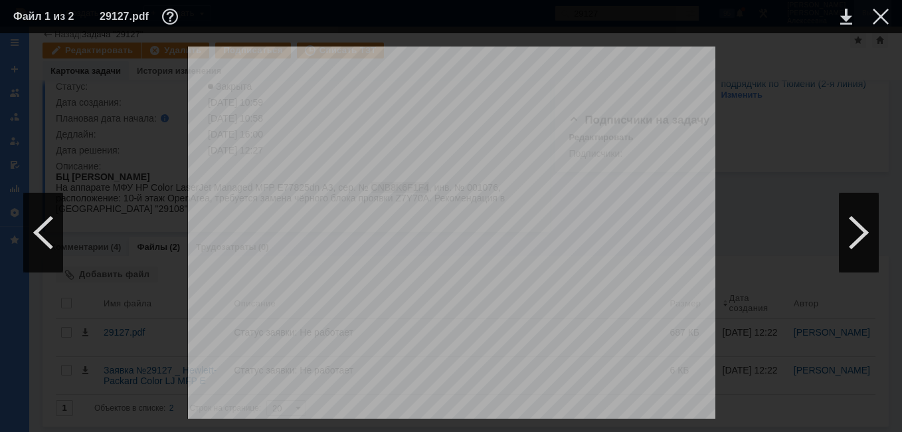
click at [877, 13] on div at bounding box center [880, 17] width 16 height 16
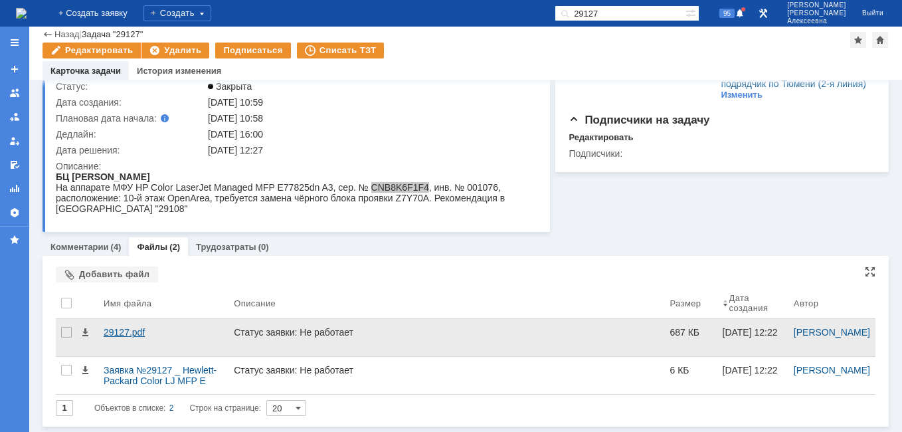
click at [124, 331] on div "29127.pdf" at bounding box center [164, 332] width 120 height 11
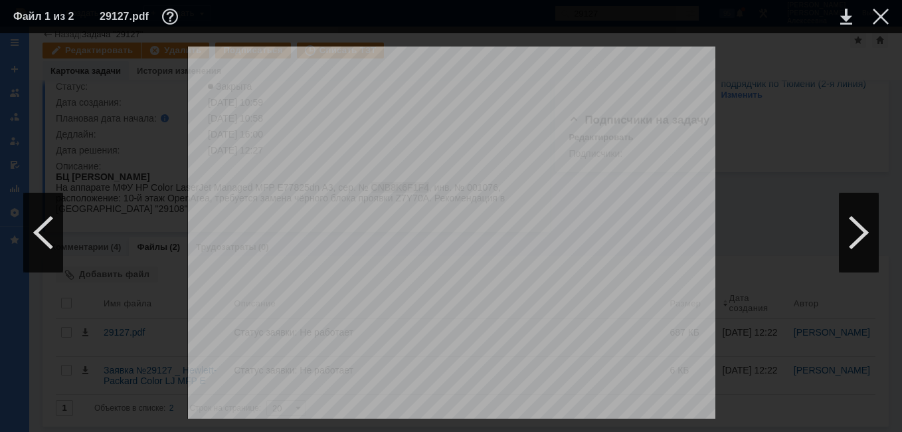
scroll to position [0, 0]
click at [885, 13] on div at bounding box center [880, 17] width 16 height 16
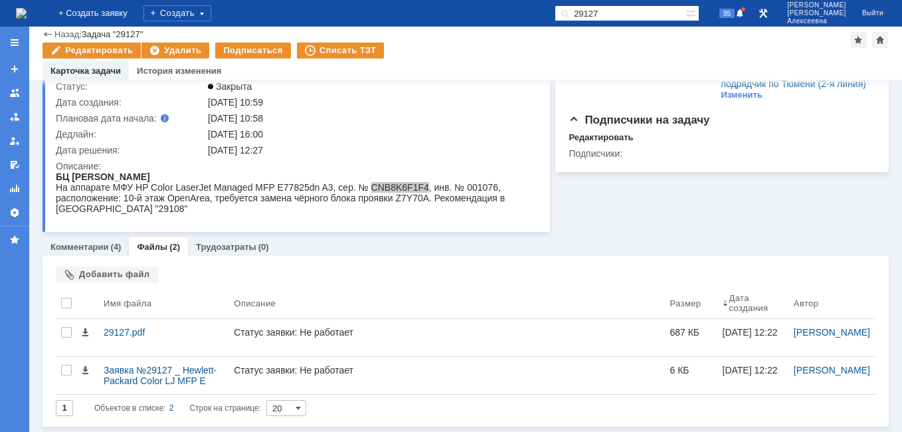
drag, startPoint x: 640, startPoint y: 11, endPoint x: 514, endPoint y: 20, distance: 126.4
click at [514, 20] on div "На домашнюю + Создать заявку Создать 29127 95 [PERSON_NAME]" at bounding box center [451, 13] width 902 height 27
paste input "80"
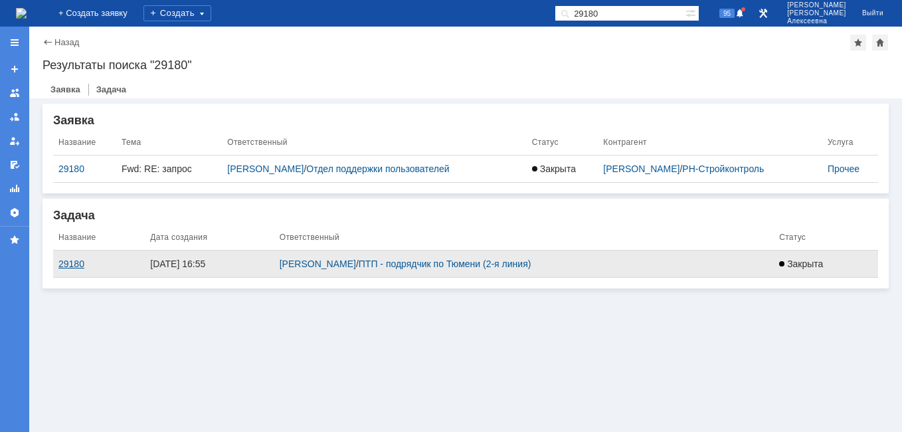
click at [80, 258] on div "29180" at bounding box center [98, 263] width 81 height 11
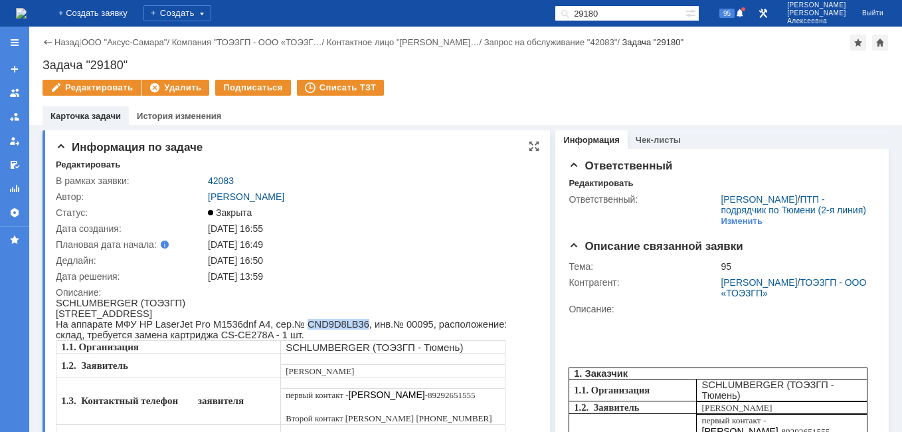
drag, startPoint x: 333, startPoint y: 327, endPoint x: 284, endPoint y: 329, distance: 49.2
click at [284, 329] on span "На аппарате МФУ HP LaserJet Pro M1536dnf A4, сер.№ CND9D8LB36, инв.№ 00095, рас…" at bounding box center [281, 329] width 451 height 21
drag, startPoint x: 230, startPoint y: 33, endPoint x: 252, endPoint y: 296, distance: 263.8
click at [252, 296] on div "Описание:" at bounding box center [295, 292] width 479 height 11
click at [341, 313] on div "[STREET_ADDRESS]" at bounding box center [292, 313] width 472 height 11
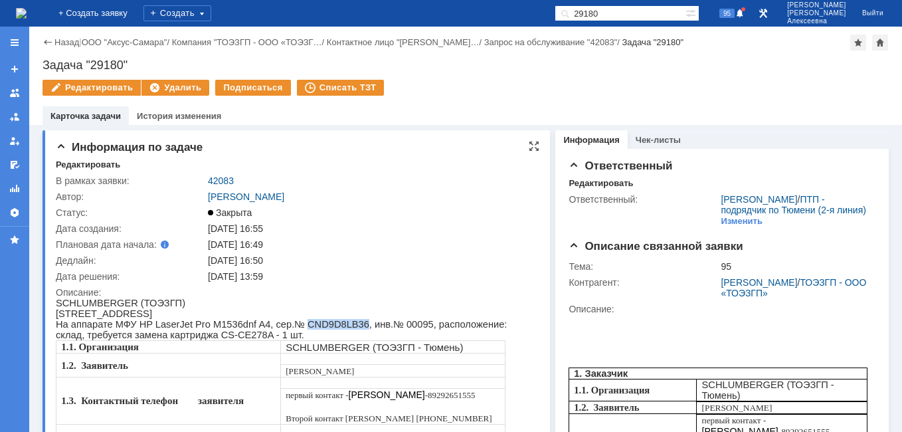
drag, startPoint x: 333, startPoint y: 328, endPoint x: 283, endPoint y: 325, distance: 49.9
click at [283, 325] on span "На аппарате МФУ HP LaserJet Pro M1536dnf A4, сер.№ CND9D8LB36, инв.№ 00095, рас…" at bounding box center [281, 329] width 451 height 21
drag, startPoint x: 142, startPoint y: 61, endPoint x: 44, endPoint y: 63, distance: 97.6
click at [44, 63] on div "Задача "29180"" at bounding box center [465, 64] width 846 height 13
drag, startPoint x: 234, startPoint y: 179, endPoint x: 210, endPoint y: 177, distance: 24.6
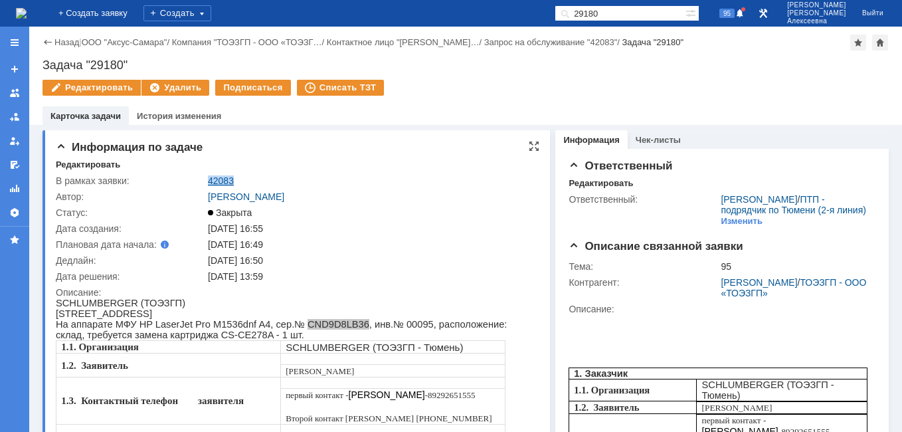
click at [210, 177] on div "42083" at bounding box center [370, 180] width 324 height 11
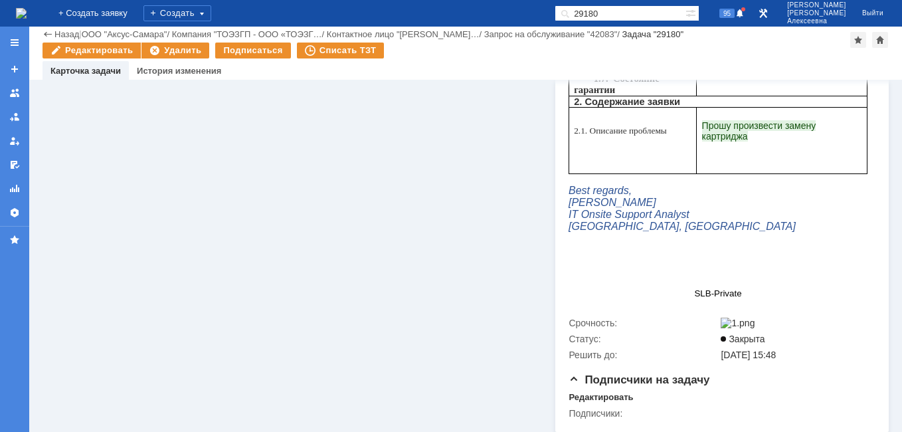
scroll to position [550, 0]
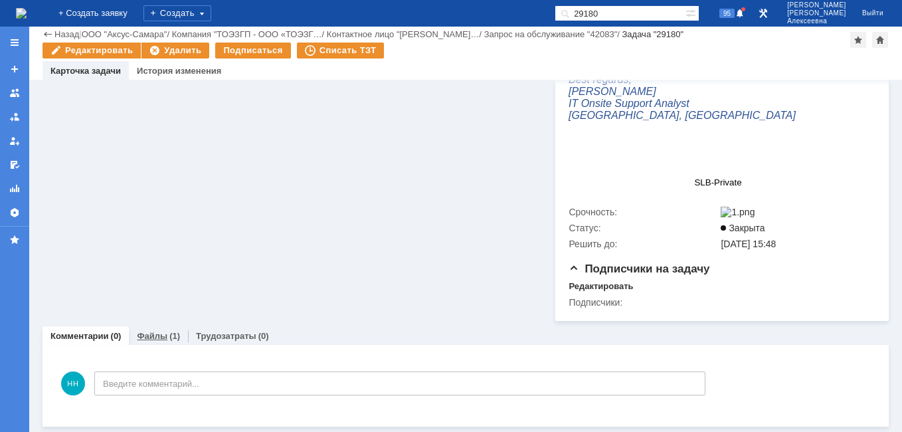
click at [151, 335] on link "Файлы" at bounding box center [152, 336] width 31 height 10
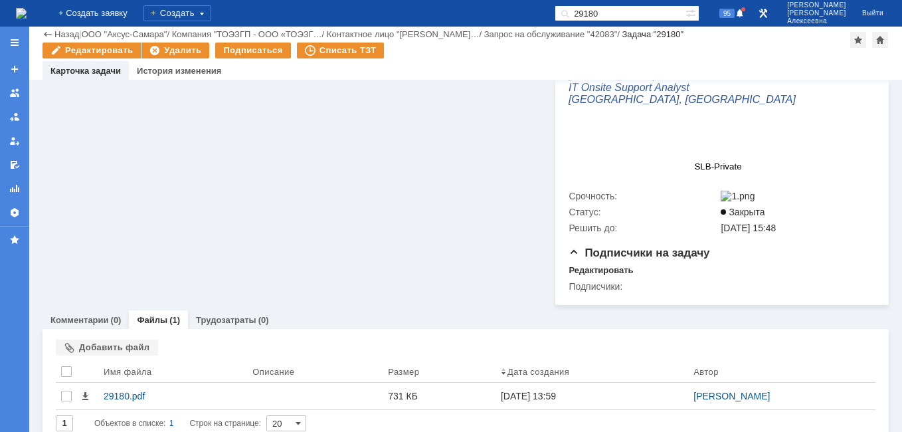
scroll to position [581, 0]
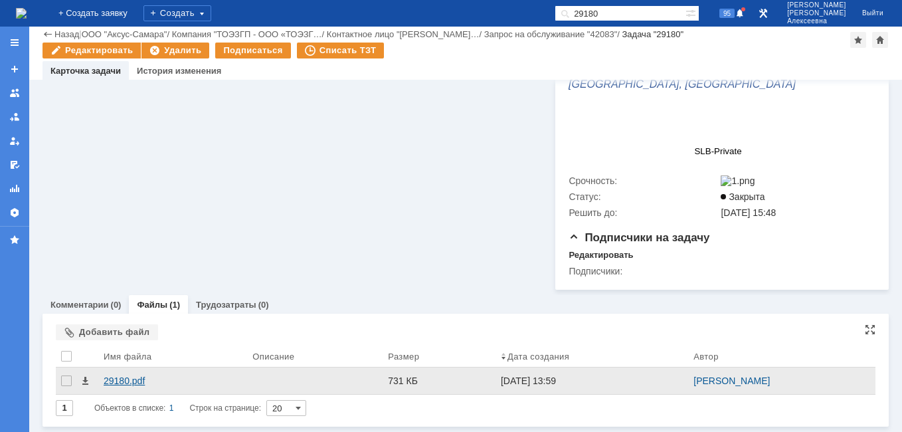
click at [122, 378] on div "29180.pdf" at bounding box center [173, 380] width 138 height 11
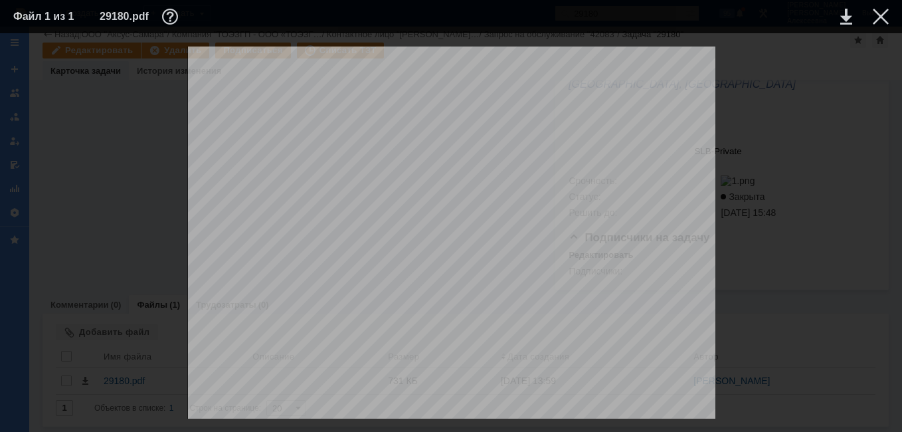
scroll to position [376, 0]
click at [881, 19] on div at bounding box center [880, 17] width 16 height 16
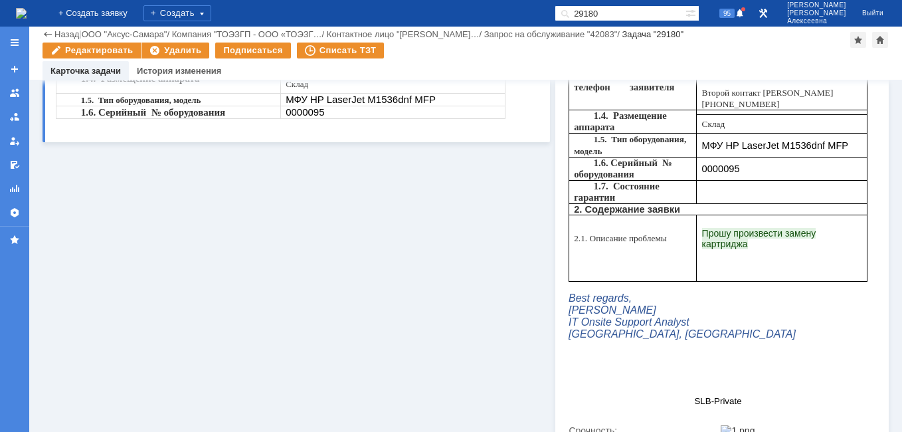
scroll to position [581, 0]
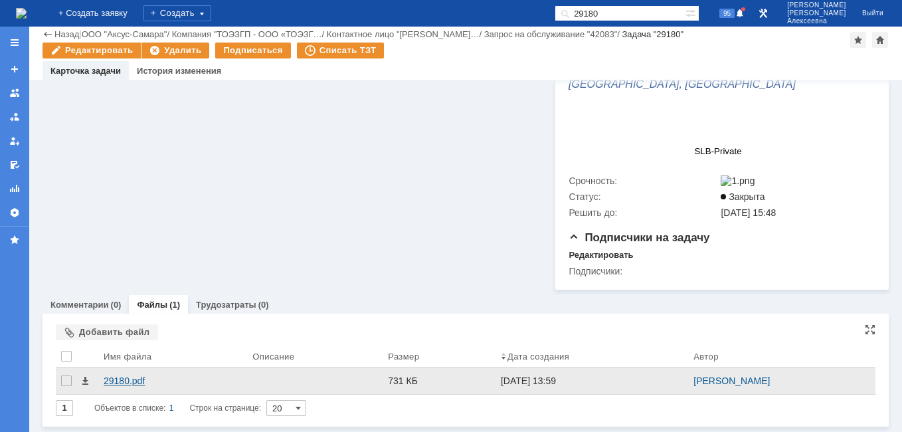
click at [131, 377] on div "29180.pdf" at bounding box center [173, 380] width 138 height 11
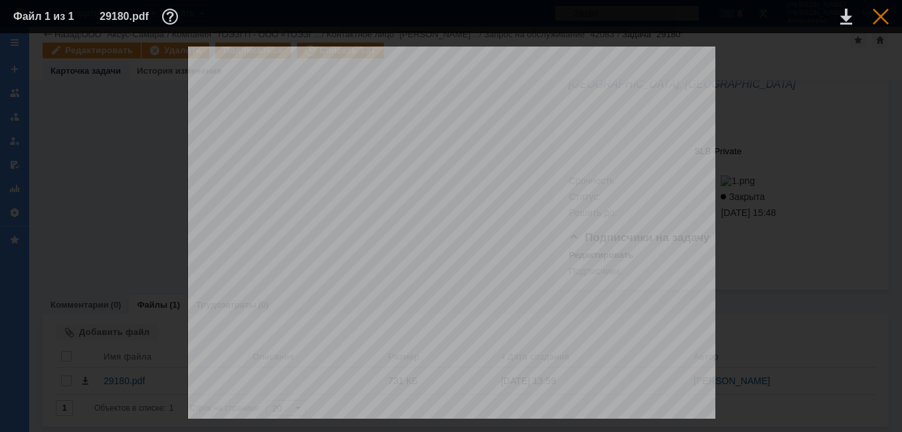
click at [880, 13] on div at bounding box center [880, 17] width 16 height 16
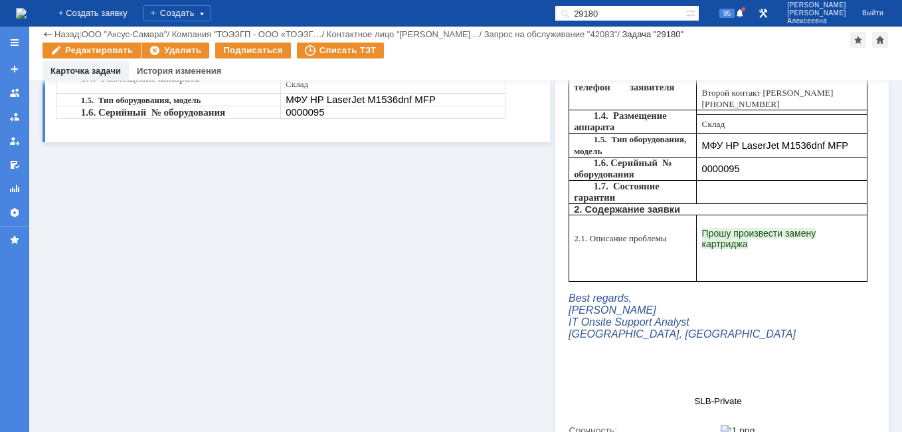
scroll to position [50, 0]
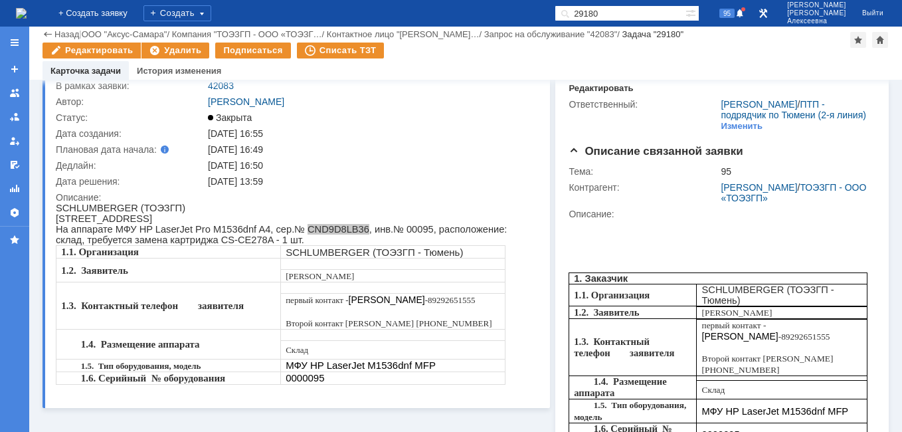
drag, startPoint x: 636, startPoint y: 9, endPoint x: 403, endPoint y: 17, distance: 233.2
click at [406, 14] on div "На домашнюю + Создать заявку Создать 29180 95 [PERSON_NAME]" at bounding box center [451, 13] width 902 height 27
paste input "1"
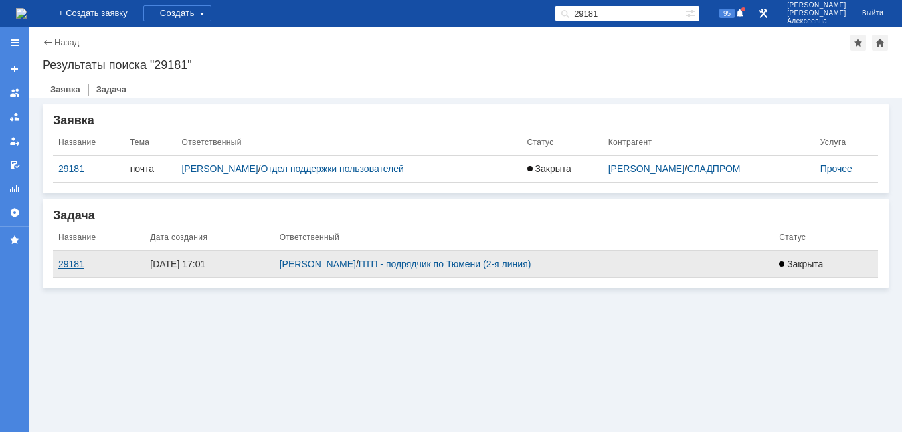
click at [71, 264] on div "29181" at bounding box center [98, 263] width 81 height 11
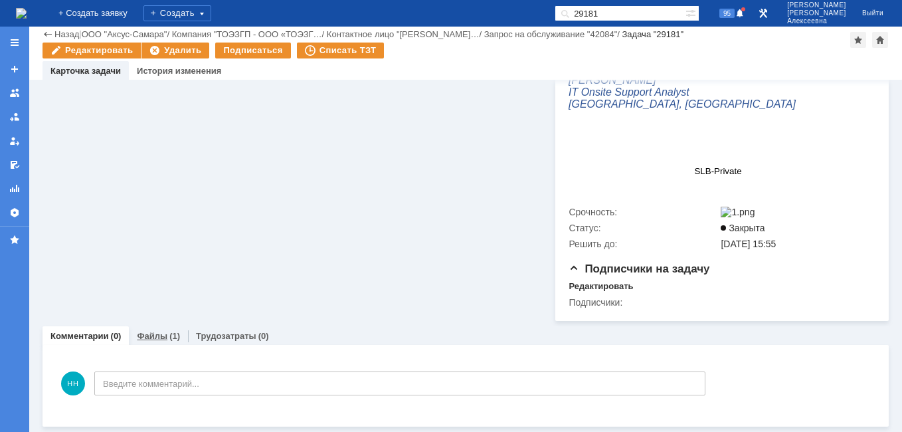
click at [147, 337] on link "Файлы" at bounding box center [152, 336] width 31 height 10
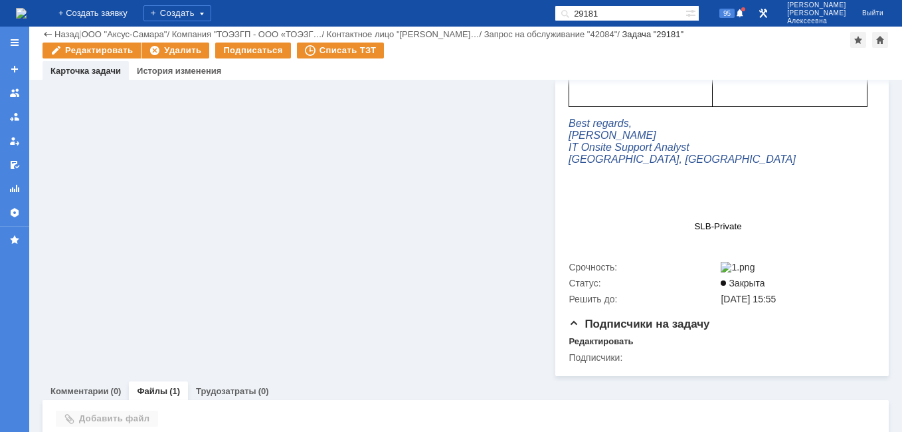
scroll to position [550, 0]
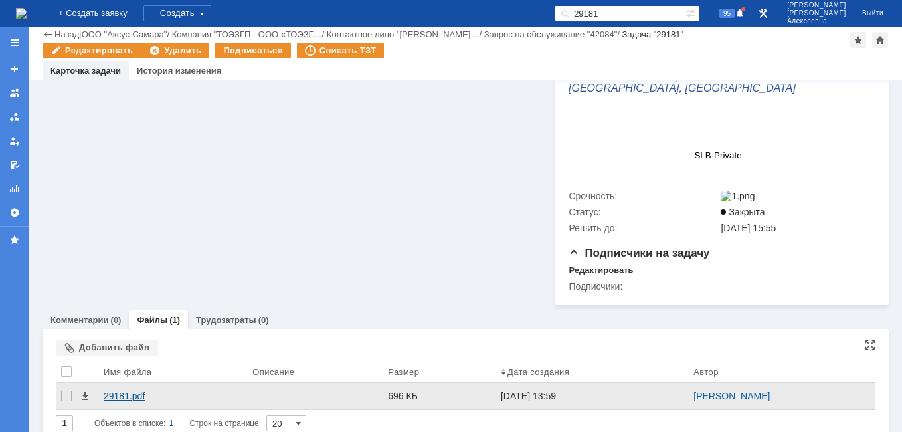
click at [117, 401] on div "29181.pdf" at bounding box center [173, 395] width 138 height 11
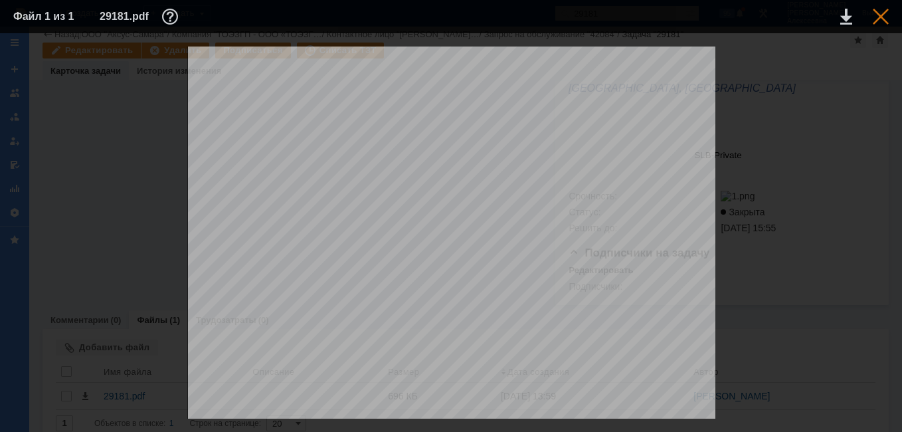
click at [877, 11] on div at bounding box center [880, 17] width 16 height 16
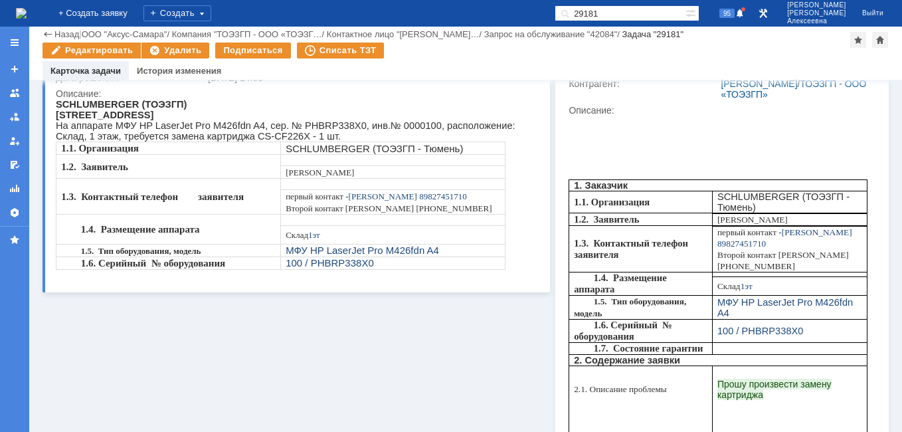
scroll to position [0, 0]
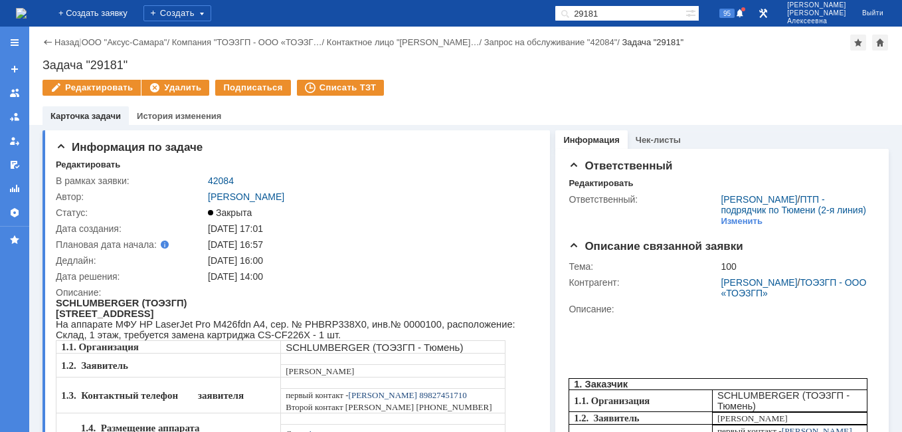
drag, startPoint x: 638, startPoint y: 9, endPoint x: 459, endPoint y: 3, distance: 178.7
click at [459, 3] on div "На домашнюю + Создать заявку Создать 29181 95 [PERSON_NAME]" at bounding box center [451, 13] width 902 height 27
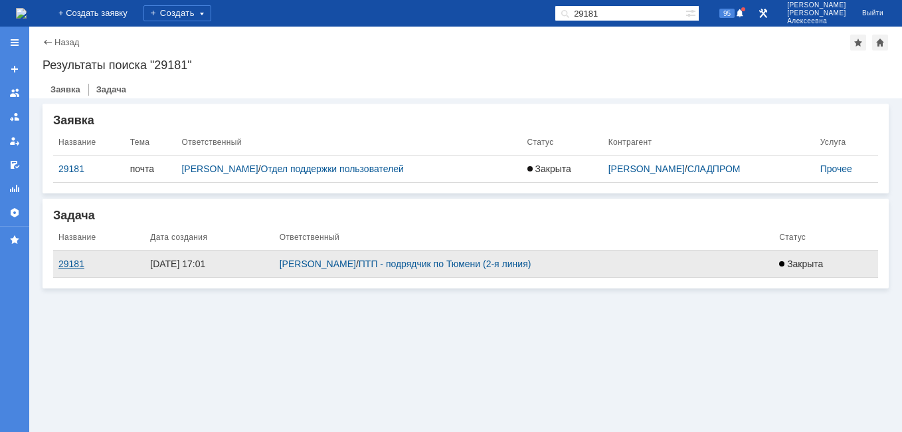
click at [73, 268] on div "29181" at bounding box center [98, 263] width 81 height 11
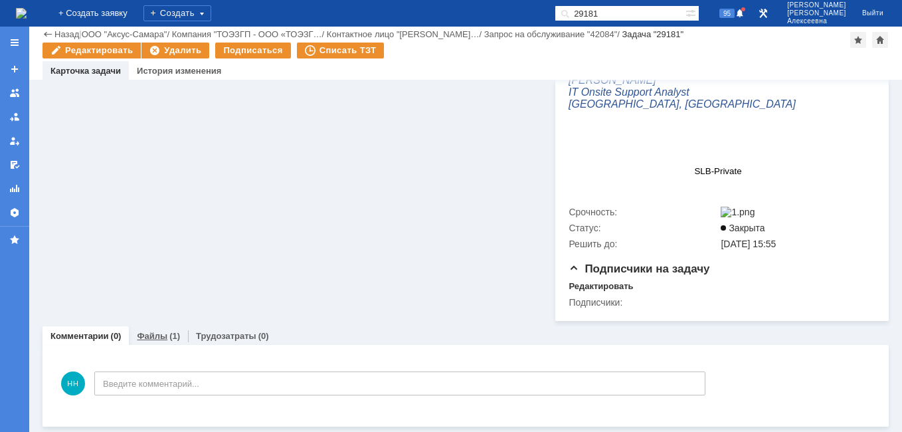
click at [149, 335] on link "Файлы" at bounding box center [152, 336] width 31 height 10
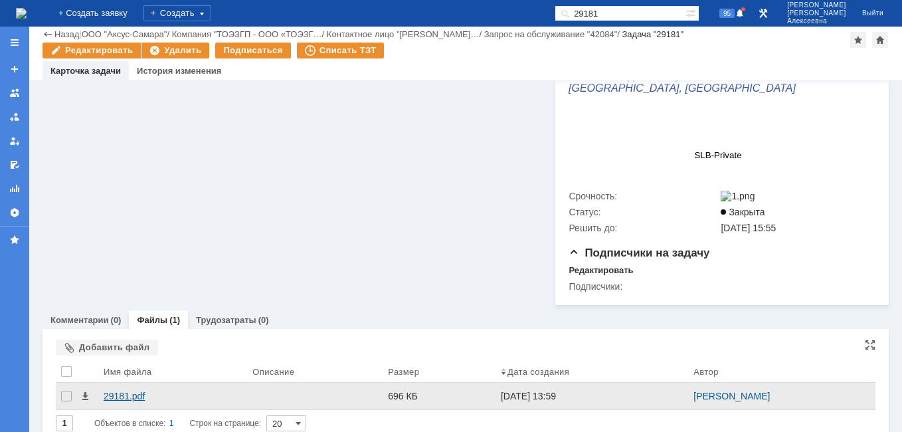
scroll to position [581, 0]
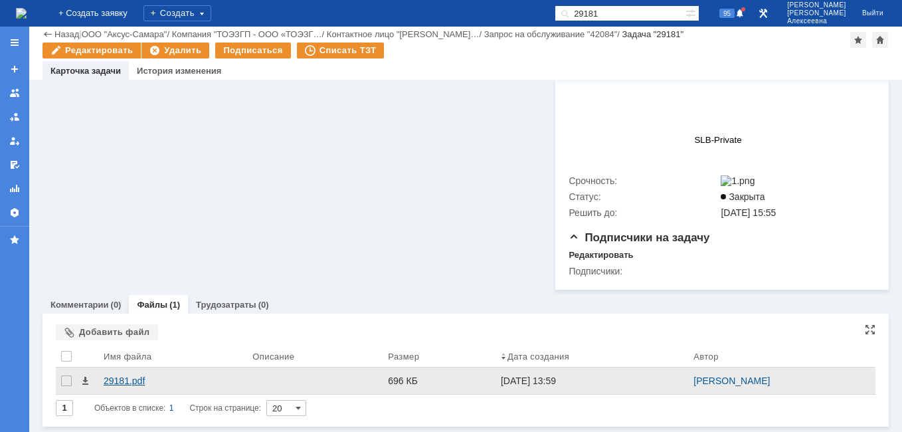
click at [129, 381] on div "29181.pdf" at bounding box center [173, 380] width 138 height 11
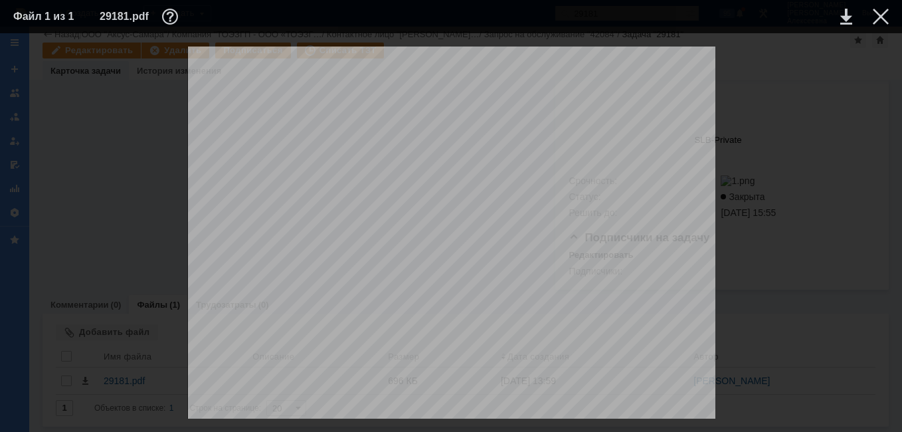
scroll to position [376, 0]
click at [878, 15] on div at bounding box center [880, 17] width 16 height 16
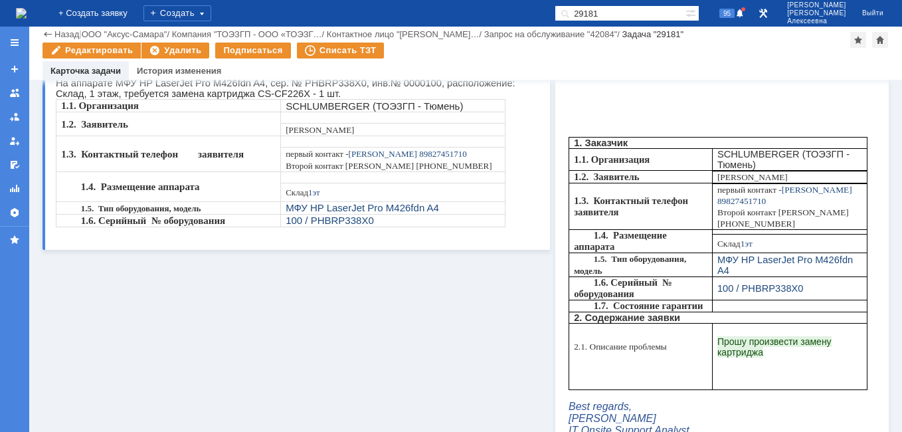
scroll to position [0, 0]
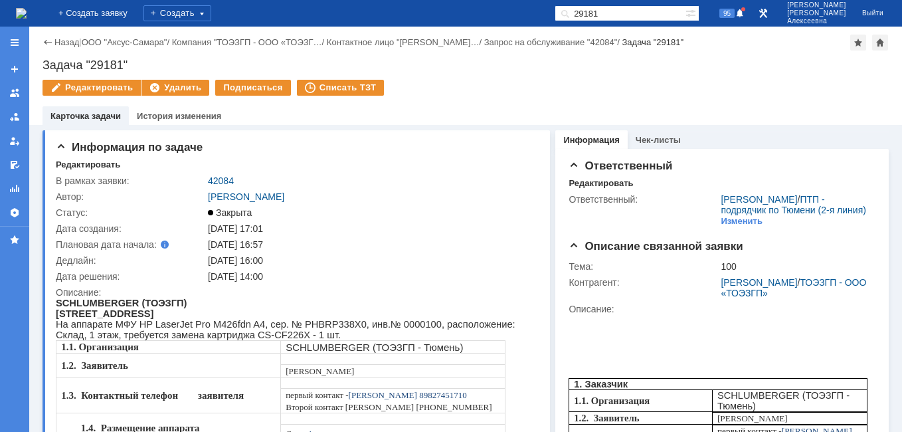
drag, startPoint x: 658, startPoint y: 7, endPoint x: 532, endPoint y: 19, distance: 126.1
click at [532, 19] on div "На домашнюю + Создать заявку Создать 29181 95 [PERSON_NAME]" at bounding box center [451, 13] width 902 height 27
paste input "224"
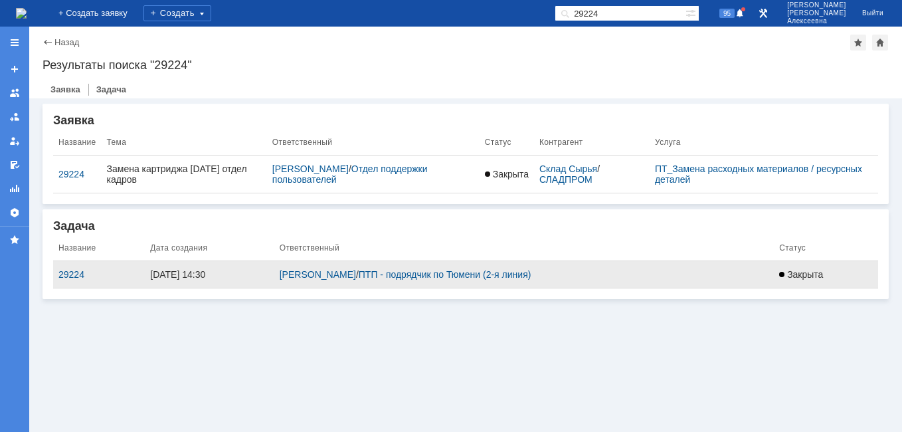
click at [72, 280] on td "29224" at bounding box center [99, 274] width 92 height 27
click at [78, 271] on div "29224" at bounding box center [98, 274] width 81 height 11
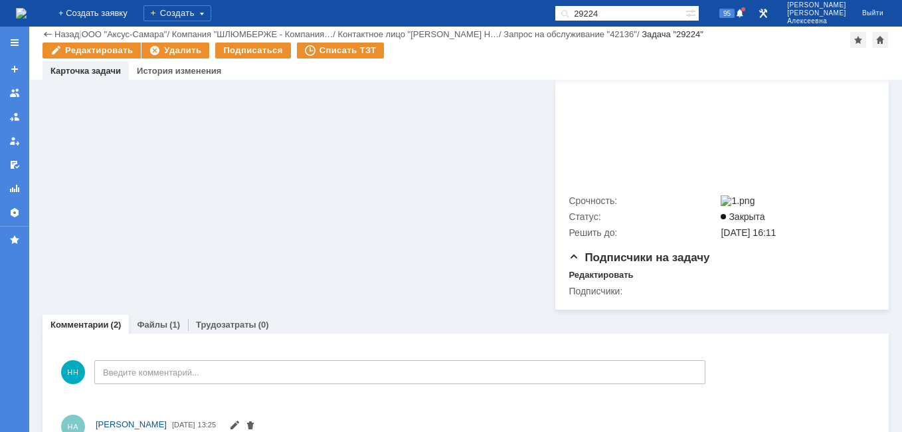
scroll to position [4840, 0]
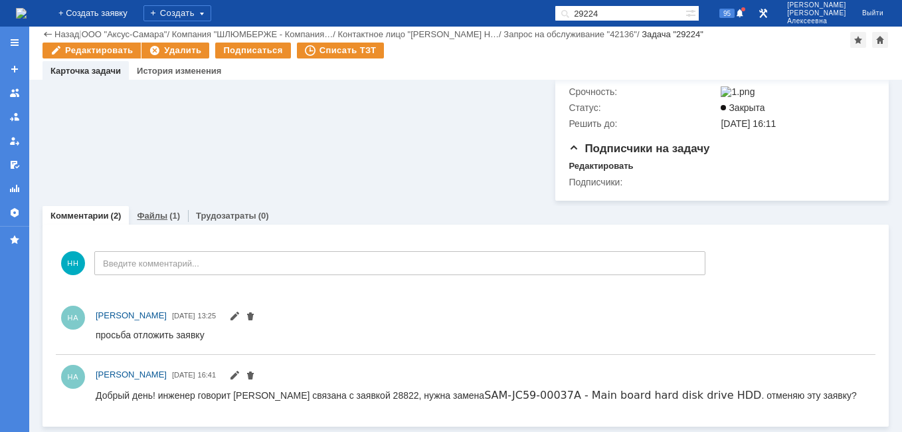
click at [148, 217] on link "Файлы" at bounding box center [152, 215] width 31 height 10
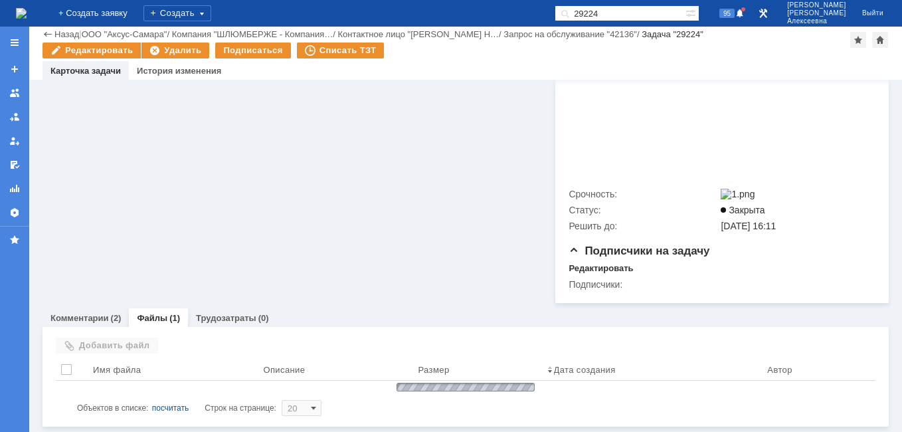
scroll to position [4751, 0]
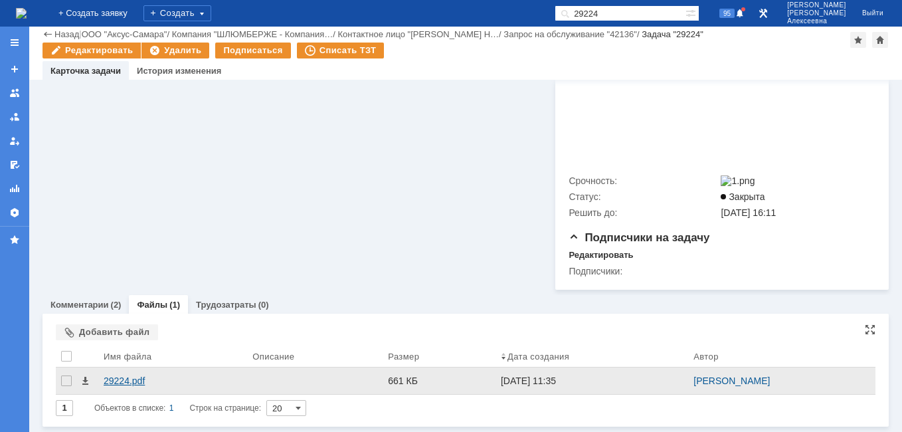
click at [132, 381] on div "29224.pdf" at bounding box center [173, 380] width 138 height 11
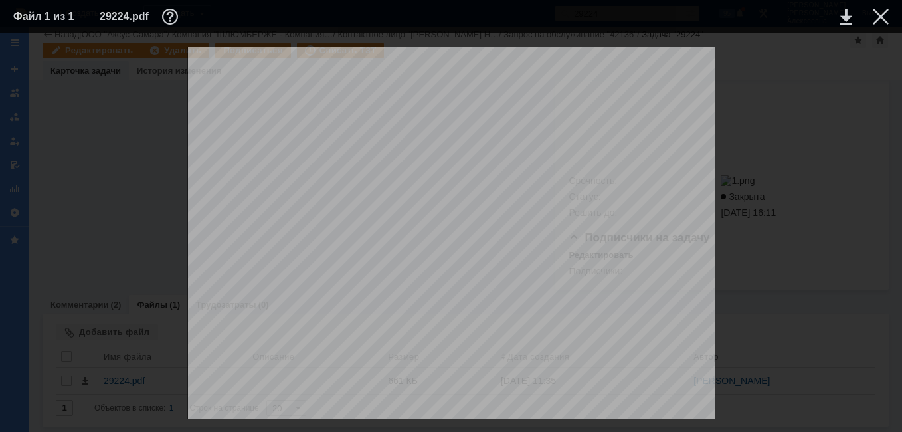
scroll to position [398, 0]
click at [880, 15] on div at bounding box center [880, 17] width 16 height 16
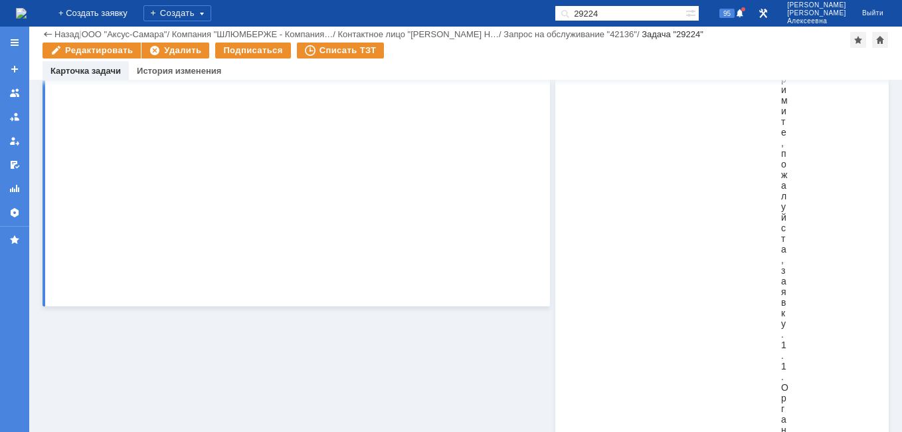
scroll to position [0, 0]
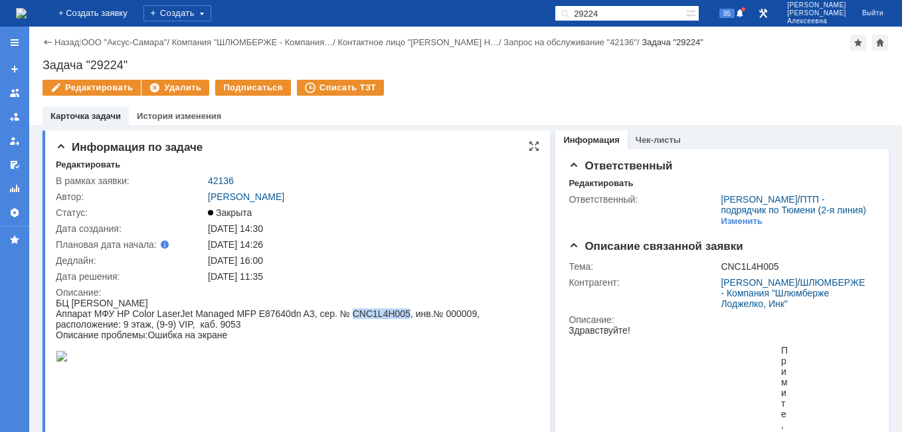
drag, startPoint x: 403, startPoint y: 313, endPoint x: 349, endPoint y: 315, distance: 54.5
click at [349, 315] on div "Аппарат МФУ HP Color LaserJet Managed MFP E87640dn A3, сер. № CNC1L4H005, инв.№…" at bounding box center [292, 318] width 472 height 21
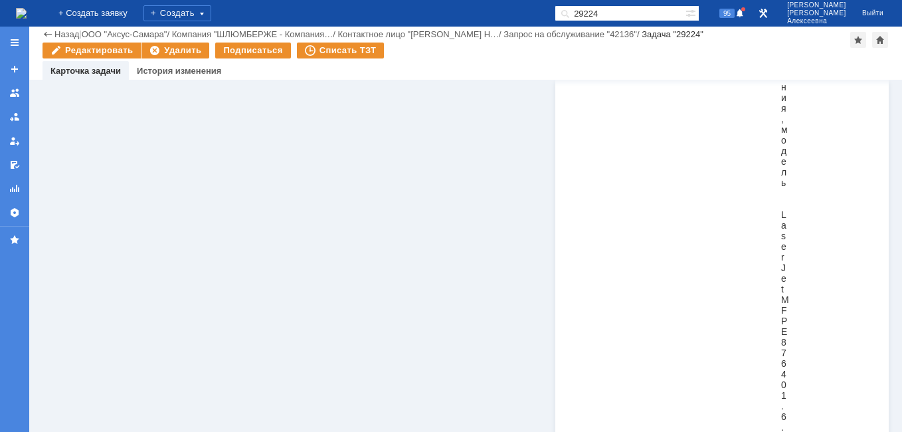
scroll to position [4751, 0]
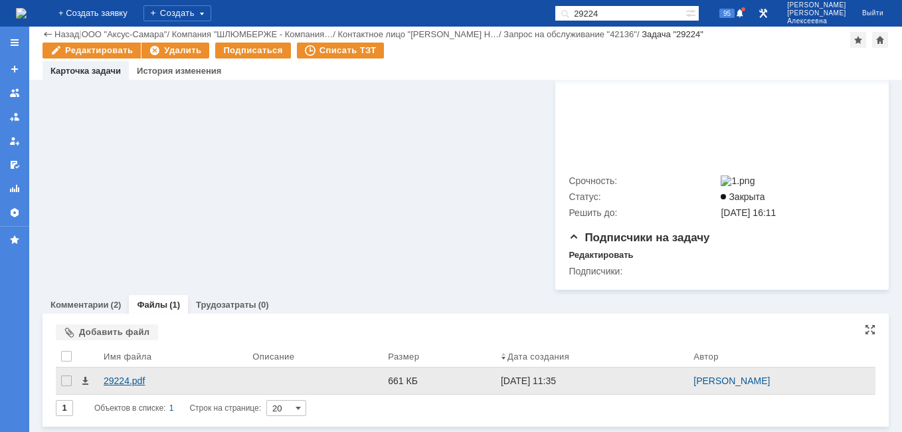
click at [116, 380] on div "29224.pdf" at bounding box center [173, 380] width 138 height 11
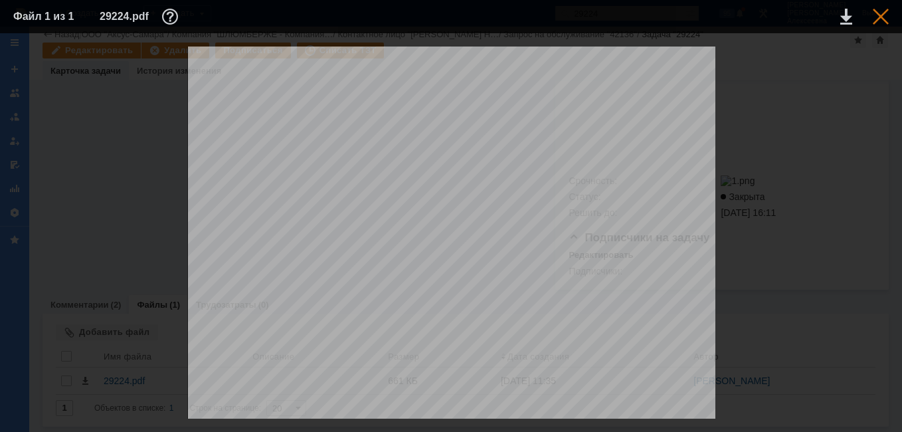
click at [882, 16] on div at bounding box center [880, 17] width 16 height 16
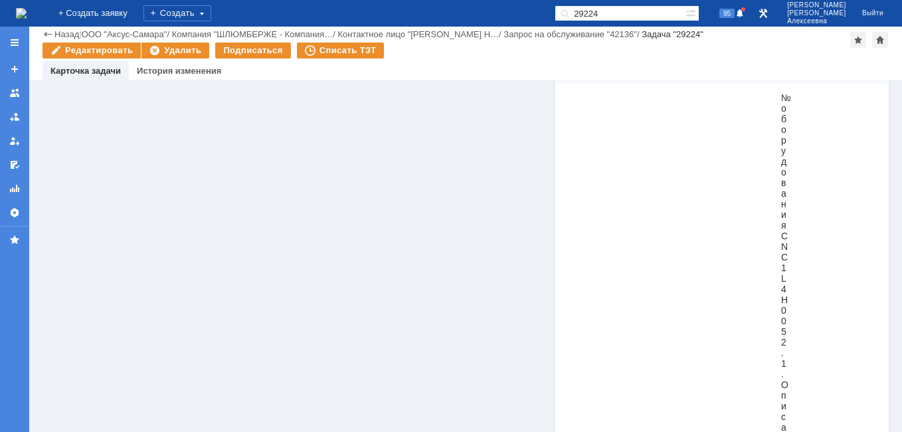
scroll to position [0, 0]
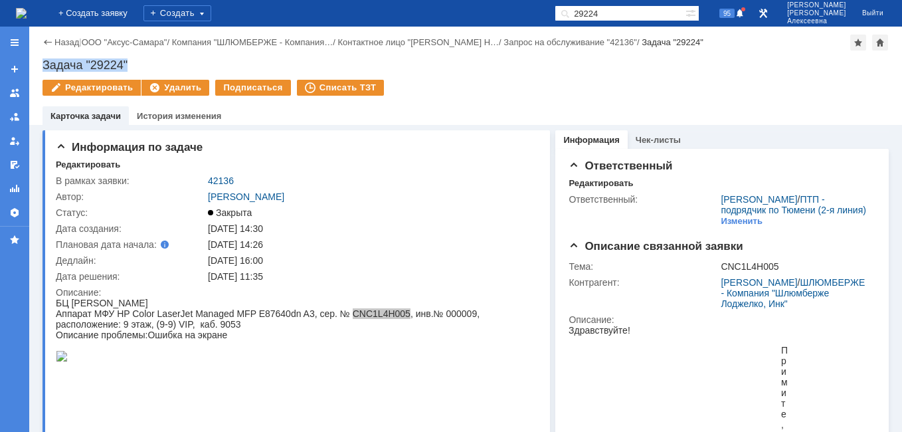
drag, startPoint x: 128, startPoint y: 60, endPoint x: 42, endPoint y: 62, distance: 85.7
click at [42, 62] on div "Задача "29224"" at bounding box center [465, 64] width 846 height 13
drag, startPoint x: 236, startPoint y: 177, endPoint x: 208, endPoint y: 179, distance: 27.3
click at [208, 179] on div "42136" at bounding box center [370, 180] width 324 height 11
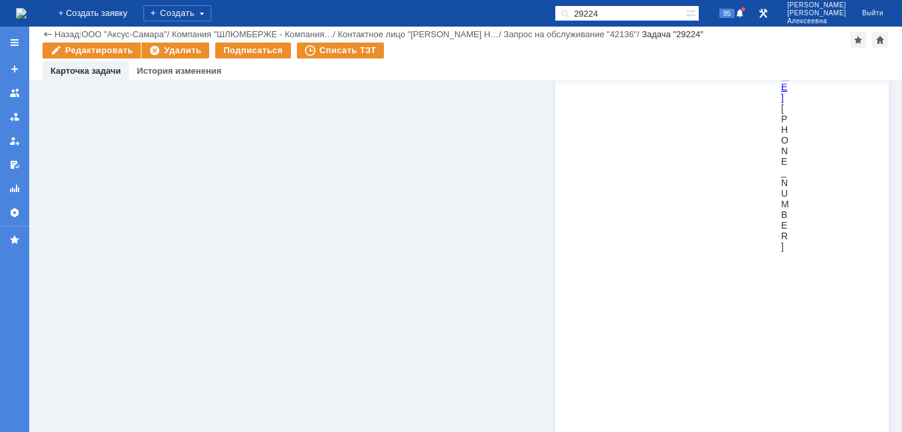
scroll to position [4751, 0]
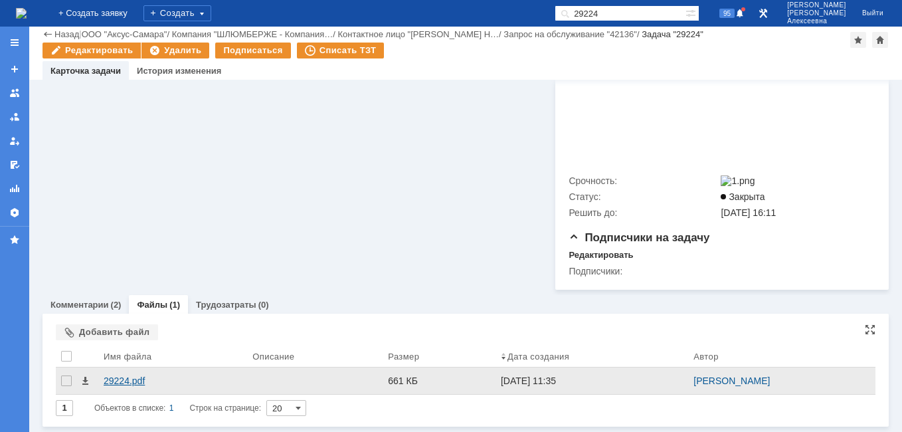
click at [113, 377] on div "29224.pdf" at bounding box center [173, 380] width 138 height 11
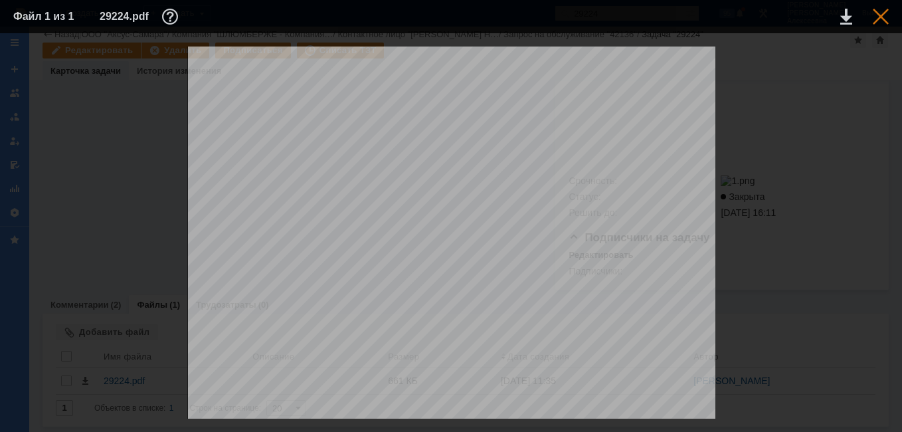
click at [879, 15] on div at bounding box center [880, 17] width 16 height 16
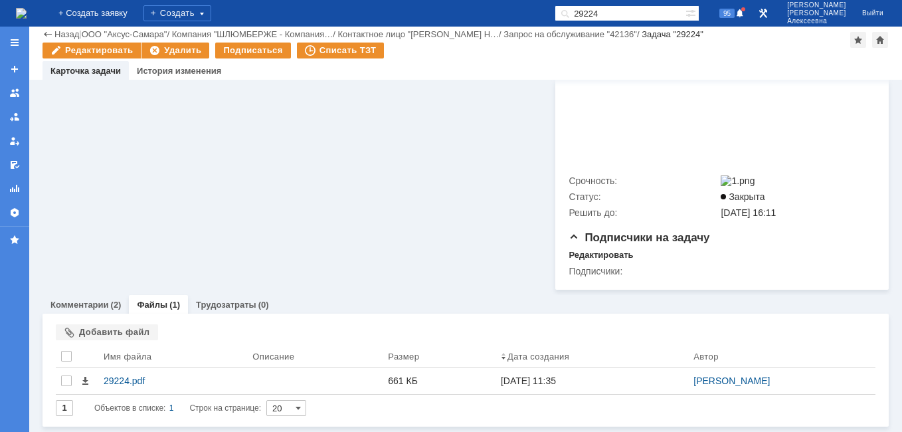
drag, startPoint x: 641, startPoint y: 15, endPoint x: 427, endPoint y: 8, distance: 214.6
click at [427, 8] on div "На домашнюю + Создать заявку Создать 29224 95 [PERSON_NAME]" at bounding box center [451, 13] width 902 height 27
paste input "42226"
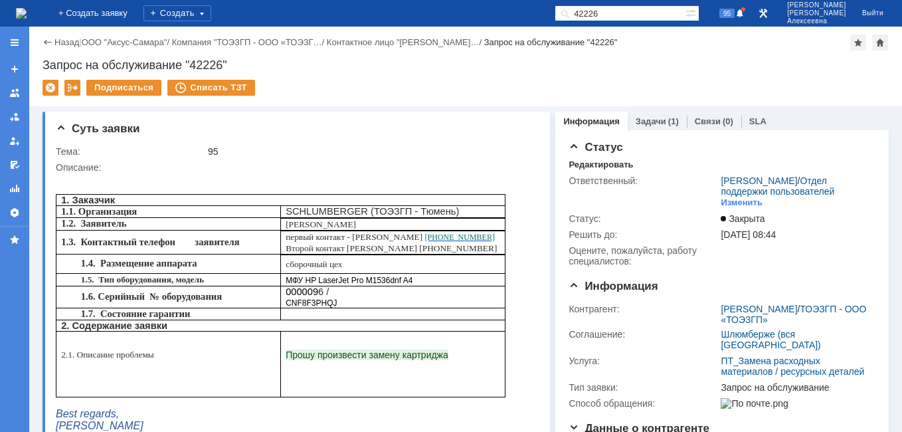
click at [27, 8] on img at bounding box center [21, 13] width 11 height 11
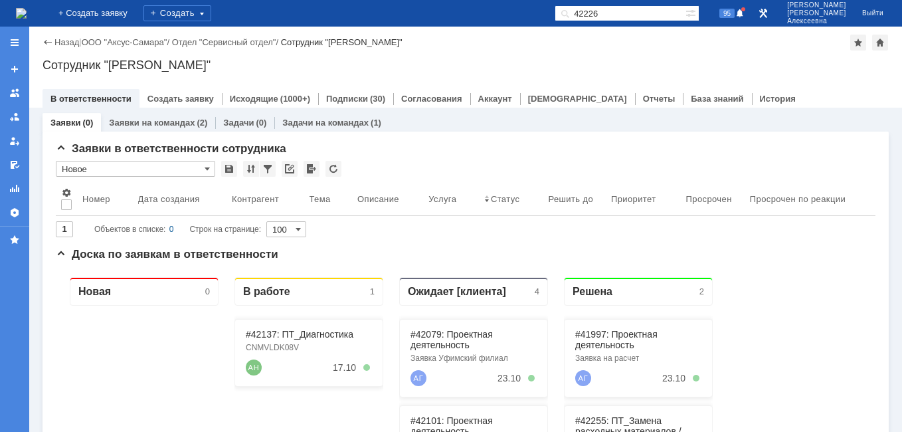
drag, startPoint x: 642, startPoint y: 10, endPoint x: 503, endPoint y: 11, distance: 138.8
click at [504, 11] on div "На домашнюю + Создать заявку Создать 42226 95 [PERSON_NAME]" at bounding box center [451, 13] width 902 height 27
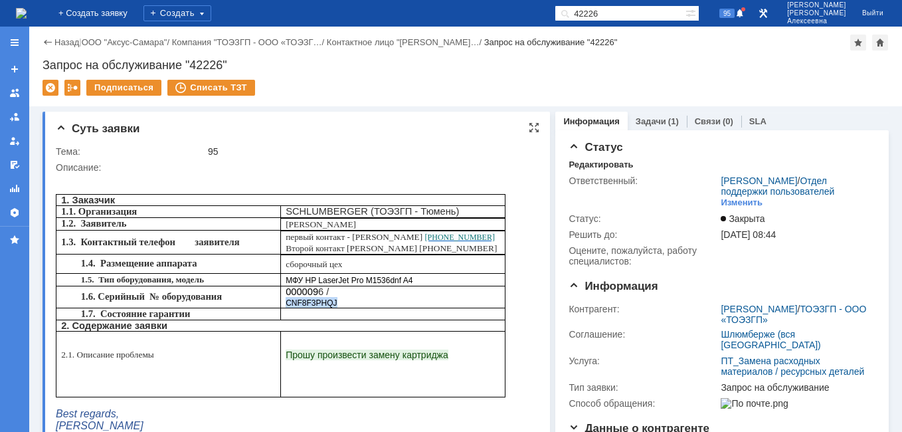
drag, startPoint x: 331, startPoint y: 307, endPoint x: 285, endPoint y: 311, distance: 46.0
click at [285, 307] on td "000009 6 / CNF8F3PHQJ" at bounding box center [392, 297] width 224 height 22
click at [655, 120] on link "Задачи" at bounding box center [650, 121] width 31 height 10
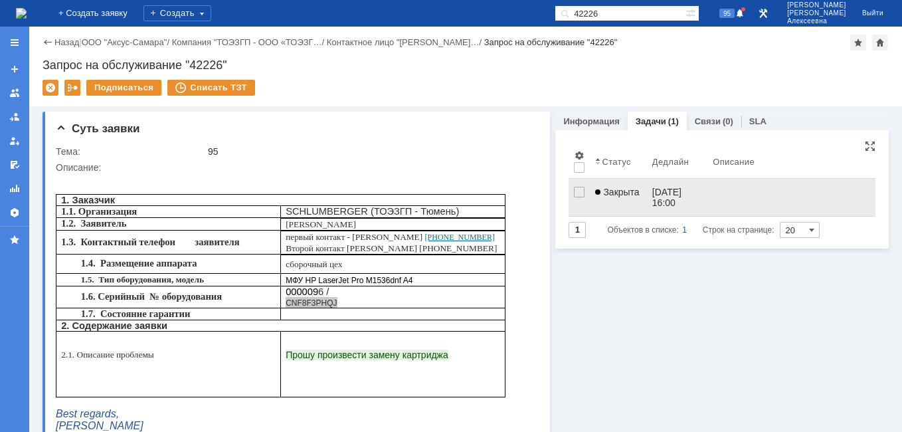
click at [626, 202] on link "Закрыта" at bounding box center [618, 197] width 56 height 37
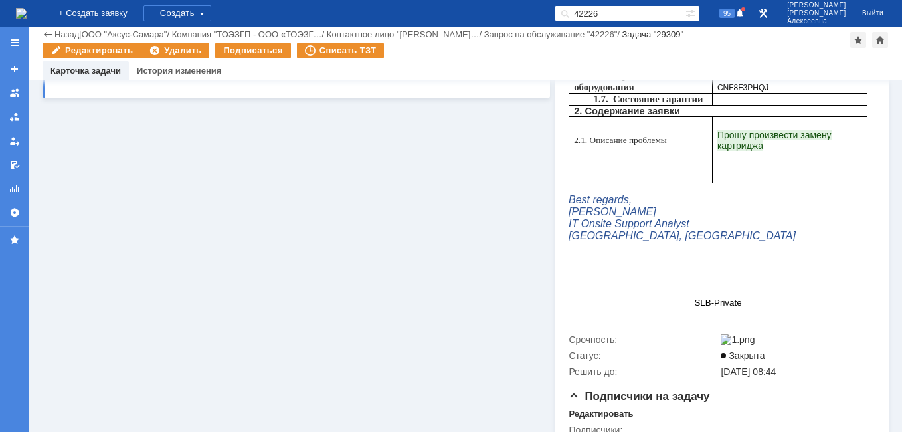
scroll to position [503, 0]
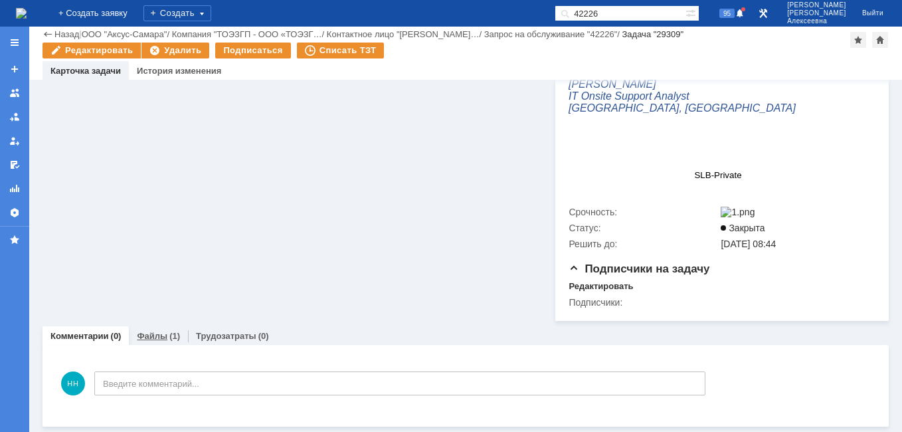
click at [144, 333] on link "Файлы" at bounding box center [152, 336] width 31 height 10
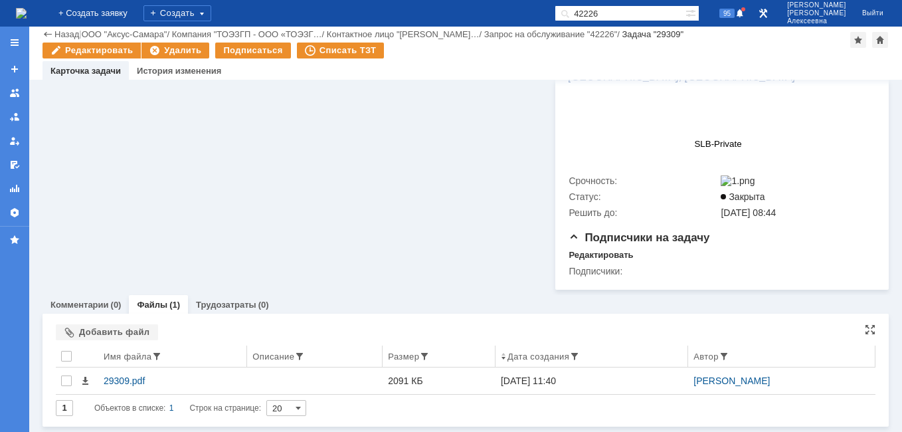
scroll to position [534, 0]
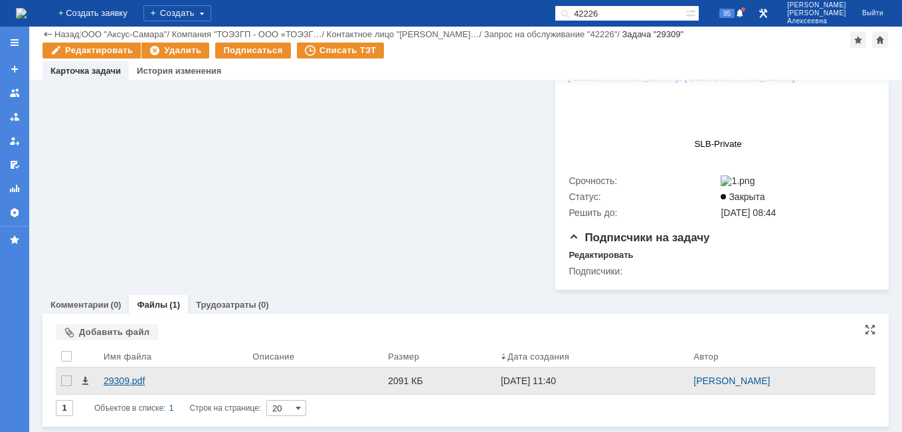
click at [116, 383] on div "29309.pdf" at bounding box center [173, 380] width 138 height 11
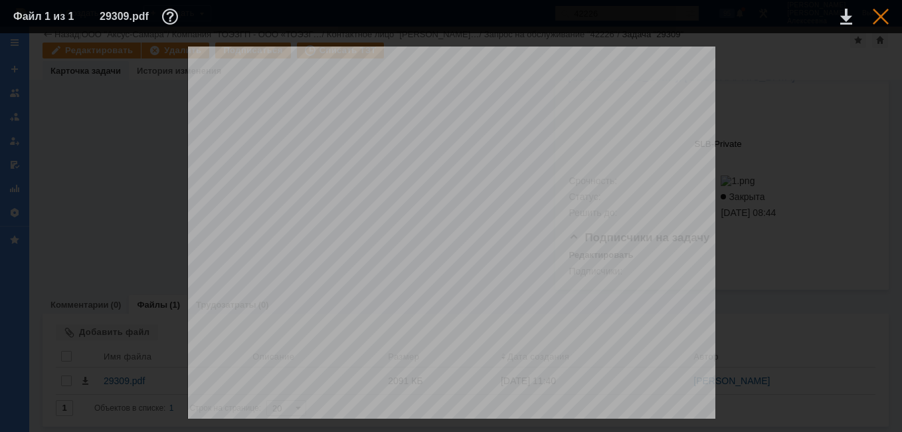
click at [882, 11] on div at bounding box center [880, 17] width 16 height 16
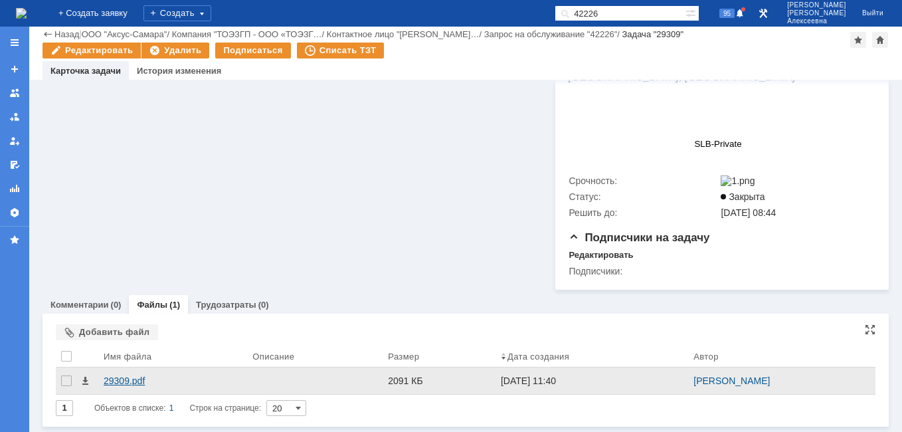
click at [106, 378] on div "29309.pdf" at bounding box center [173, 380] width 138 height 11
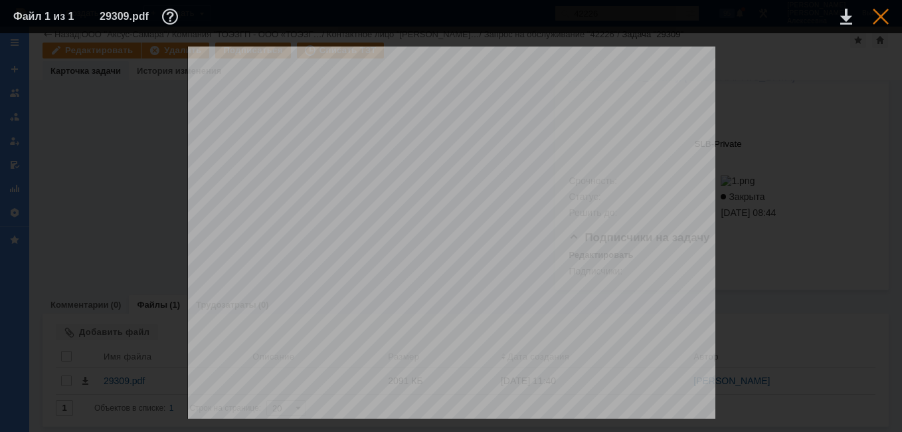
click at [880, 17] on div at bounding box center [880, 17] width 16 height 16
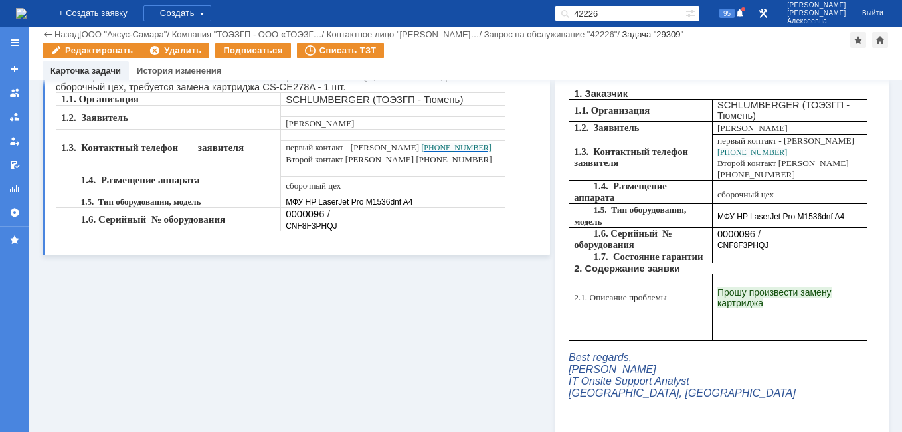
scroll to position [0, 0]
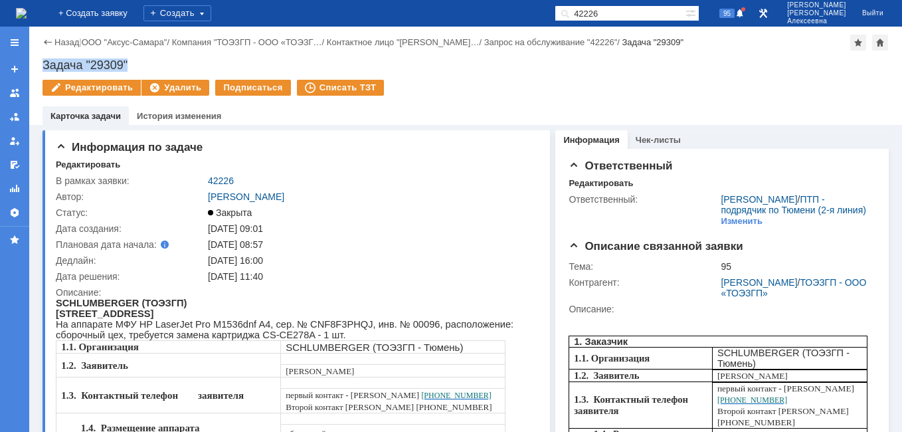
drag, startPoint x: 141, startPoint y: 60, endPoint x: 39, endPoint y: 65, distance: 102.4
click at [39, 65] on div "Назад | ООО "Аксус-Самара" / Компания "ТОЭЗГП - ООО «ТОЭЗГ… / Контактное лицо "…" at bounding box center [465, 76] width 872 height 98
drag, startPoint x: 237, startPoint y: 176, endPoint x: 204, endPoint y: 179, distance: 33.4
click at [204, 179] on tr "В рамках заявки: 42226" at bounding box center [295, 181] width 479 height 16
drag, startPoint x: 204, startPoint y: 179, endPoint x: 218, endPoint y: 182, distance: 14.8
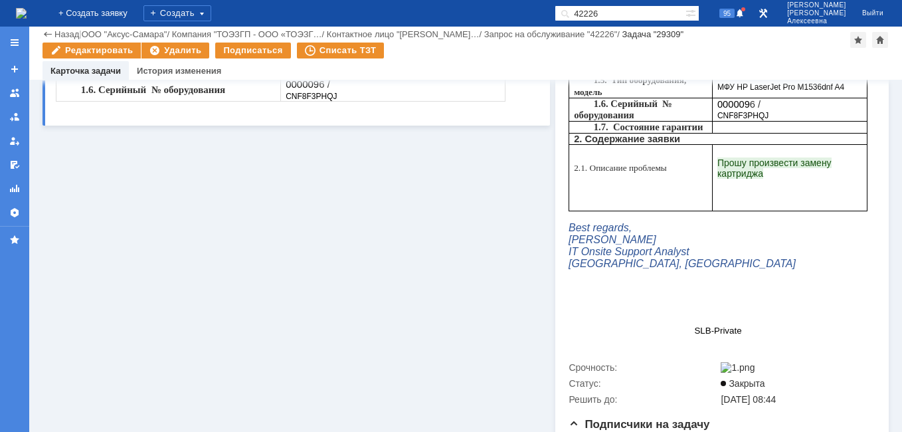
scroll to position [534, 0]
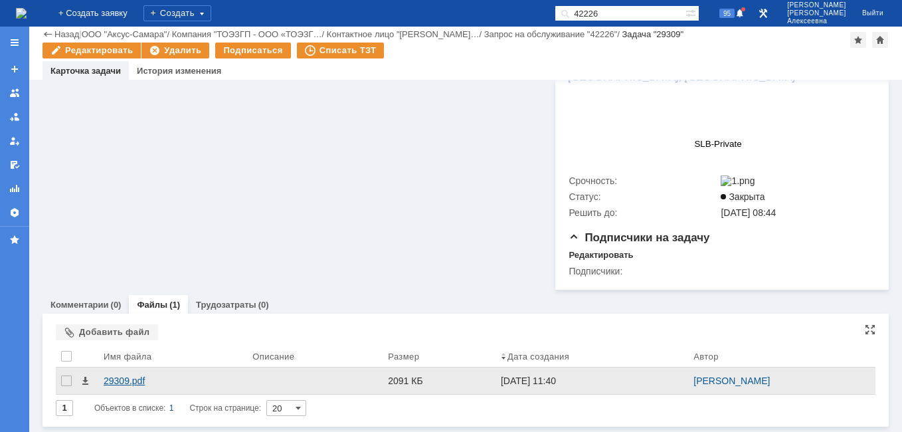
click at [121, 381] on div "29309.pdf" at bounding box center [173, 380] width 138 height 11
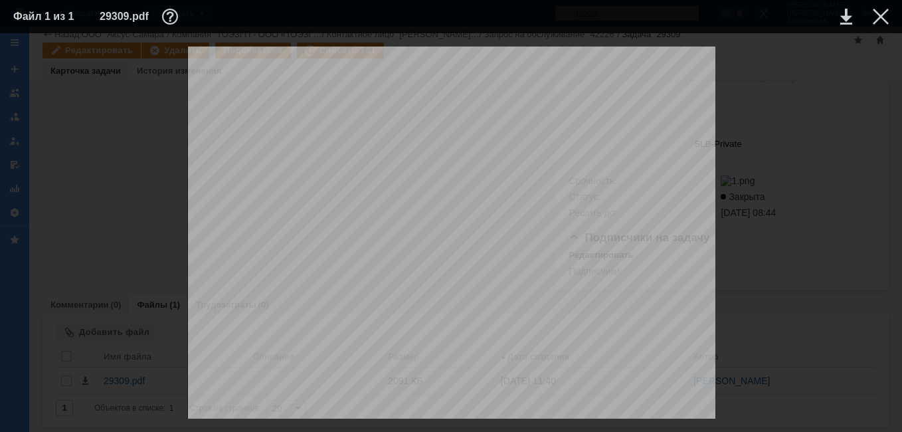
scroll to position [930, 0]
click at [880, 17] on div at bounding box center [880, 17] width 16 height 16
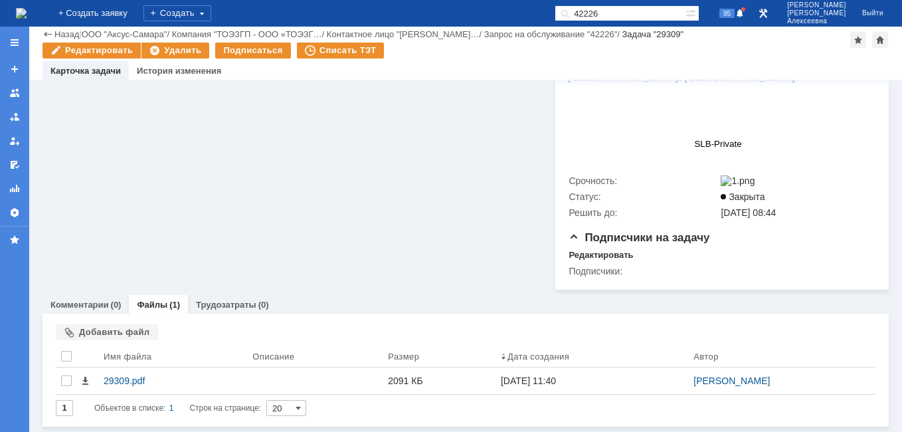
drag, startPoint x: 630, startPoint y: 15, endPoint x: 518, endPoint y: 8, distance: 112.4
click at [518, 8] on div "На домашнюю + Создать заявку Создать 42226 95 [PERSON_NAME]" at bounding box center [451, 13] width 902 height 27
paste input "7"
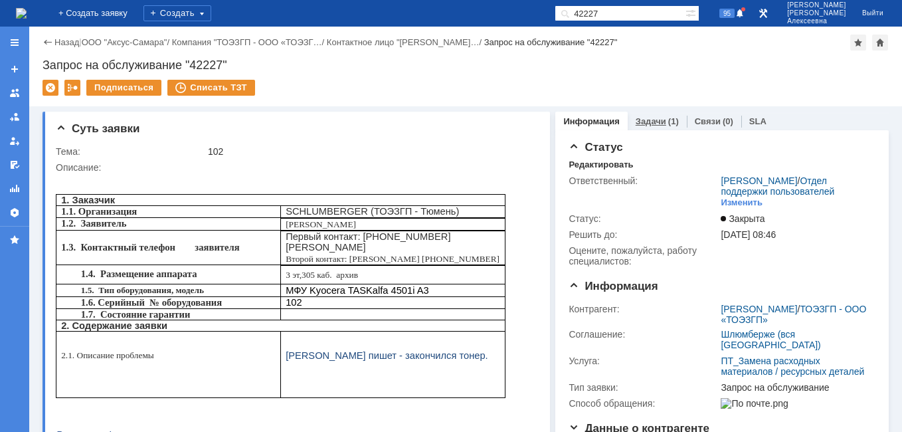
click at [640, 120] on link "Задачи" at bounding box center [650, 121] width 31 height 10
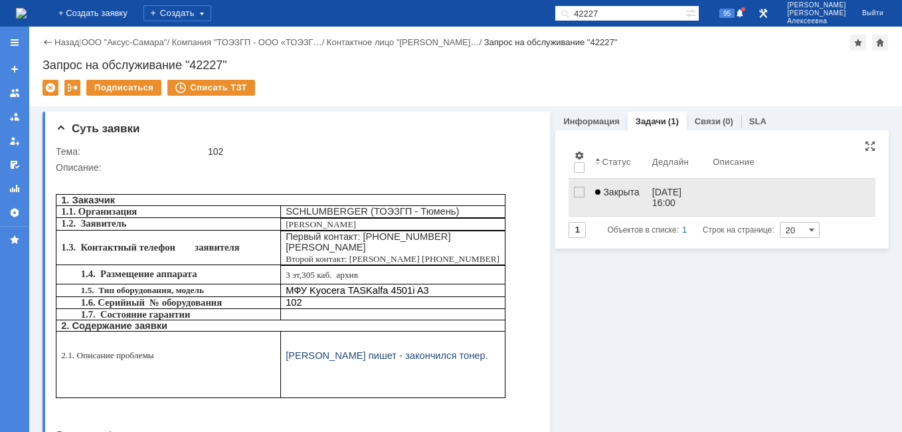
click at [652, 195] on div "[DATE] 16:00" at bounding box center [668, 197] width 32 height 21
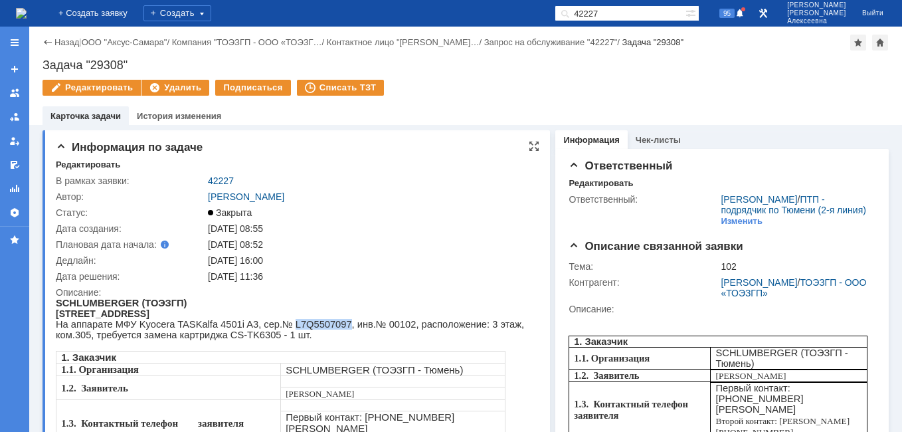
drag, startPoint x: 317, startPoint y: 325, endPoint x: 269, endPoint y: 327, distance: 47.8
click at [269, 327] on span "На аппарате МФУ Kyocera TASKalfa 4501i A3, сер.№ L7Q5507097, инв.№ 00102, распо…" at bounding box center [290, 329] width 468 height 21
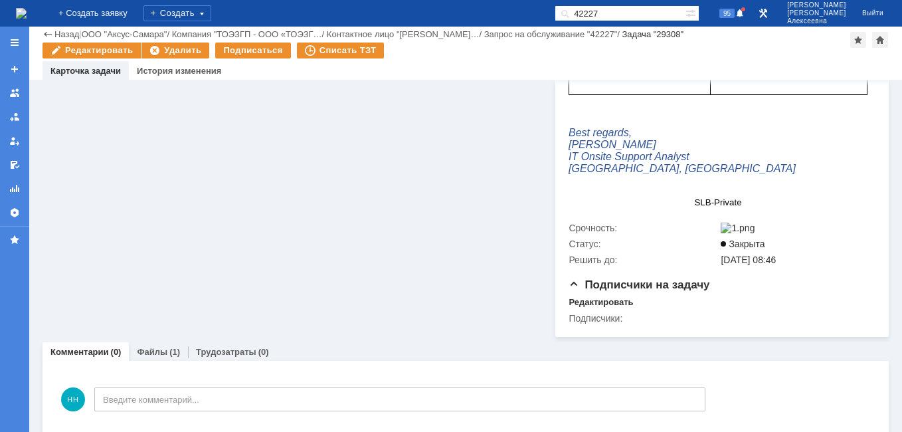
scroll to position [490, 0]
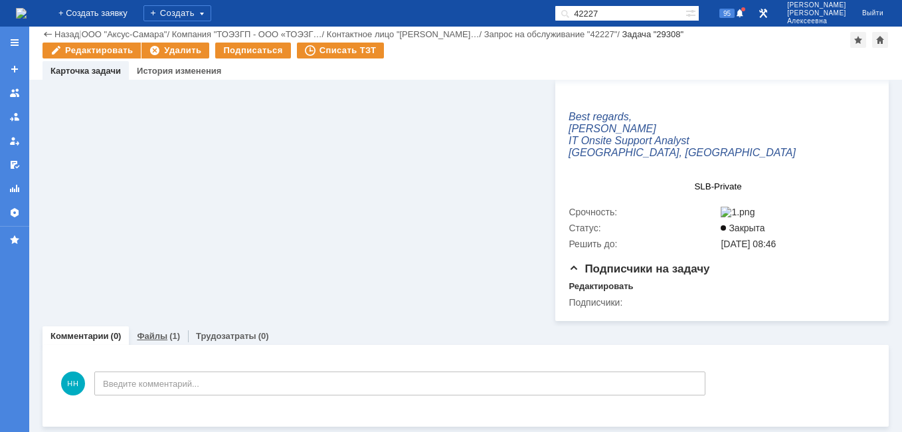
click at [143, 336] on link "Файлы" at bounding box center [152, 336] width 31 height 10
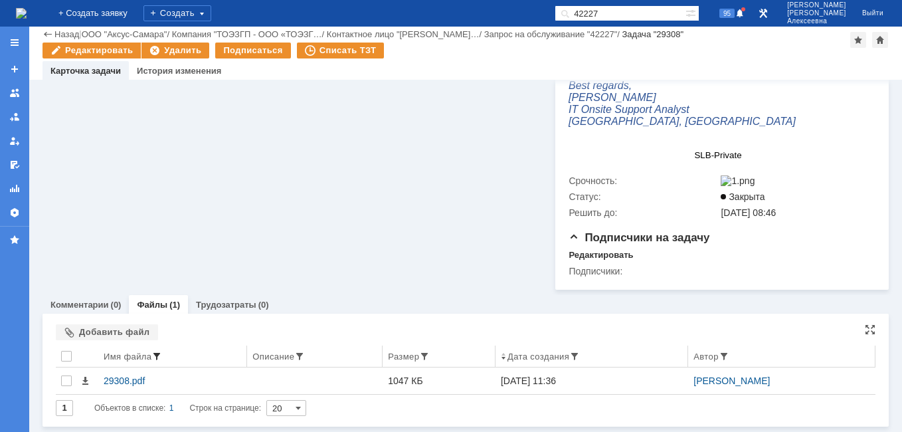
scroll to position [521, 0]
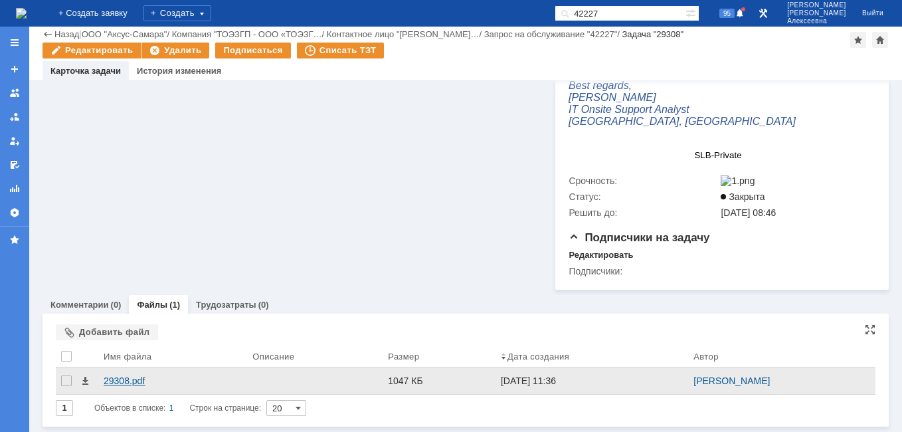
click at [118, 381] on div "29308.pdf" at bounding box center [173, 380] width 138 height 11
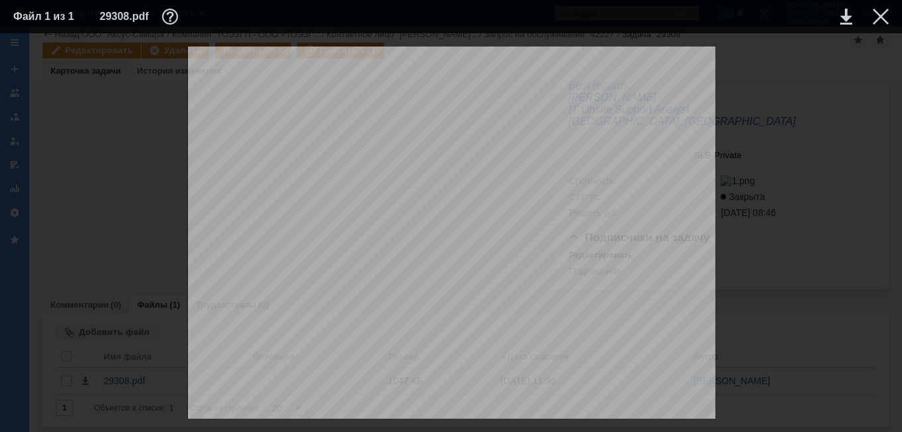
scroll to position [0, 0]
click at [878, 17] on div at bounding box center [880, 17] width 16 height 16
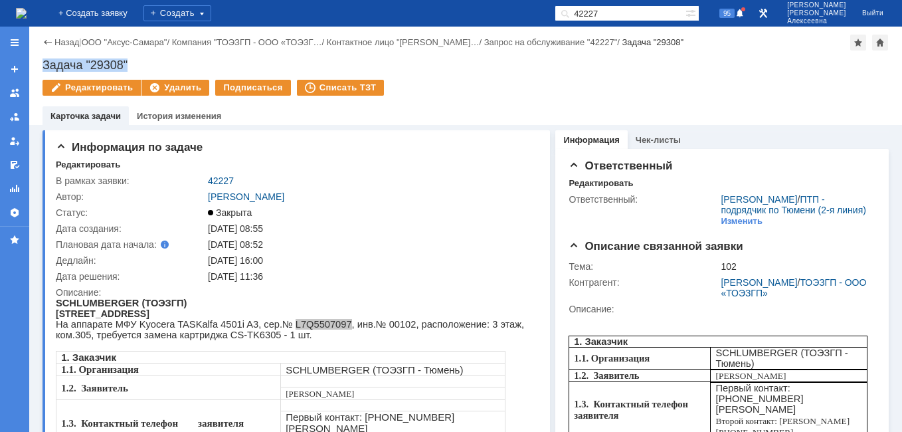
drag, startPoint x: 148, startPoint y: 63, endPoint x: 42, endPoint y: 64, distance: 105.6
click at [42, 64] on div "Задача "29308"" at bounding box center [465, 64] width 846 height 13
drag, startPoint x: 236, startPoint y: 174, endPoint x: 209, endPoint y: 179, distance: 27.0
click at [209, 179] on td "42227" at bounding box center [369, 181] width 329 height 16
click at [27, 19] on img at bounding box center [21, 13] width 11 height 11
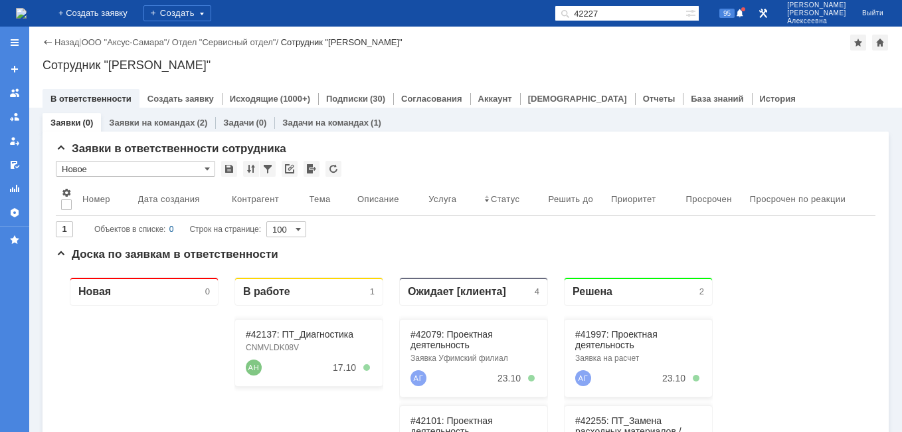
drag, startPoint x: 645, startPoint y: 15, endPoint x: 584, endPoint y: 9, distance: 60.7
click at [584, 9] on div "42227" at bounding box center [619, 13] width 131 height 16
paste input "2930"
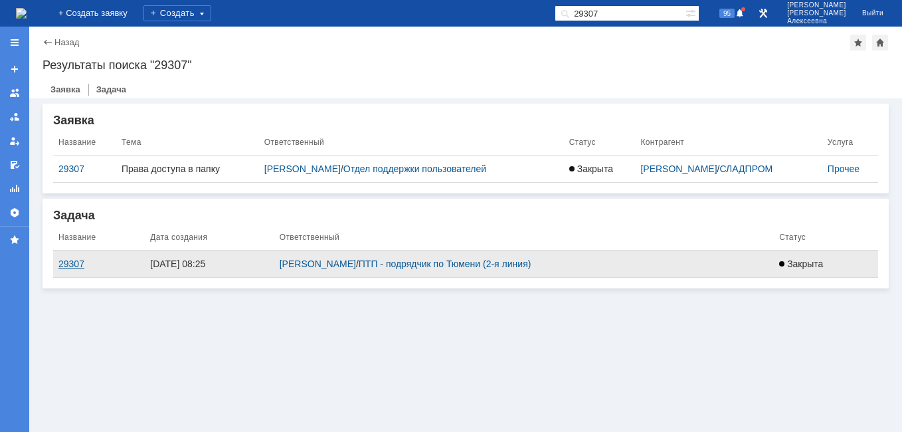
click at [69, 260] on div "29307" at bounding box center [98, 263] width 81 height 11
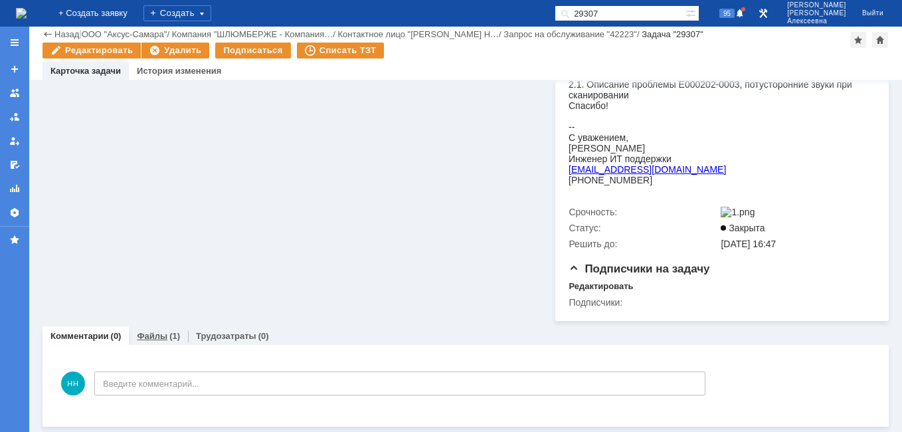
click at [145, 338] on link "Файлы" at bounding box center [152, 336] width 31 height 10
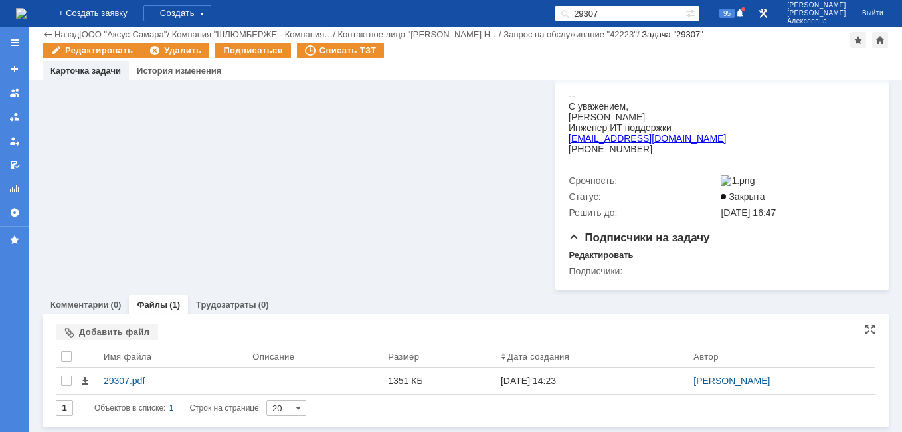
scroll to position [365, 0]
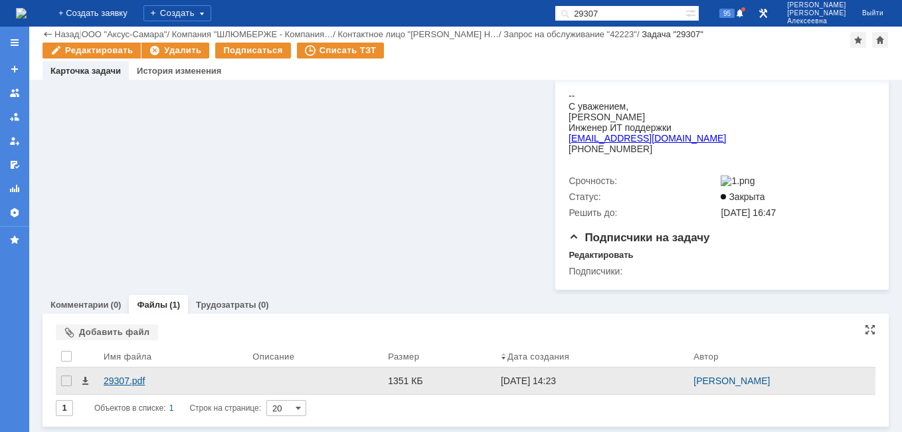
click at [127, 380] on div "29307.pdf" at bounding box center [173, 380] width 138 height 11
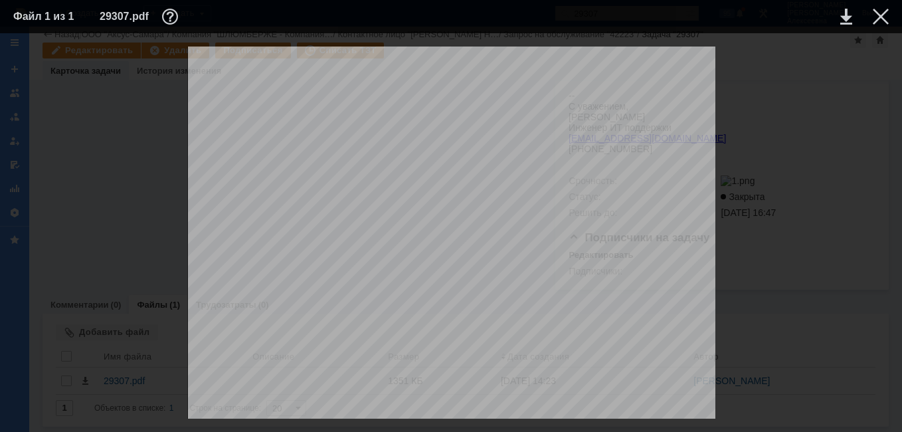
scroll to position [332, 0]
click at [882, 11] on div at bounding box center [880, 17] width 16 height 16
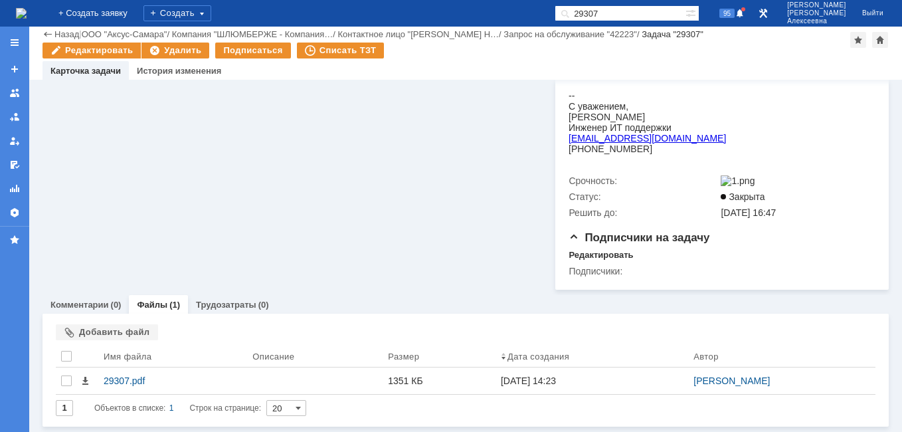
drag, startPoint x: 657, startPoint y: 17, endPoint x: 446, endPoint y: 9, distance: 212.0
click at [447, 9] on div "На домашнюю + Создать заявку Создать 29307 95 [PERSON_NAME]" at bounding box center [451, 13] width 902 height 27
paste input "21"
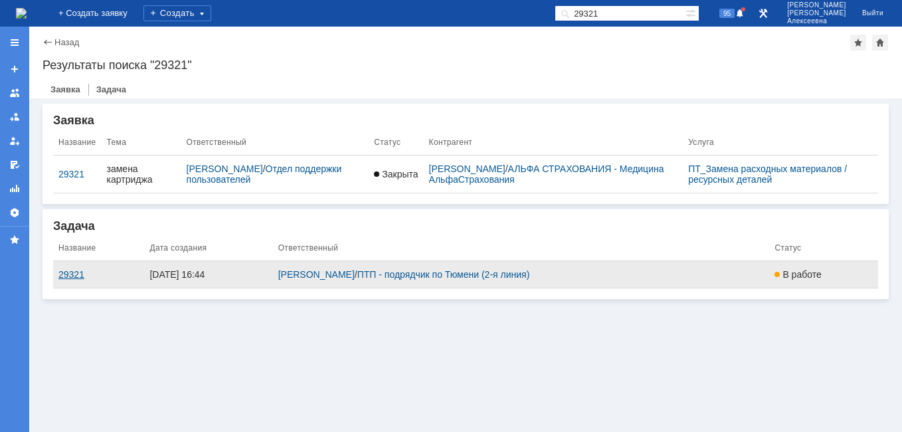
click at [74, 278] on div "29321" at bounding box center [98, 274] width 80 height 11
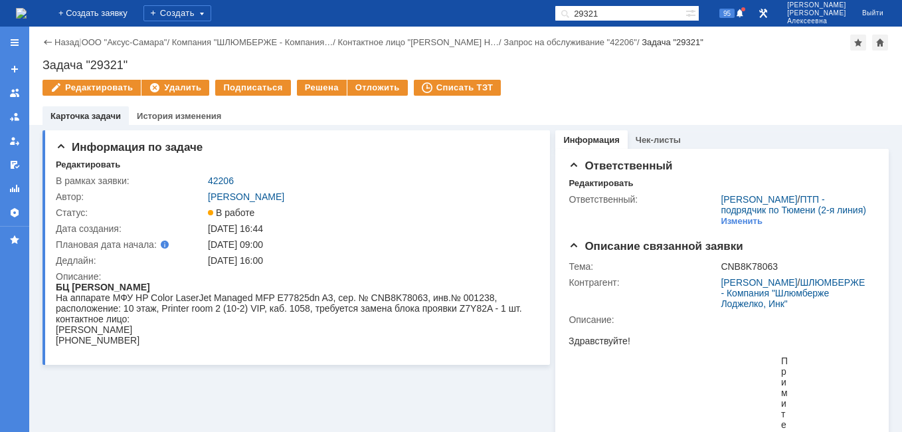
click at [27, 17] on img at bounding box center [21, 13] width 11 height 11
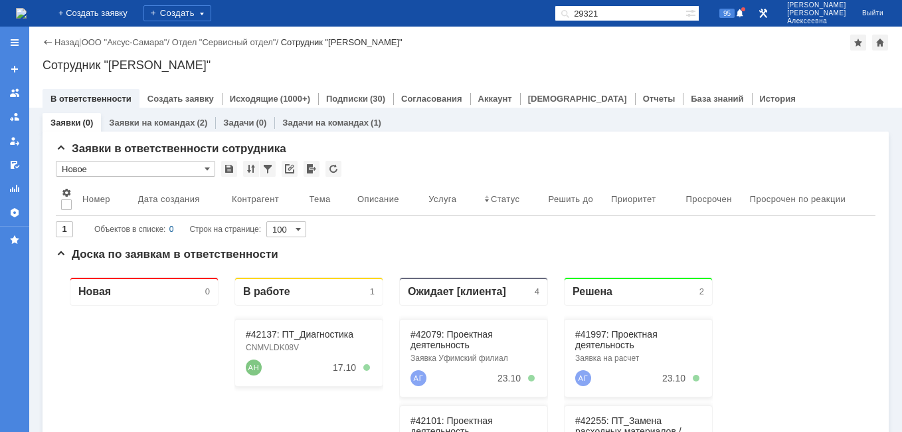
drag, startPoint x: 644, startPoint y: 13, endPoint x: 523, endPoint y: 19, distance: 121.0
click at [525, 19] on div "На домашнюю + Создать заявку Создать 29321 95 [PERSON_NAME]" at bounding box center [451, 13] width 902 height 27
paste input "07"
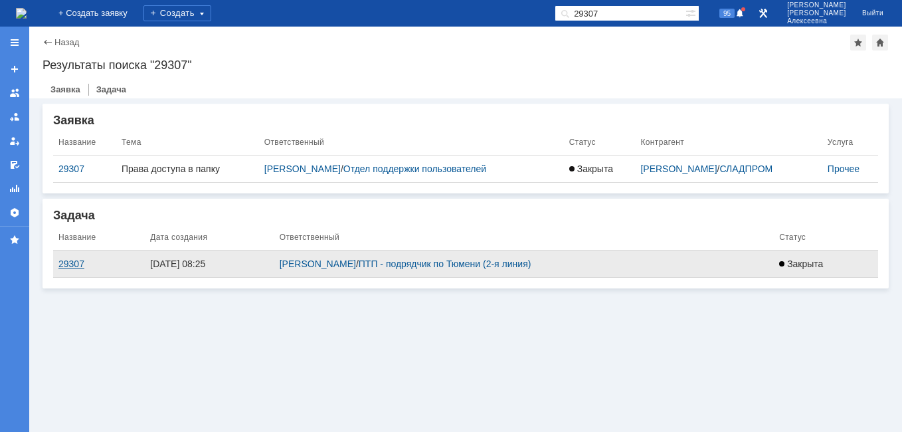
click at [75, 263] on div "29307" at bounding box center [98, 263] width 81 height 11
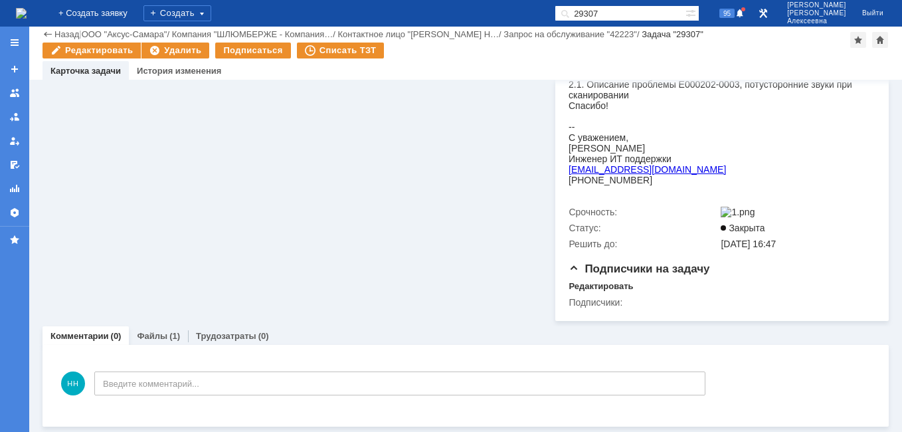
scroll to position [333, 0]
click at [151, 335] on link "Файлы" at bounding box center [152, 336] width 31 height 10
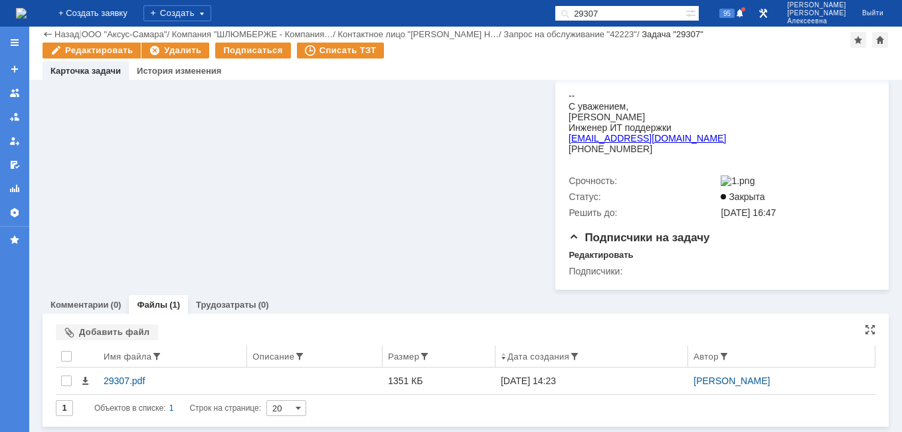
scroll to position [365, 0]
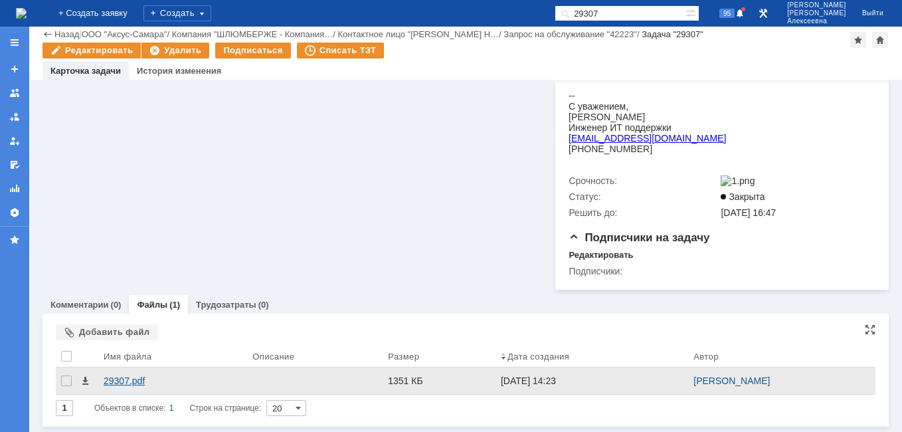
click at [121, 379] on div "29307.pdf" at bounding box center [173, 380] width 138 height 11
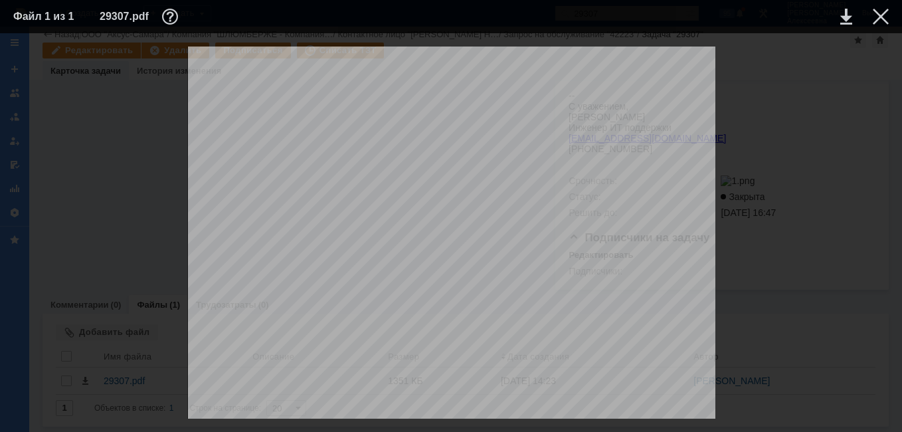
scroll to position [465, 0]
click at [878, 17] on div at bounding box center [880, 17] width 16 height 16
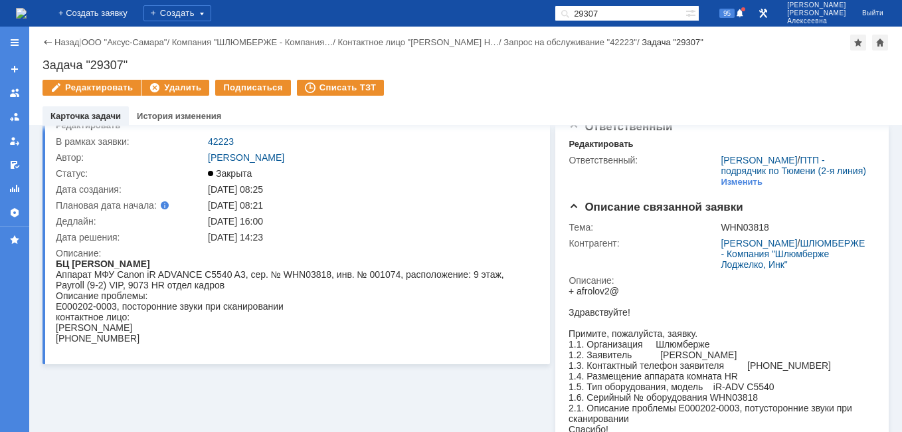
scroll to position [0, 0]
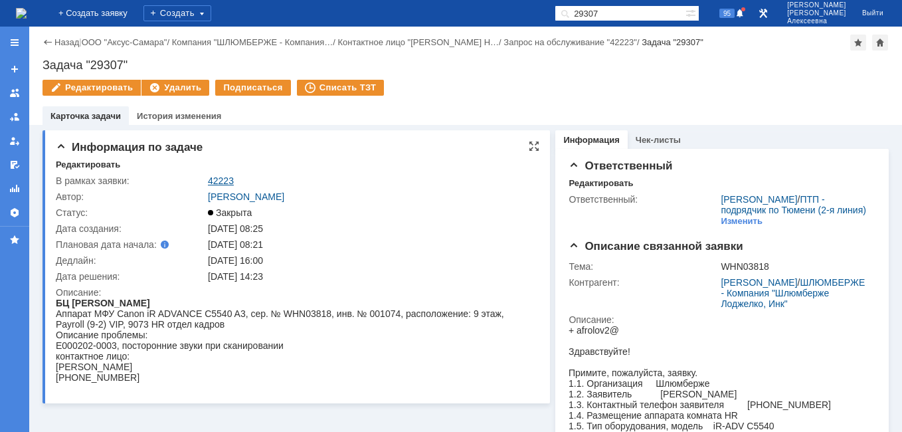
click at [220, 183] on link "42223" at bounding box center [221, 180] width 26 height 11
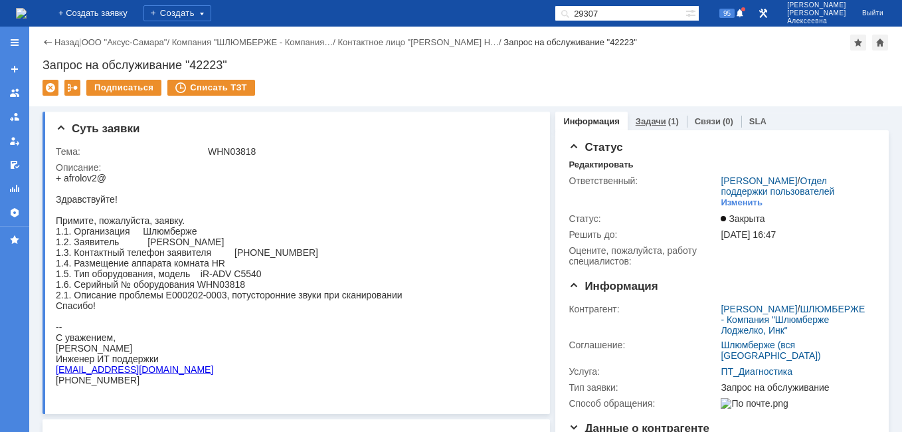
click at [644, 123] on link "Задачи" at bounding box center [650, 121] width 31 height 10
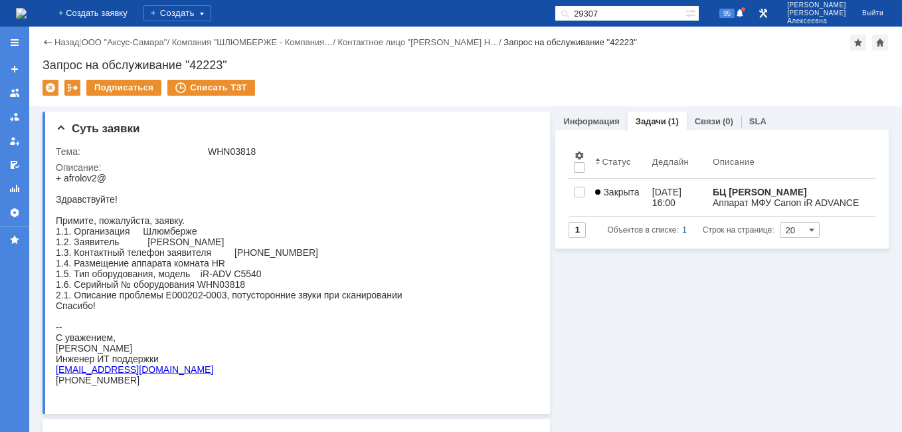
drag, startPoint x: 639, startPoint y: 14, endPoint x: 393, endPoint y: 6, distance: 246.5
click at [393, 6] on div "На домашнюю + Создать заявку Создать 29307 95 [PERSON_NAME]" at bounding box center [451, 13] width 902 height 27
paste input "21"
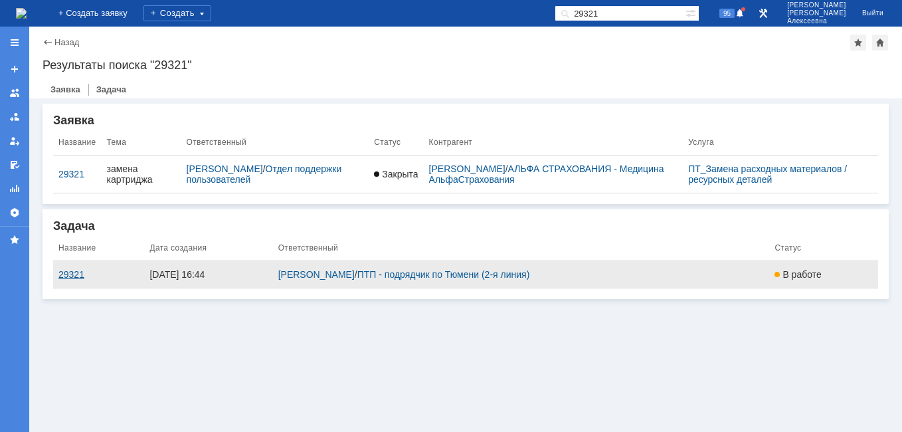
click at [67, 275] on div "29321" at bounding box center [98, 274] width 80 height 11
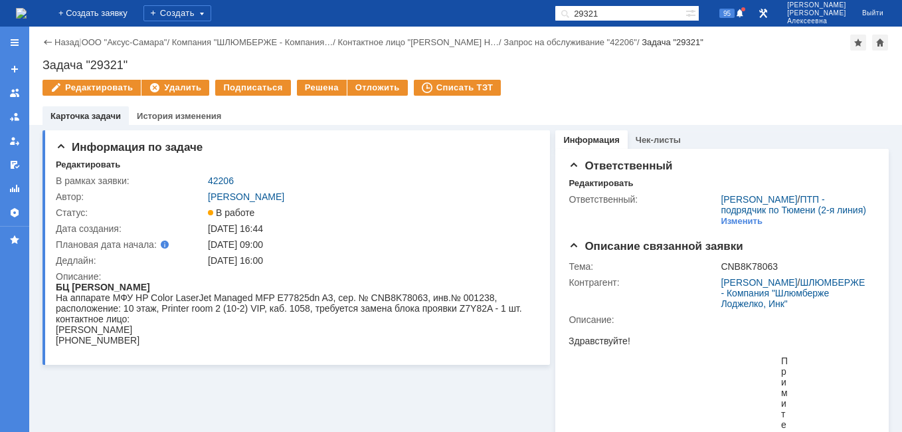
drag, startPoint x: 641, startPoint y: 15, endPoint x: 455, endPoint y: 19, distance: 186.0
click at [455, 19] on div "На домашнюю + Создать заявку Создать 29321 95 [PERSON_NAME]" at bounding box center [451, 13] width 902 height 27
paste input "07"
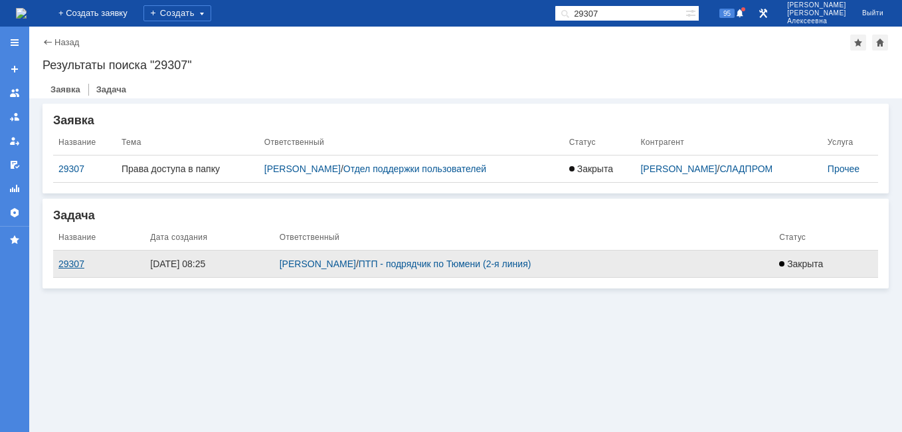
click at [67, 262] on div "29307" at bounding box center [98, 263] width 81 height 11
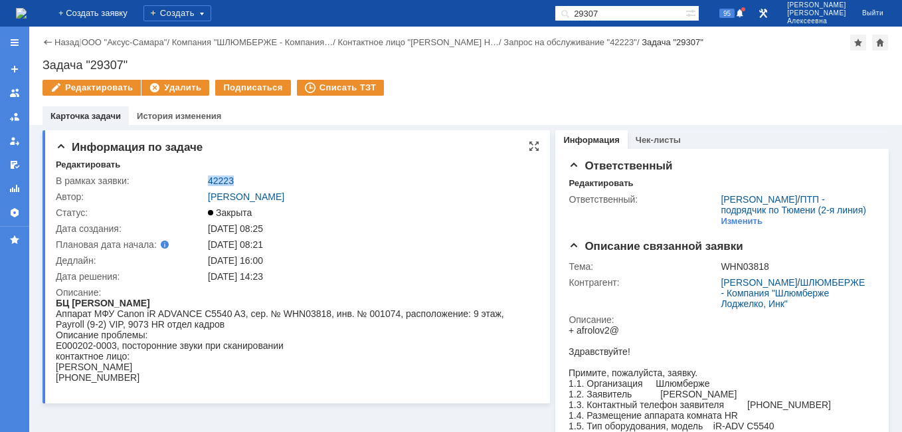
drag, startPoint x: 240, startPoint y: 178, endPoint x: 207, endPoint y: 179, distance: 32.6
click at [207, 179] on td "42223" at bounding box center [369, 181] width 329 height 16
drag, startPoint x: 207, startPoint y: 179, endPoint x: 224, endPoint y: 175, distance: 17.1
drag, startPoint x: 647, startPoint y: 13, endPoint x: 515, endPoint y: 14, distance: 131.5
click at [515, 14] on div "На домашнюю + Создать заявку Создать 29307 95 [PERSON_NAME]" at bounding box center [451, 13] width 902 height 27
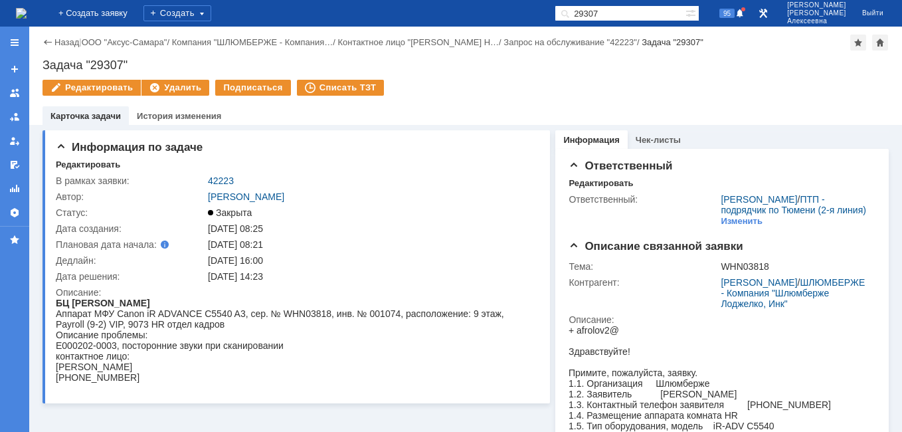
paste input "42223"
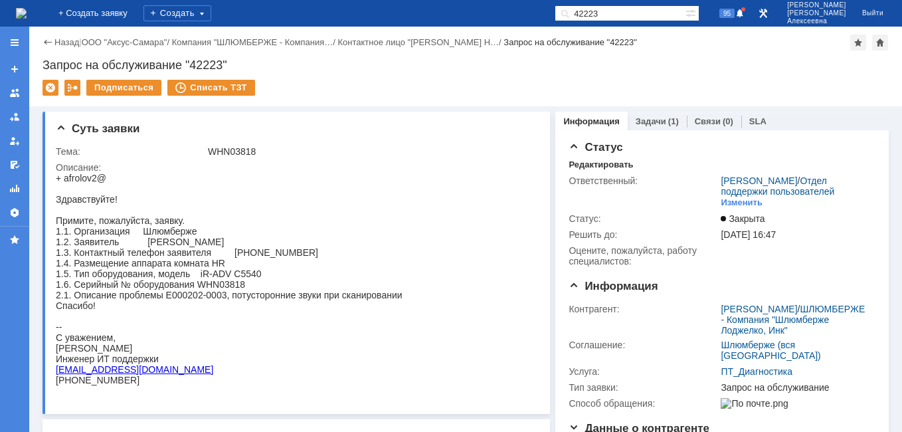
click at [27, 19] on img at bounding box center [21, 13] width 11 height 11
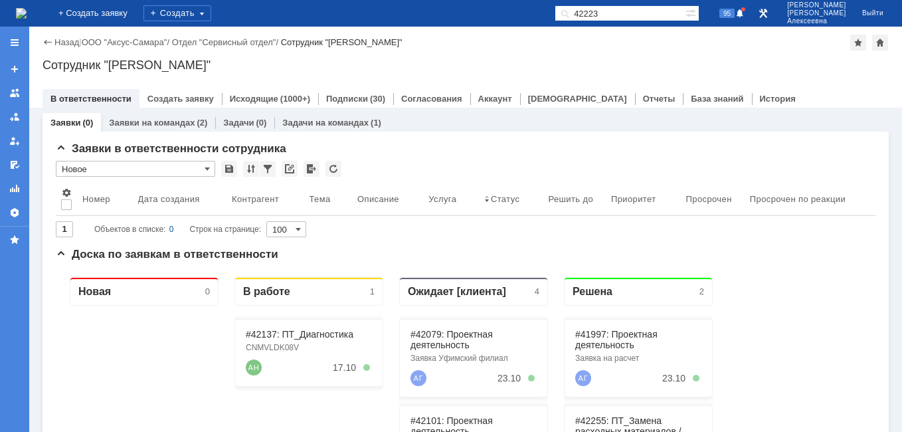
drag, startPoint x: 643, startPoint y: 11, endPoint x: 533, endPoint y: 4, distance: 110.5
click at [534, 3] on div "На домашнюю + Создать заявку Создать 42223 95 [PERSON_NAME]" at bounding box center [451, 13] width 902 height 27
paste input "29181"
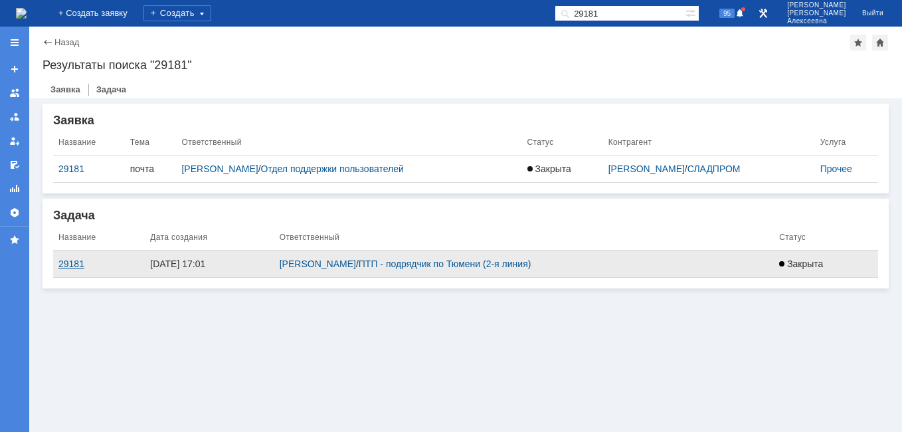
click at [78, 263] on div "29181" at bounding box center [98, 263] width 81 height 11
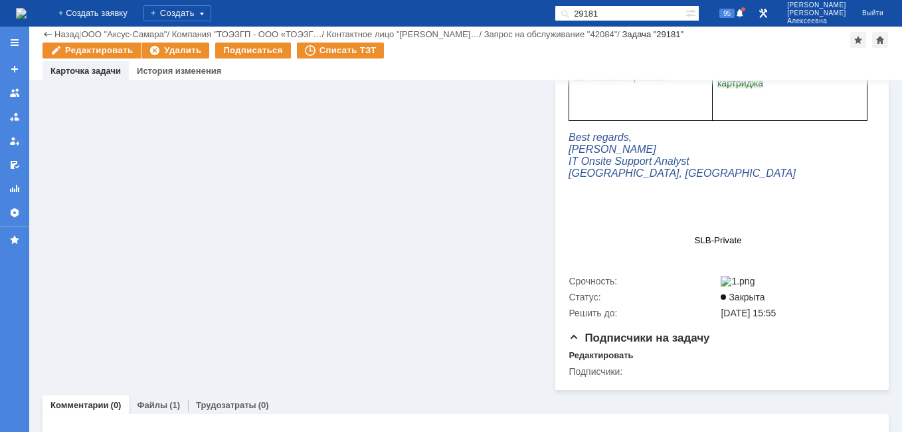
scroll to position [550, 0]
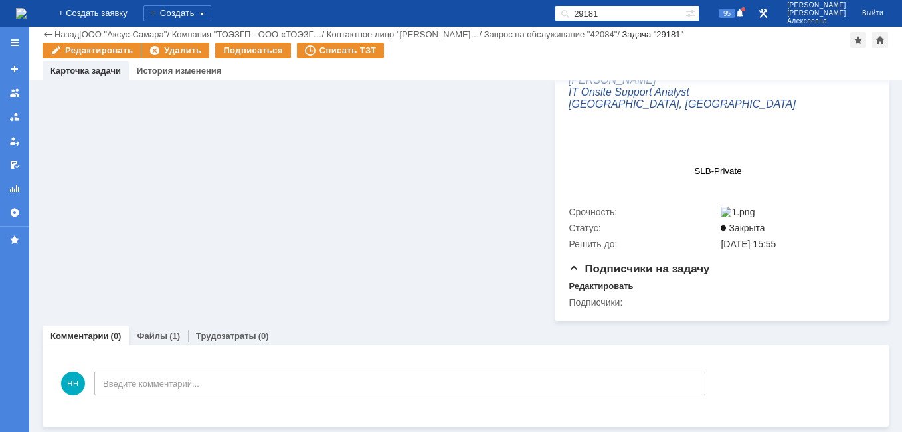
click at [157, 335] on link "Файлы" at bounding box center [152, 336] width 31 height 10
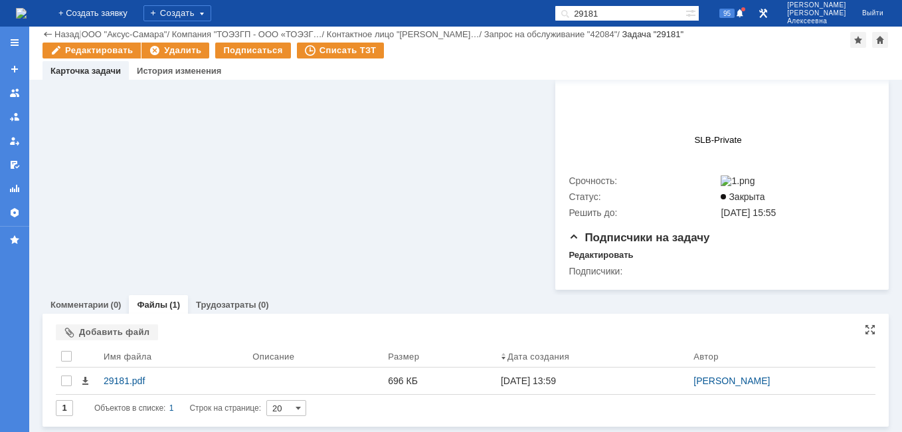
scroll to position [581, 0]
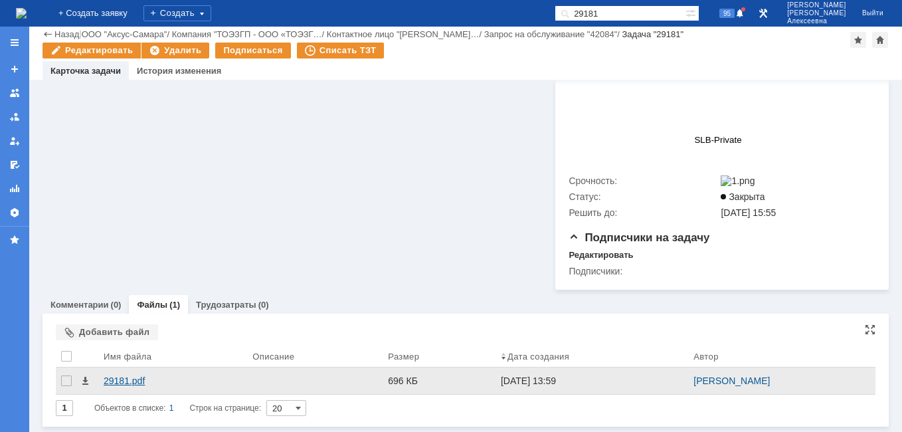
click at [112, 381] on div "29181.pdf" at bounding box center [173, 380] width 138 height 11
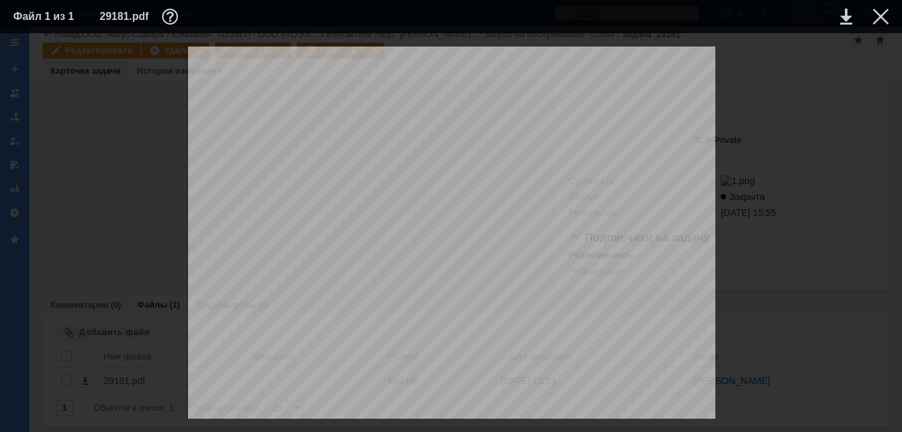
scroll to position [0, 0]
click at [888, 19] on table "Файл 1 из 1 29181.pdf" at bounding box center [451, 16] width 902 height 33
click at [882, 13] on div at bounding box center [880, 17] width 16 height 16
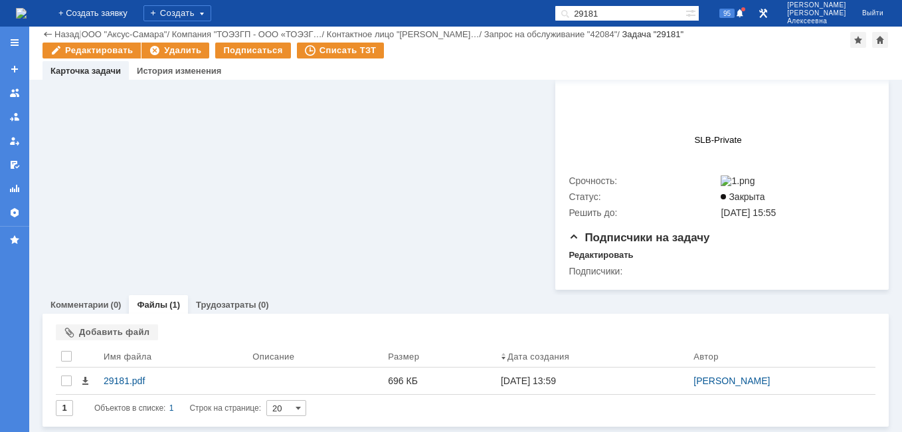
drag, startPoint x: 645, startPoint y: 17, endPoint x: 469, endPoint y: 13, distance: 175.3
click at [469, 13] on div "На домашнюю + Создать заявку Создать 29181 95 [PERSON_NAME]" at bounding box center [451, 13] width 902 height 27
paste input "307"
type input "29307"
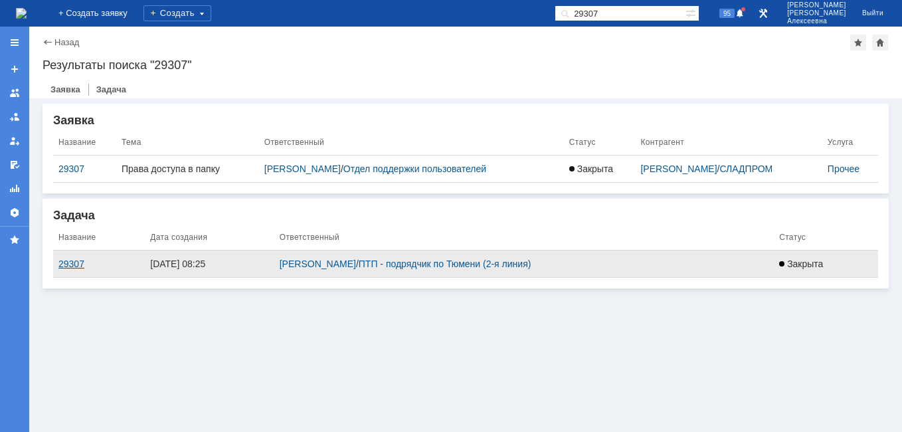
click at [83, 259] on div "29307" at bounding box center [98, 263] width 81 height 11
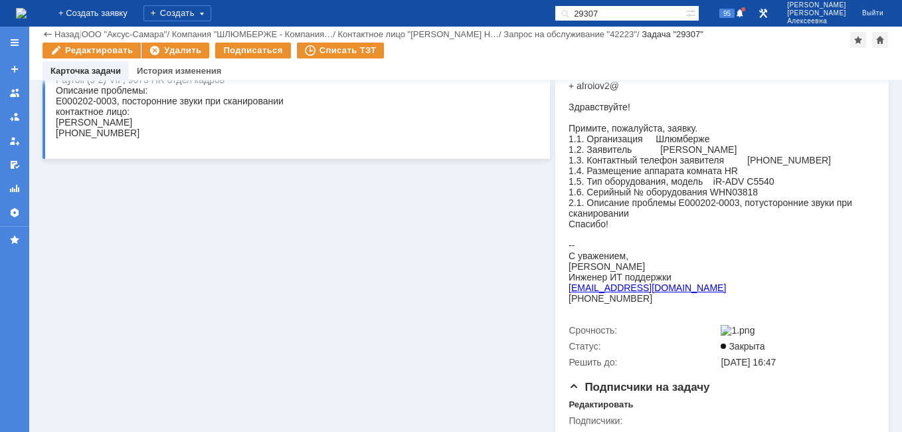
scroll to position [333, 0]
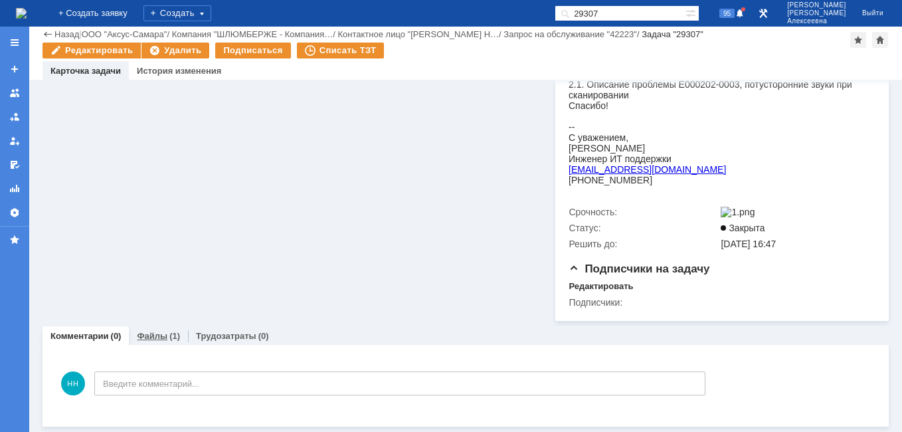
click at [153, 335] on link "Файлы" at bounding box center [152, 336] width 31 height 10
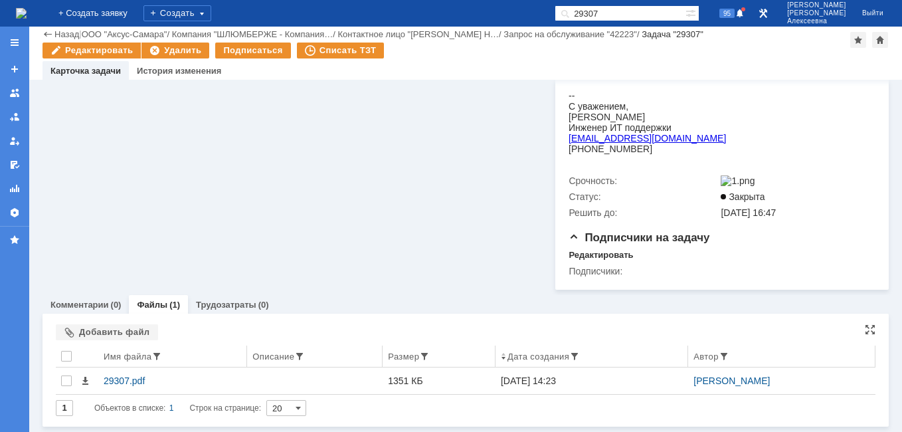
scroll to position [365, 0]
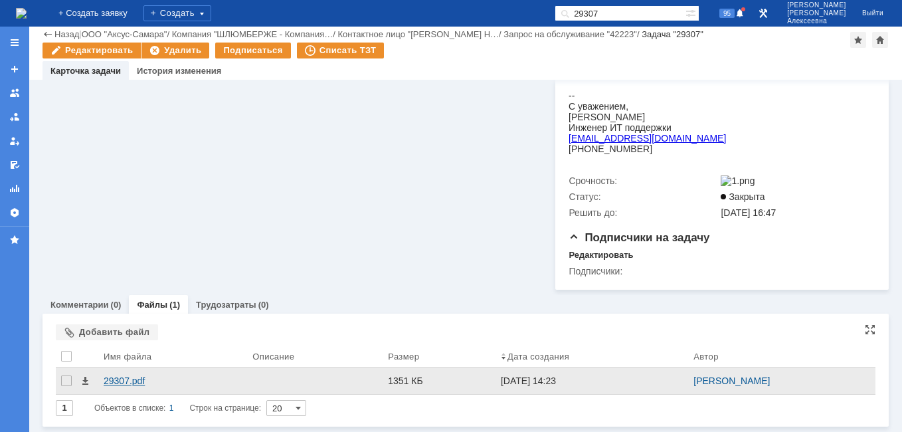
click at [137, 376] on div "29307.pdf" at bounding box center [173, 380] width 138 height 11
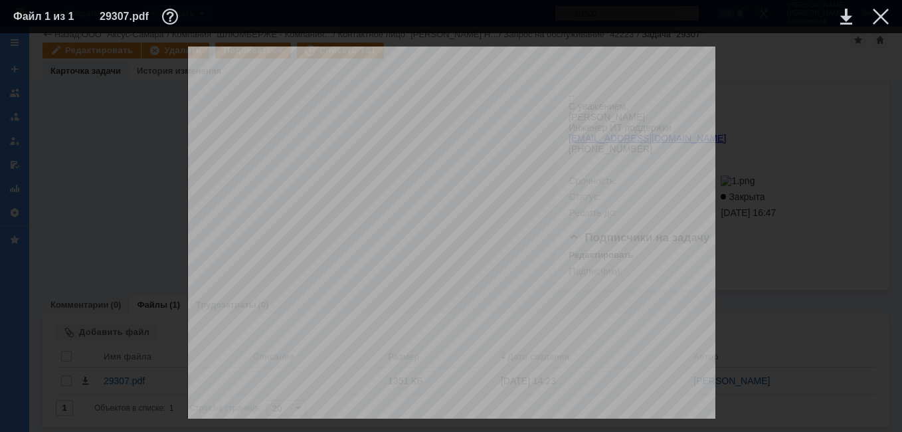
scroll to position [0, 0]
click at [880, 13] on div at bounding box center [880, 17] width 16 height 16
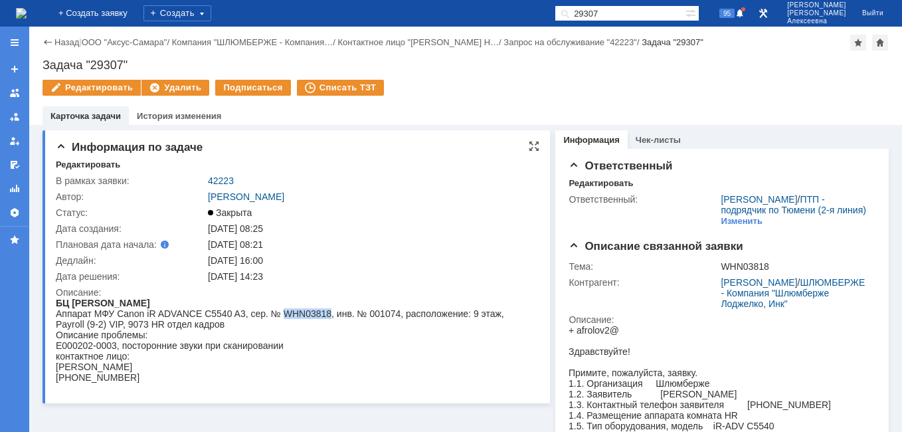
drag, startPoint x: 321, startPoint y: 313, endPoint x: 276, endPoint y: 311, distance: 44.5
click at [276, 311] on div "Аппарат МФУ Canon iR ADVANCE C5540 A3, сер. № WHN03818, инв. № 001074, располож…" at bounding box center [292, 318] width 472 height 21
drag, startPoint x: 276, startPoint y: 311, endPoint x: 293, endPoint y: 316, distance: 17.4
drag, startPoint x: 135, startPoint y: 60, endPoint x: 42, endPoint y: 64, distance: 92.4
click at [42, 64] on div "Задача "29307"" at bounding box center [465, 64] width 846 height 13
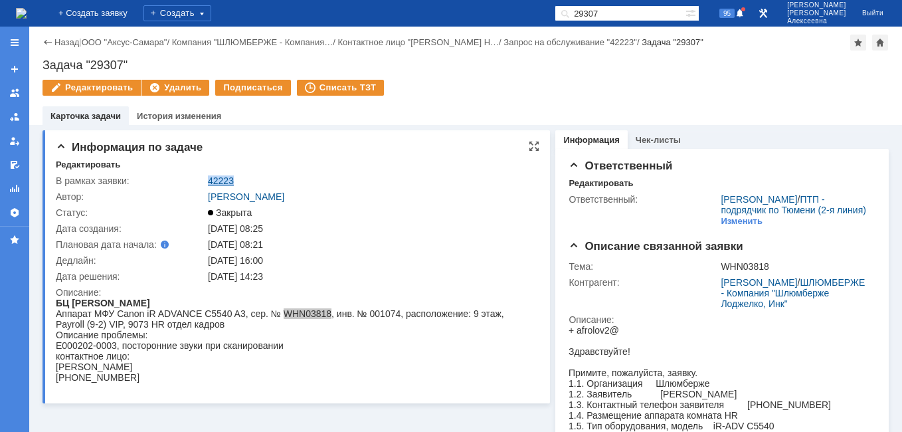
drag, startPoint x: 243, startPoint y: 177, endPoint x: 209, endPoint y: 176, distance: 33.9
click at [209, 176] on div "42223" at bounding box center [370, 180] width 324 height 11
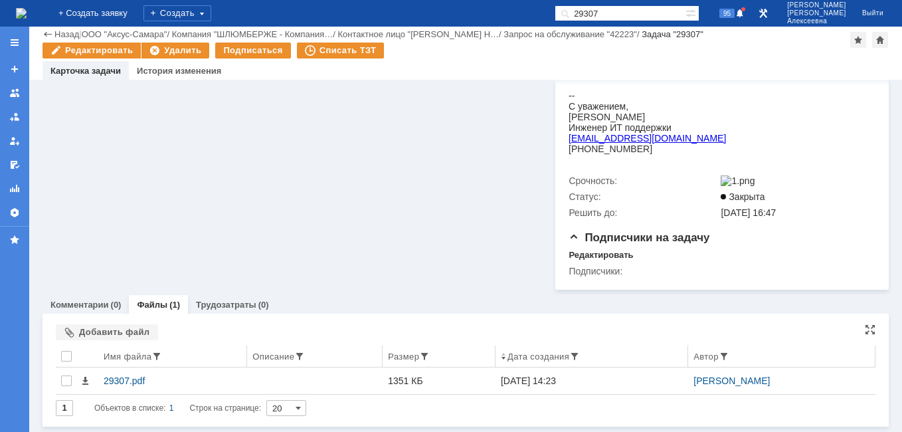
scroll to position [365, 0]
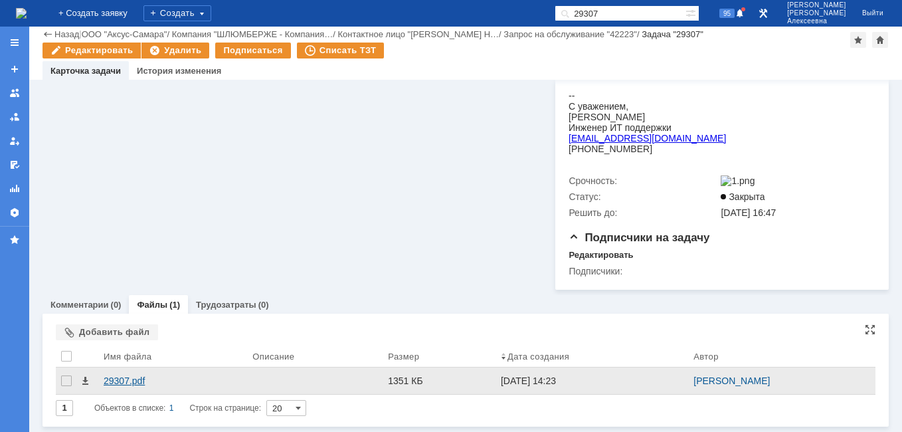
click at [124, 375] on div "29307.pdf" at bounding box center [173, 380] width 138 height 11
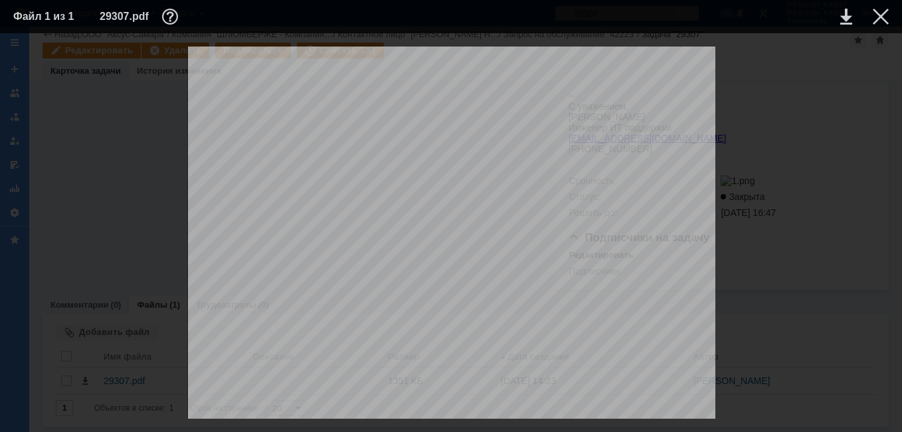
scroll to position [863, 0]
click at [878, 23] on div at bounding box center [880, 17] width 16 height 16
